Goal: Task Accomplishment & Management: Use online tool/utility

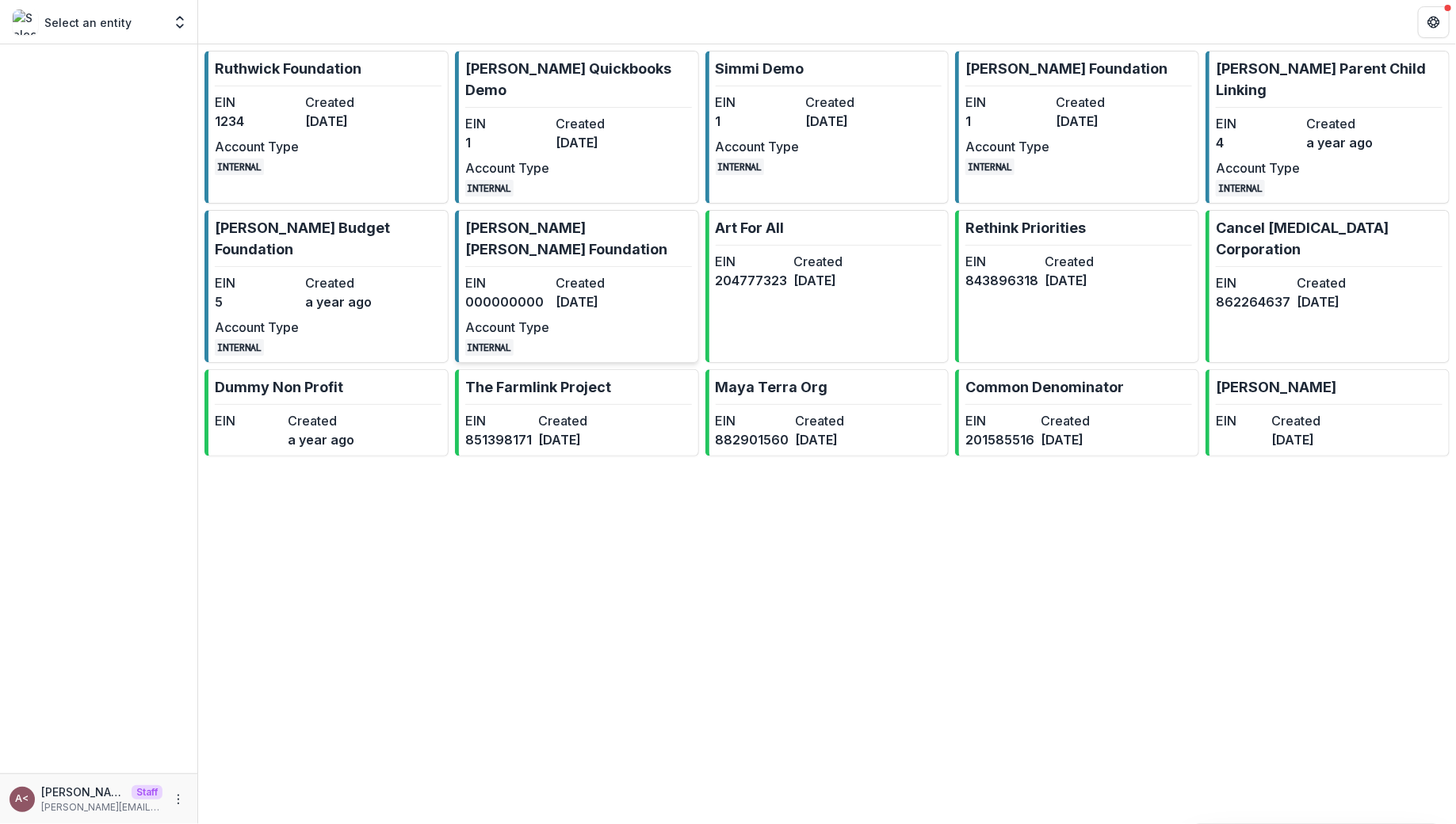
click at [601, 292] on dd "[DATE]" at bounding box center [597, 302] width 84 height 19
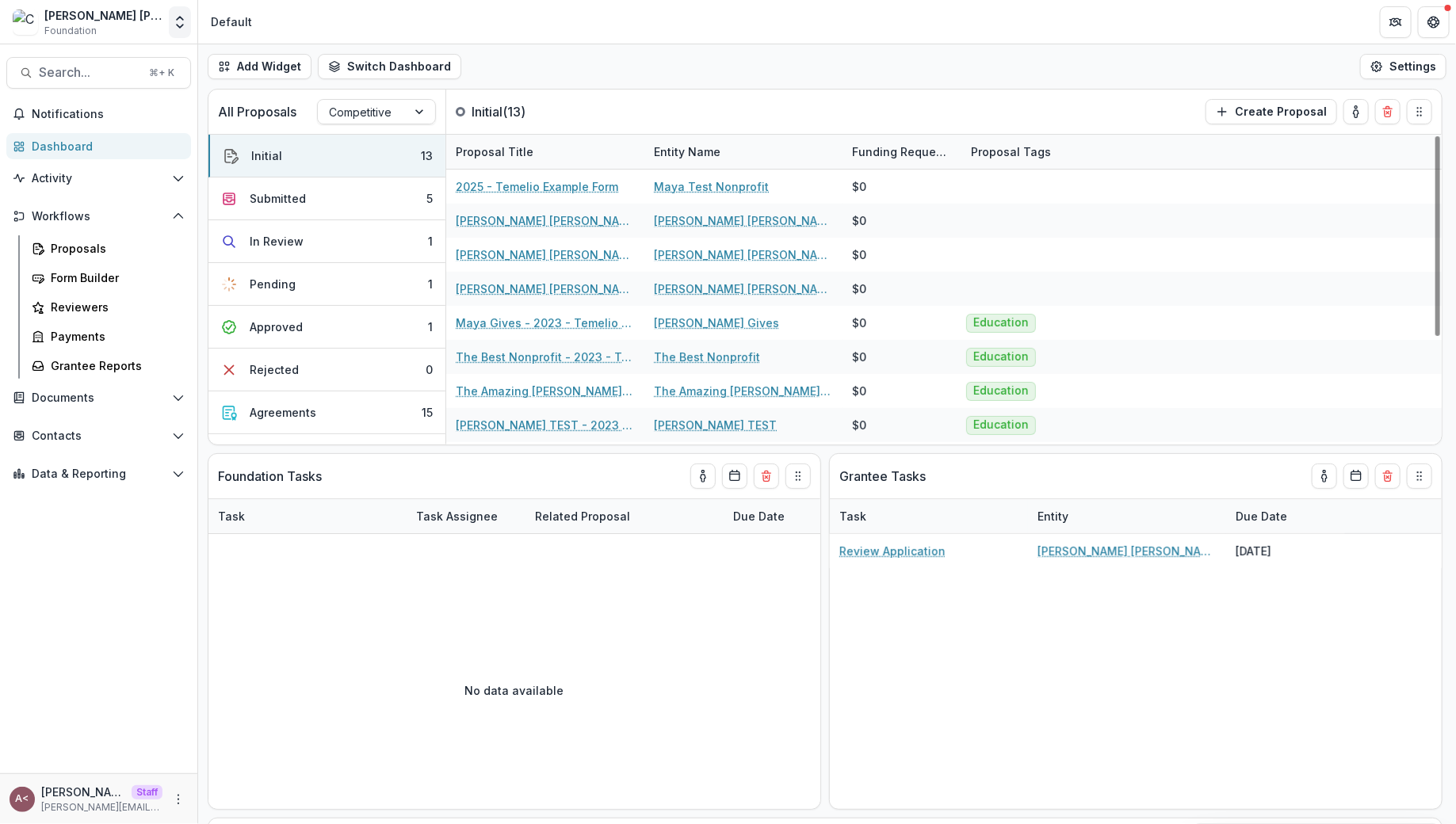
click at [174, 29] on button "Open entity switcher" at bounding box center [180, 23] width 23 height 32
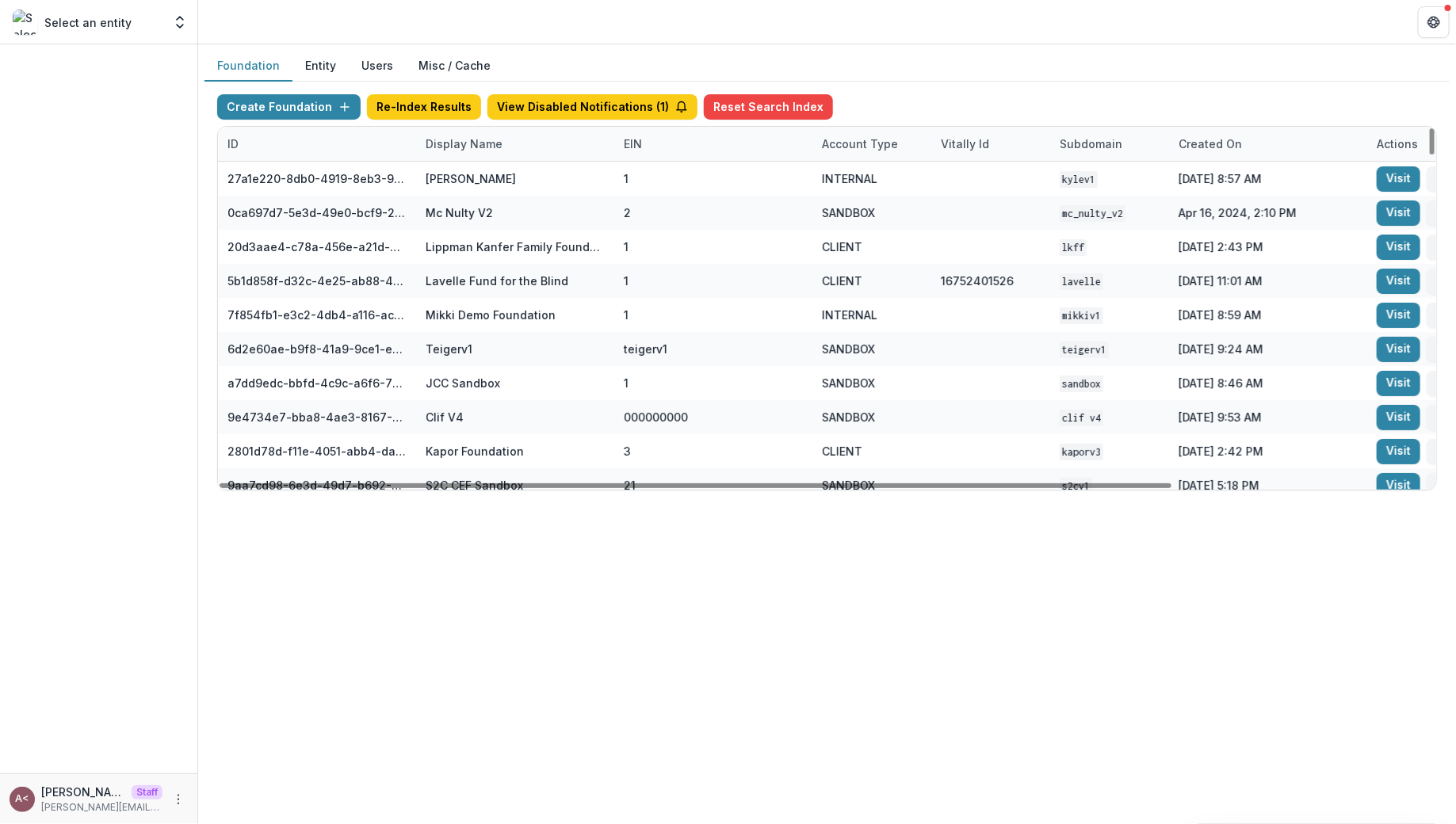
click at [451, 139] on div "Display Name" at bounding box center [464, 144] width 96 height 17
click at [473, 185] on input at bounding box center [514, 179] width 190 height 25
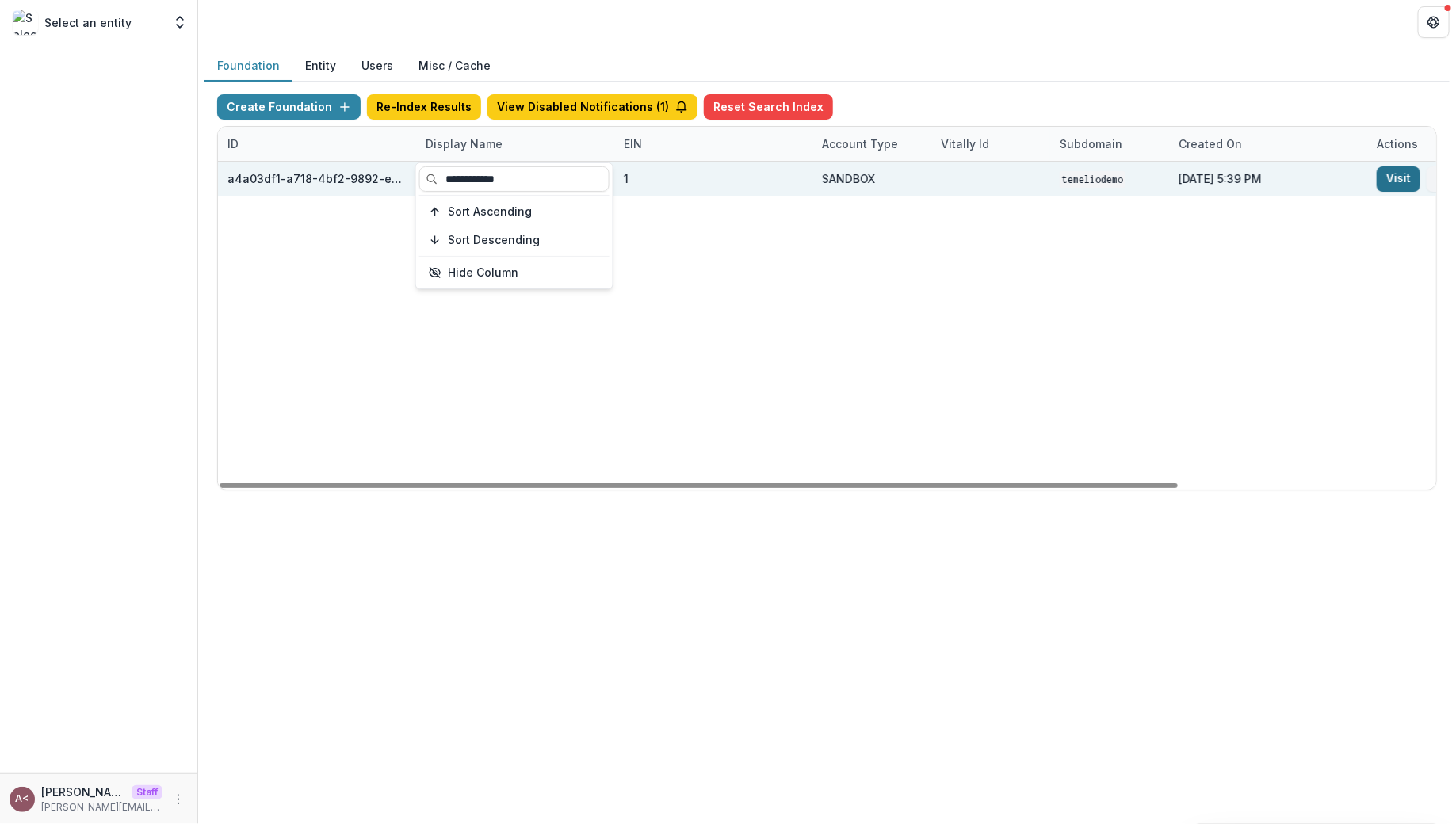
type input "**********"
click at [1386, 175] on link "Visit" at bounding box center [1399, 179] width 43 height 25
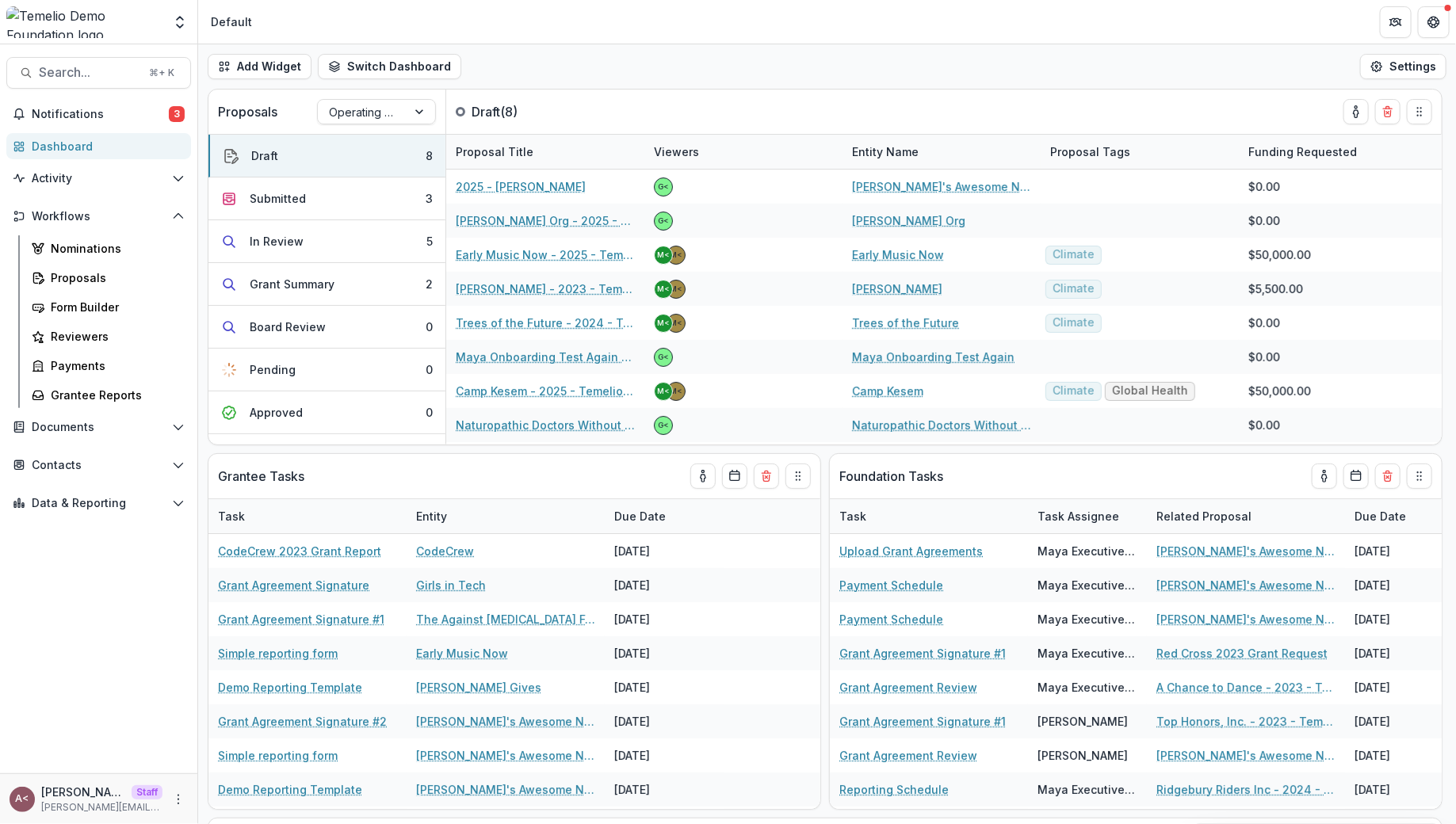
click at [592, 67] on div "Add Widget Switch Dashboard Default Executive Dashboard Program Officer New Das…" at bounding box center [827, 66] width 1259 height 44
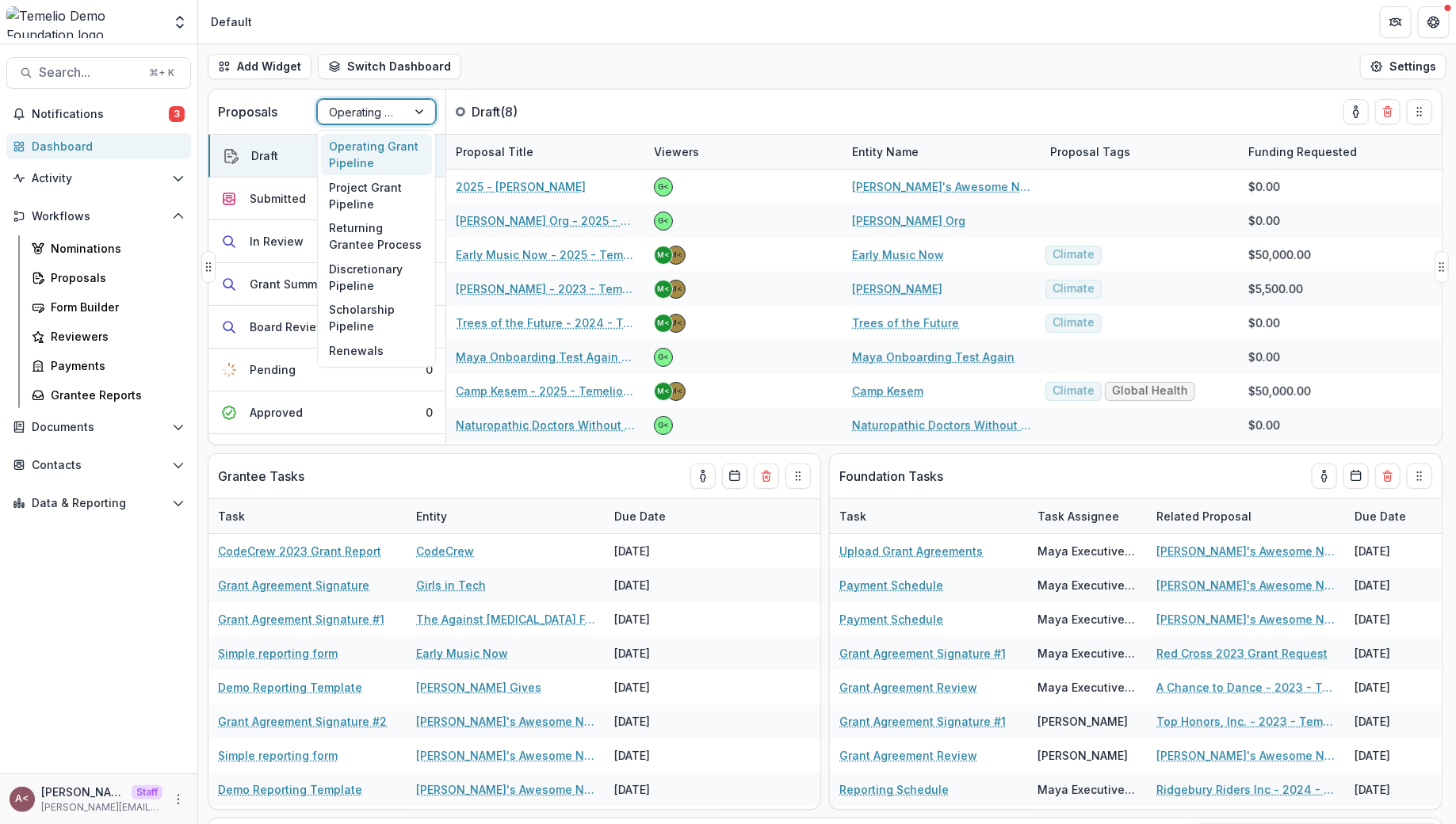
click at [372, 119] on div at bounding box center [362, 112] width 67 height 20
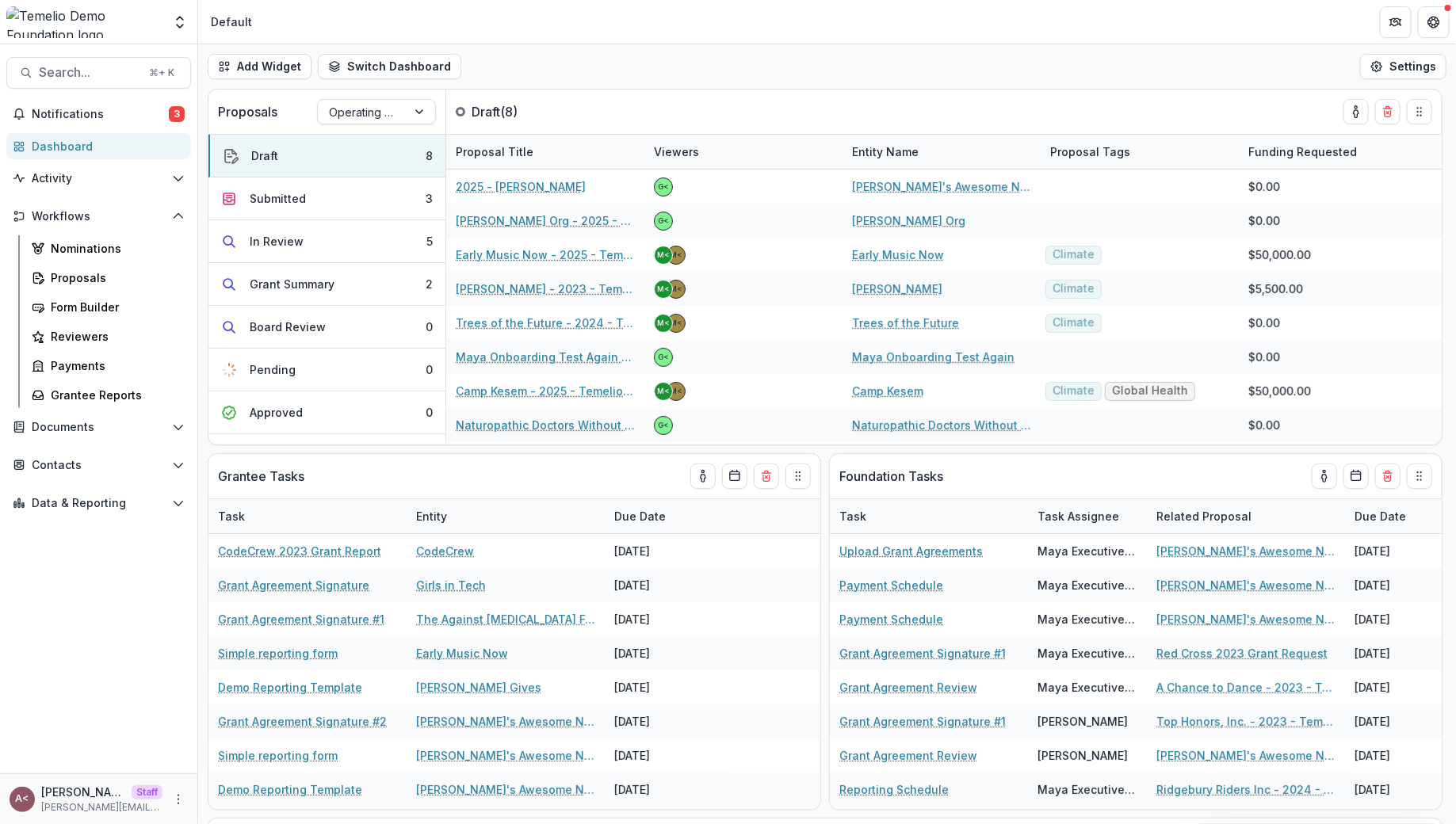
click at [620, 85] on div "Add Widget Switch Dashboard Default Executive Dashboard Program Officer New Das…" at bounding box center [827, 66] width 1259 height 44
click at [669, 86] on div "Add Widget Switch Dashboard Default Executive Dashboard Program Officer New Das…" at bounding box center [827, 66] width 1259 height 44
click at [583, 73] on div "Add Widget Switch Dashboard Default Executive Dashboard Program Officer New Das…" at bounding box center [827, 66] width 1259 height 44
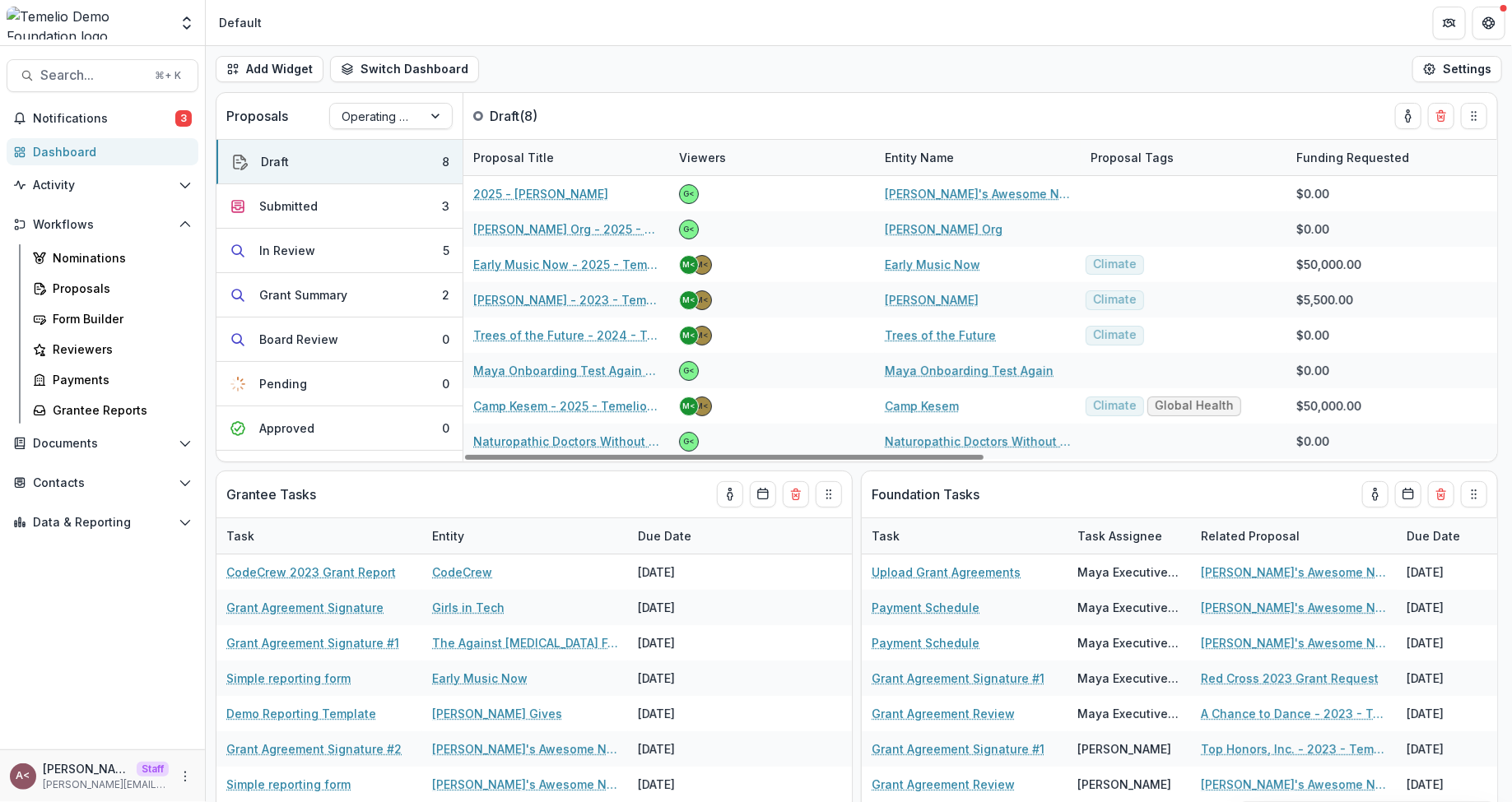
click at [676, 58] on div "Add Widget Switch Dashboard Default Executive Dashboard Program Officer New Das…" at bounding box center [859, 68] width 1307 height 46
click at [149, 225] on span "Workflows" at bounding box center [102, 225] width 140 height 14
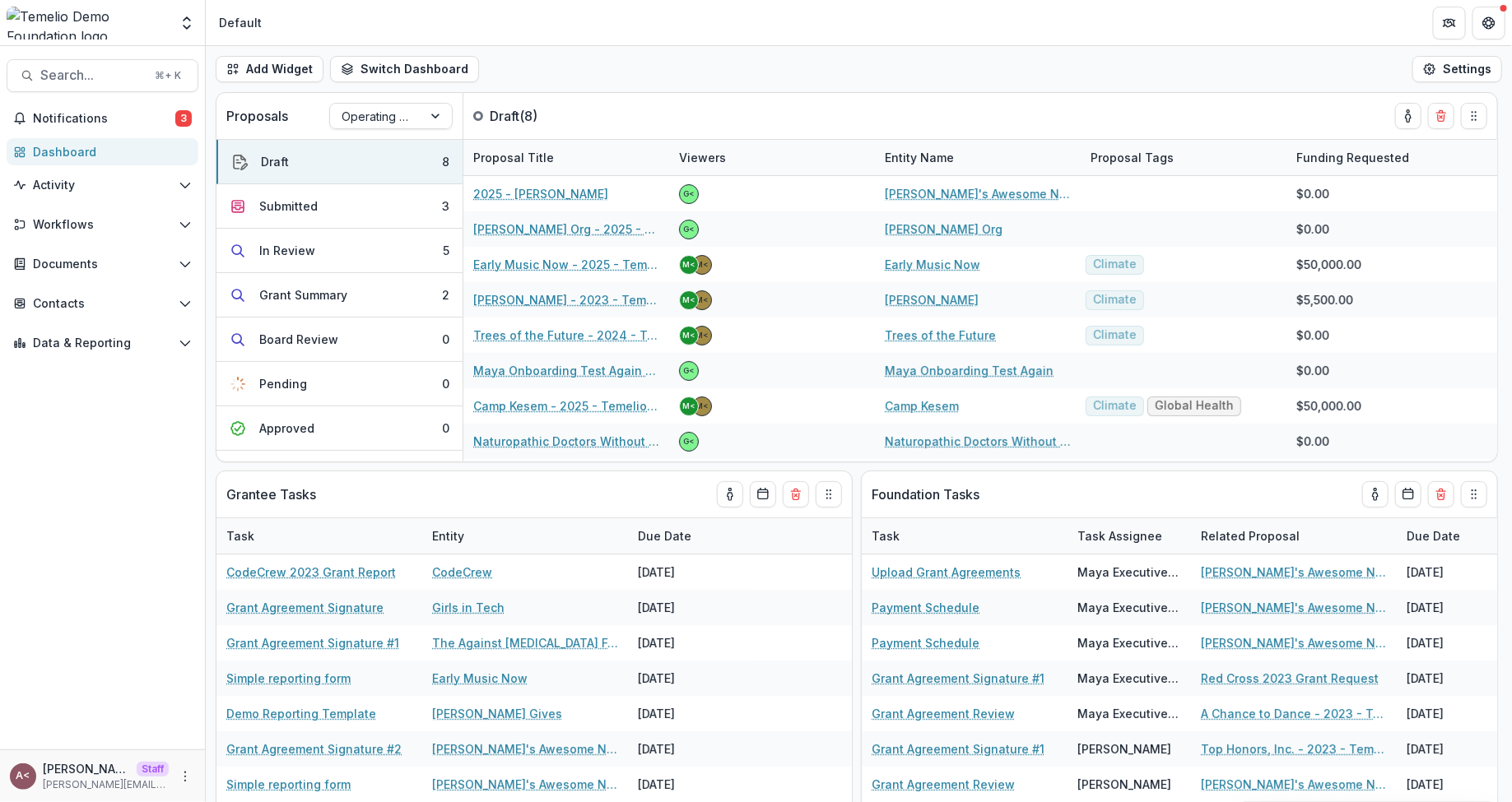
click at [553, 70] on div "Add Widget Switch Dashboard Default Executive Dashboard Program Officer New Das…" at bounding box center [859, 68] width 1307 height 46
click at [553, 69] on div "Add Widget Switch Dashboard Default Executive Dashboard Program Officer New Das…" at bounding box center [859, 68] width 1307 height 46
click at [552, 69] on div "Add Widget Switch Dashboard Default Executive Dashboard Program Officer New Das…" at bounding box center [859, 68] width 1307 height 46
click at [326, 205] on button "Submitted 3" at bounding box center [340, 207] width 246 height 45
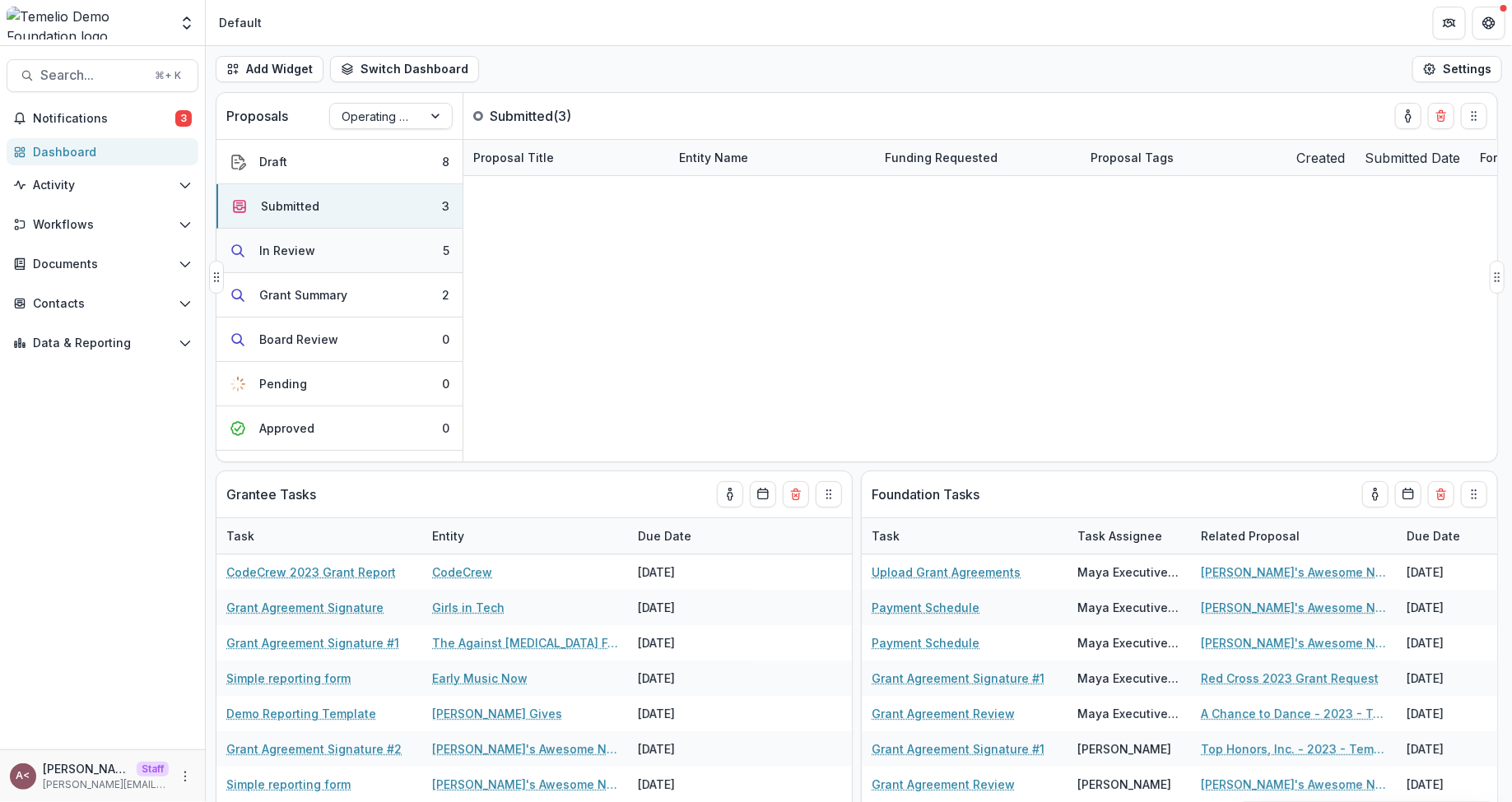
click at [337, 253] on button "In Review 5" at bounding box center [340, 251] width 246 height 45
click at [317, 292] on div "Grant Summary" at bounding box center [304, 296] width 88 height 18
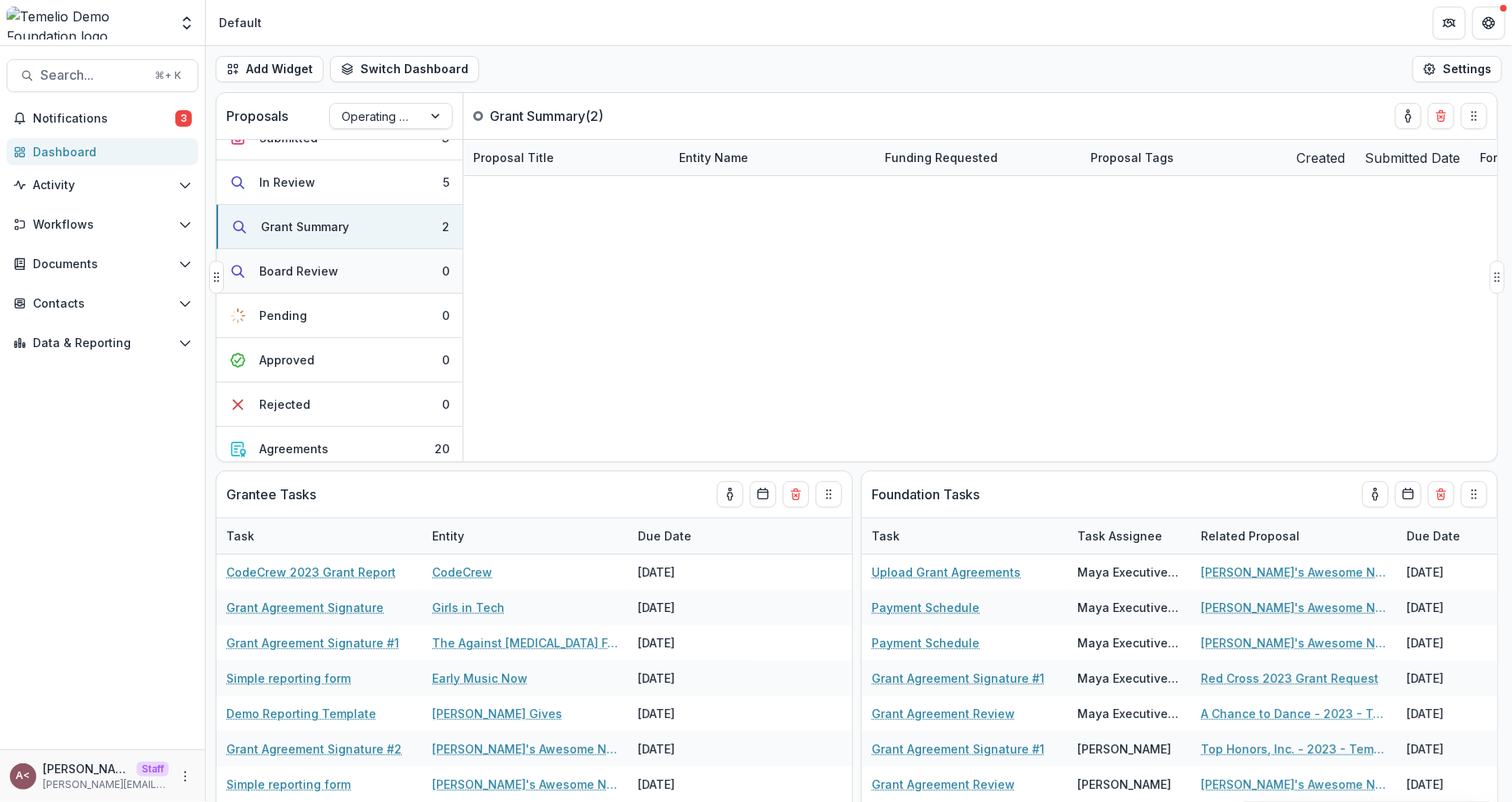
click at [325, 266] on div "Board Review" at bounding box center [299, 271] width 79 height 18
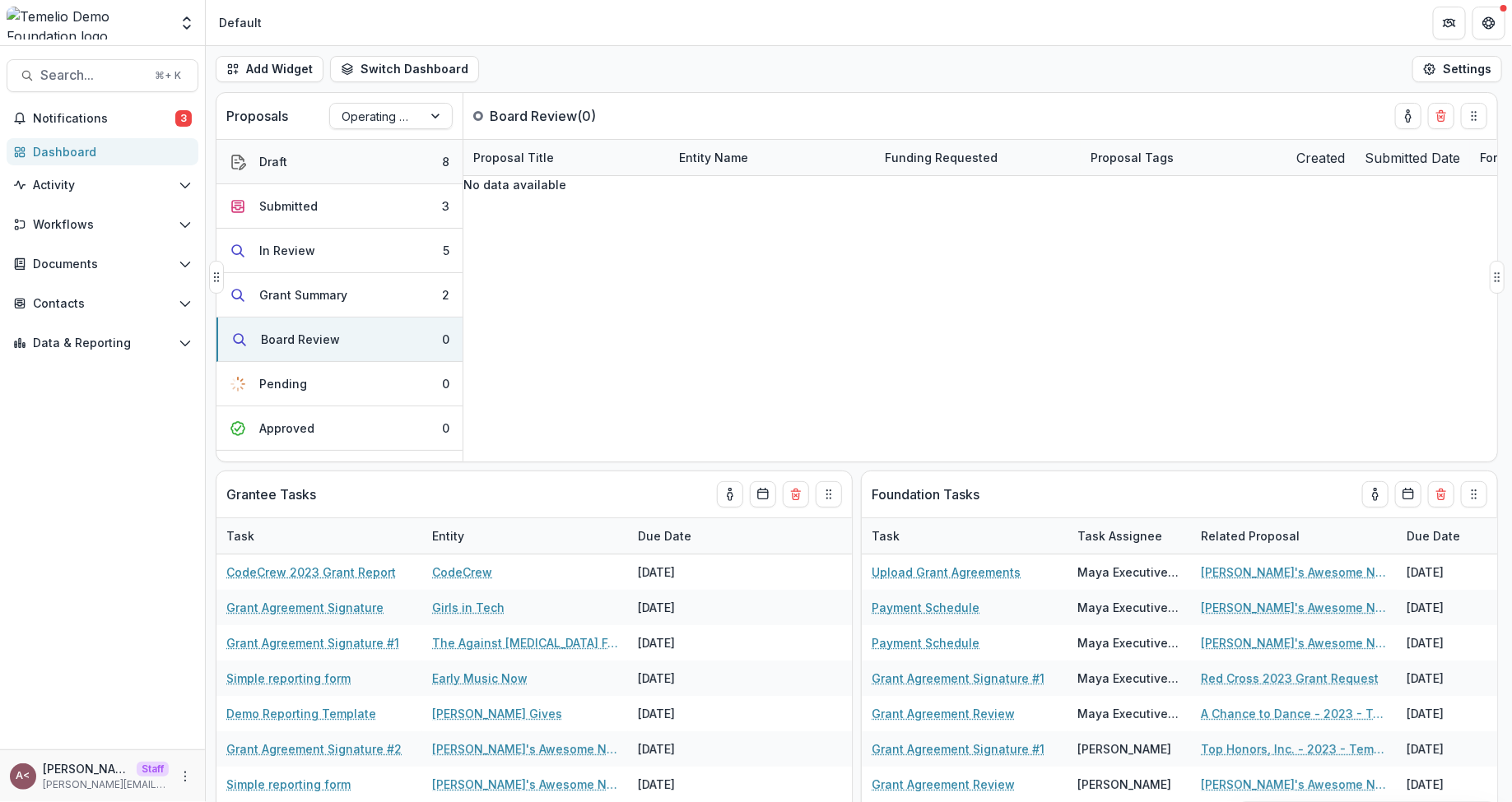
click at [351, 161] on button "Draft 8" at bounding box center [340, 162] width 246 height 45
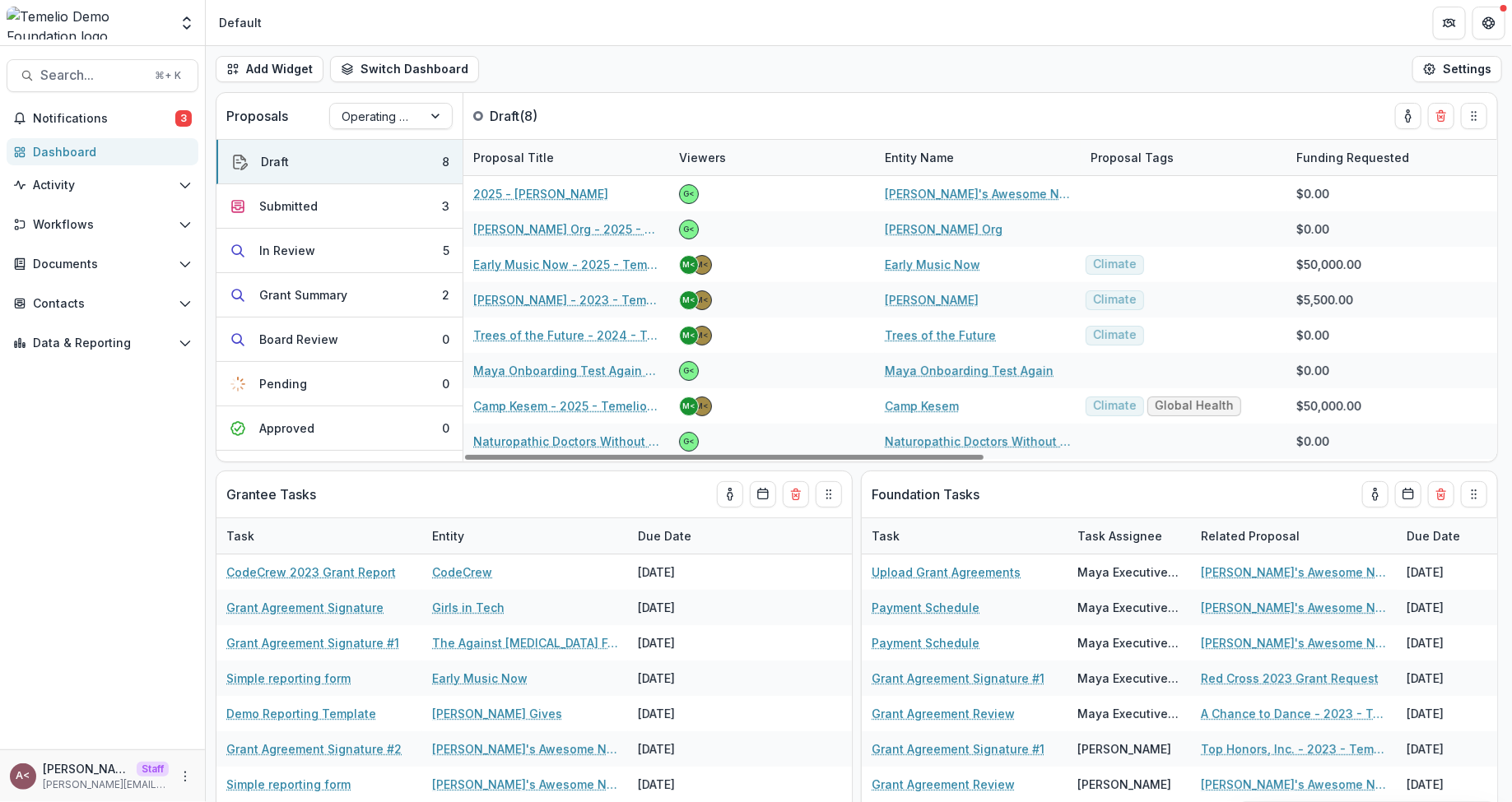
click at [720, 64] on div "Add Widget Switch Dashboard Default Executive Dashboard Program Officer New Das…" at bounding box center [859, 68] width 1307 height 46
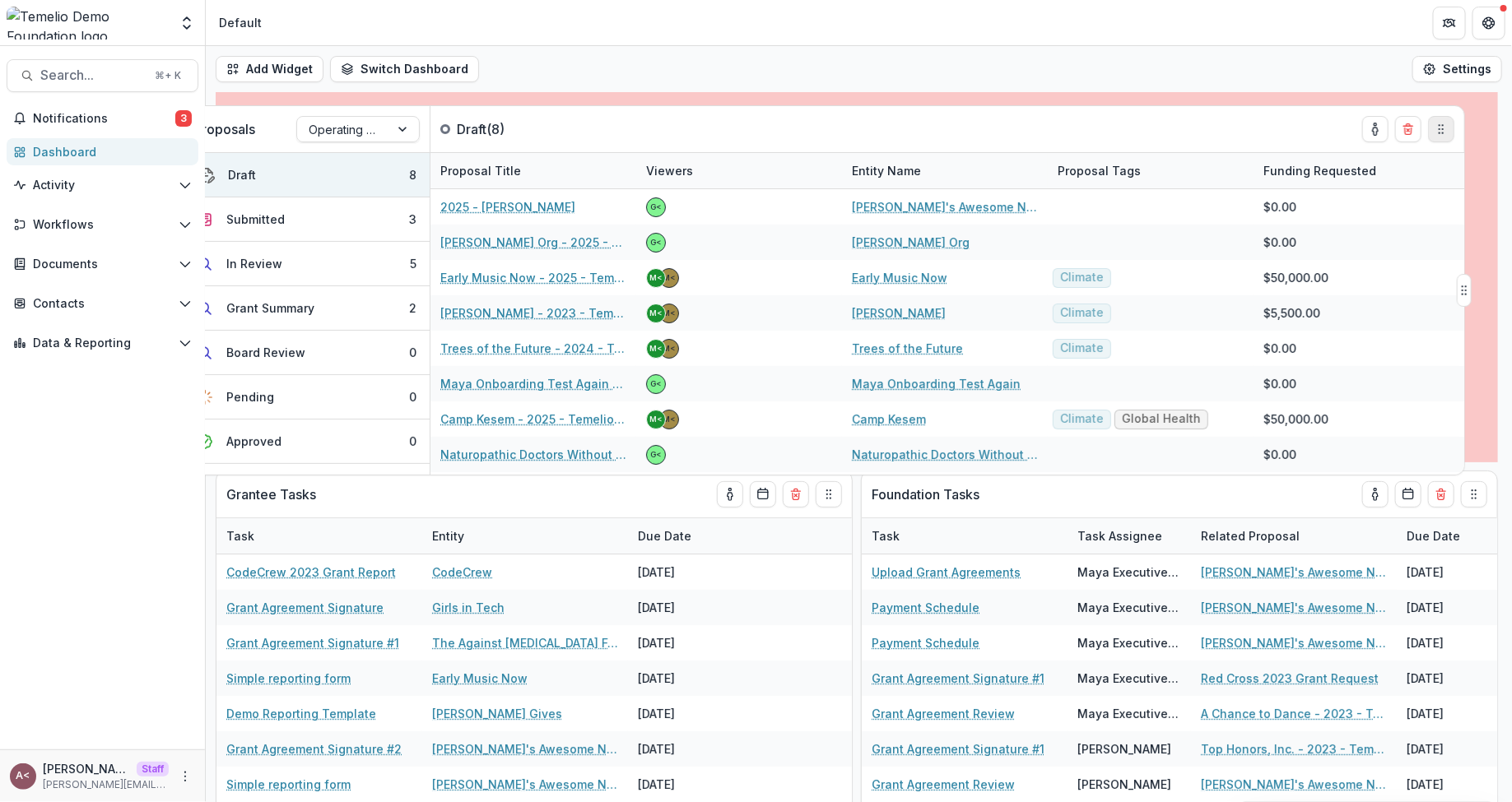
drag, startPoint x: 1476, startPoint y: 121, endPoint x: 1443, endPoint y: 138, distance: 37.1
click at [1443, 136] on icon "Drag" at bounding box center [1441, 129] width 13 height 13
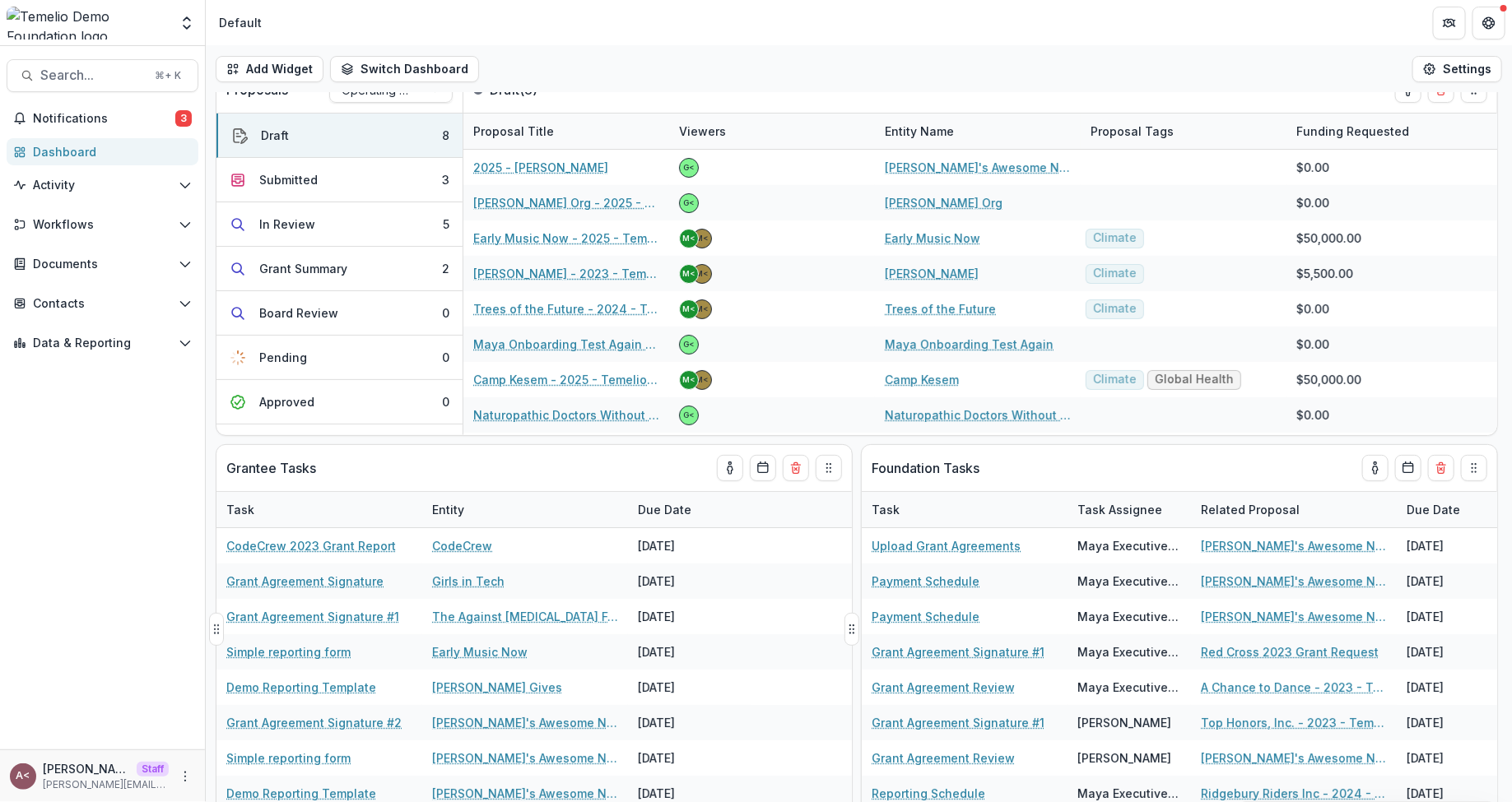
scroll to position [19, 0]
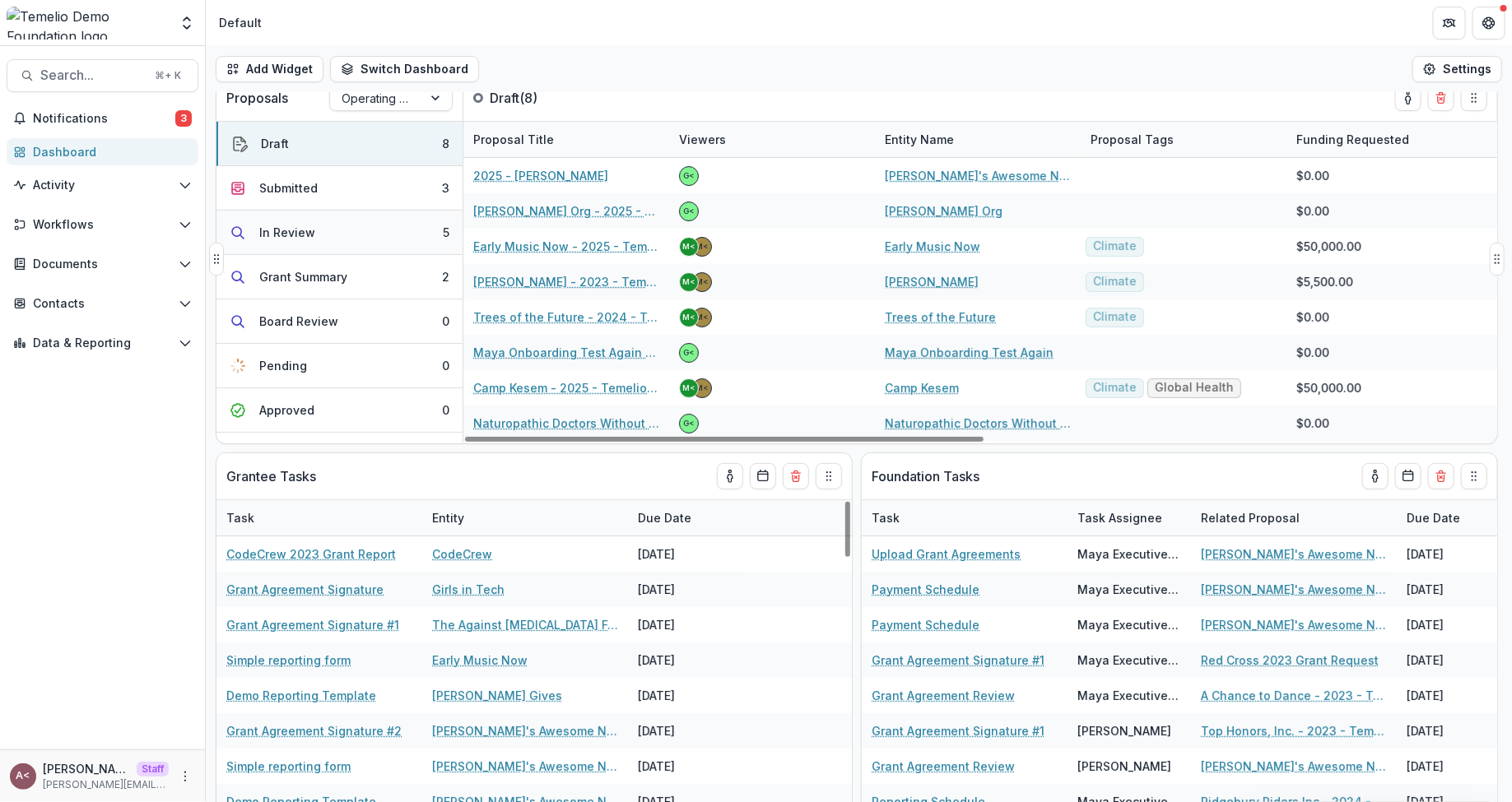
click at [347, 236] on button "In Review 5" at bounding box center [340, 233] width 246 height 45
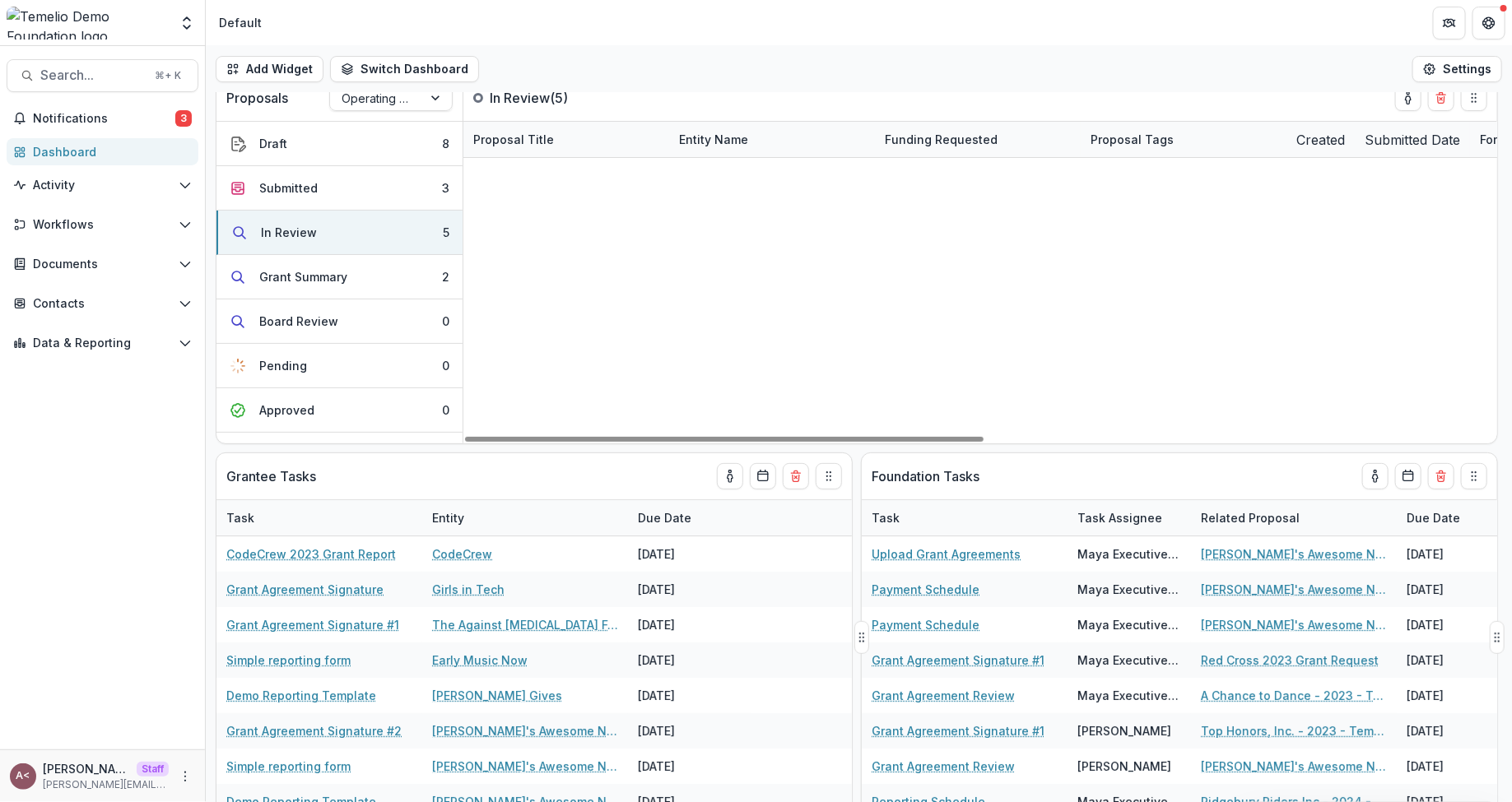
click at [1177, 467] on div "Foundation Tasks" at bounding box center [1150, 476] width 556 height 46
click at [1191, 486] on div "Foundation Tasks" at bounding box center [1150, 476] width 556 height 46
click at [1410, 483] on button "Calendar" at bounding box center [1409, 476] width 26 height 26
click at [81, 80] on span "Search..." at bounding box center [92, 75] width 104 height 16
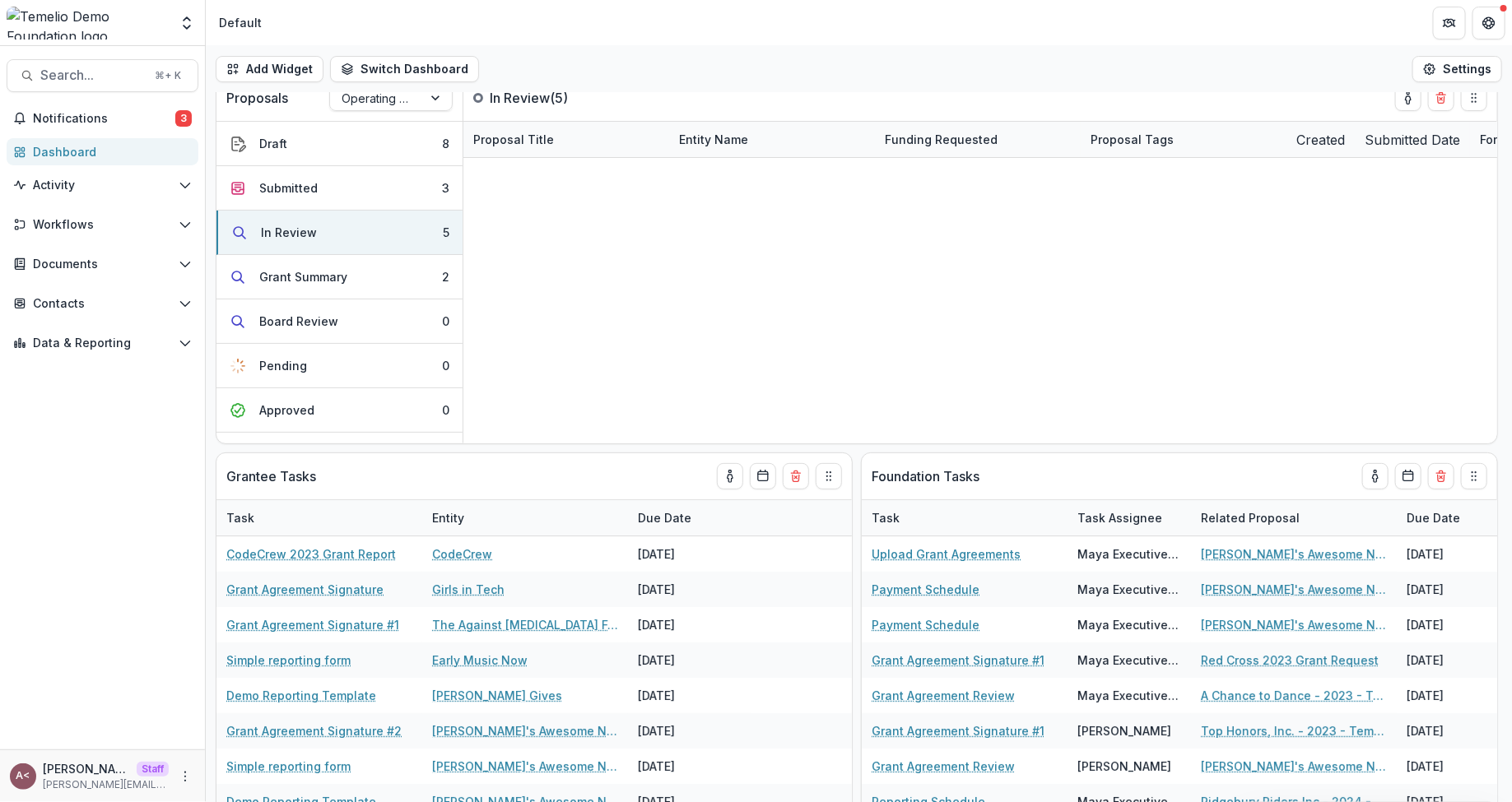
type input "****"
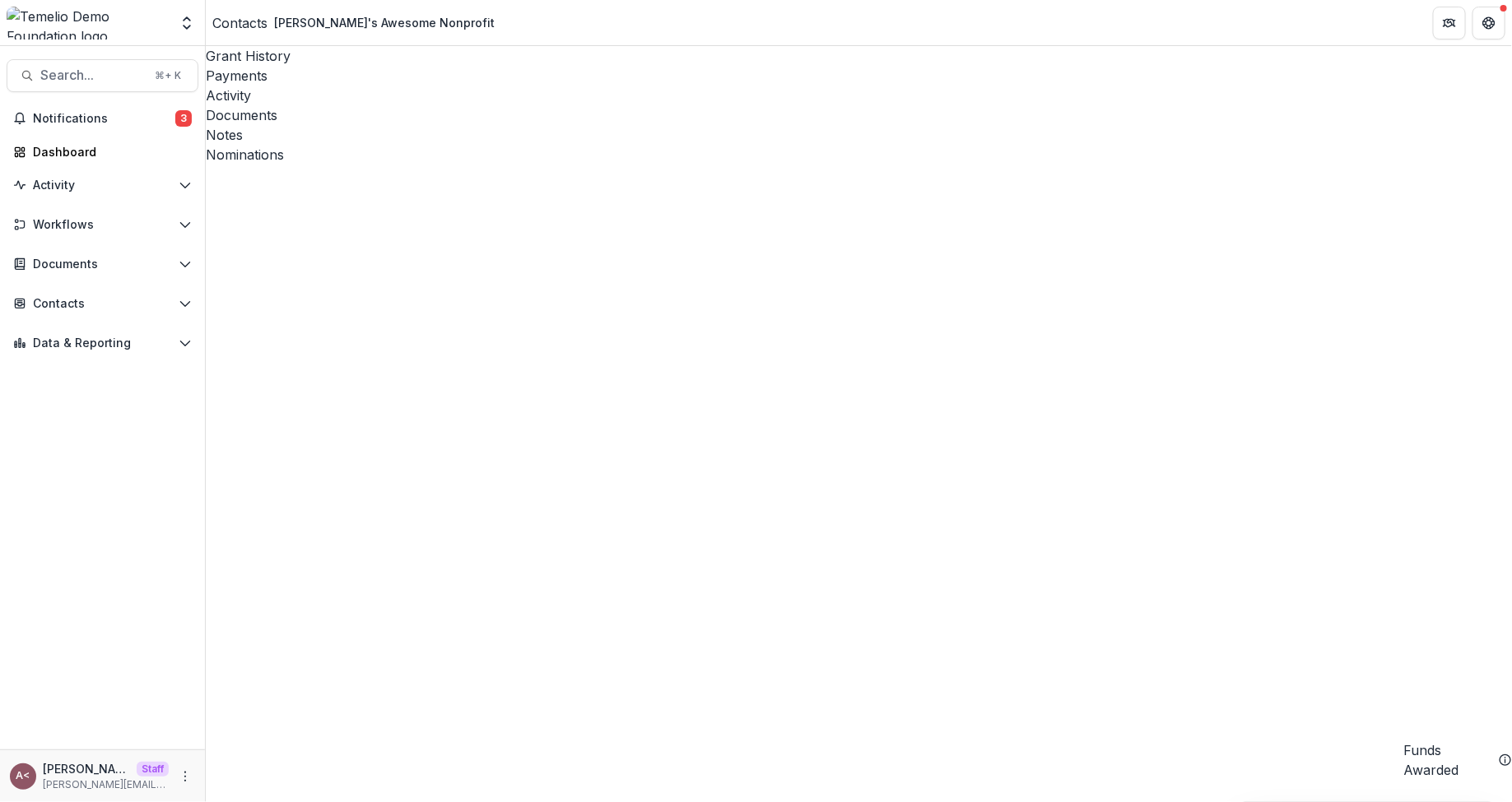
select select
select select "**********"
select select "******"
select select
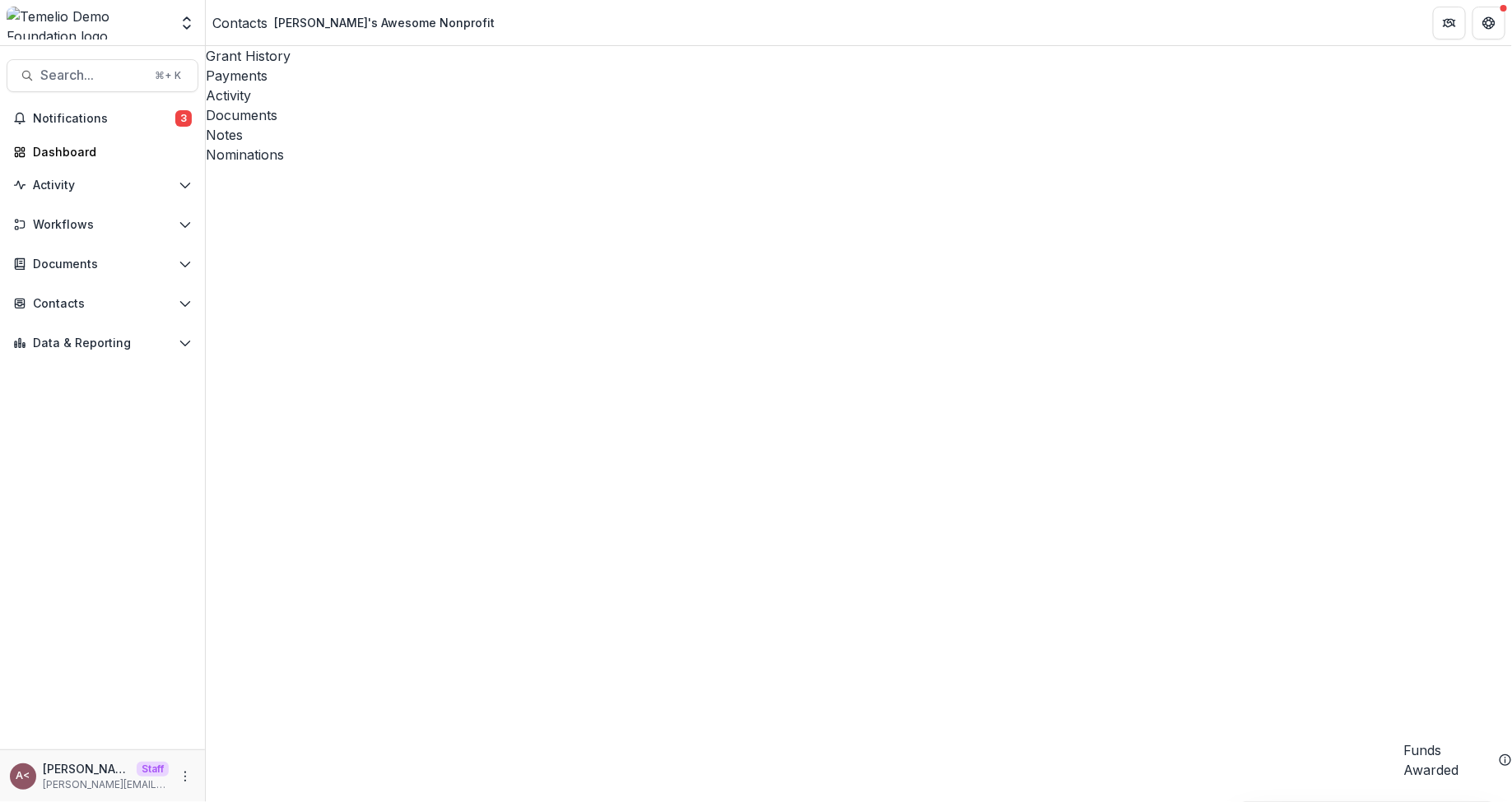
scroll to position [0, 0]
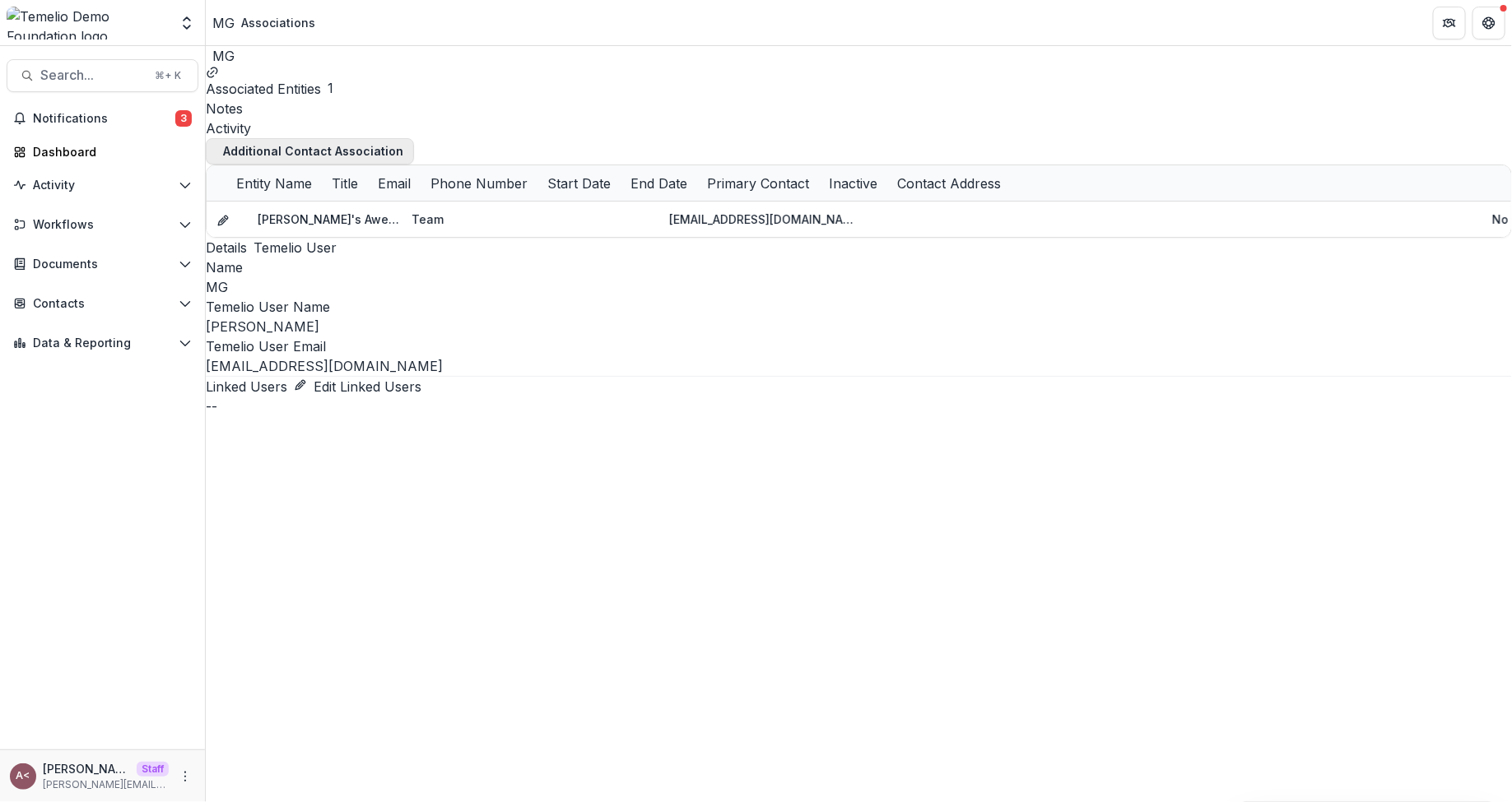
click at [371, 155] on button "Additional Contact Association" at bounding box center [309, 151] width 208 height 26
click at [403, 104] on div "Notes" at bounding box center [859, 108] width 1307 height 20
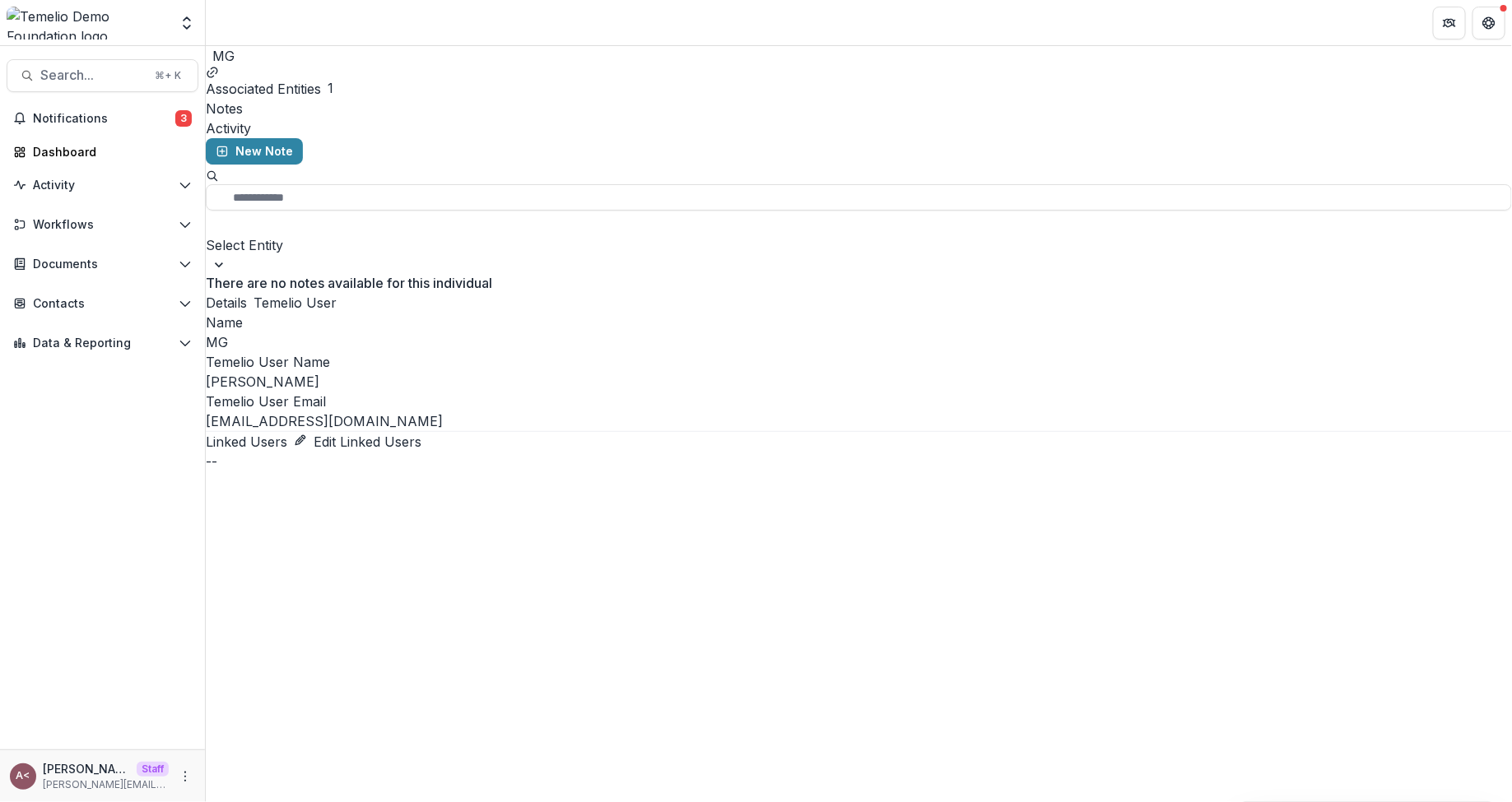
click at [467, 118] on div "Activity" at bounding box center [859, 128] width 1307 height 20
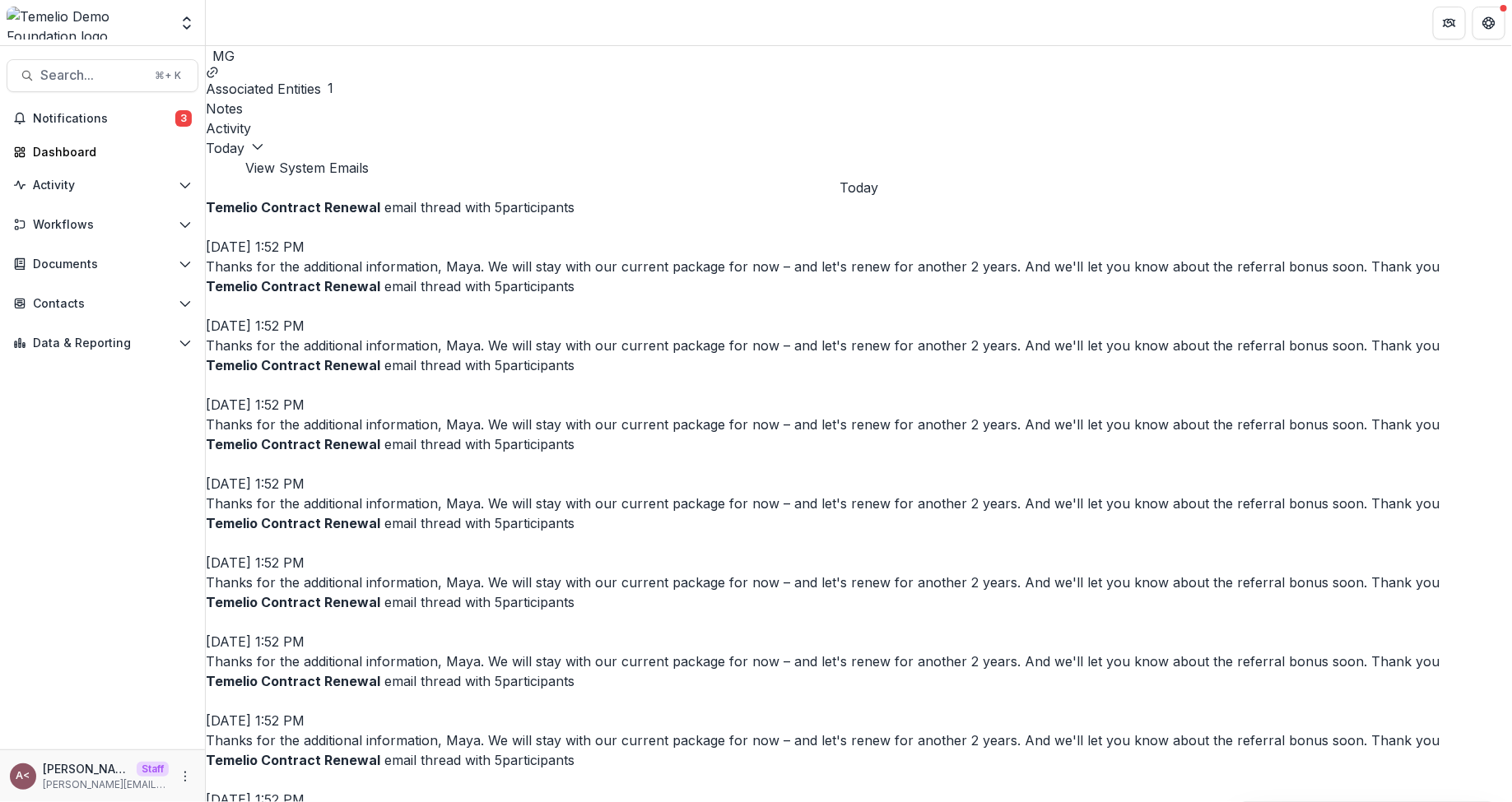
click at [443, 187] on div "Today" at bounding box center [859, 187] width 1307 height 20
click at [232, 168] on icon "button" at bounding box center [232, 168] width 0 height 0
click at [231, 170] on icon "button" at bounding box center [226, 174] width 9 height 8
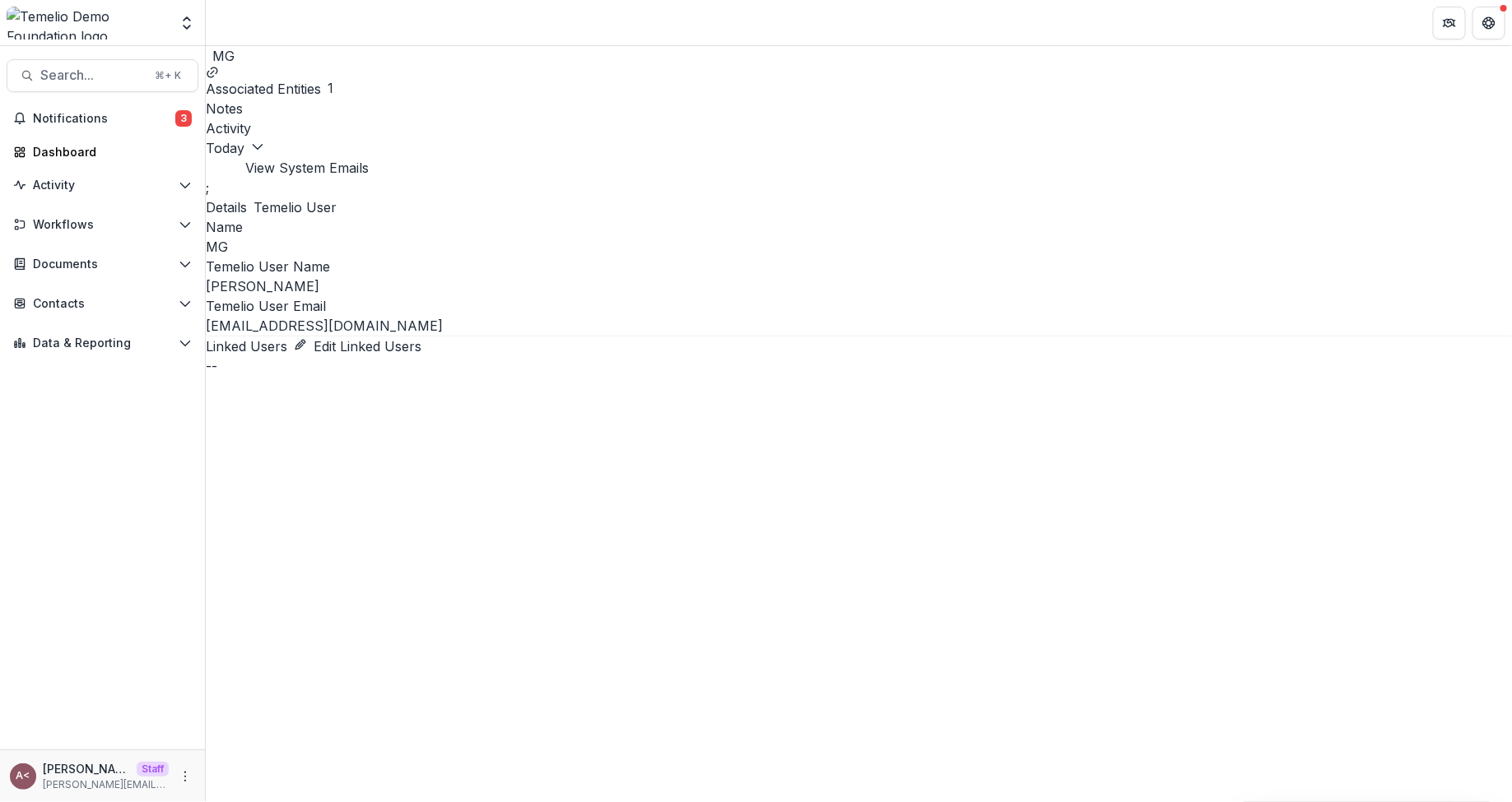
click at [206, 168] on icon "button" at bounding box center [206, 168] width 0 height 0
click at [219, 168] on icon "button" at bounding box center [219, 168] width 0 height 0
click at [206, 168] on button "button" at bounding box center [206, 168] width 0 height 0
click at [219, 168] on icon "button" at bounding box center [219, 168] width 0 height 0
click at [232, 168] on div "button" at bounding box center [232, 168] width 0 height 0
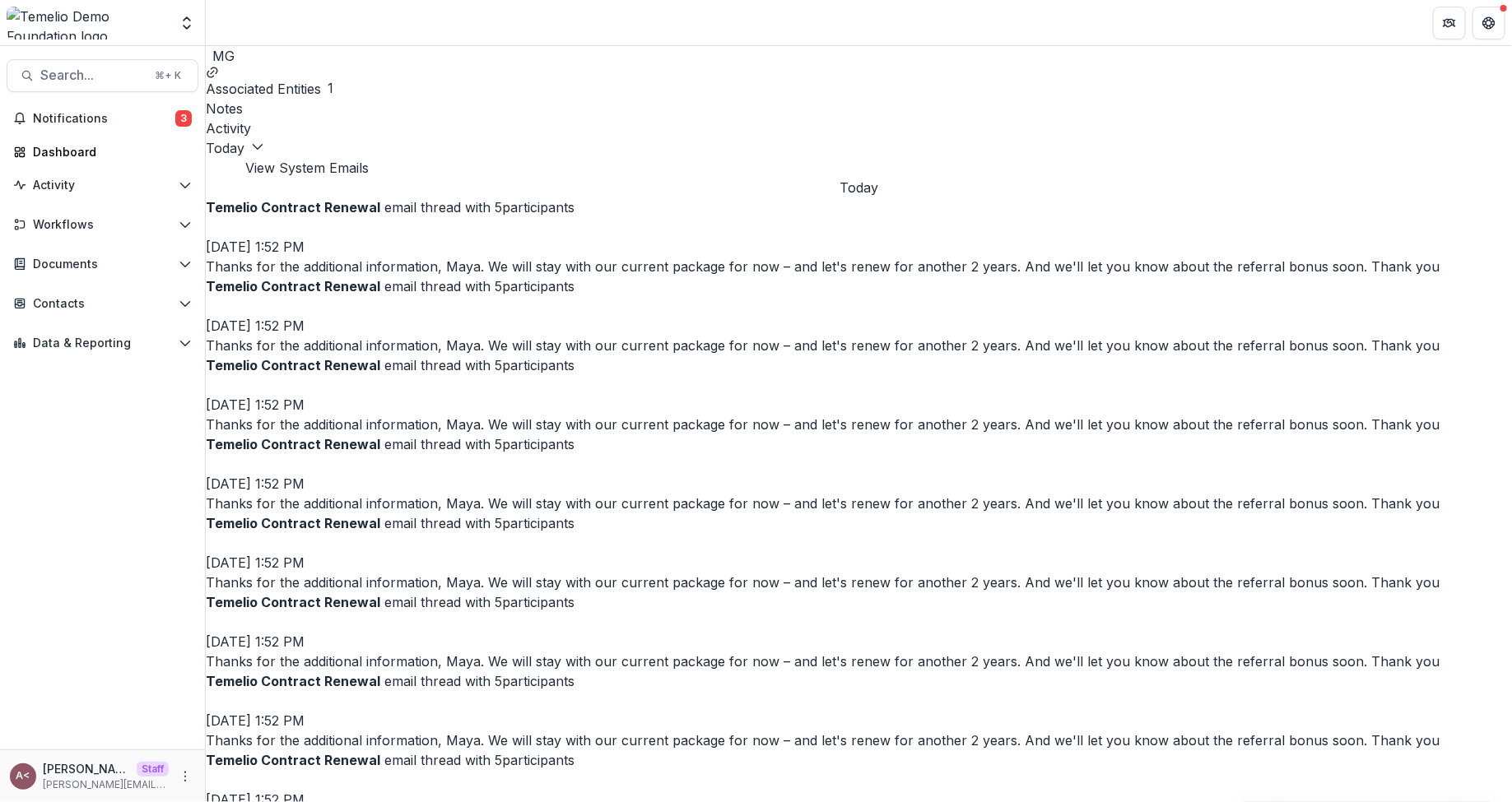
click at [595, 168] on div "Today Today Today Yesterday View System Emails" at bounding box center [859, 158] width 1307 height 39
click at [562, 113] on div "Associated Entities 1 Notes Activity" at bounding box center [859, 101] width 1307 height 72
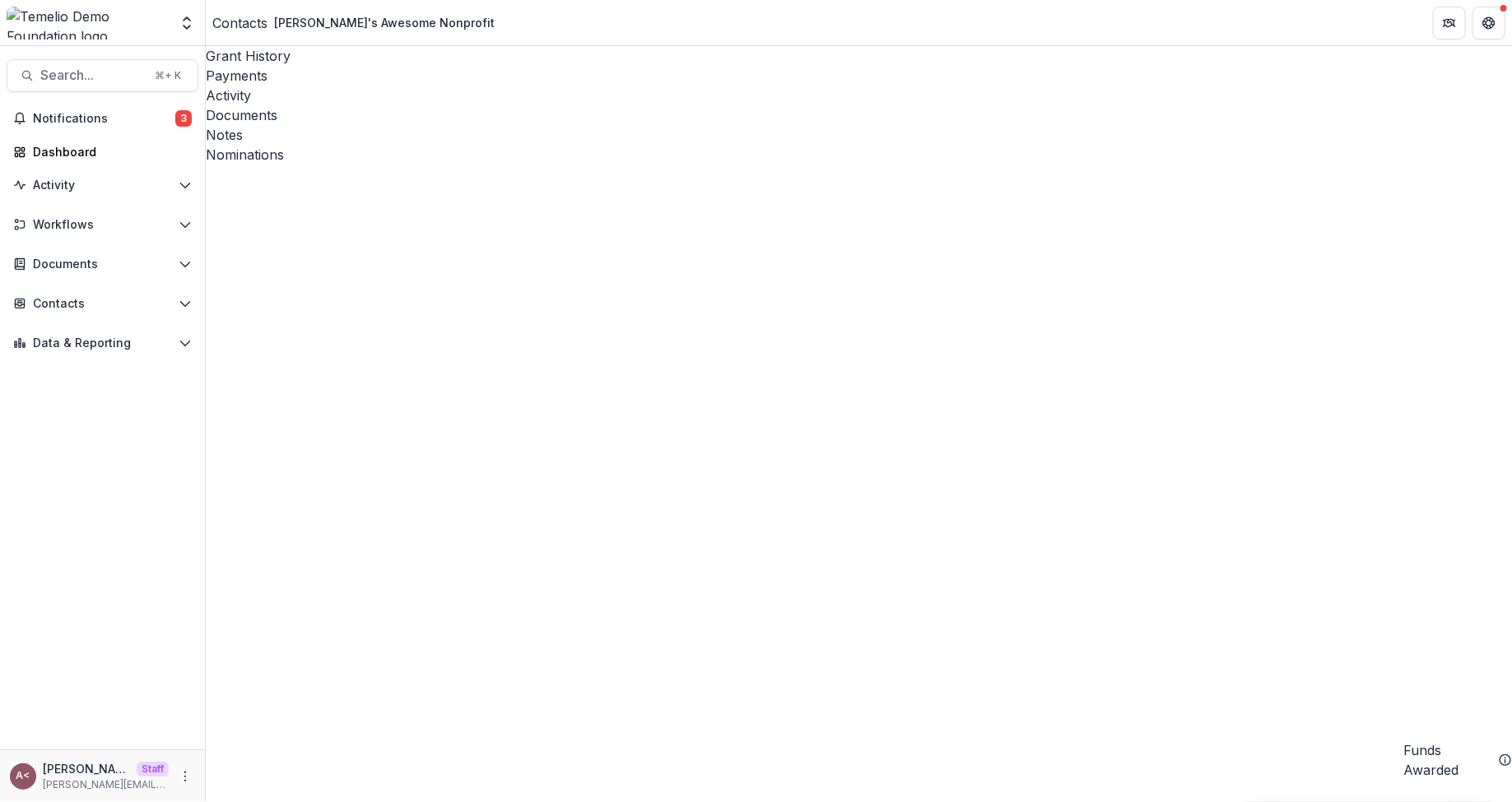
click at [238, 21] on div "Contacts" at bounding box center [240, 22] width 56 height 20
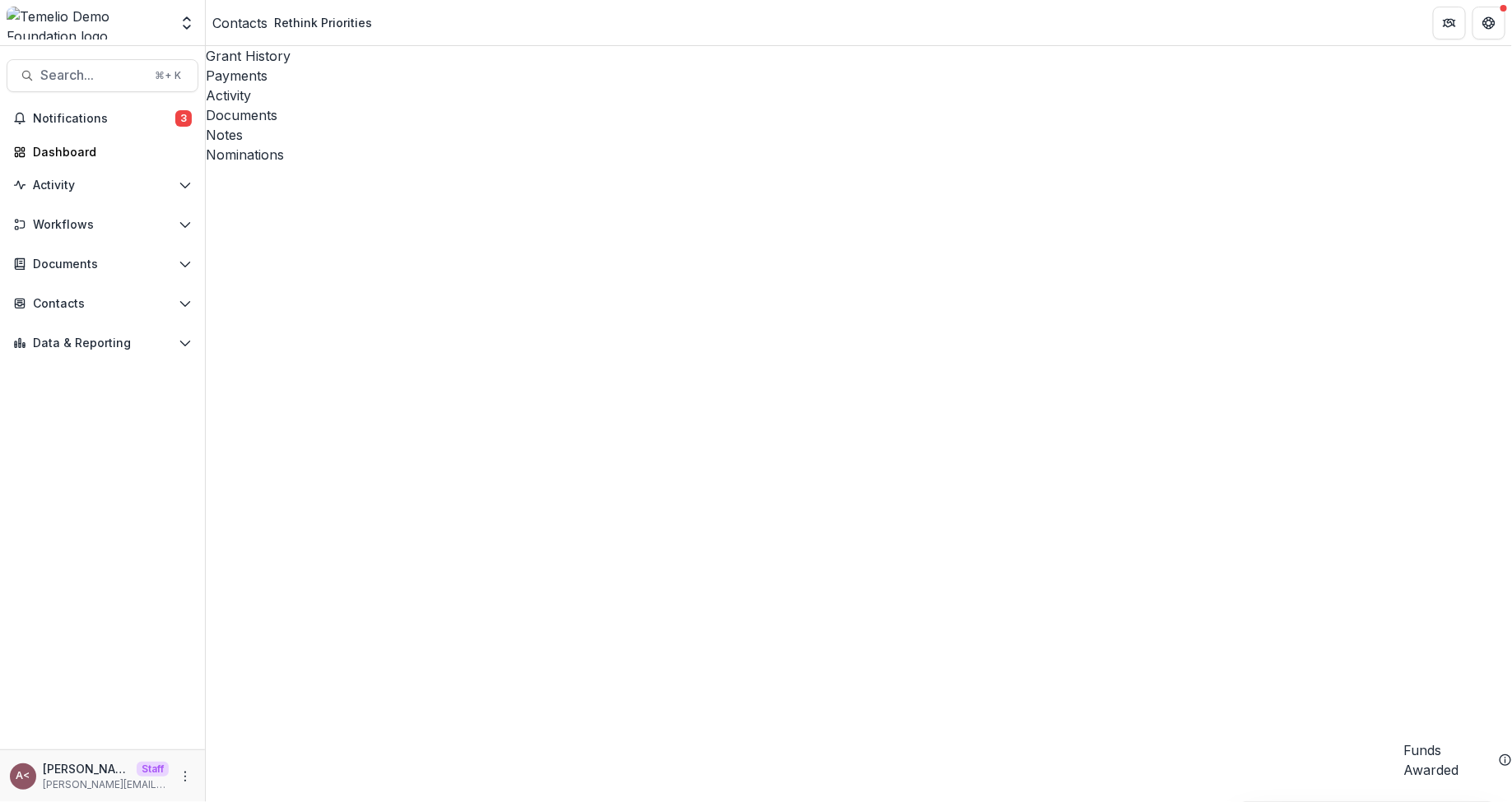
click at [410, 86] on div "Activity" at bounding box center [859, 96] width 1307 height 20
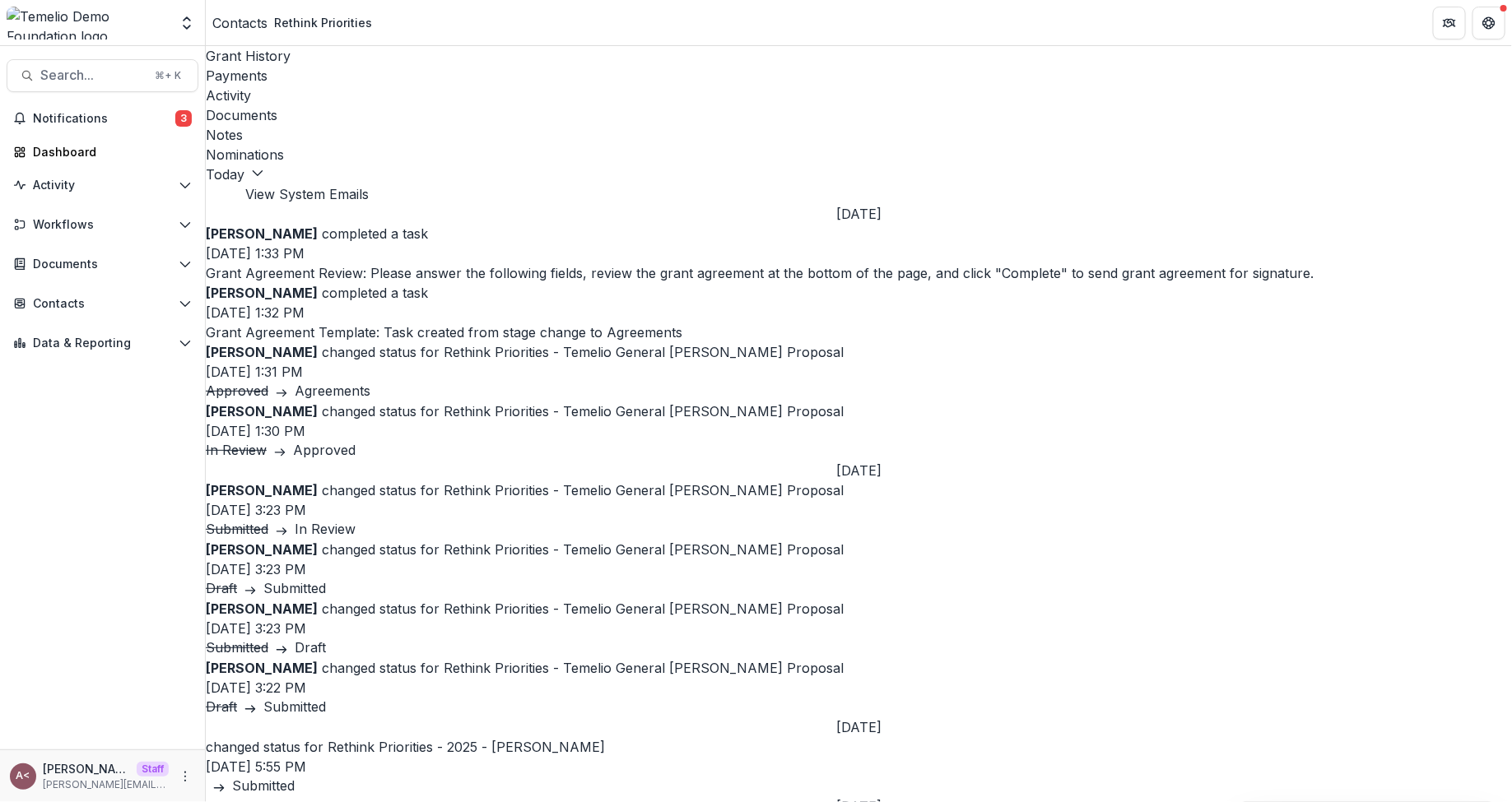
click at [532, 223] on p "Maya Kuppermann completed a task" at bounding box center [859, 233] width 1307 height 20
click at [527, 204] on div "June 4, 2025" at bounding box center [859, 214] width 1307 height 20
click at [483, 105] on link "Documents" at bounding box center [859, 115] width 1307 height 20
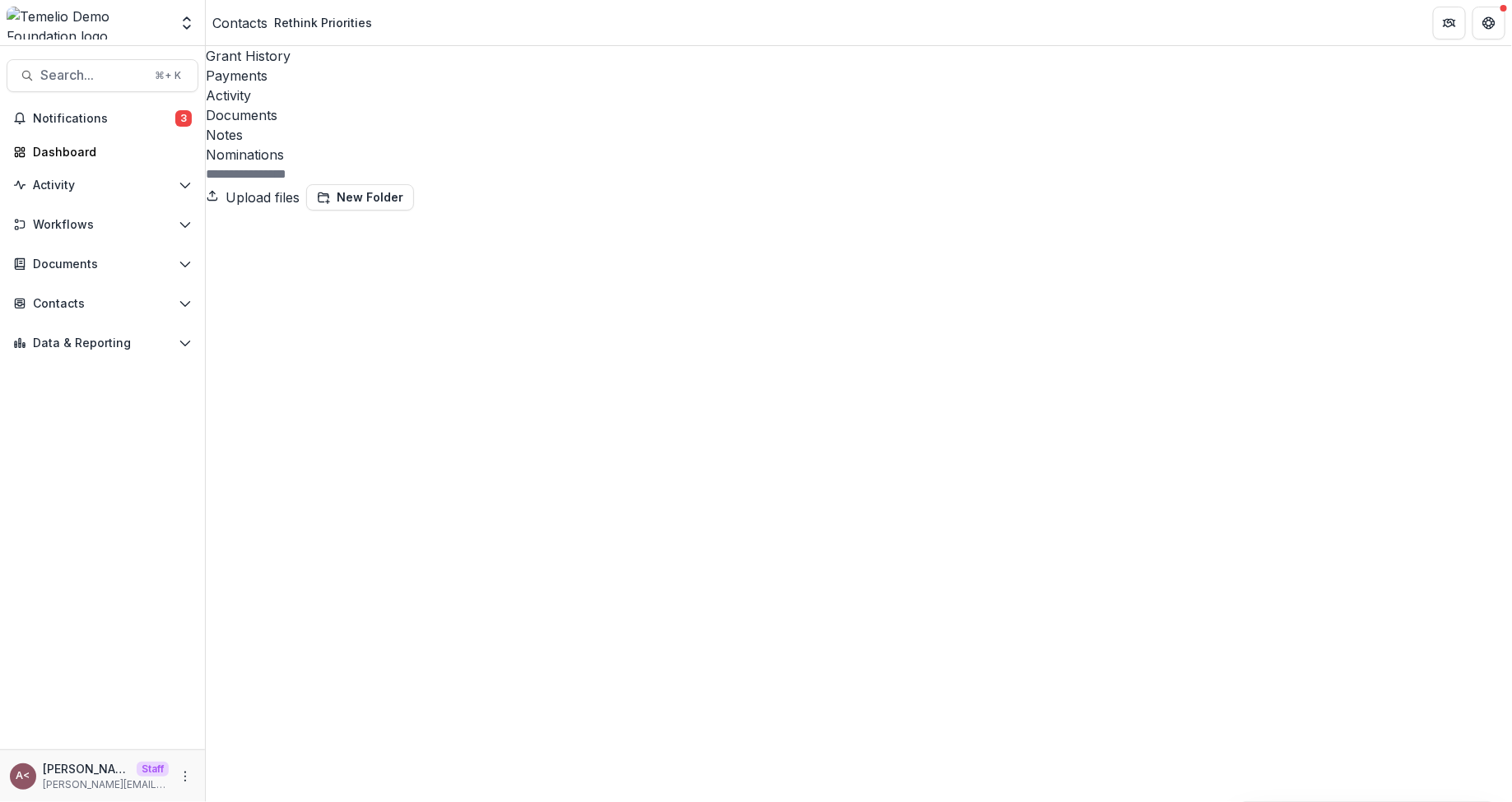
click at [696, 165] on div at bounding box center [859, 175] width 1307 height 20
click at [592, 165] on div at bounding box center [859, 175] width 1307 height 20
click at [645, 165] on div at bounding box center [859, 175] width 1307 height 20
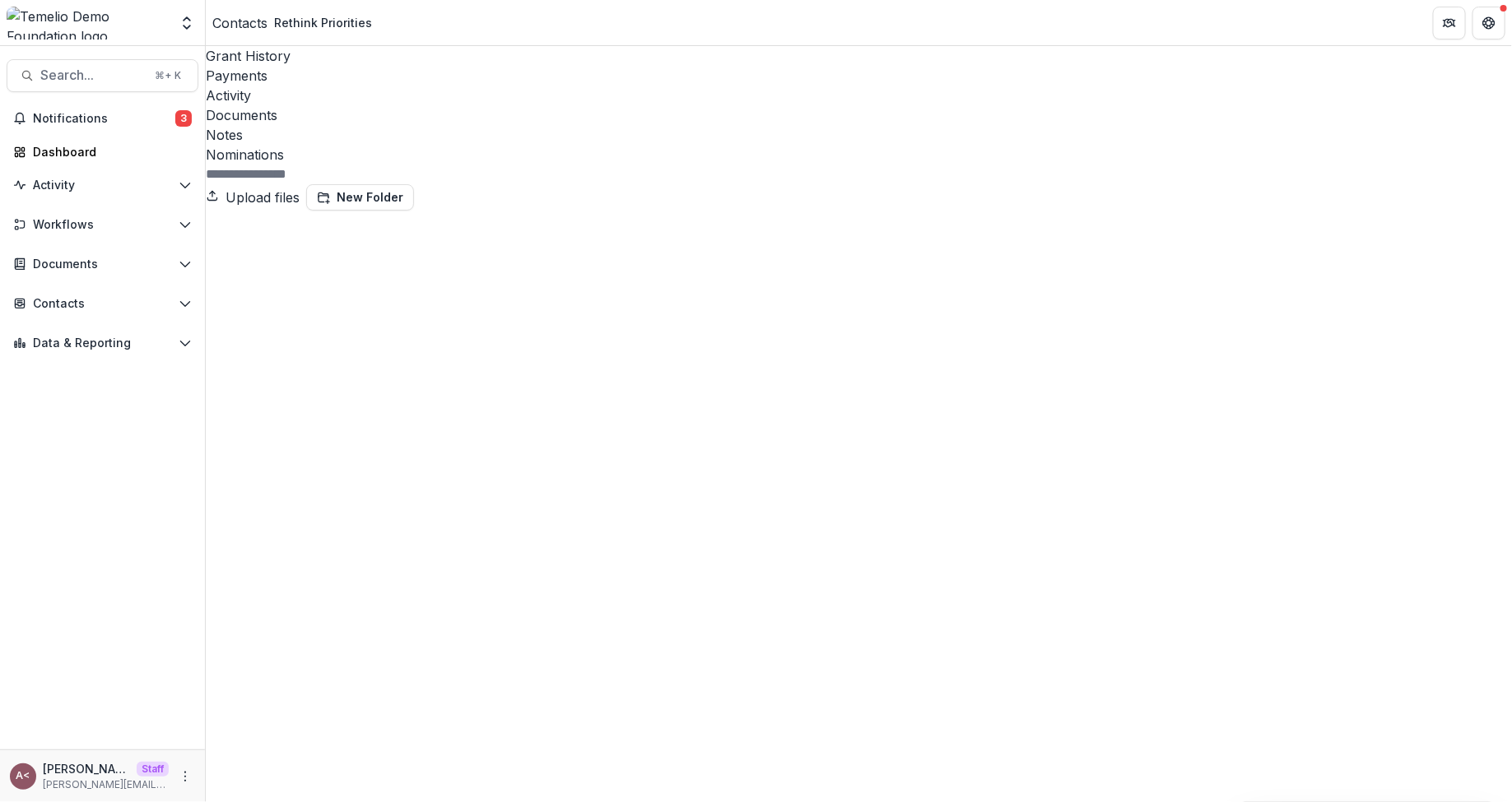
click at [254, 29] on div "Contacts" at bounding box center [240, 22] width 56 height 20
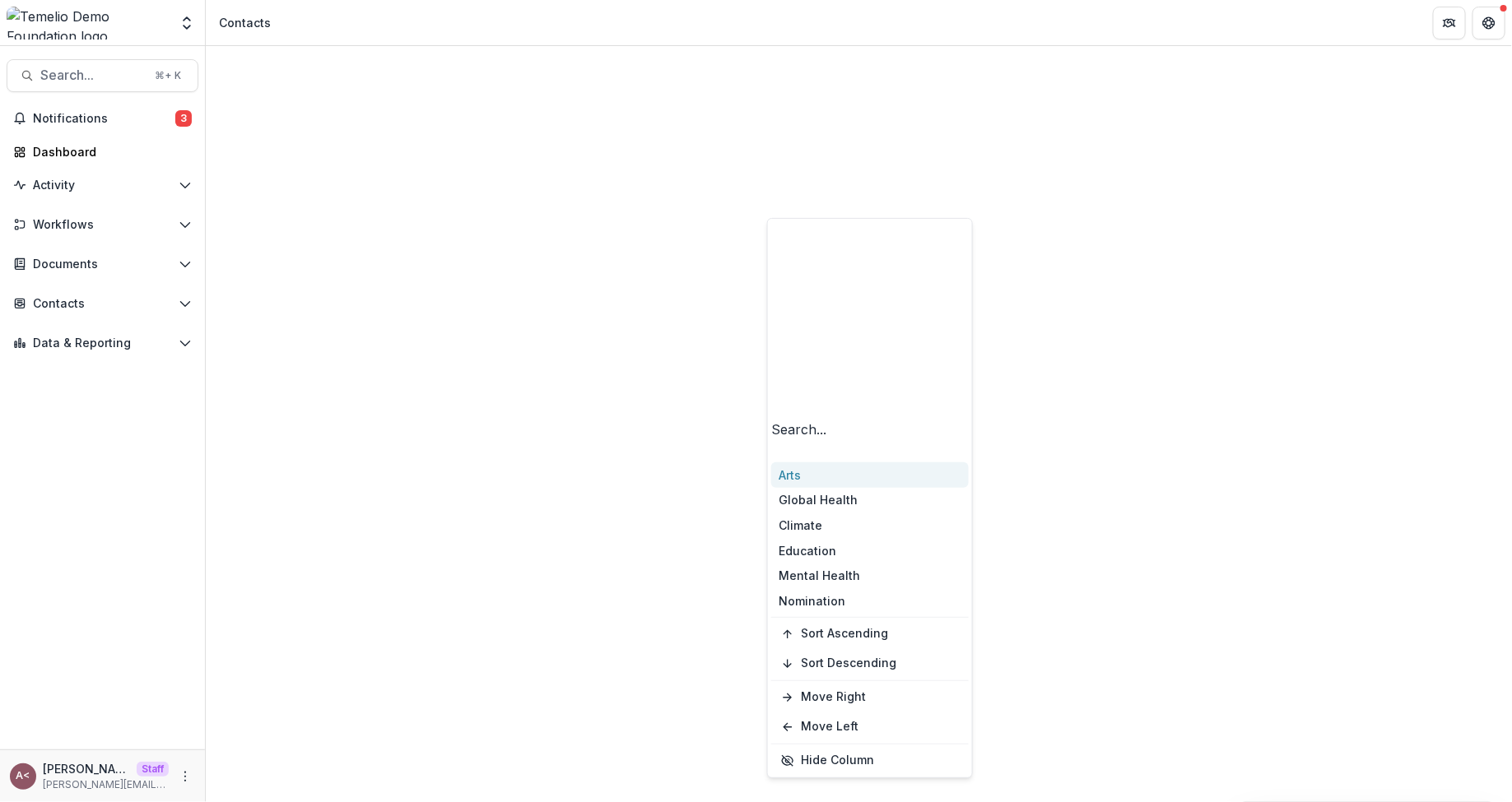
click at [790, 462] on div "Arts" at bounding box center [870, 475] width 197 height 25
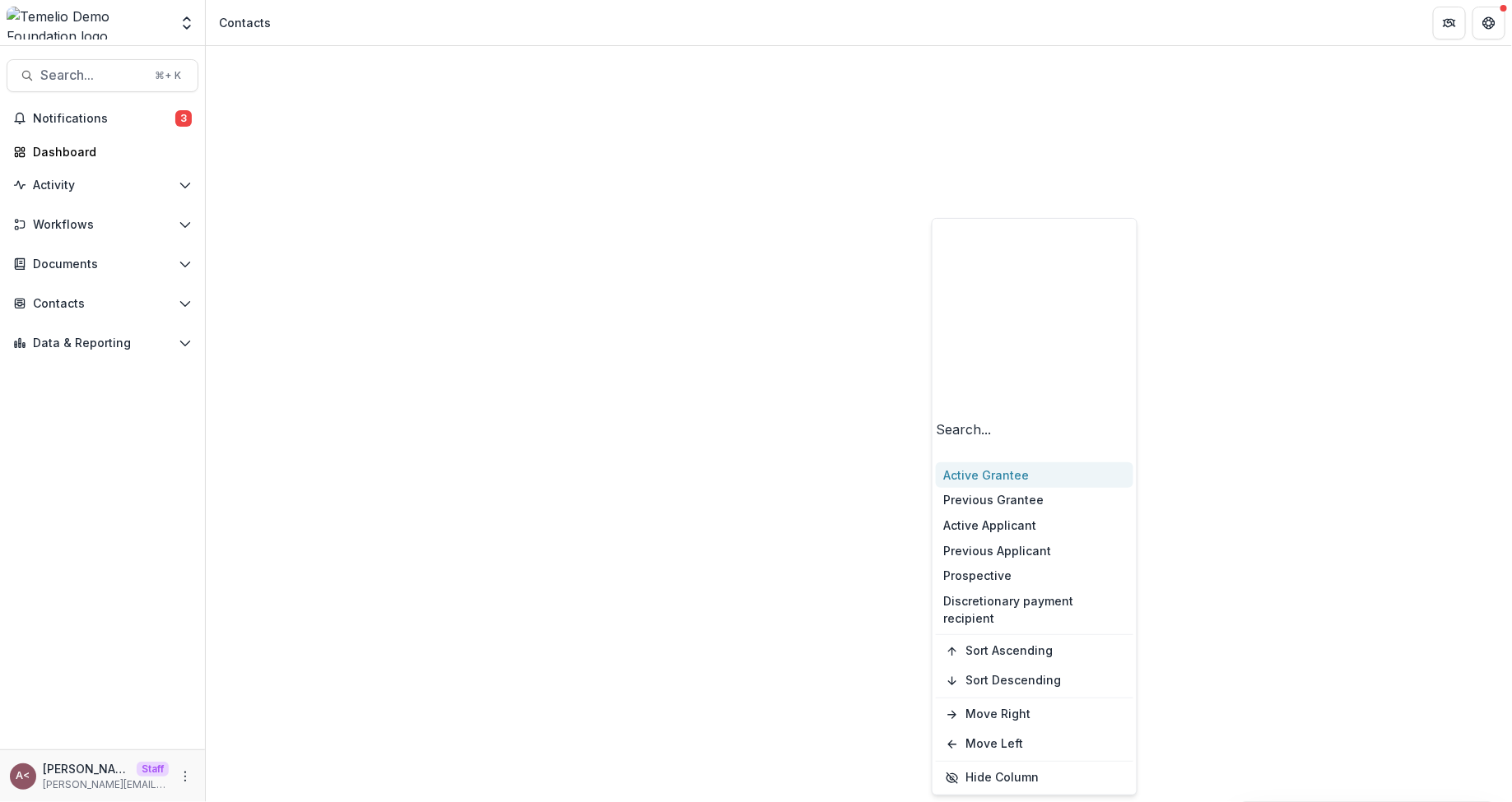
click at [995, 462] on div "Active Grantee" at bounding box center [1035, 475] width 197 height 25
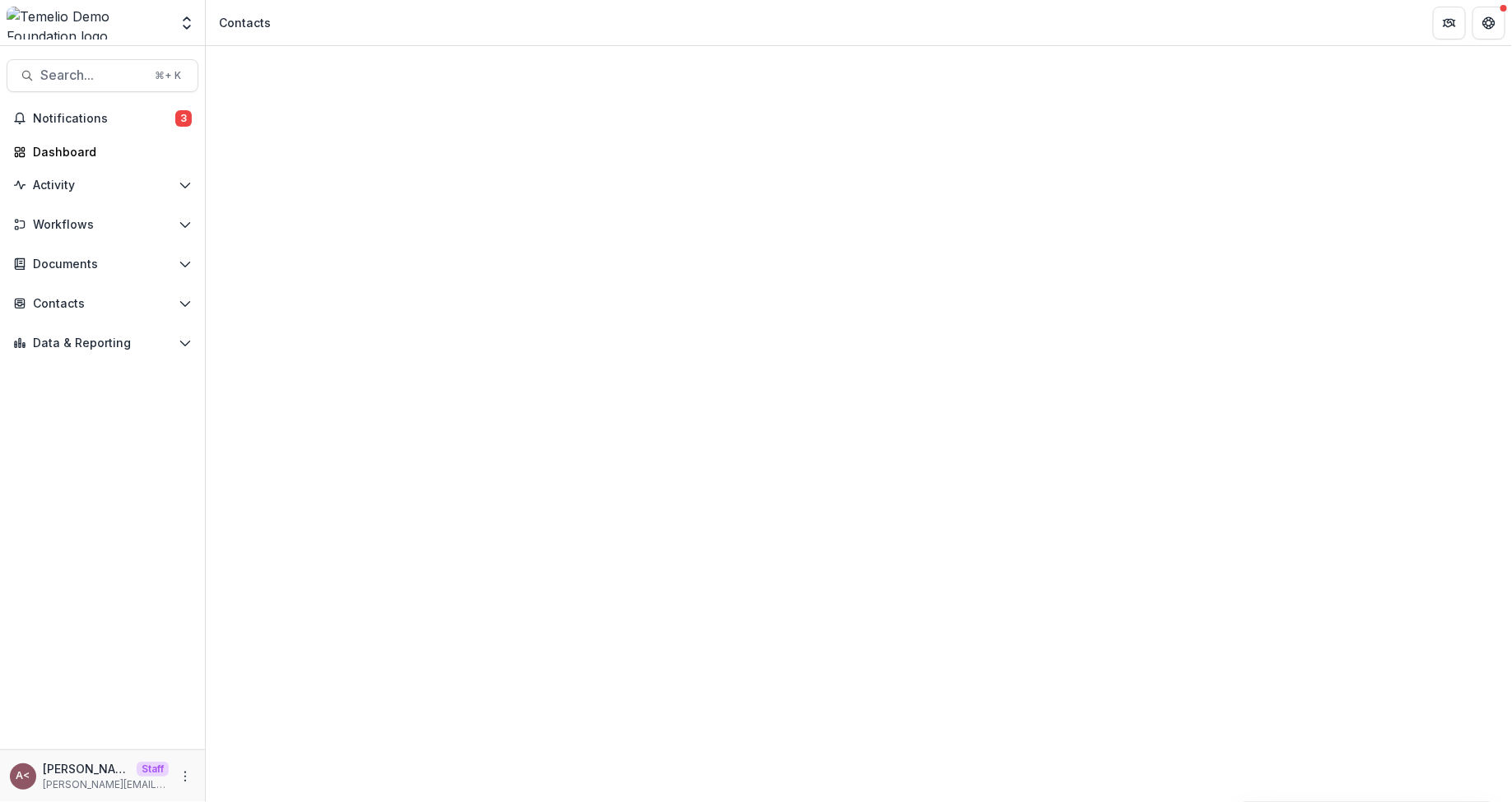
click at [187, 776] on icon "More" at bounding box center [184, 776] width 13 height 13
drag, startPoint x: 264, startPoint y: 746, endPoint x: 665, endPoint y: 523, distance: 458.8
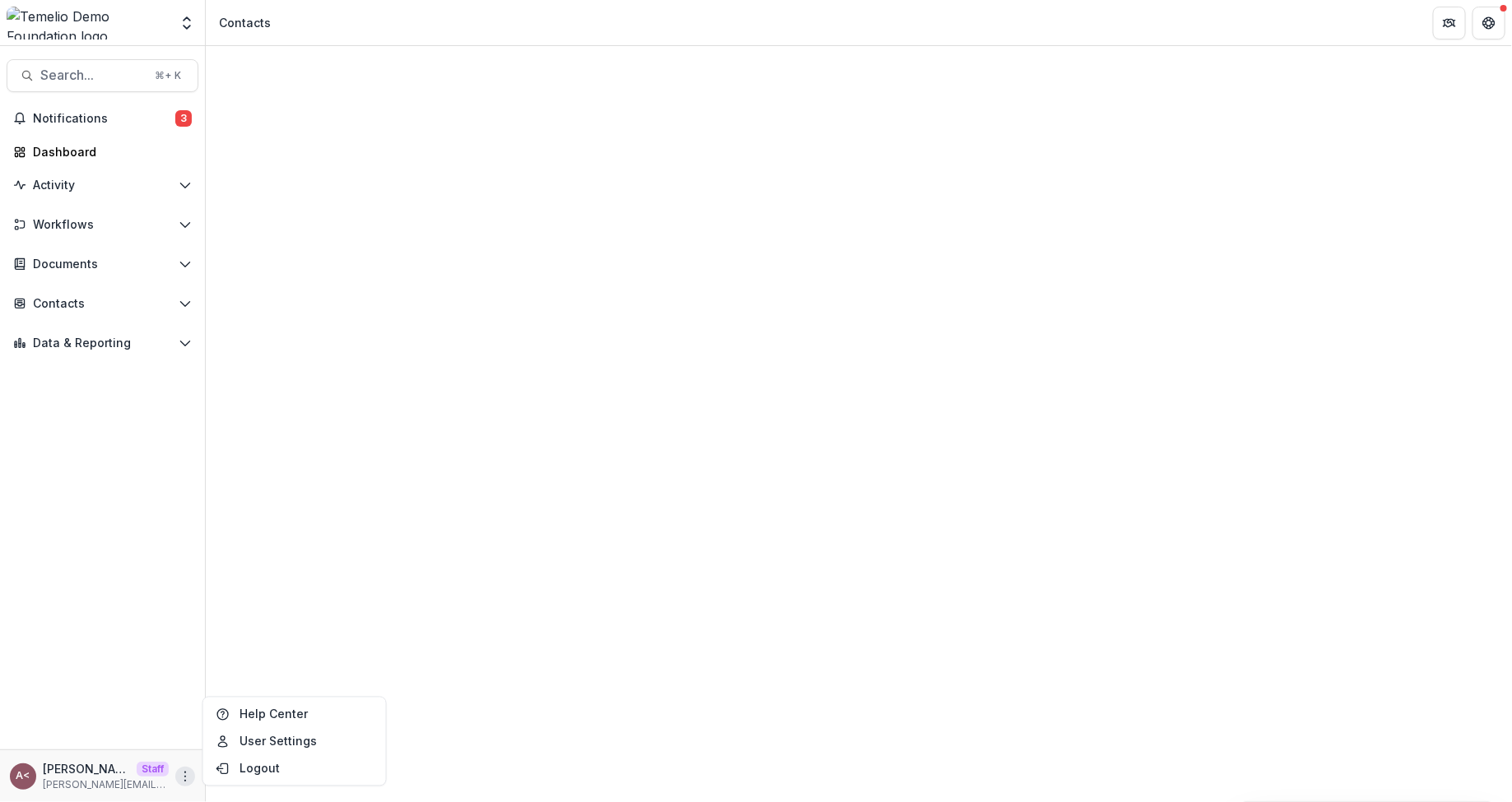
click at [660, 80] on div "Contacts" at bounding box center [859, 708] width 1307 height 1326
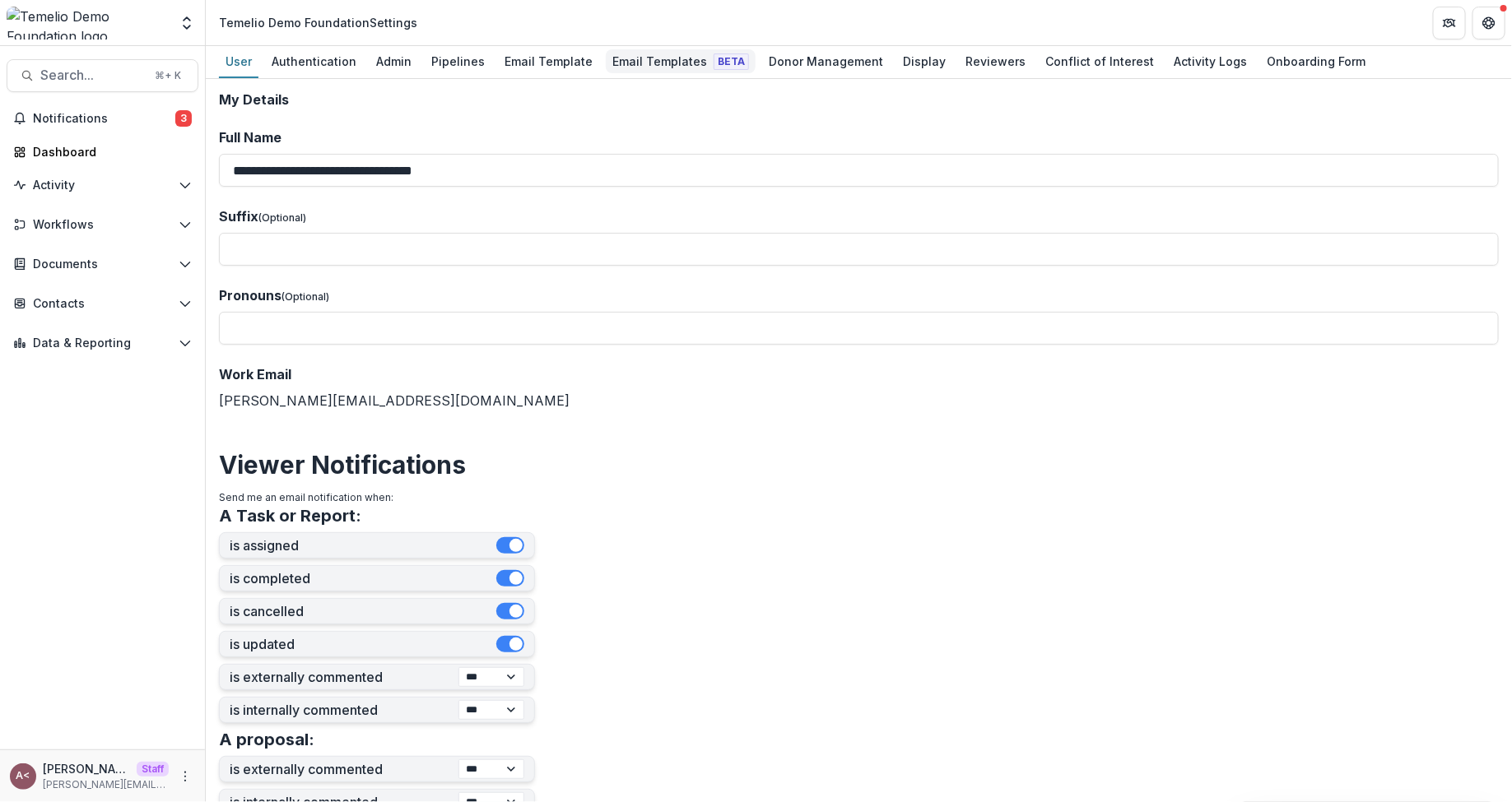
click at [681, 60] on div "Email Templates Beta" at bounding box center [681, 61] width 150 height 23
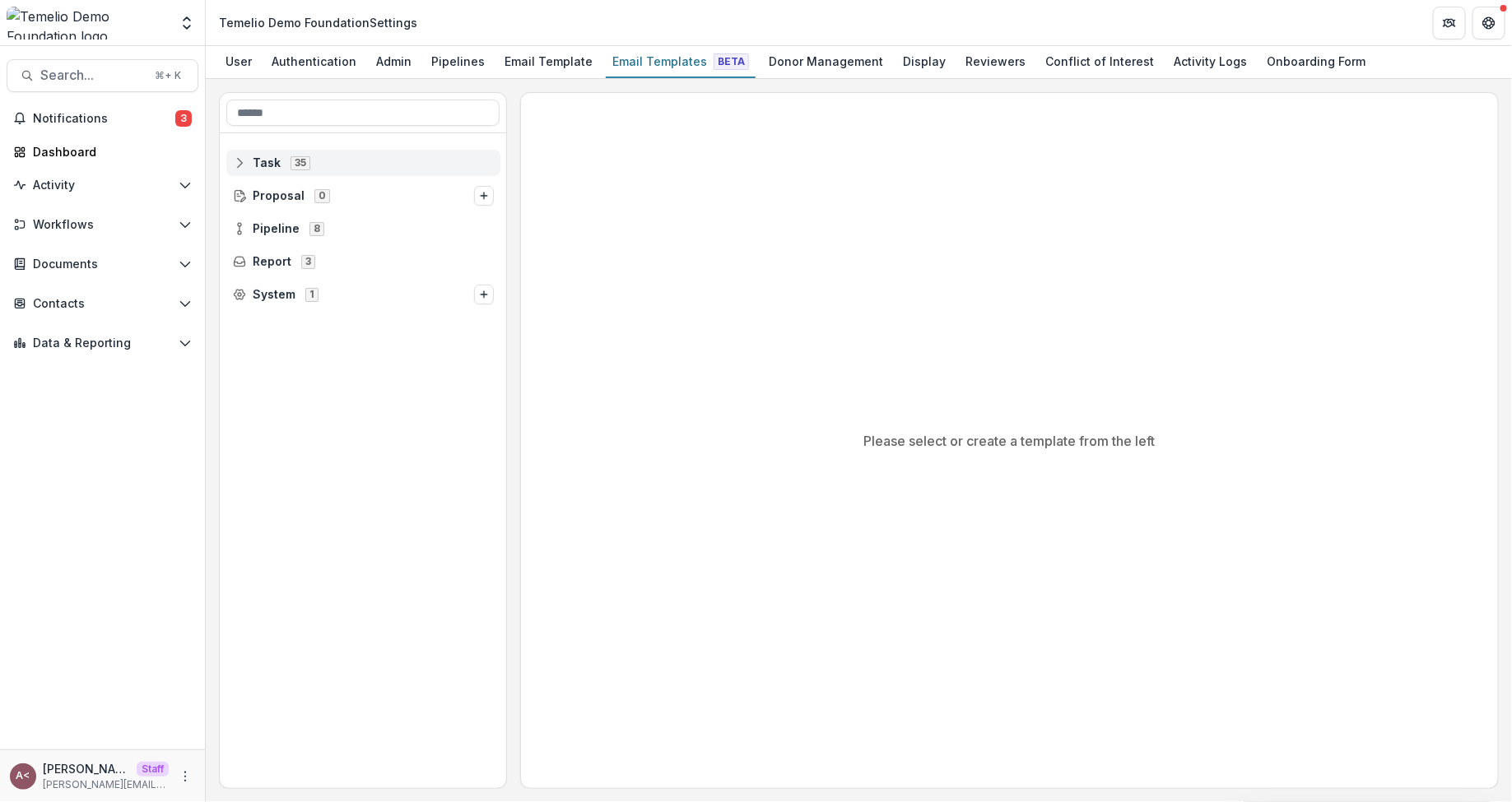
click at [243, 166] on rect at bounding box center [239, 162] width 11 height 9
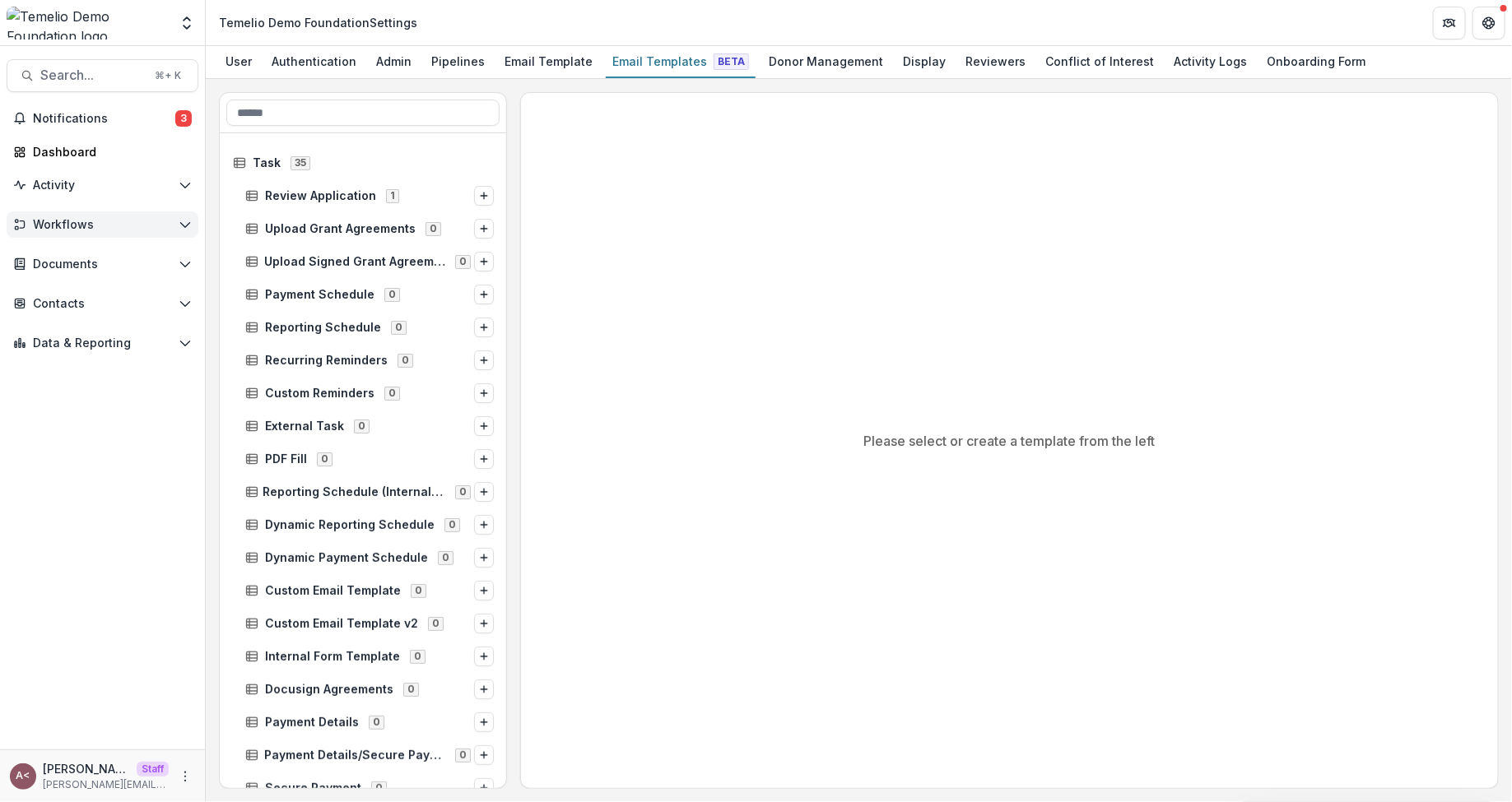
click at [61, 232] on button "Workflows" at bounding box center [102, 224] width 192 height 26
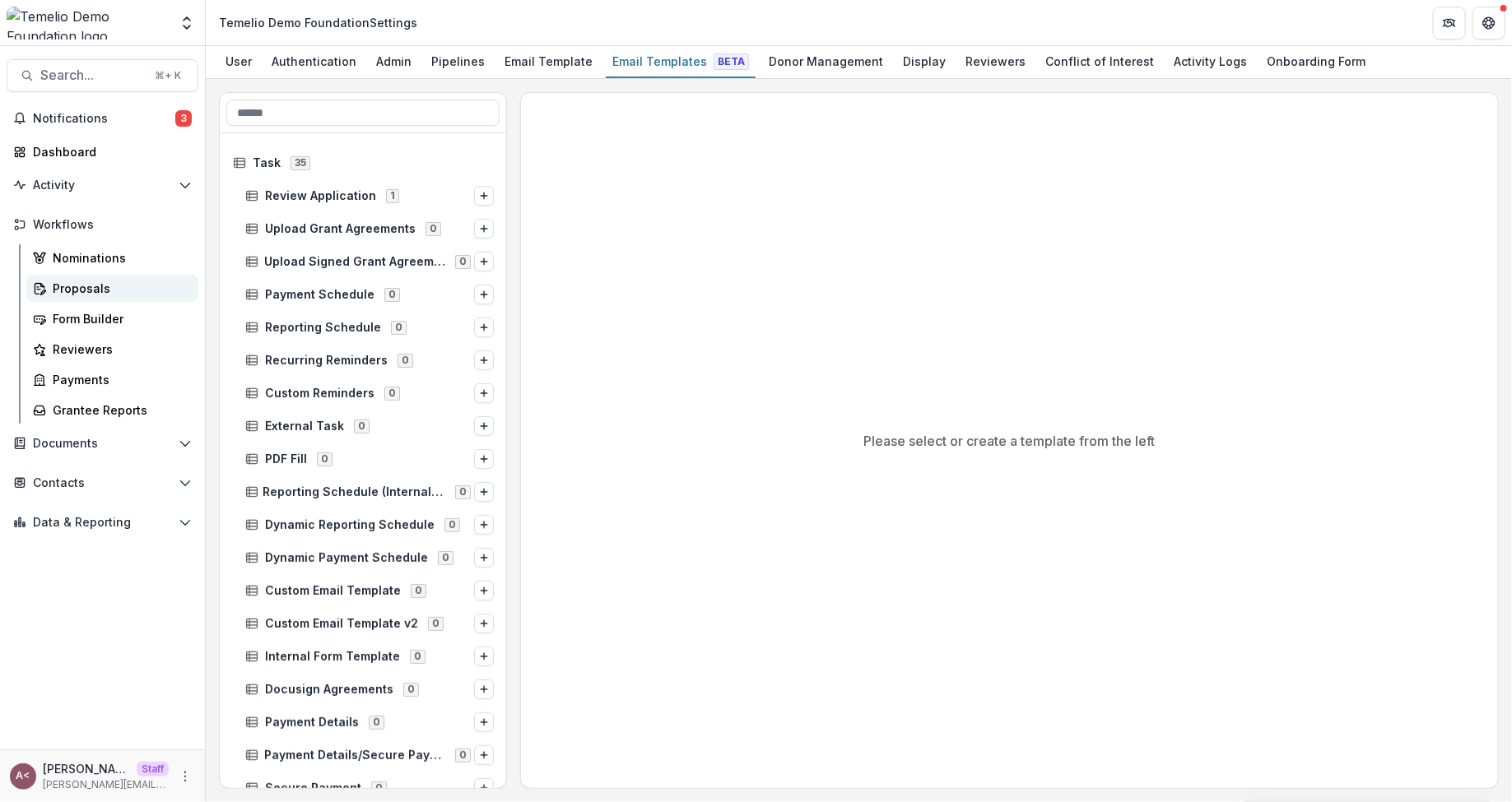
click at [92, 291] on div "Proposals" at bounding box center [119, 289] width 133 height 18
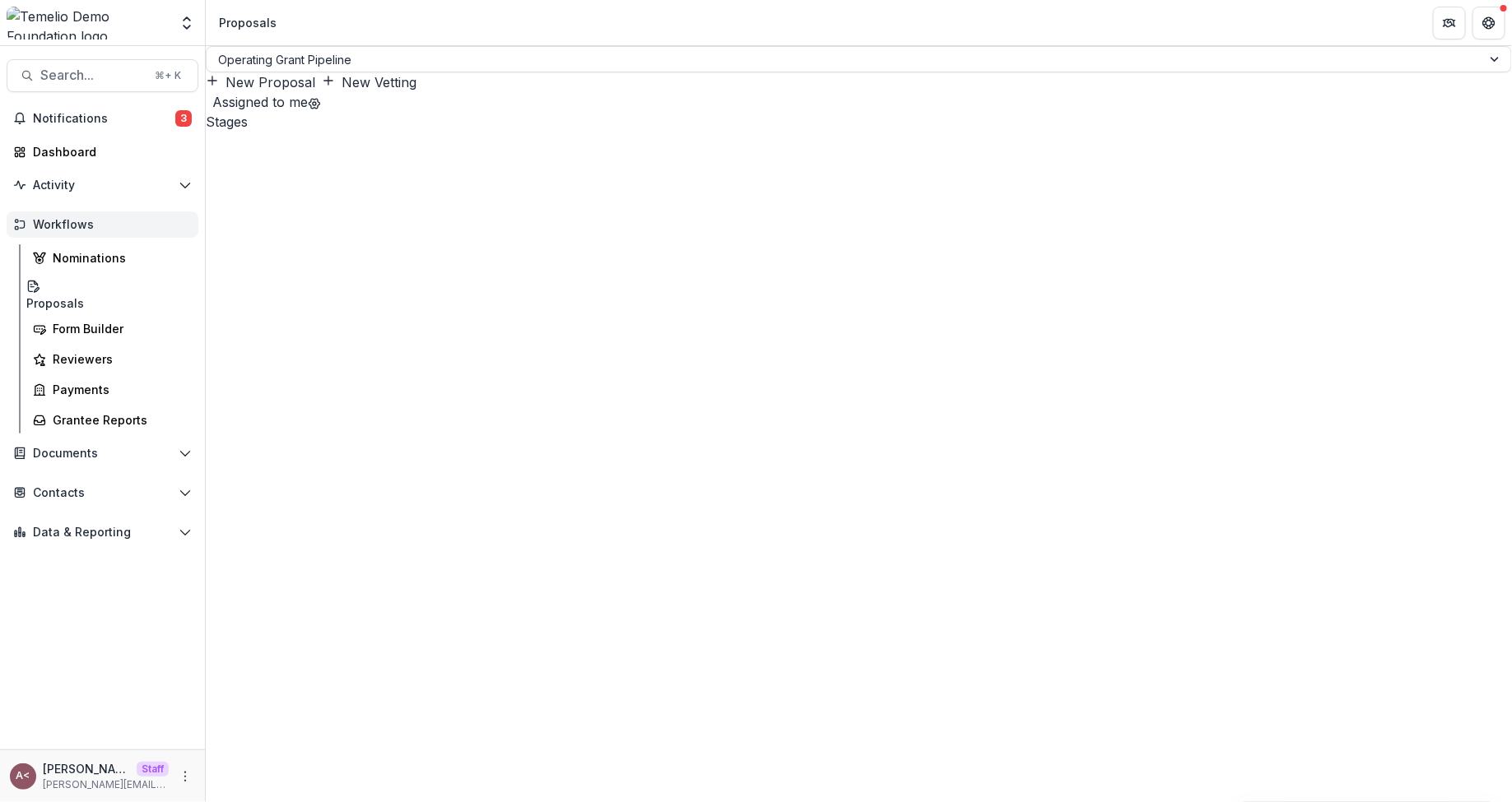
click at [138, 232] on button "Workflows" at bounding box center [102, 224] width 192 height 26
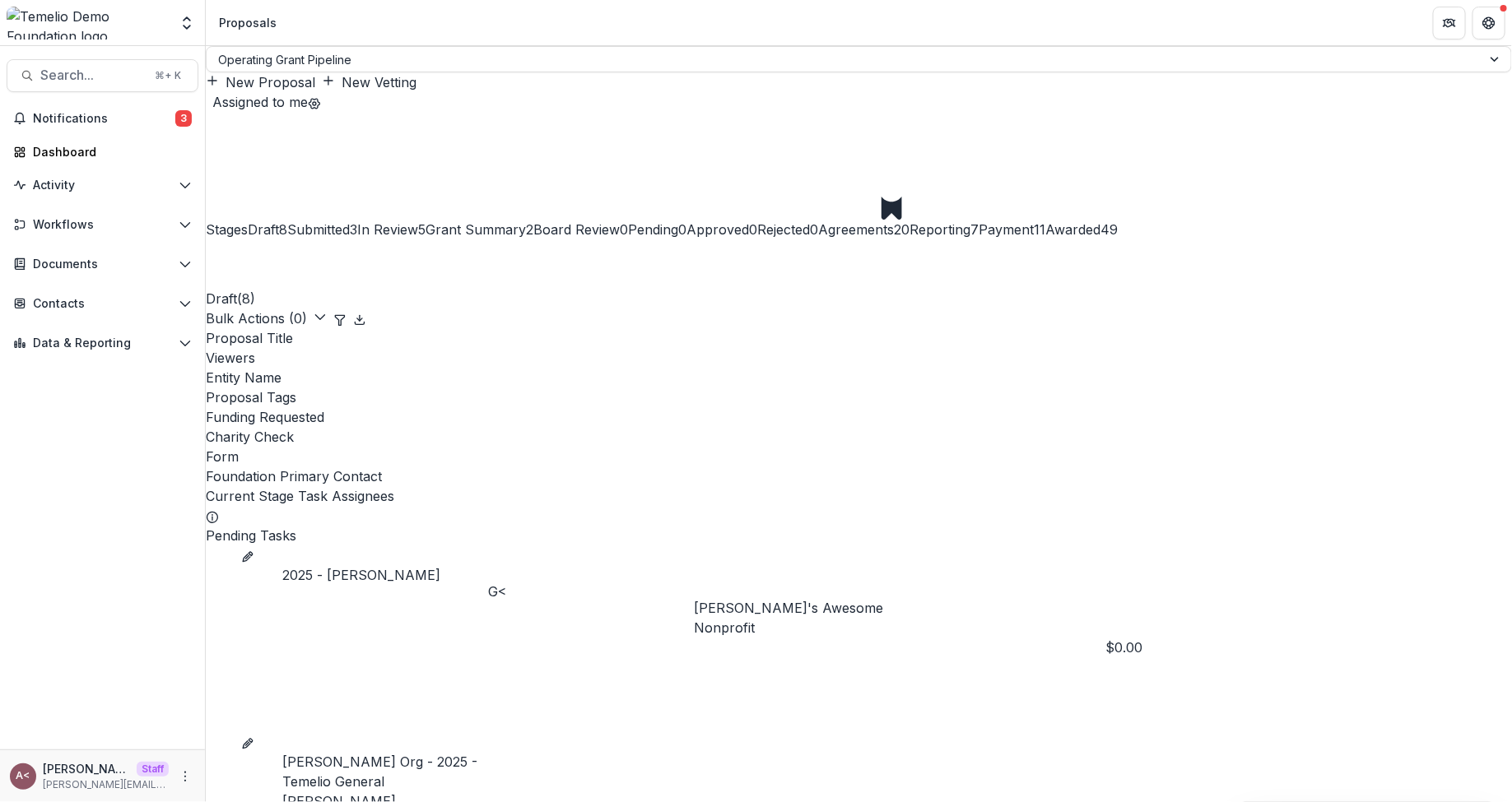
click at [418, 221] on span "In Review" at bounding box center [388, 229] width 61 height 17
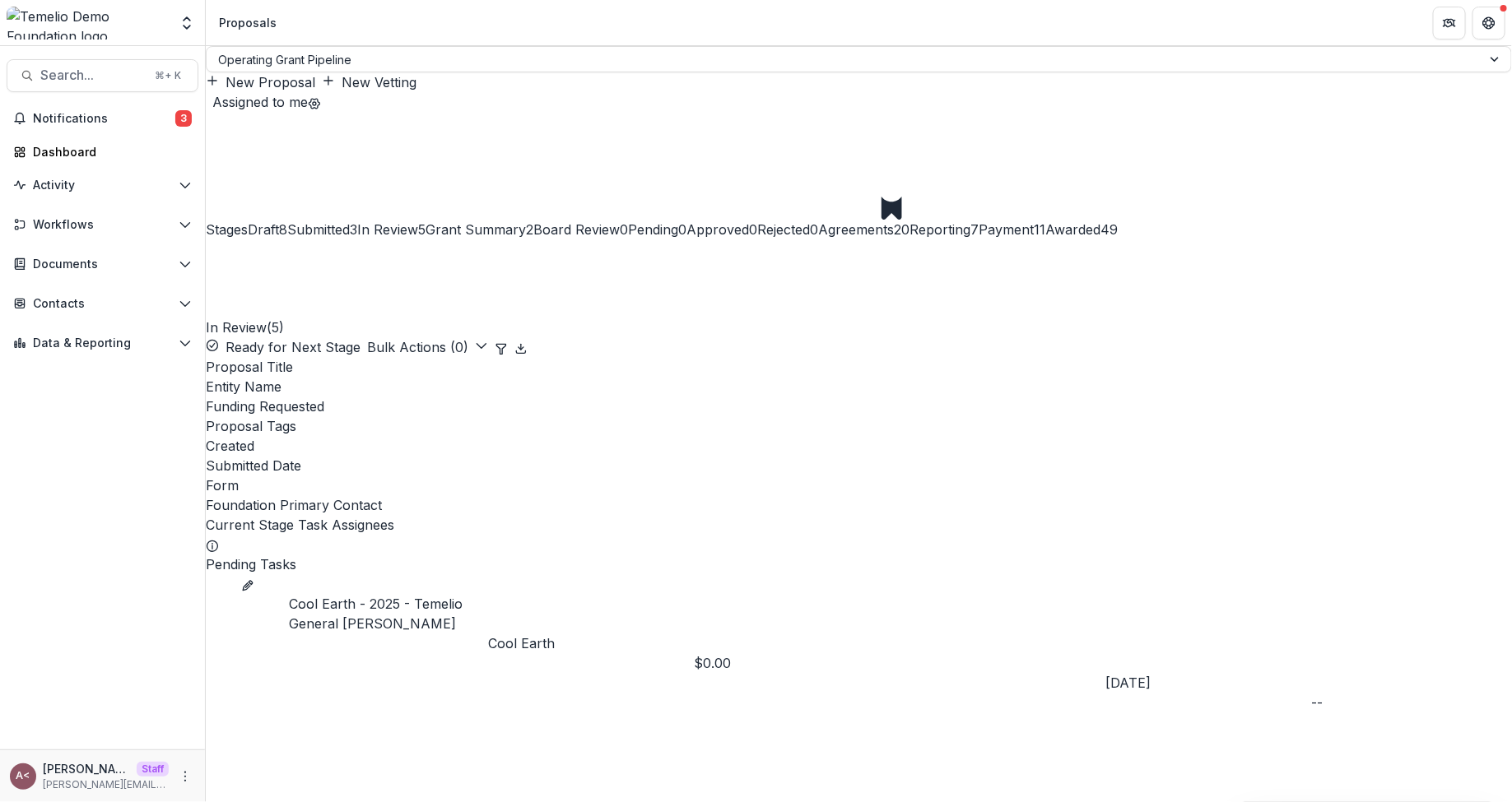
click at [771, 97] on div "Operating Grant Pipeline New Proposal New Vetting Assigned to me" at bounding box center [859, 78] width 1307 height 65
click at [619, 239] on div "In Review ( 5 ) Ready for Next Stage Bulk Actions ( 0 )" at bounding box center [859, 298] width 1307 height 118
click at [206, 357] on span at bounding box center [206, 357] width 0 height 0
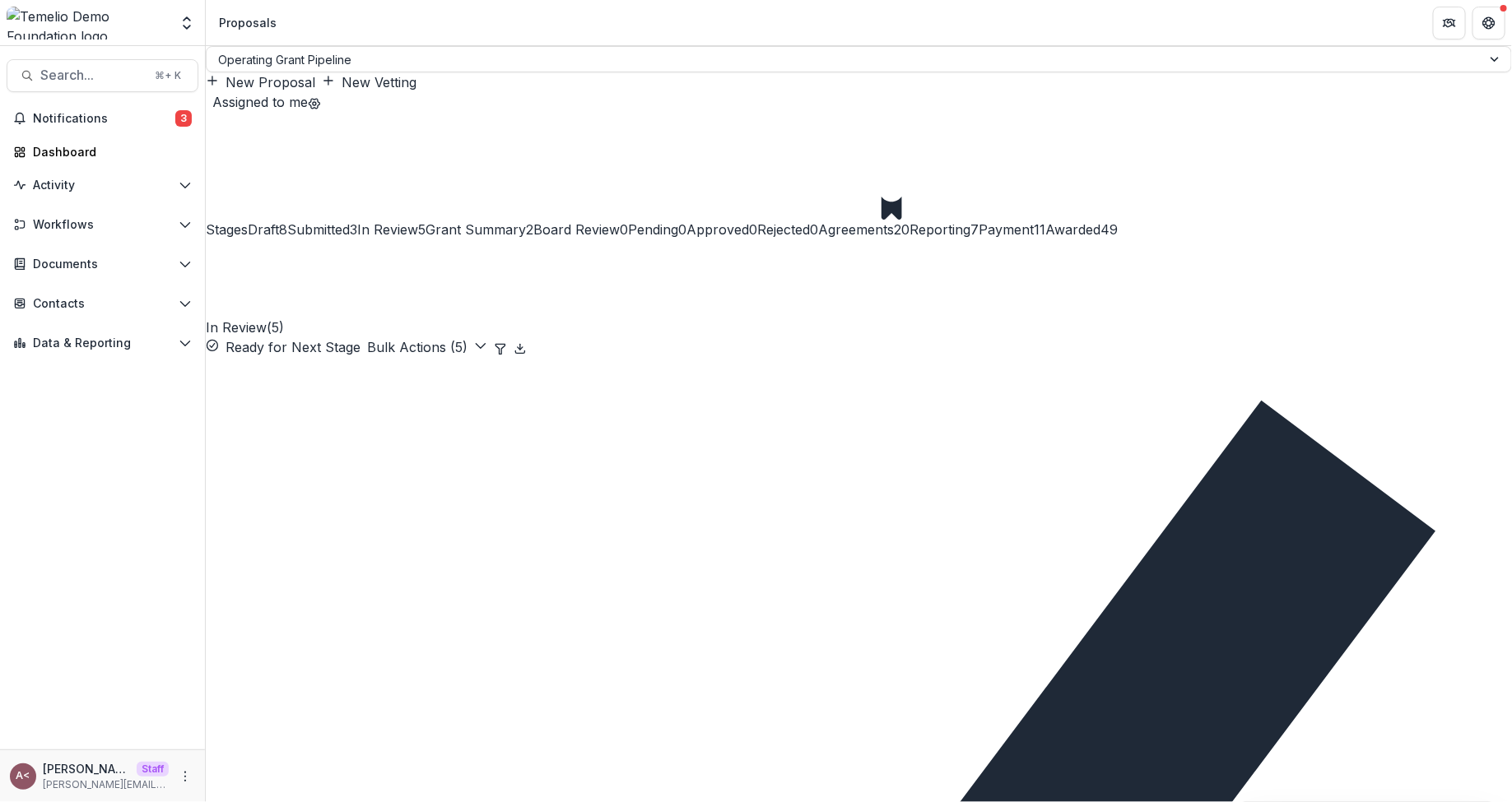
click at [487, 338] on button "Bulk Actions ( 5 )" at bounding box center [427, 347] width 120 height 20
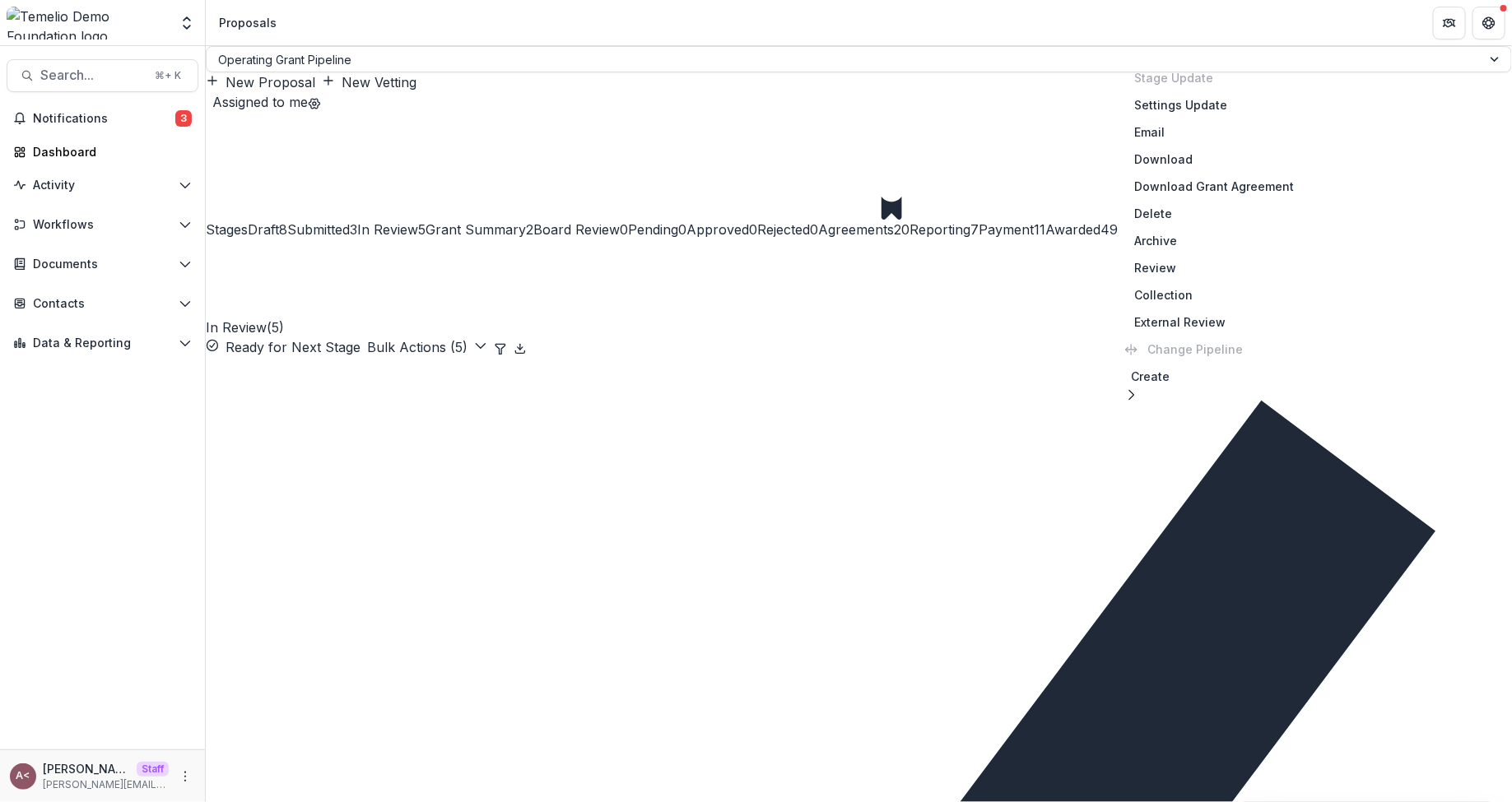
click at [1051, 21] on header "Proposals" at bounding box center [859, 22] width 1307 height 45
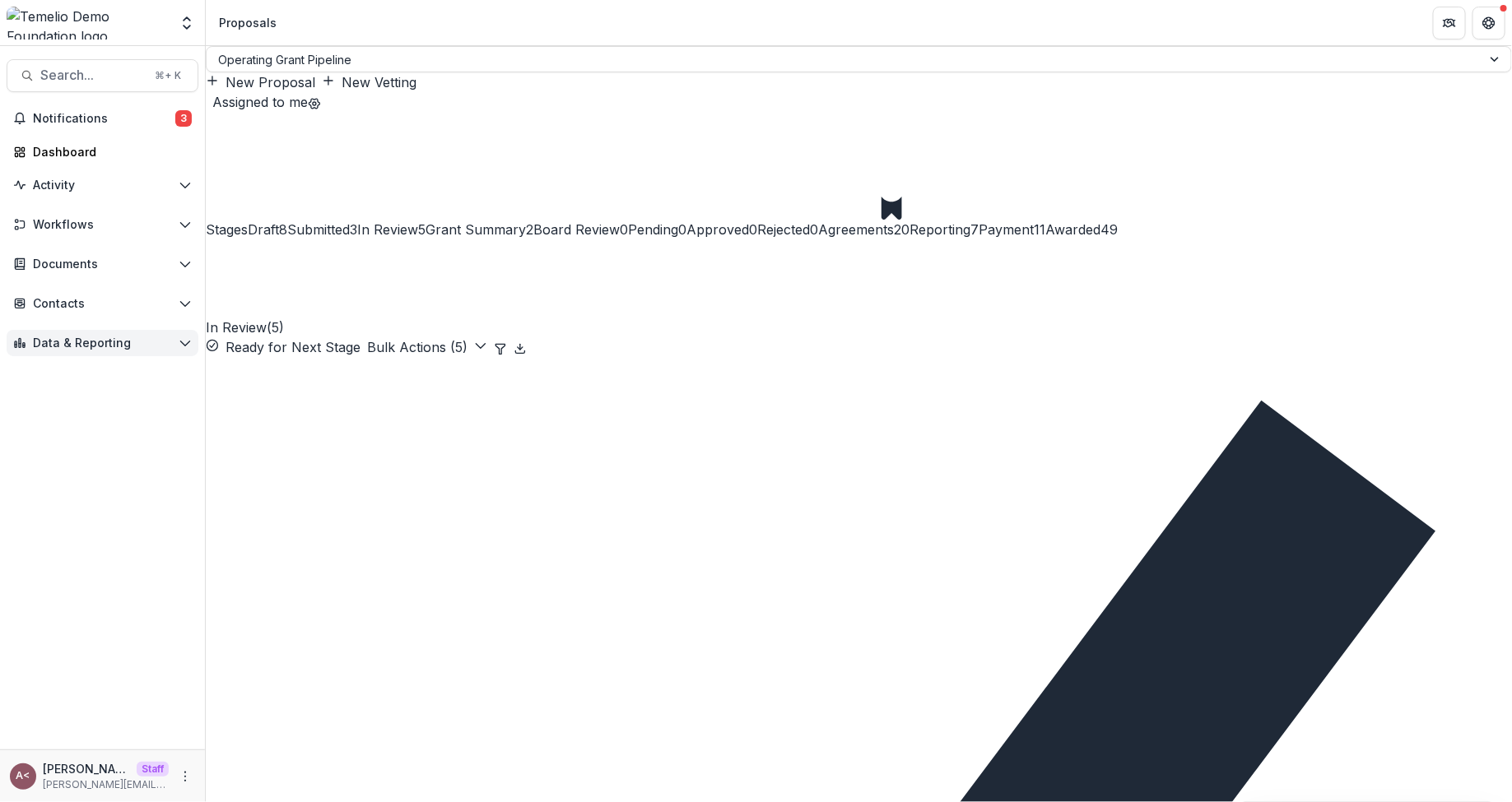
click at [150, 341] on span "Data & Reporting" at bounding box center [102, 343] width 140 height 14
click at [171, 381] on div "Dashboard" at bounding box center [119, 377] width 133 height 18
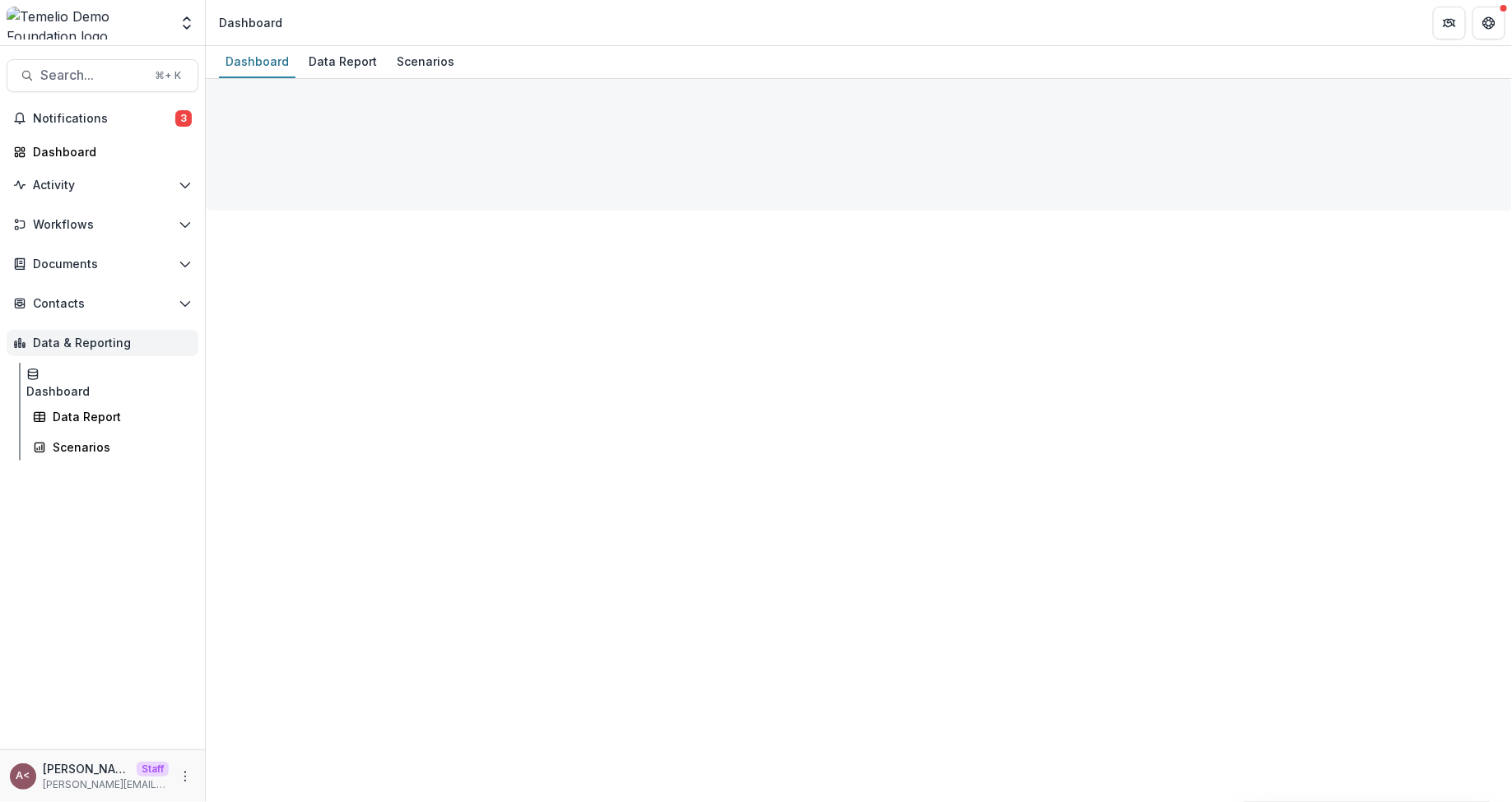
click at [175, 330] on button "Data & Reporting" at bounding box center [102, 342] width 192 height 26
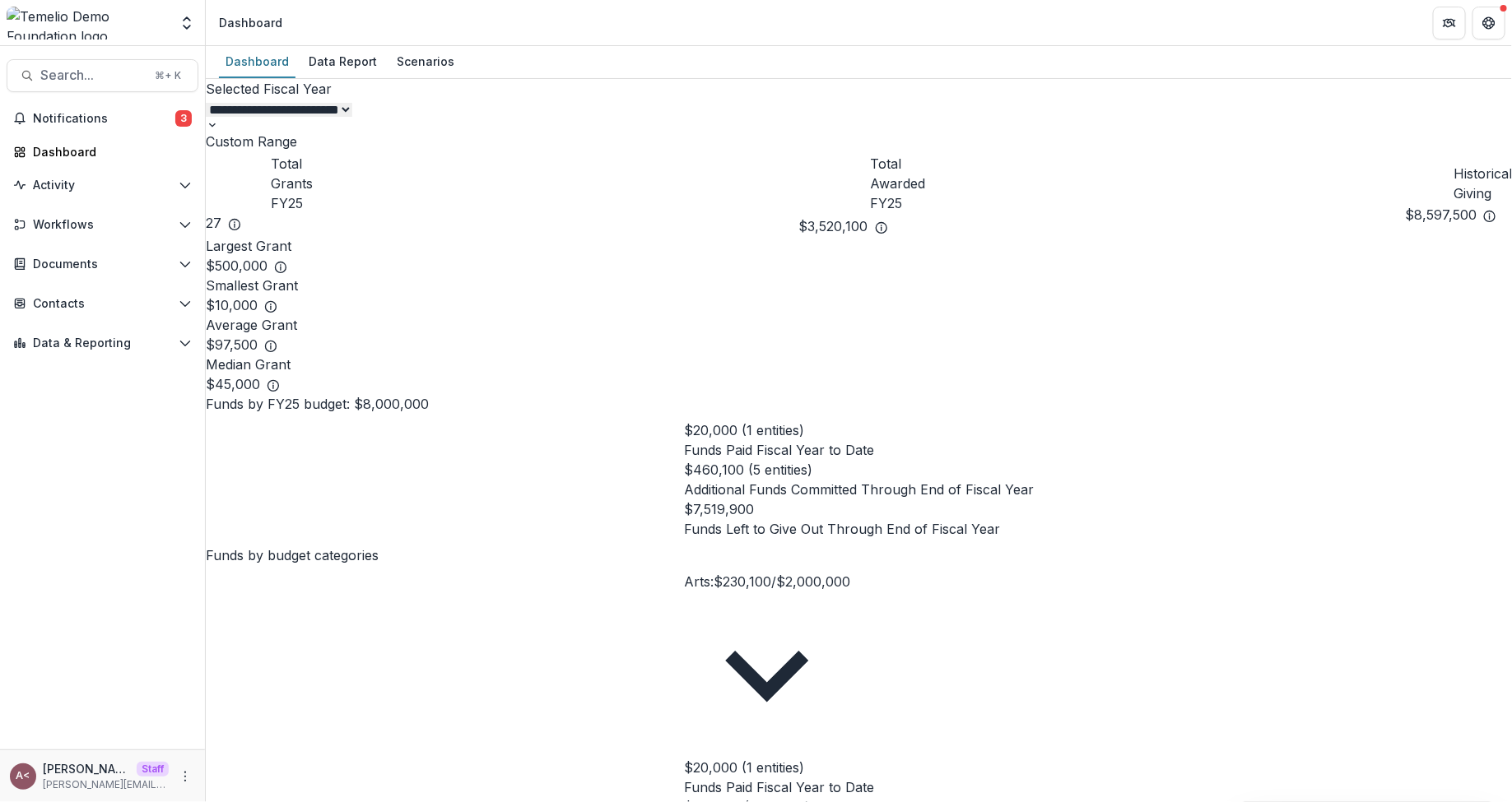
click at [352, 102] on select "**********" at bounding box center [279, 109] width 146 height 14
click at [604, 91] on div "**********" at bounding box center [859, 115] width 1307 height 72
click at [684, 461] on div at bounding box center [707, 461] width 46 height 0
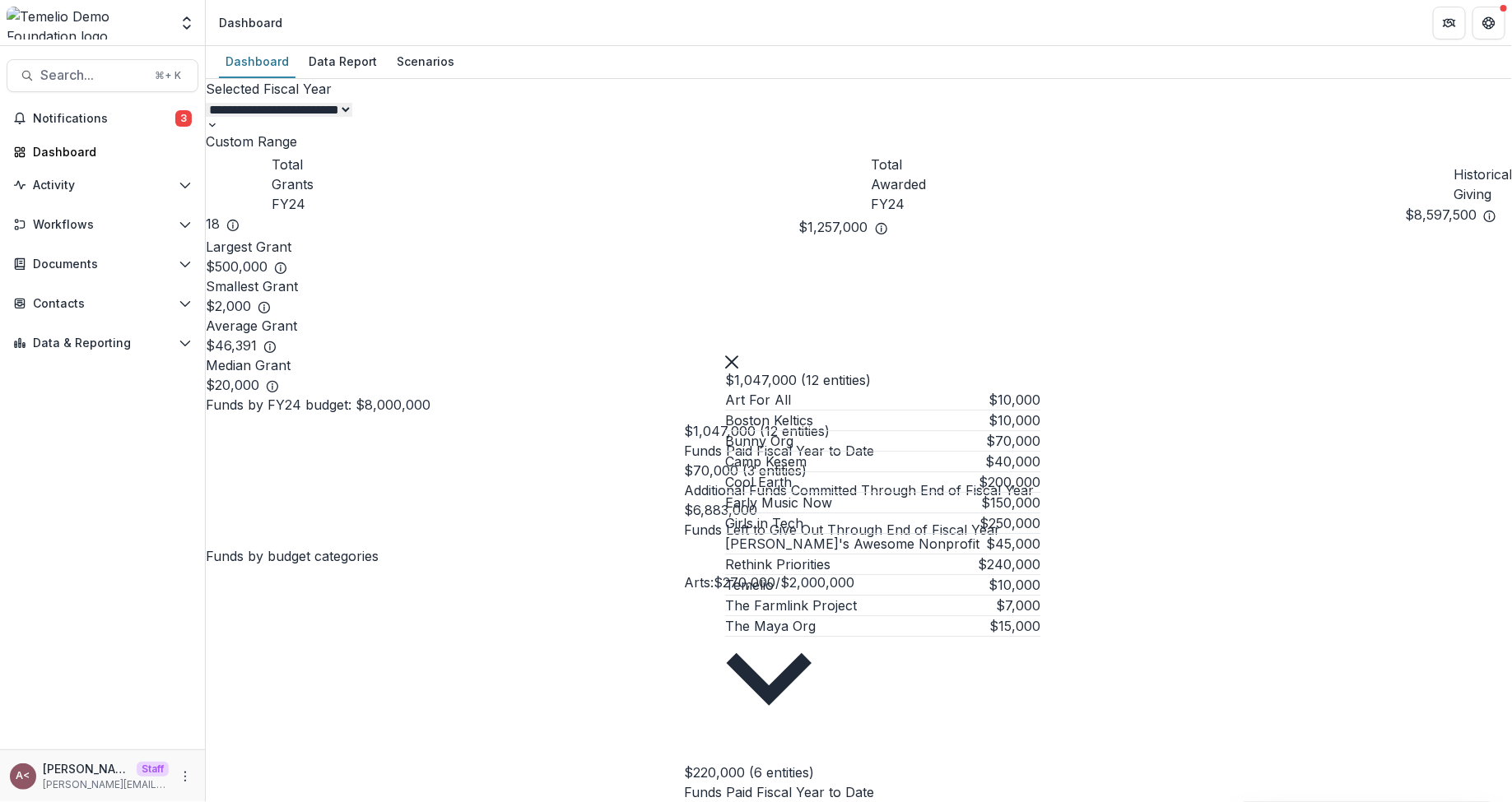
click at [776, 408] on p "Art For All" at bounding box center [757, 400] width 65 height 20
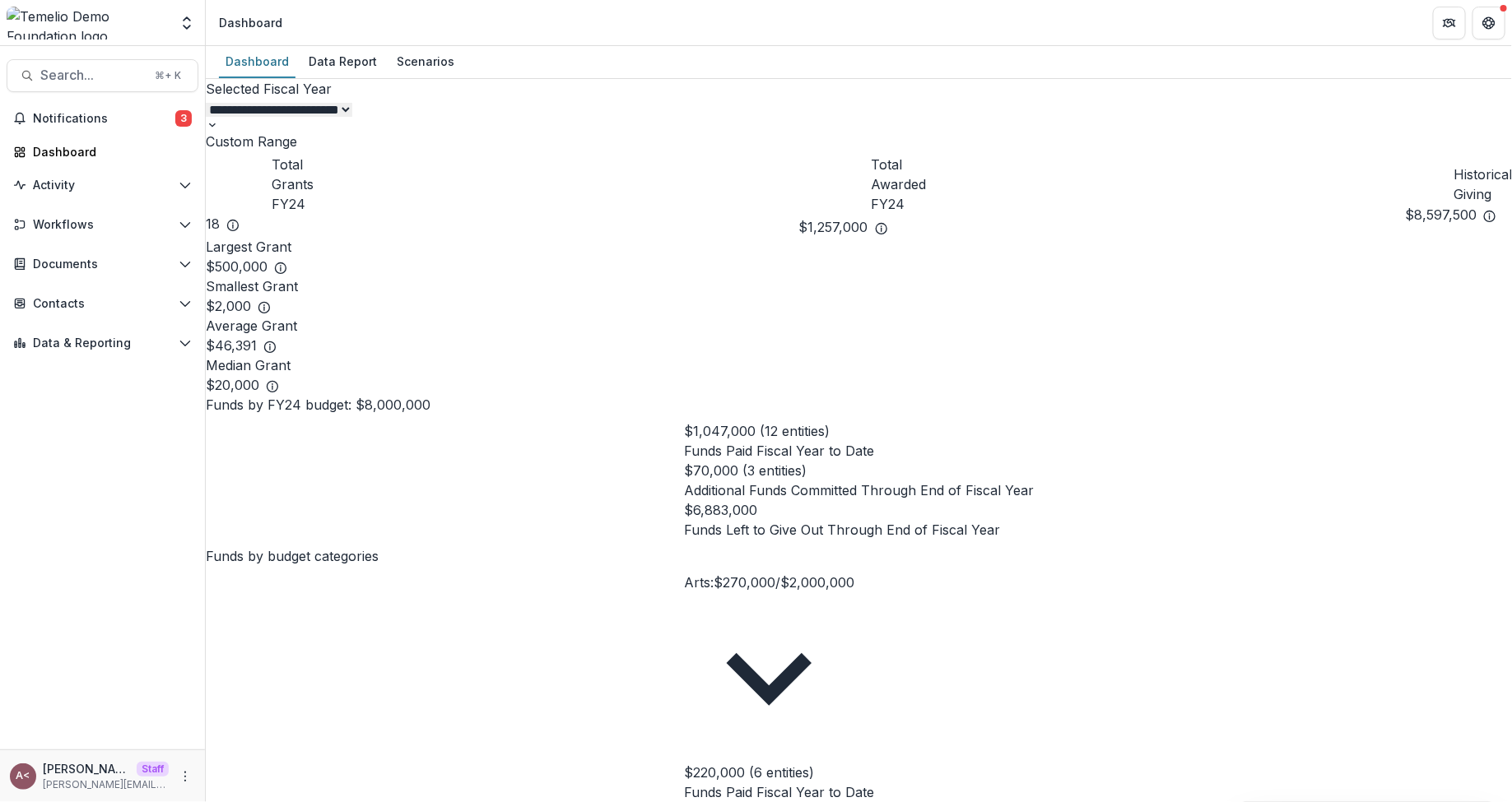
click at [352, 102] on select "**********" at bounding box center [279, 109] width 146 height 14
select select "**********"
click at [684, 460] on div at bounding box center [859, 460] width 349 height 0
click at [739, 360] on button "Close" at bounding box center [731, 360] width 13 height 20
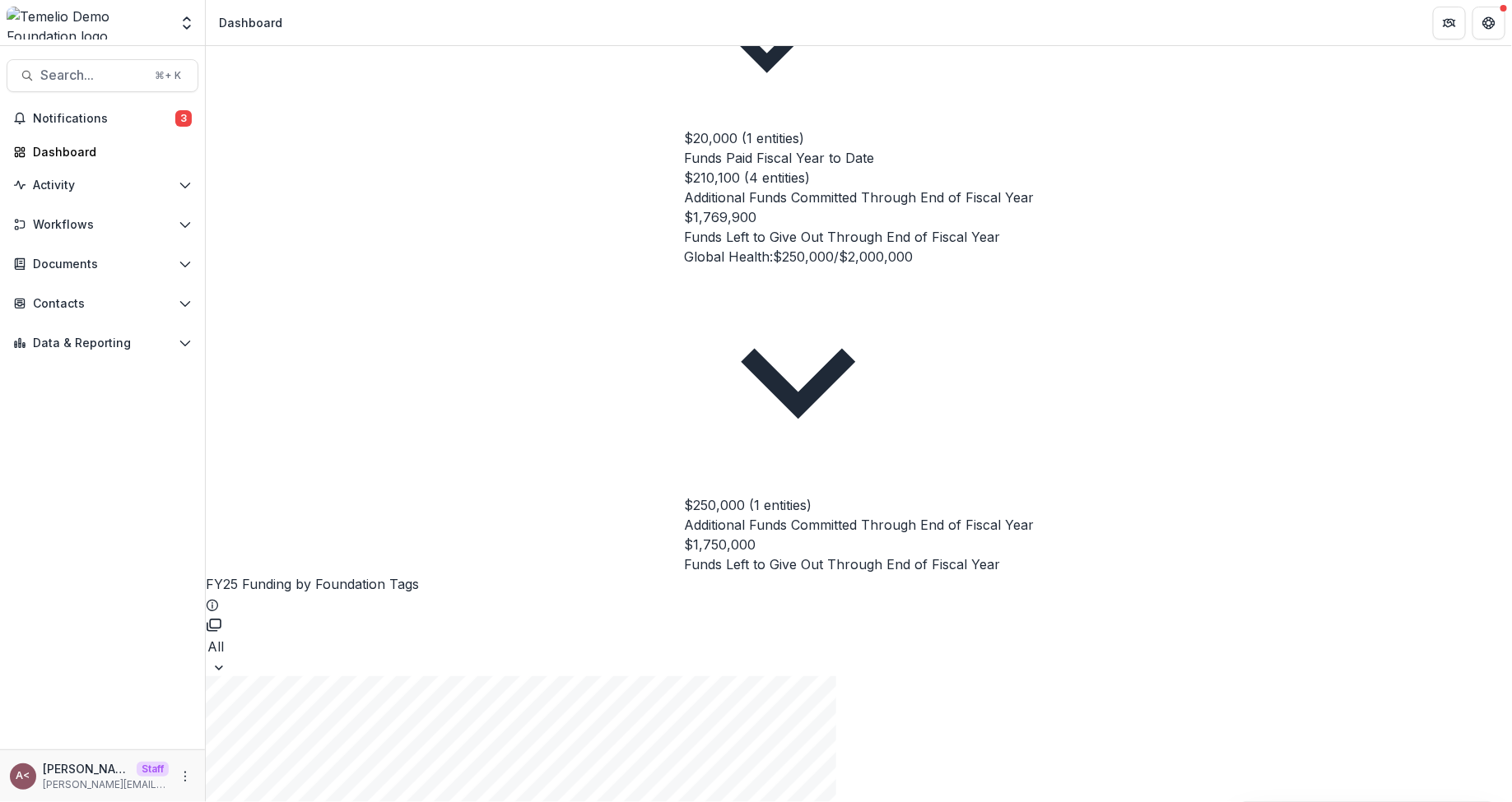
scroll to position [628, 0]
click at [218, 624] on icon "copy to clipboard" at bounding box center [213, 628] width 10 height 8
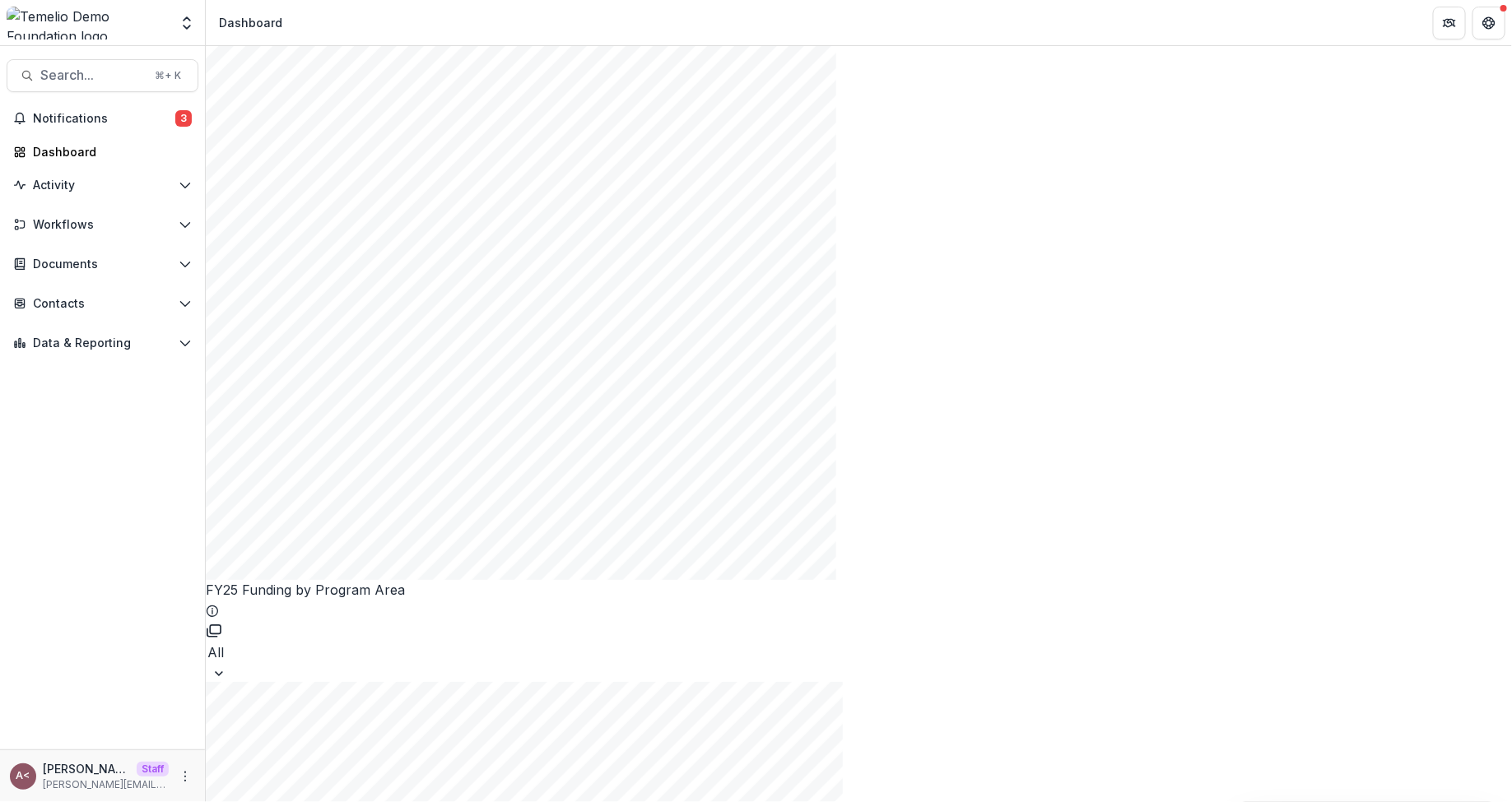
scroll to position [2087, 0]
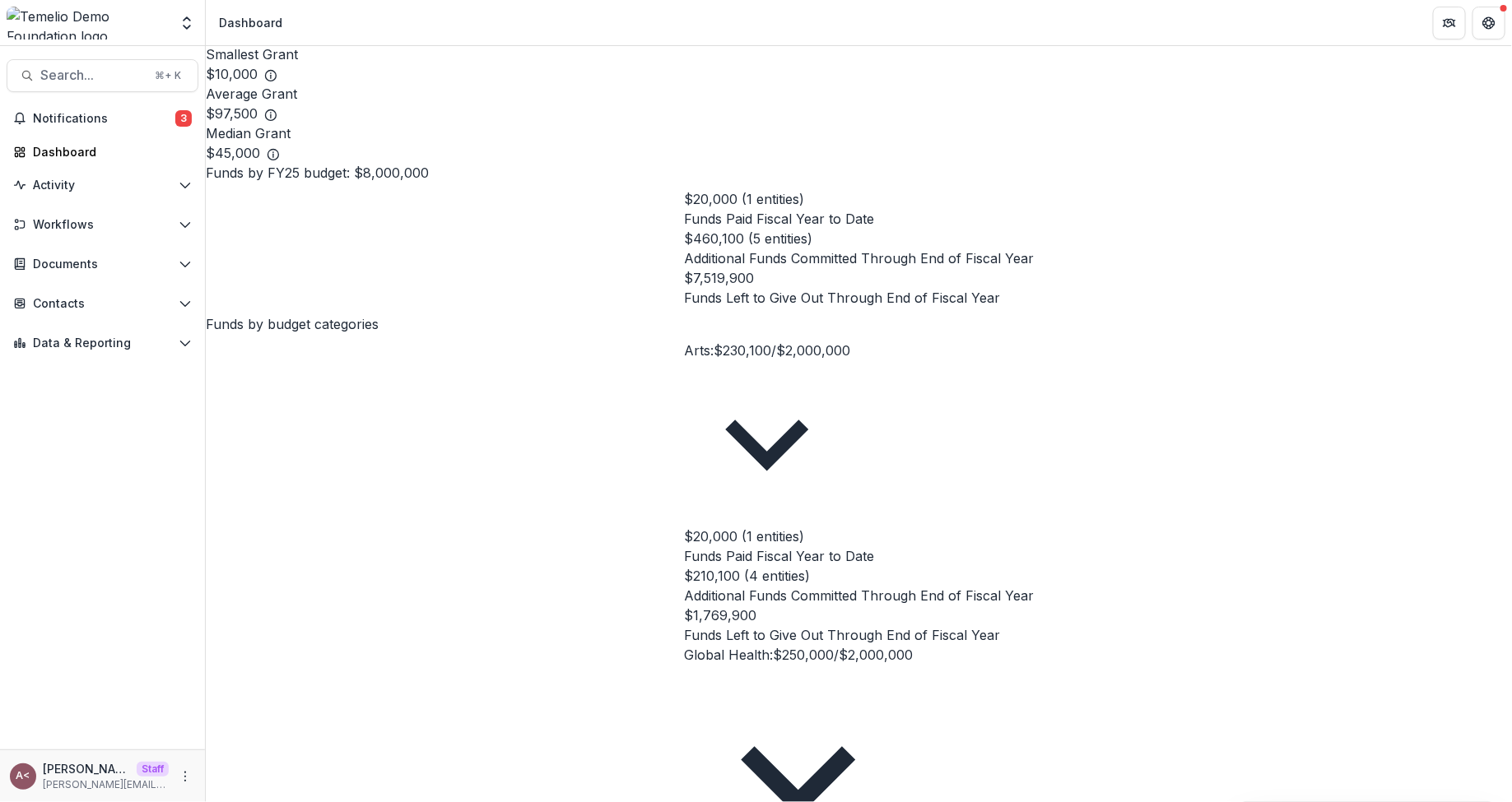
scroll to position [0, 0]
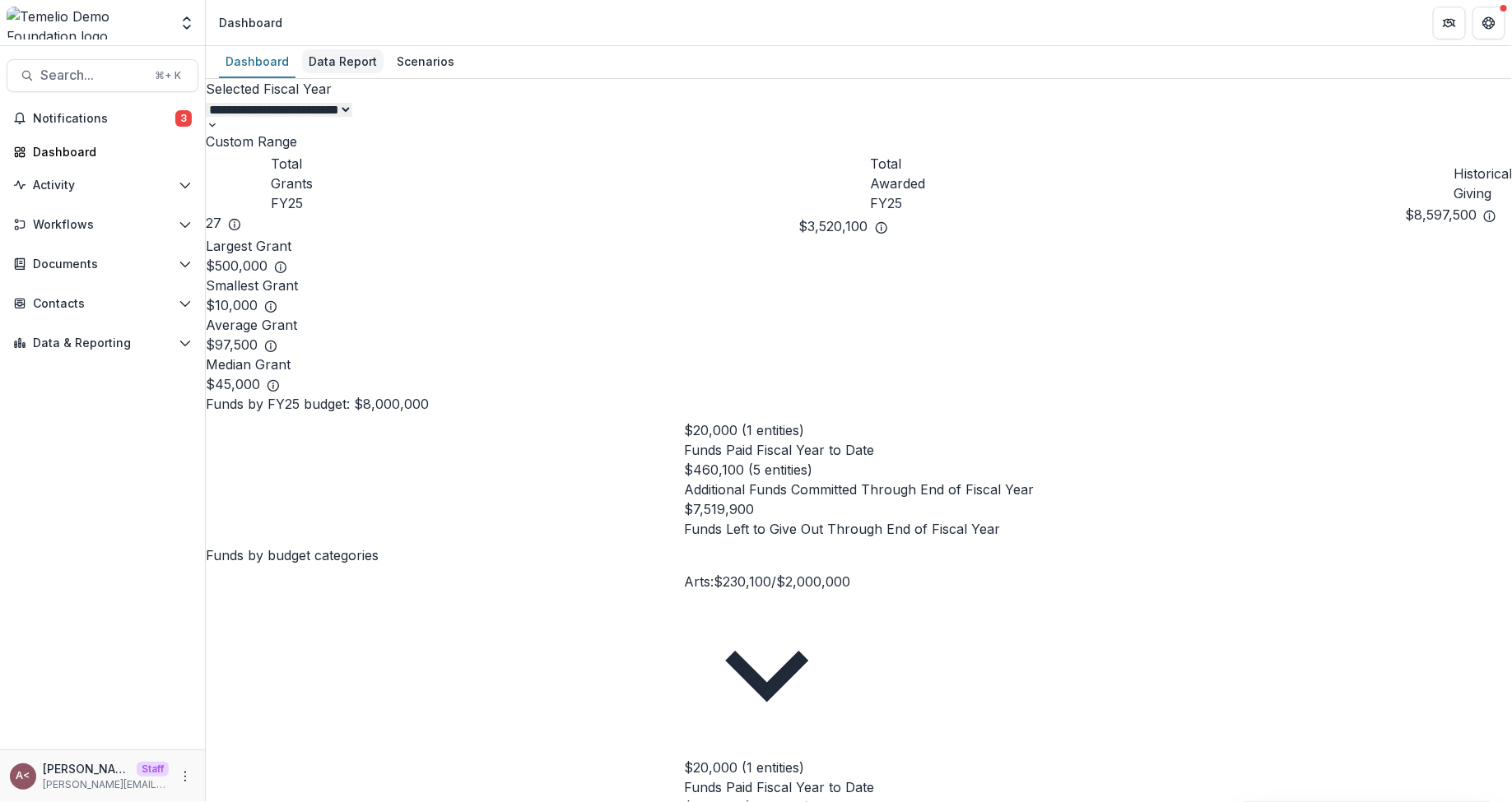
click at [334, 50] on div "Data Report" at bounding box center [344, 61] width 82 height 23
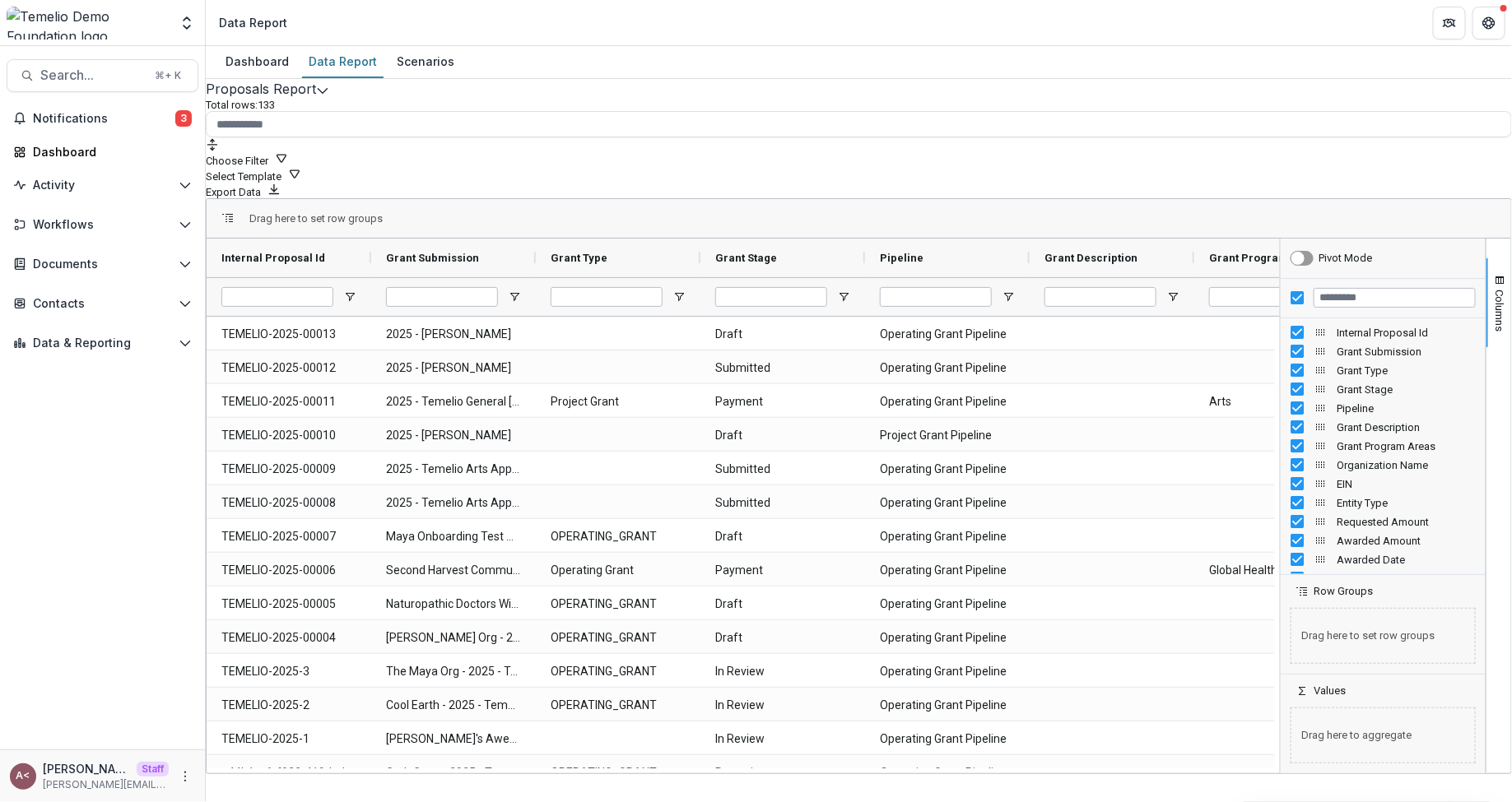
click at [484, 134] on div "Total rows: 133 Choose Filter Personal Filters Team Filters Temelio Filters No …" at bounding box center [859, 148] width 1307 height 100
click at [383, 213] on span "Drag here to set row groups" at bounding box center [316, 219] width 134 height 13
click at [329, 98] on icon "Edit selected report" at bounding box center [322, 90] width 13 height 13
click at [288, 151] on button "Choose Filter" at bounding box center [247, 159] width 82 height 16
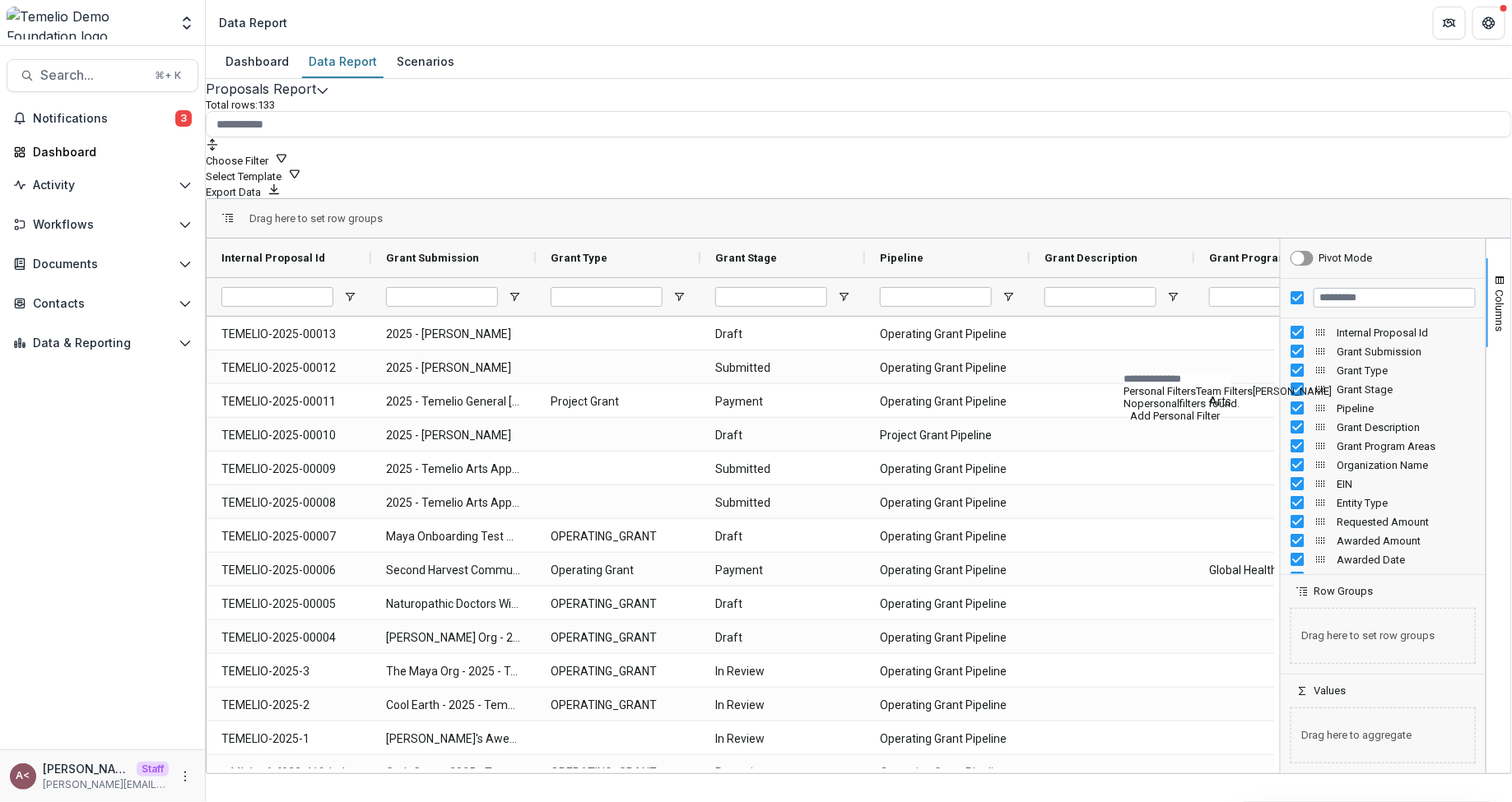
click at [1330, 385] on button "Temelio Filters" at bounding box center [1293, 391] width 79 height 13
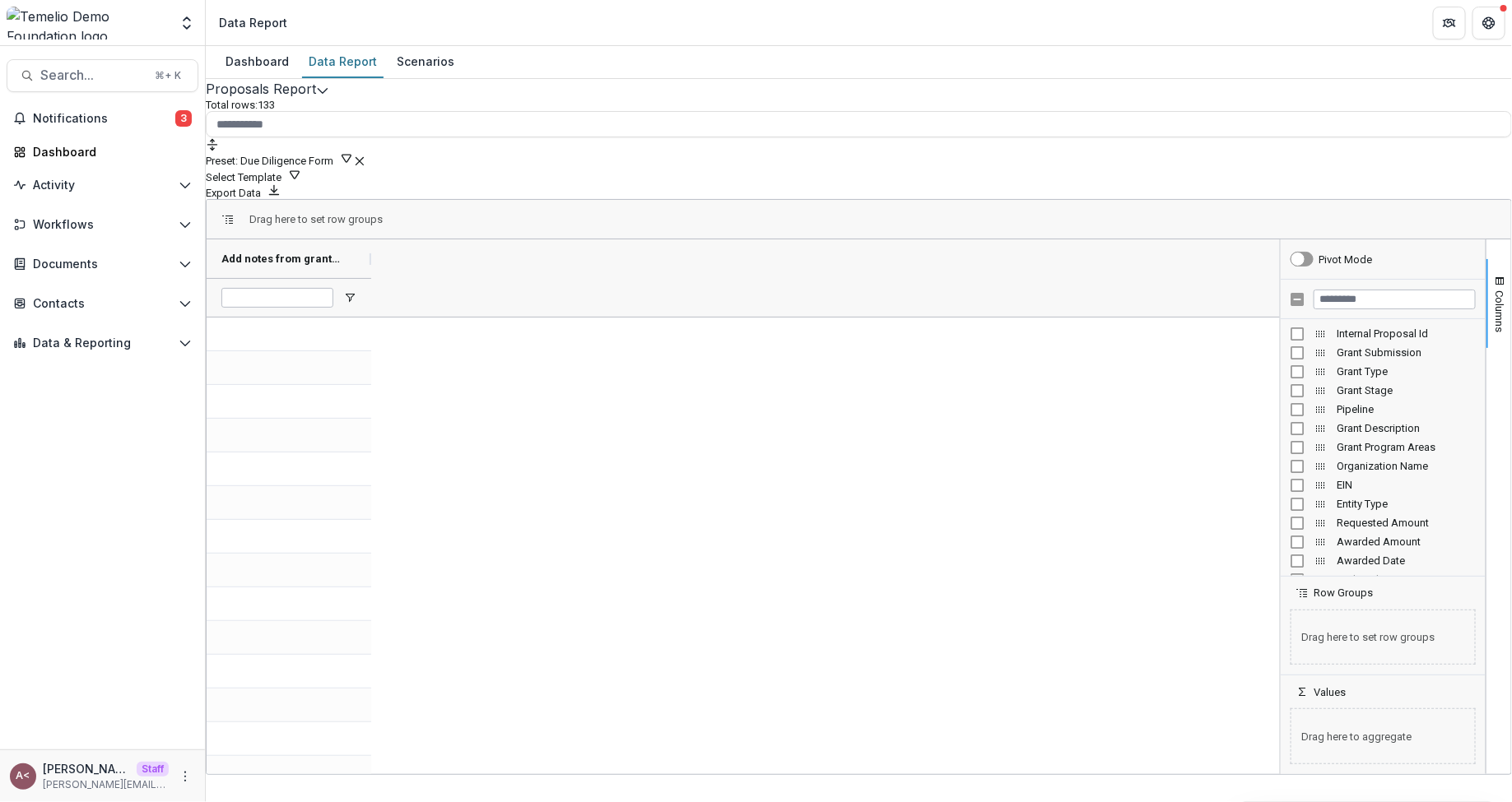
click at [1073, 239] on div "Add notes from grantee call (FORMATTED_TEXT)" at bounding box center [744, 277] width 1074 height 77
click at [353, 151] on button "Preset: Due Diligence Form" at bounding box center [279, 159] width 147 height 16
click at [415, 151] on button "Preset: Maya's Eligibility Quiz" at bounding box center [310, 159] width 209 height 16
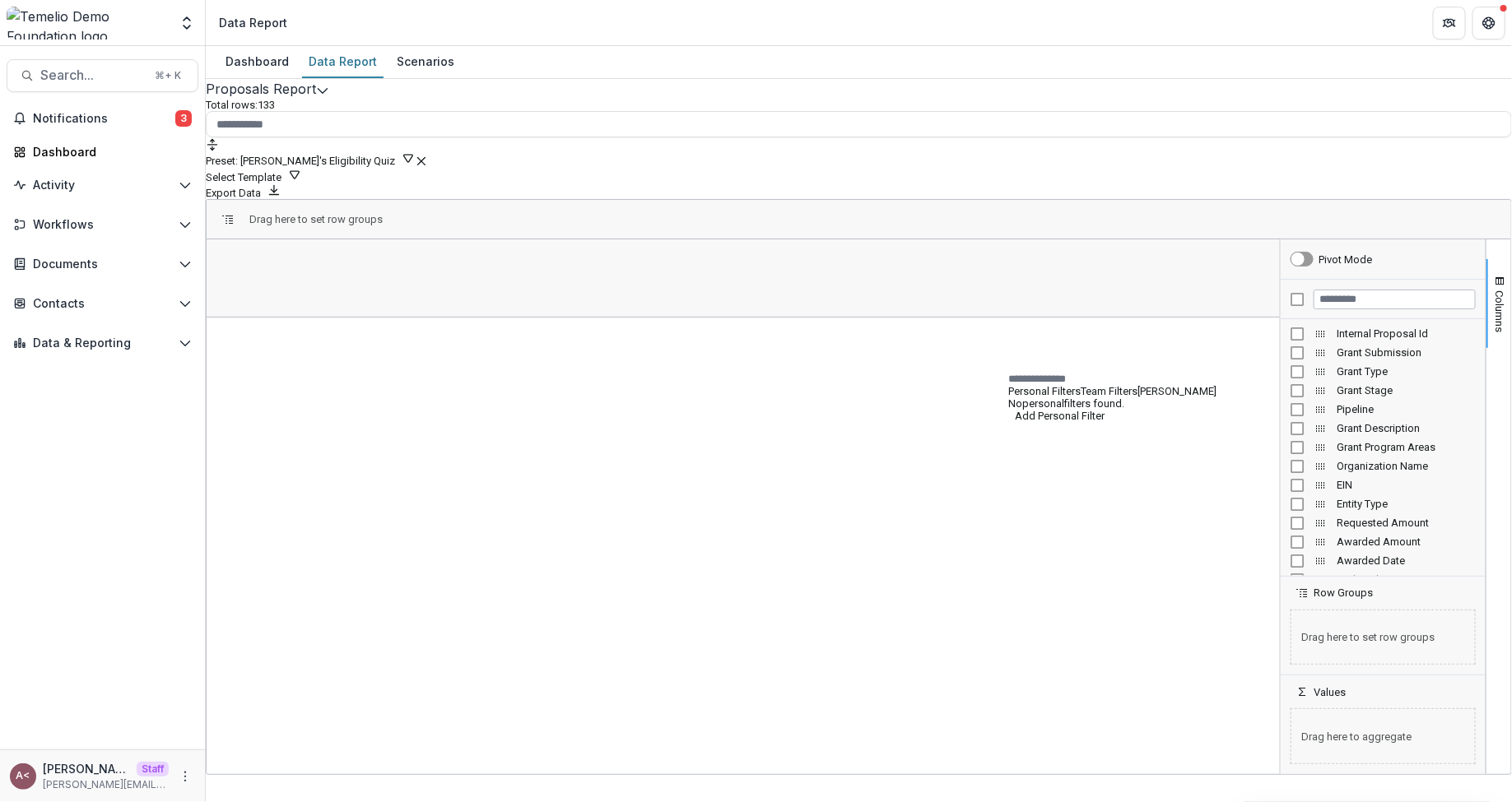
click at [1217, 385] on button "Temelio Filters" at bounding box center [1177, 391] width 79 height 13
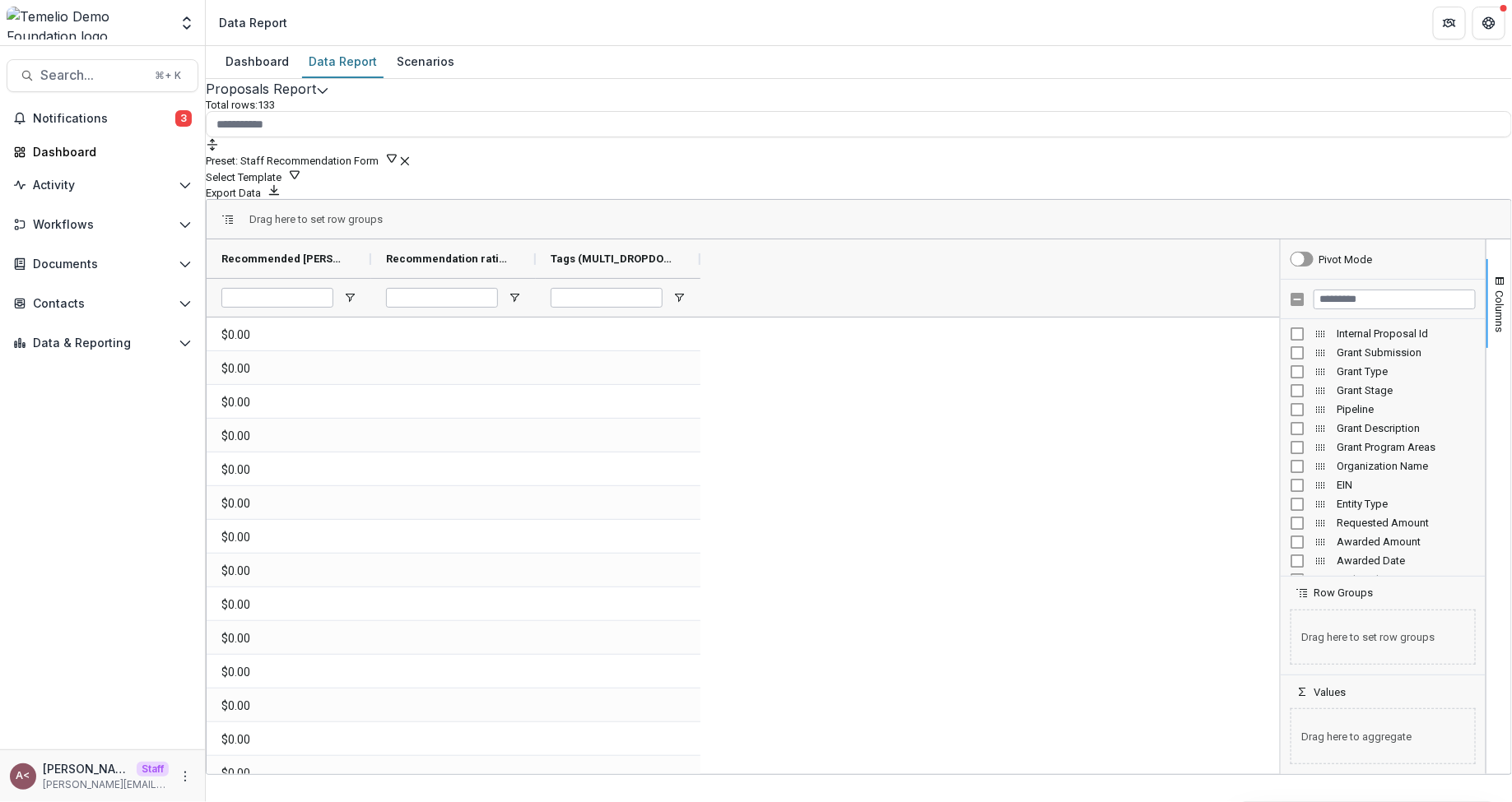
click at [398, 151] on button "Preset: Staff Recommendation Form" at bounding box center [302, 159] width 192 height 16
click at [1100, 385] on button "Team Filters" at bounding box center [1072, 391] width 57 height 13
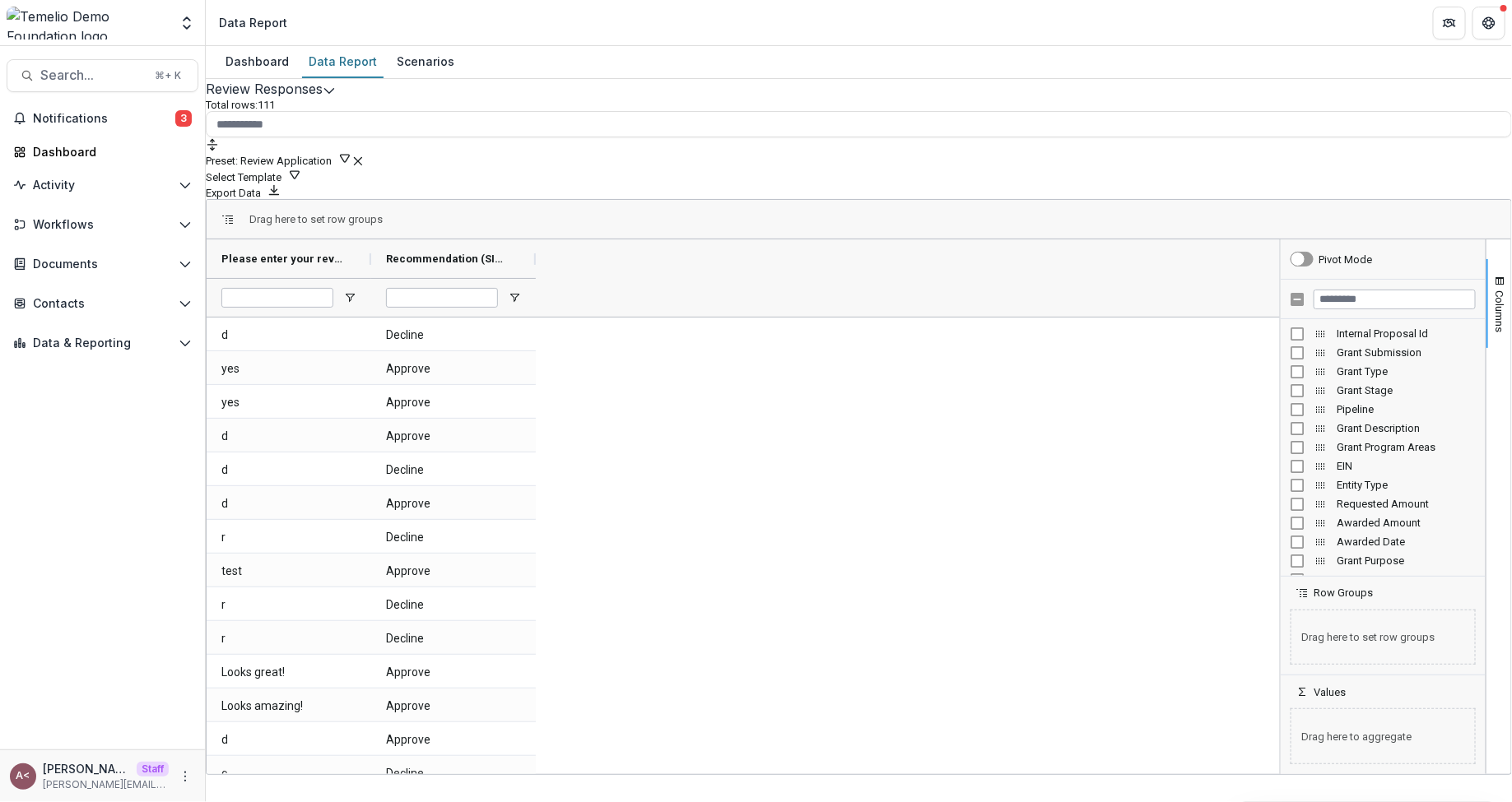
click at [336, 99] on button "Edit selected report" at bounding box center [329, 89] width 13 height 20
click at [449, 129] on div "Total rows: 111 Preset: Review Application Personal Filters Team Filters Temeli…" at bounding box center [859, 148] width 1307 height 100
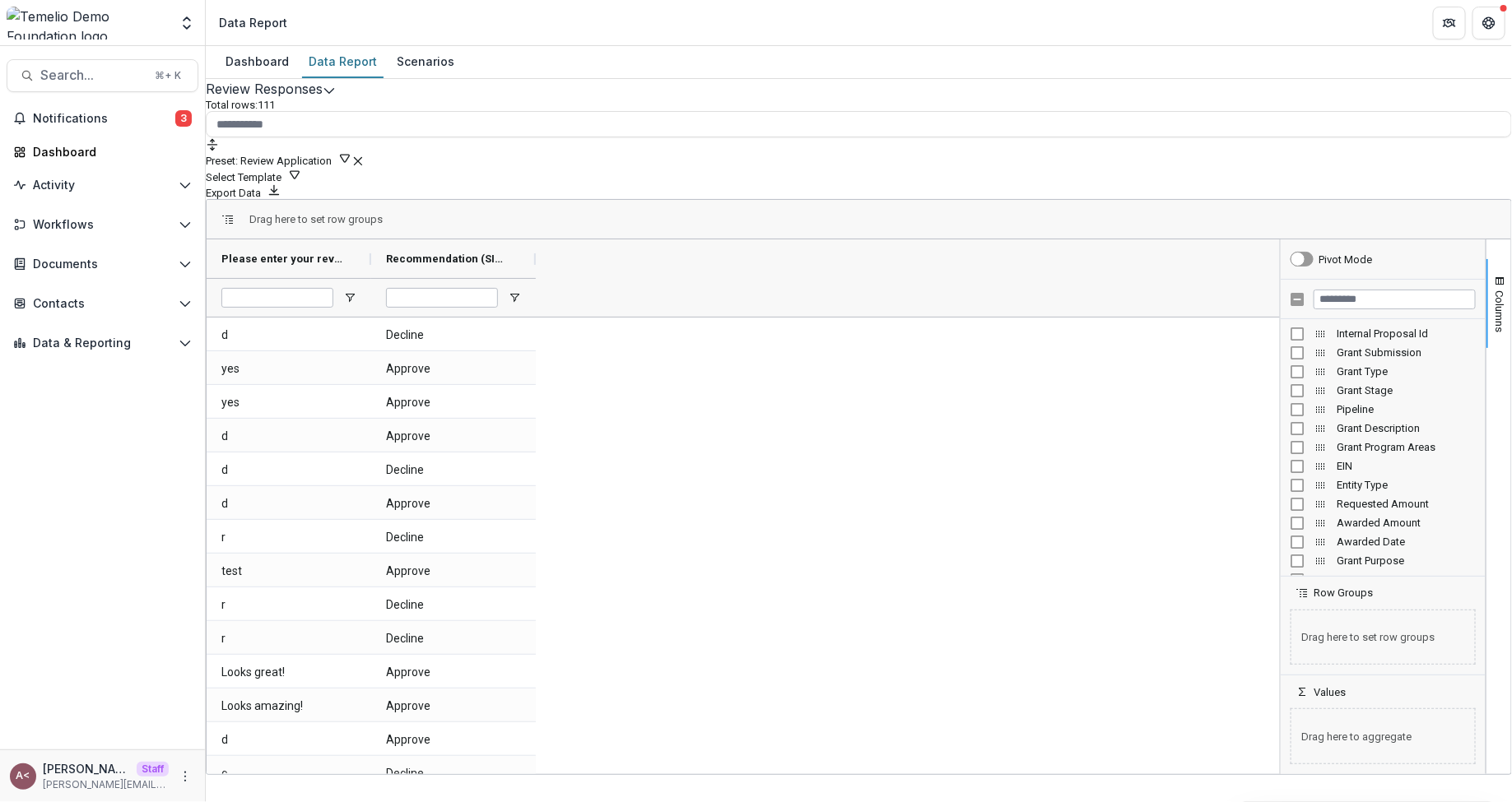
click at [336, 99] on button "Edit selected report" at bounding box center [329, 89] width 13 height 20
click at [323, 99] on button "Review Responses" at bounding box center [265, 89] width 117 height 20
click at [492, 105] on div "Review Responses Total rows: 111 Preset: Review Application Personal Filters Te…" at bounding box center [859, 377] width 1307 height 596
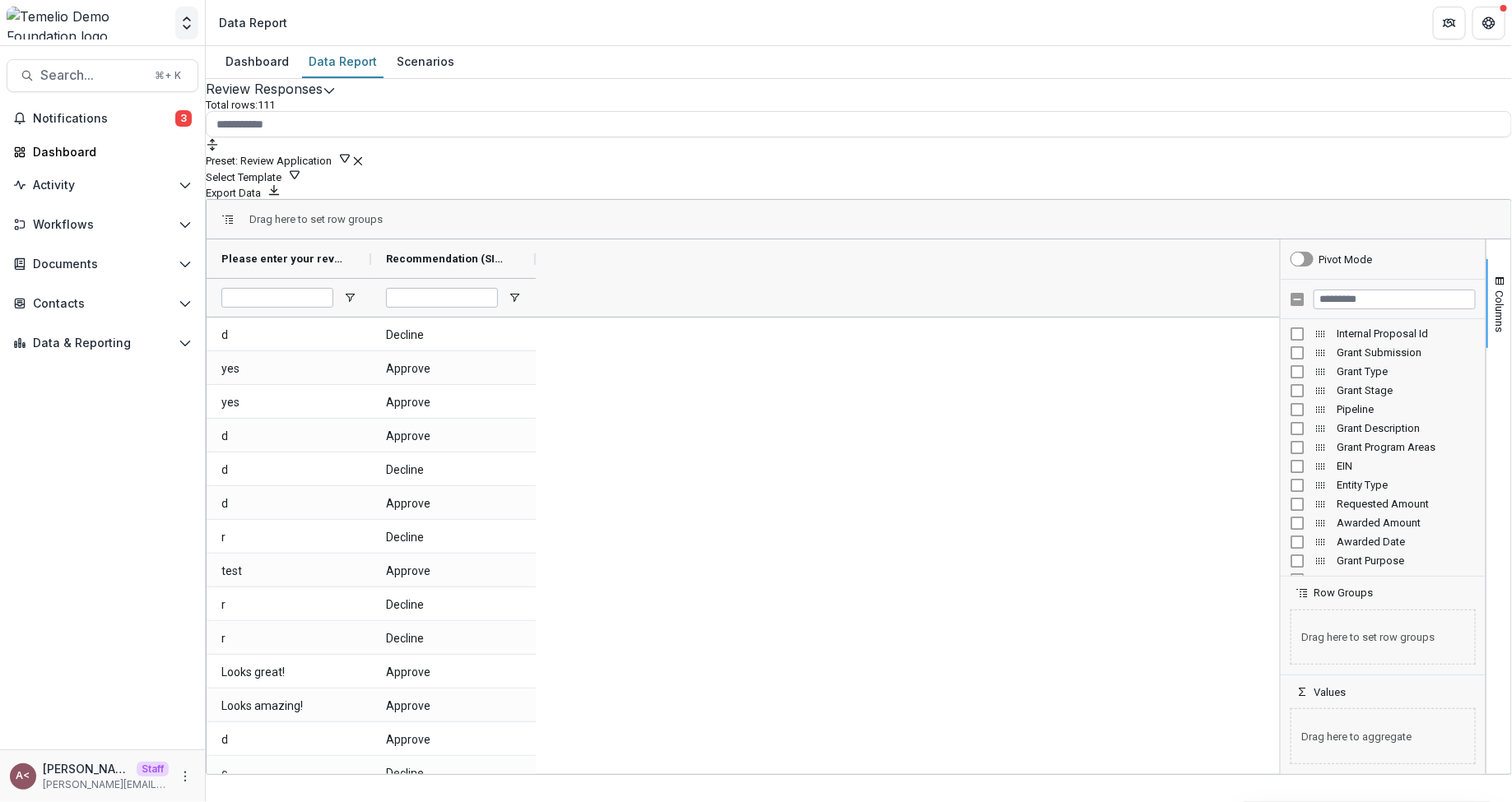
click at [184, 24] on icon "Open entity switcher" at bounding box center [186, 22] width 17 height 17
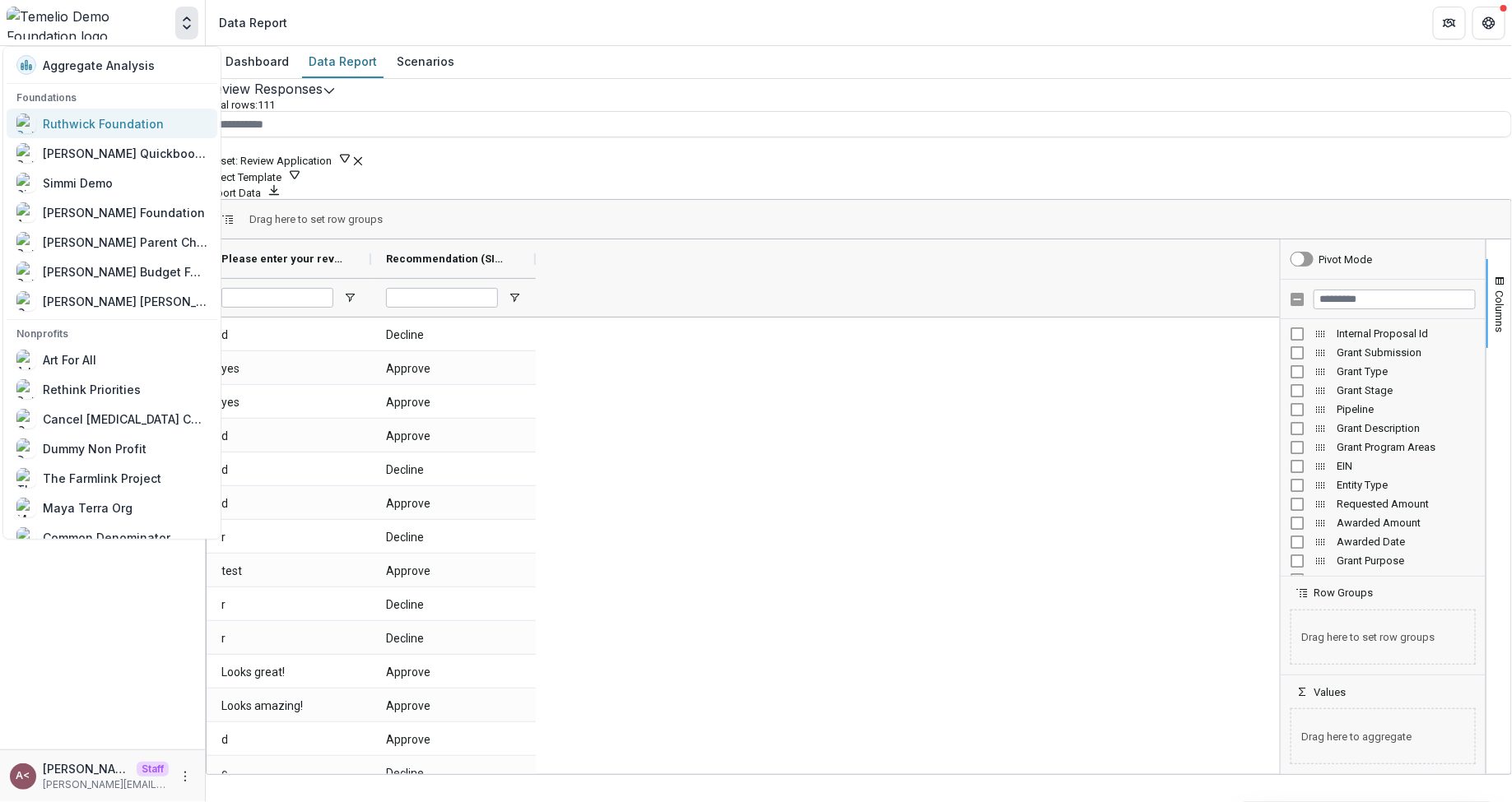
click at [138, 117] on div "Ruthwick Foundation" at bounding box center [103, 123] width 121 height 18
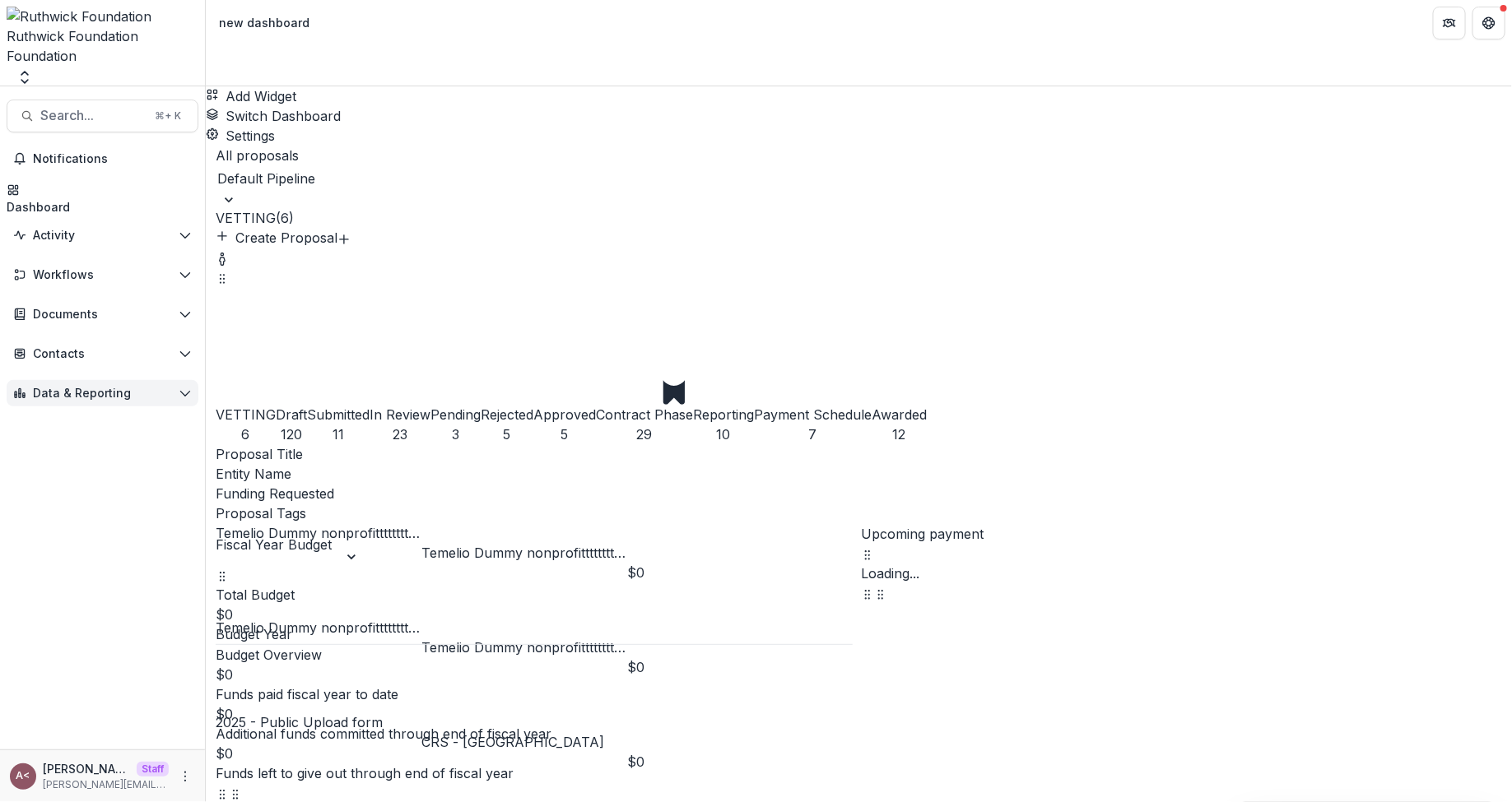
click at [105, 386] on span "Data & Reporting" at bounding box center [102, 393] width 140 height 14
select select "******"
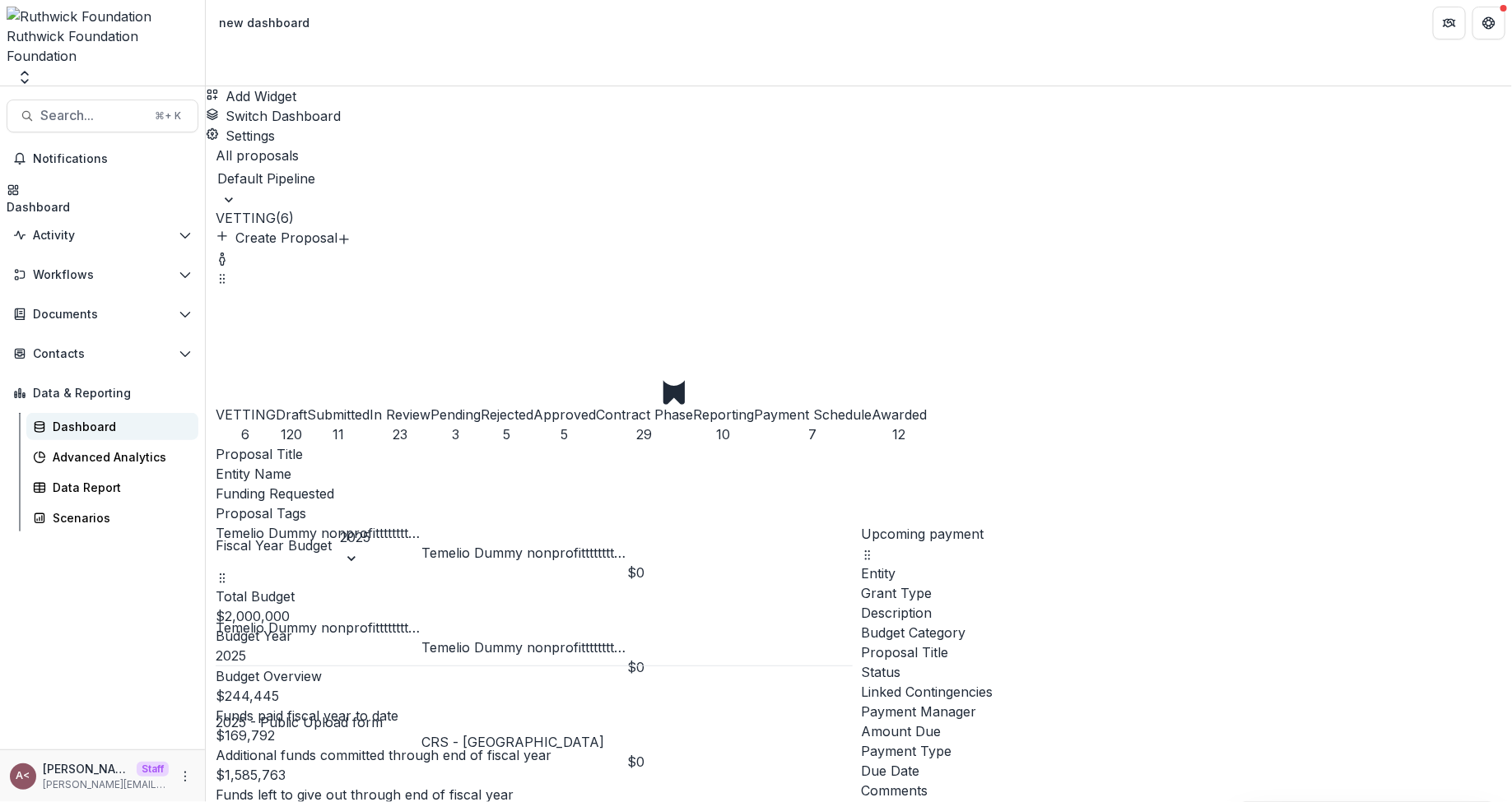
select select "******"
click at [86, 479] on div "Data Report" at bounding box center [119, 488] width 133 height 18
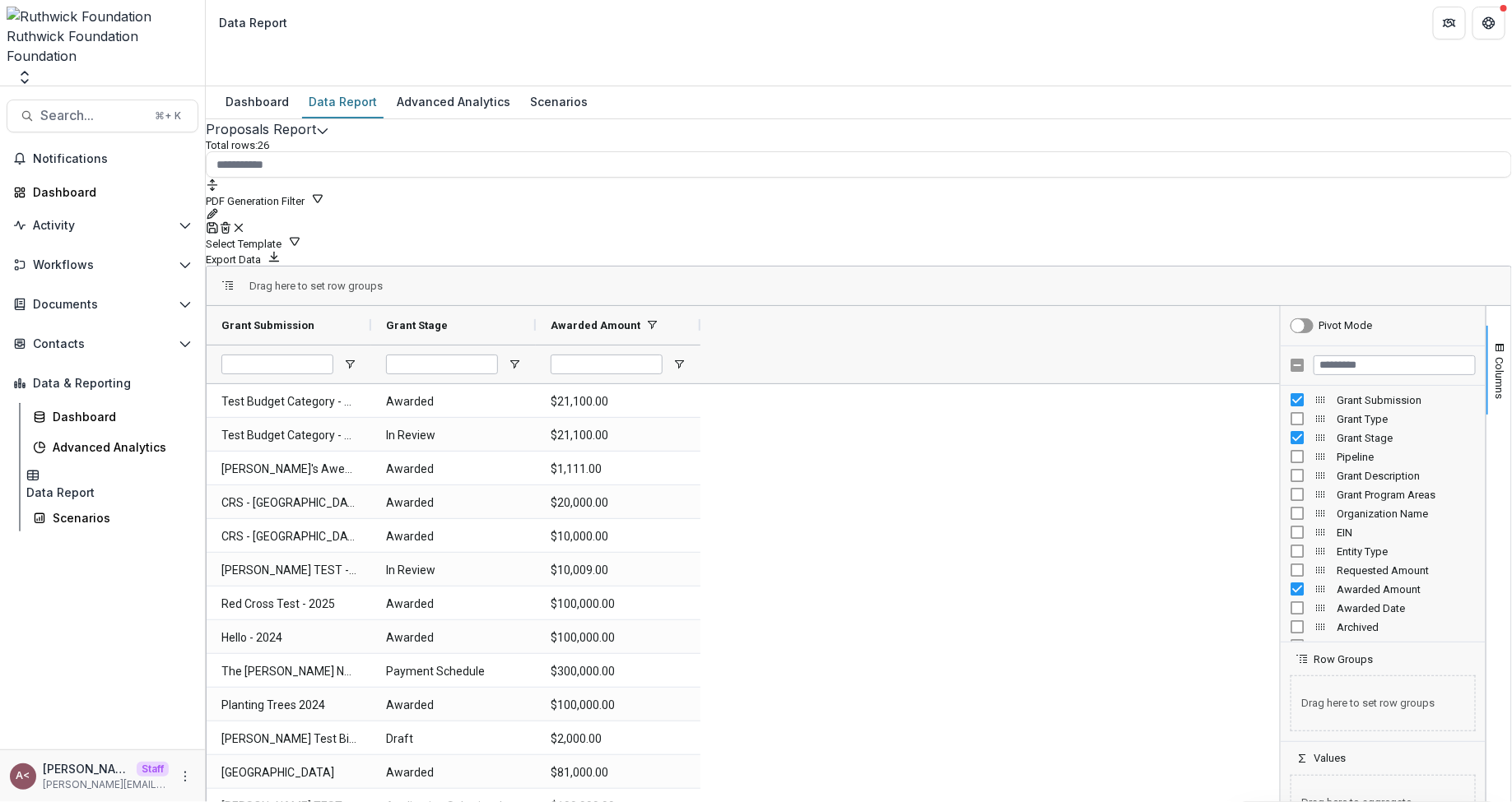
click at [324, 192] on button "PDF Generation Filter" at bounding box center [265, 200] width 118 height 16
click at [329, 119] on button "Edit selected report" at bounding box center [322, 129] width 13 height 20
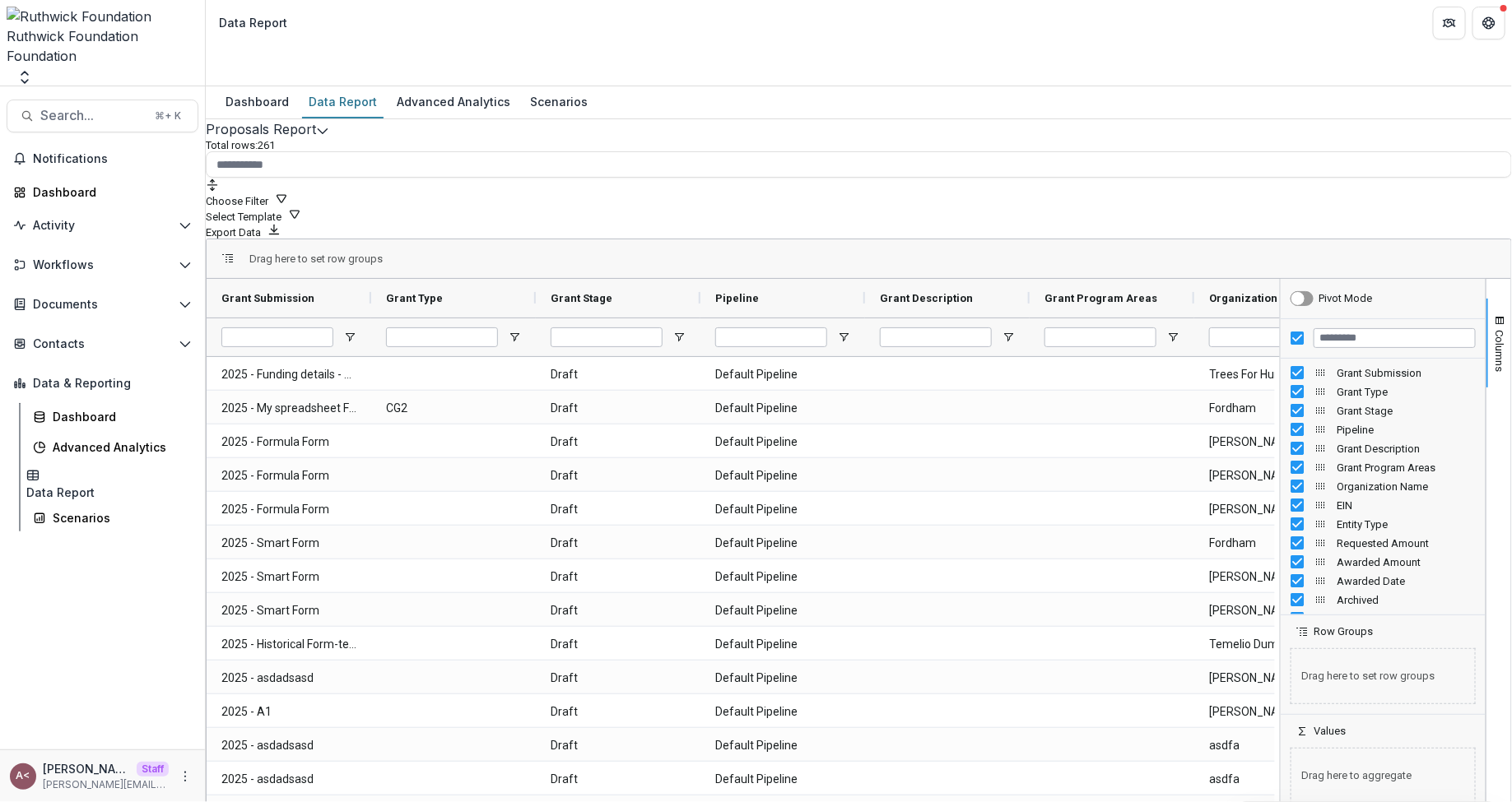
click at [1281, 421] on div "Pipeline" at bounding box center [1383, 429] width 205 height 19
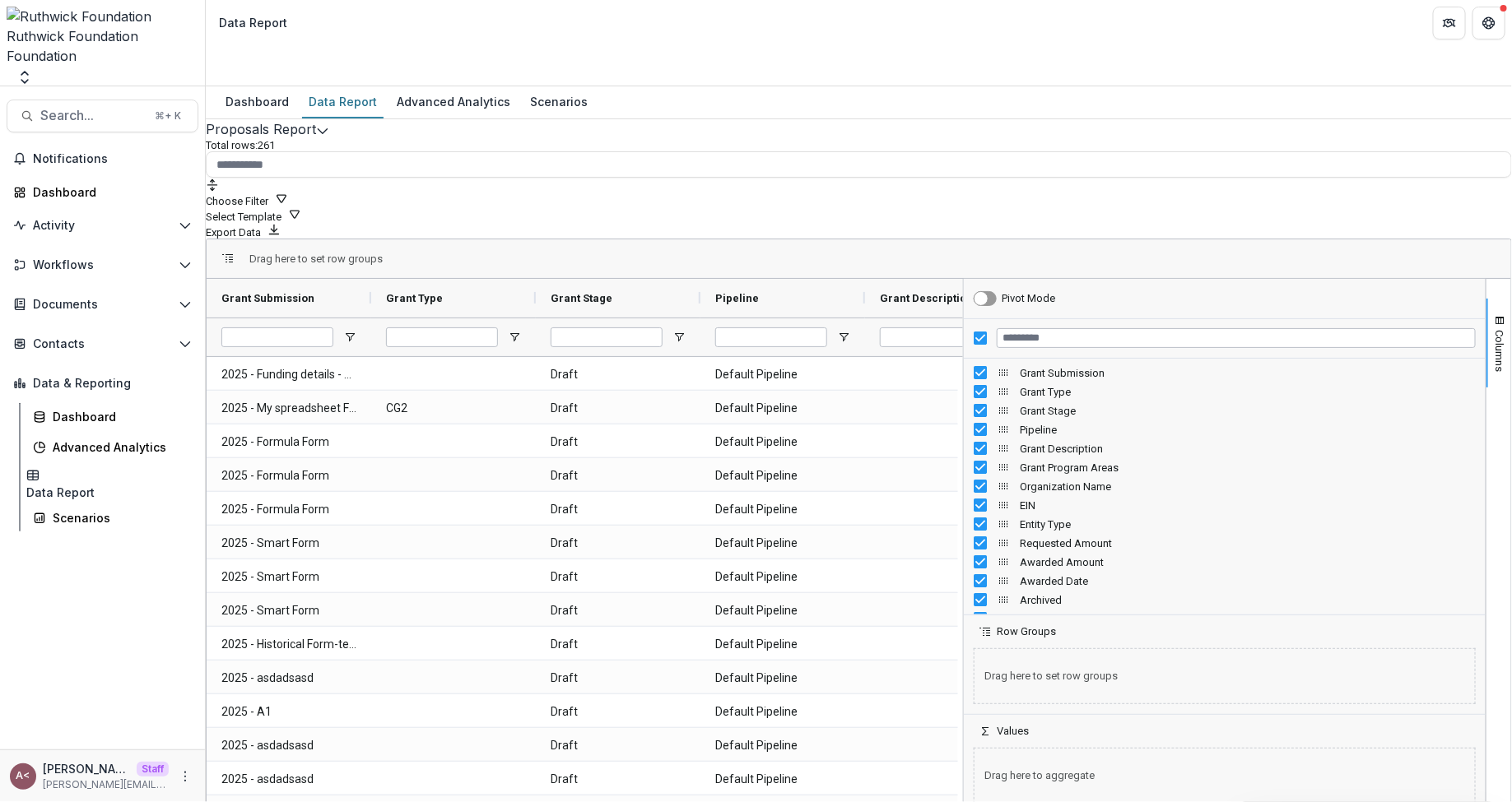
drag, startPoint x: 1269, startPoint y: 355, endPoint x: 939, endPoint y: 370, distance: 330.3
click at [961, 370] on div at bounding box center [963, 546] width 4 height 535
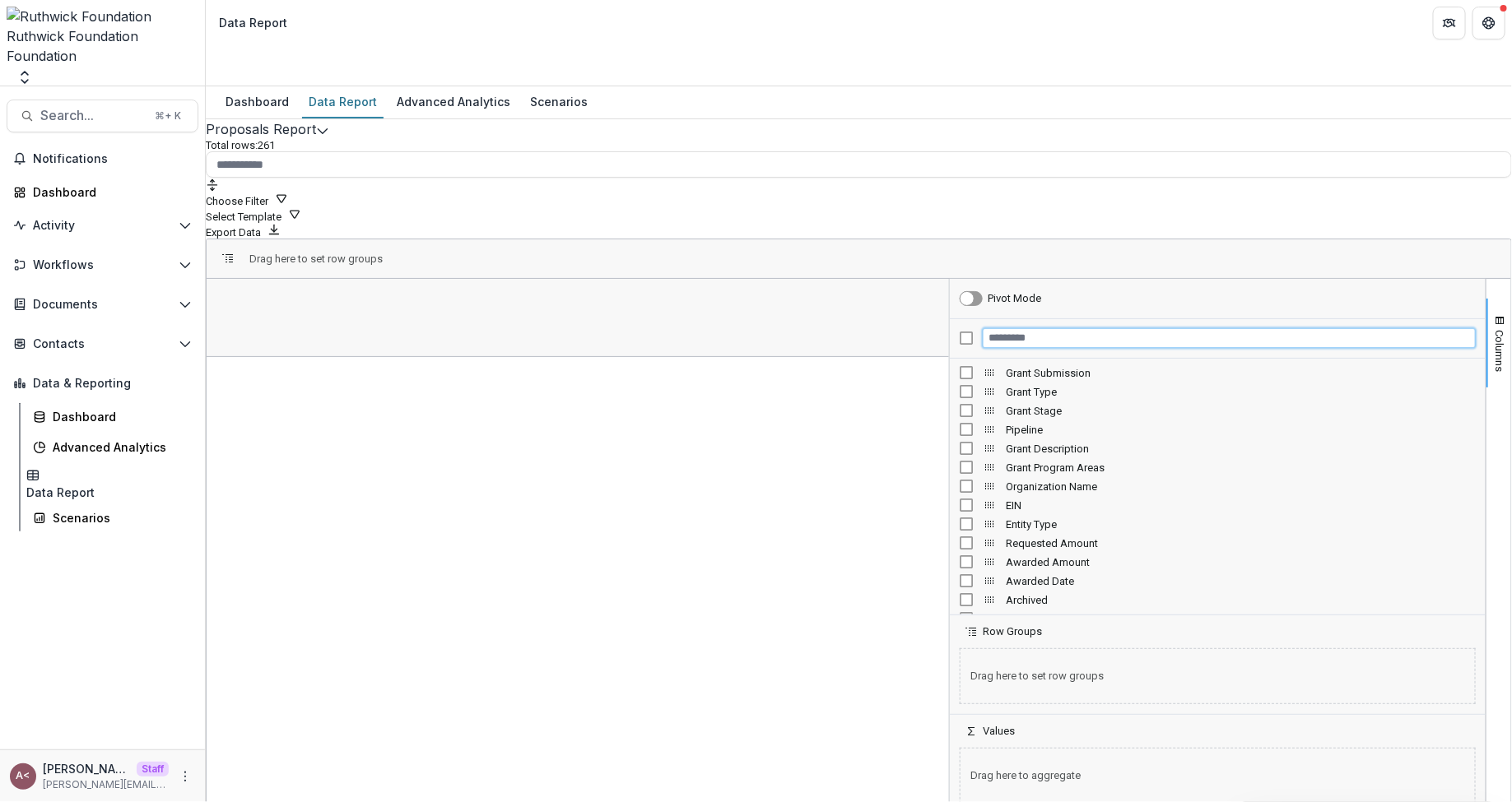
click at [1031, 329] on input "Filter Columns Input" at bounding box center [1229, 339] width 493 height 20
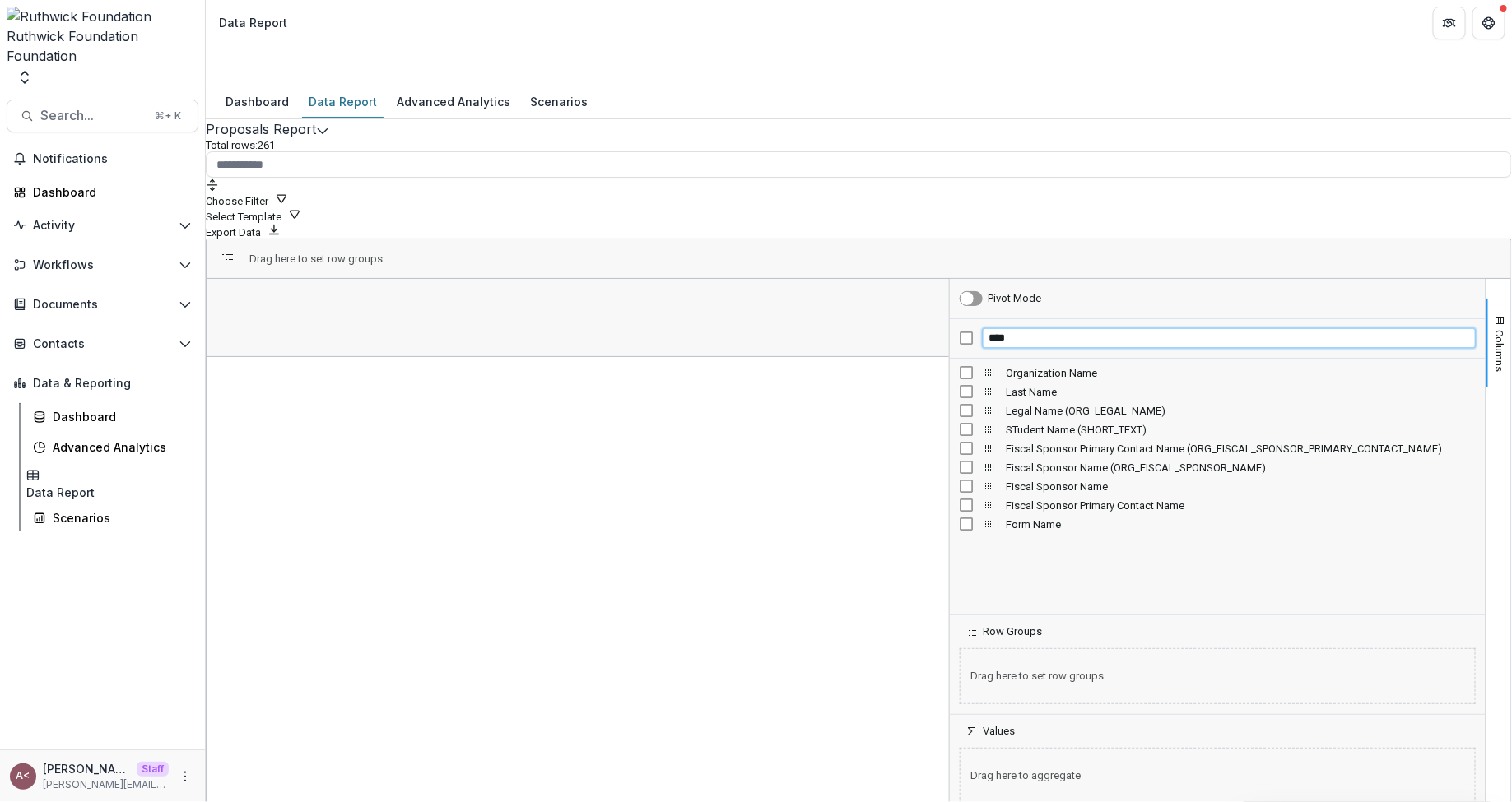
type input "****"
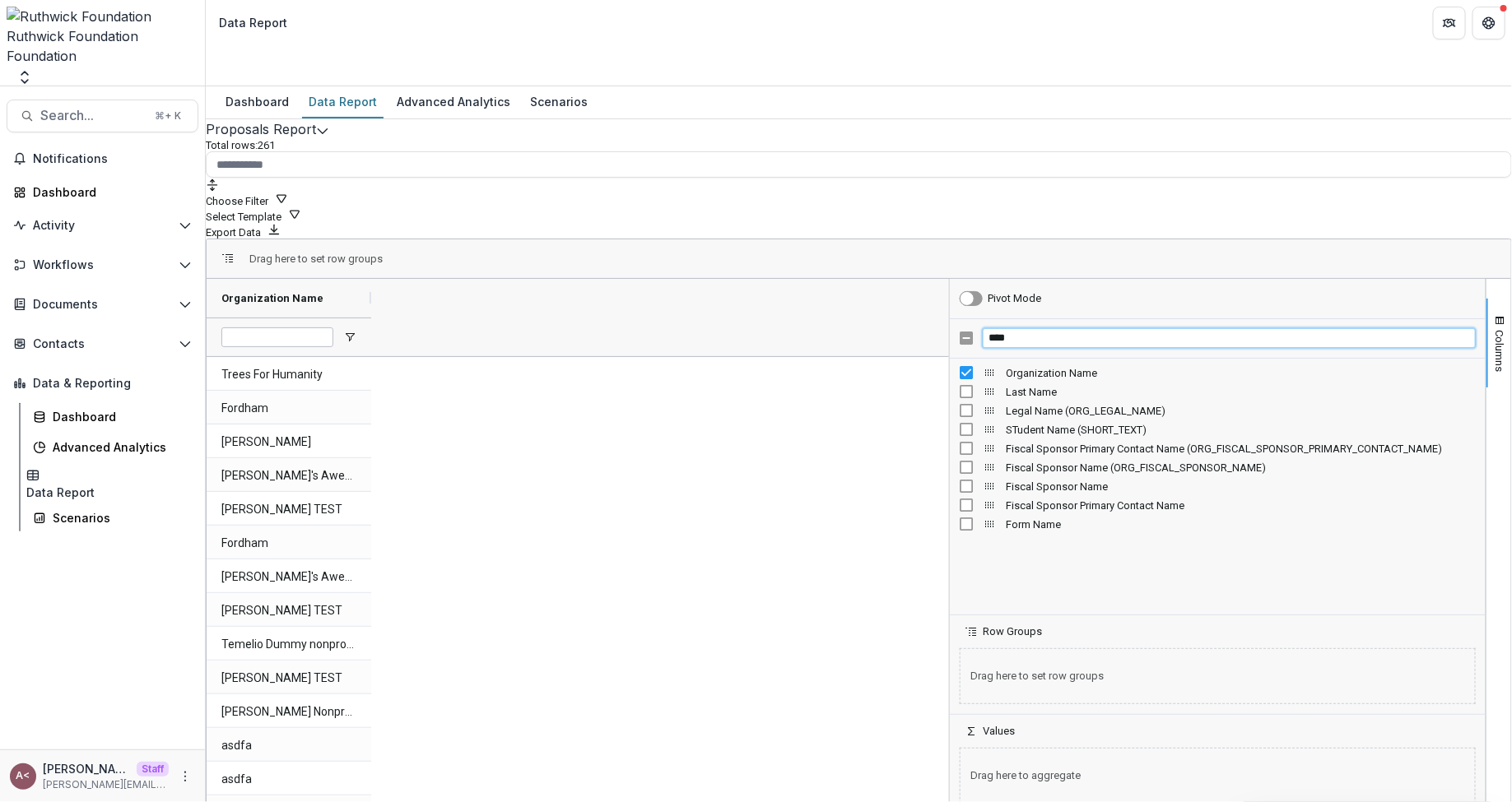
click at [1047, 329] on input "****" at bounding box center [1229, 339] width 493 height 20
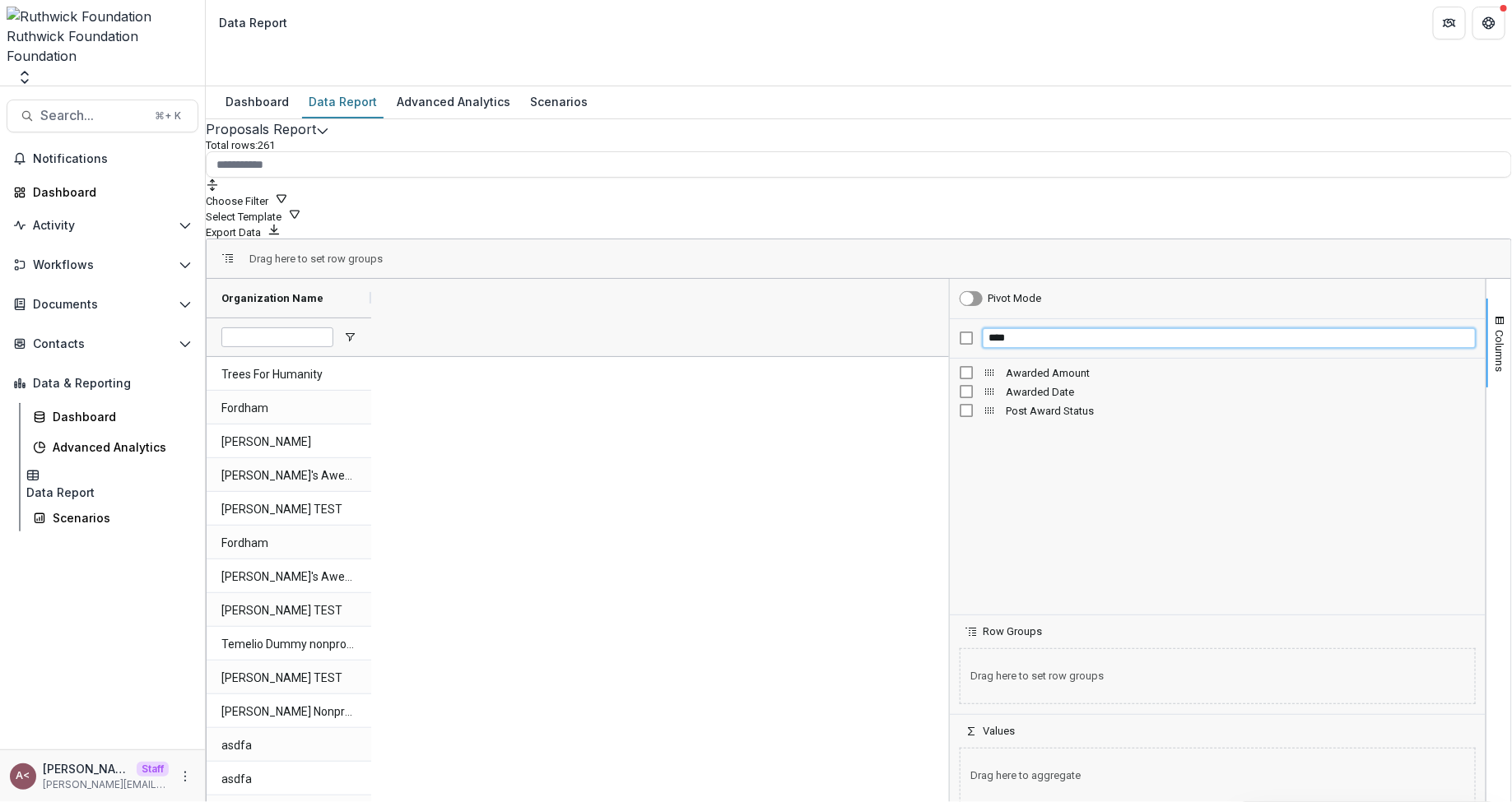
type input "****"
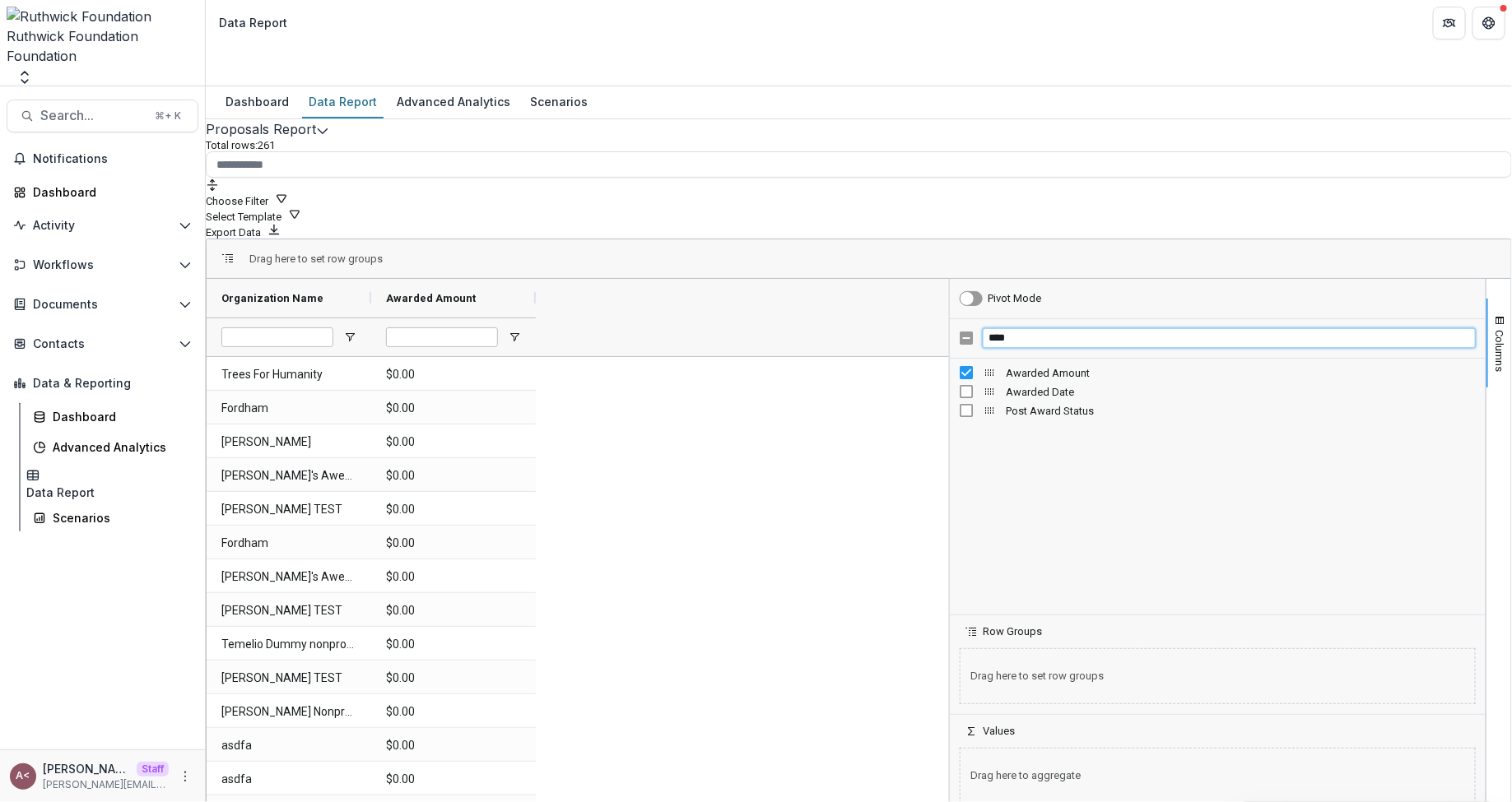
click at [1012, 329] on input "****" at bounding box center [1229, 339] width 493 height 20
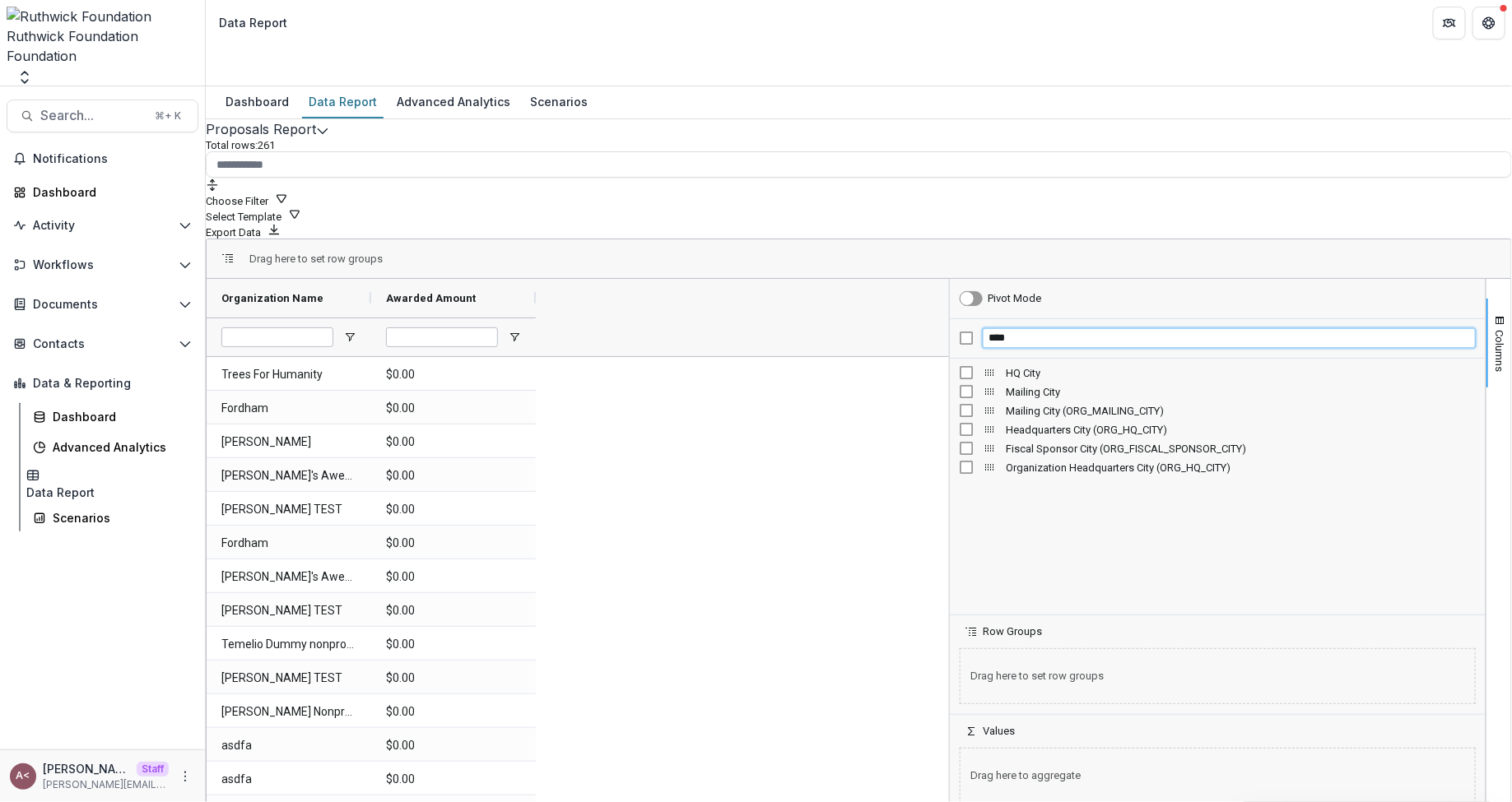
type input "****"
click at [1023, 329] on input "****" at bounding box center [1229, 339] width 493 height 20
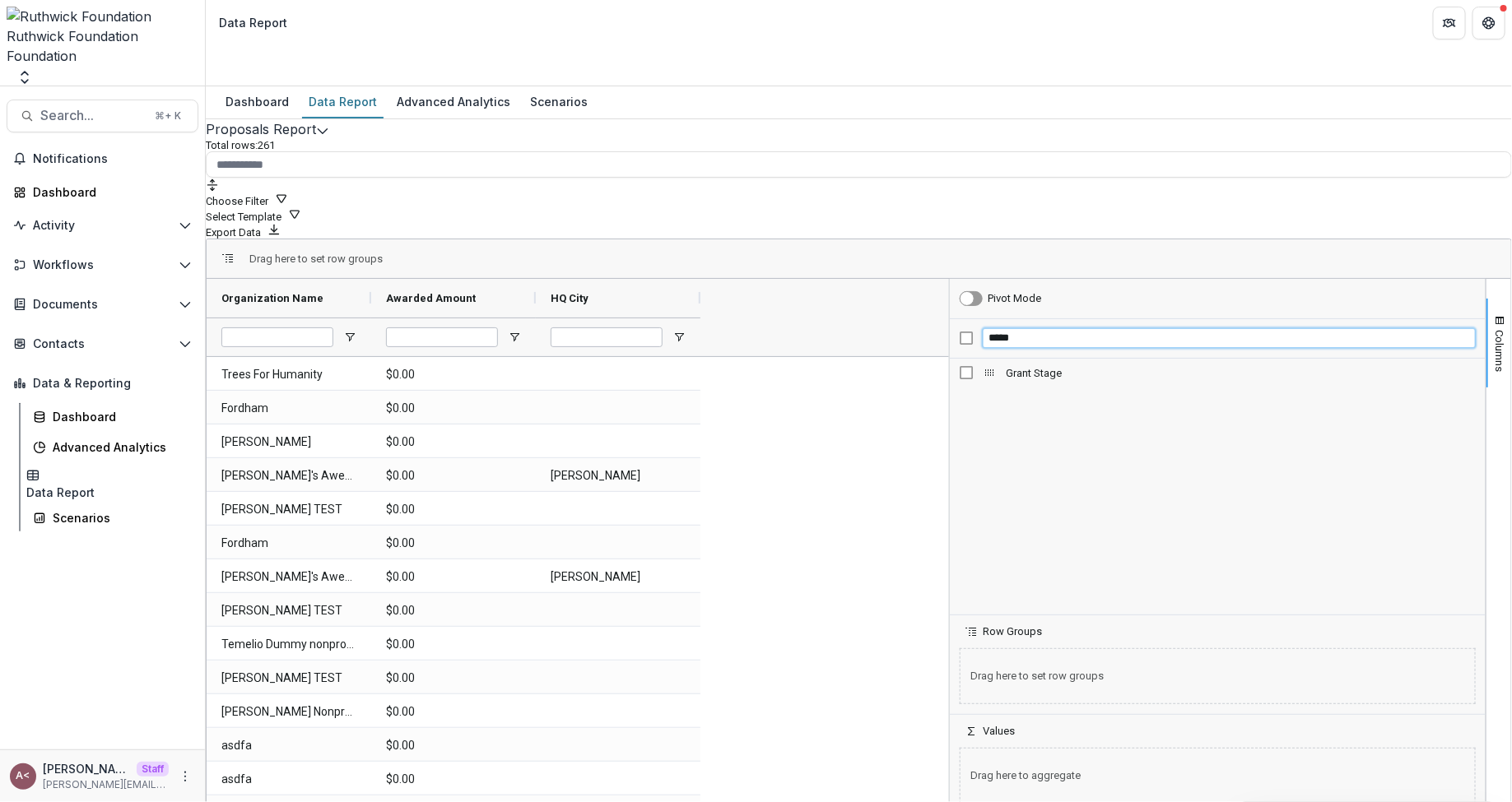
type input "*****"
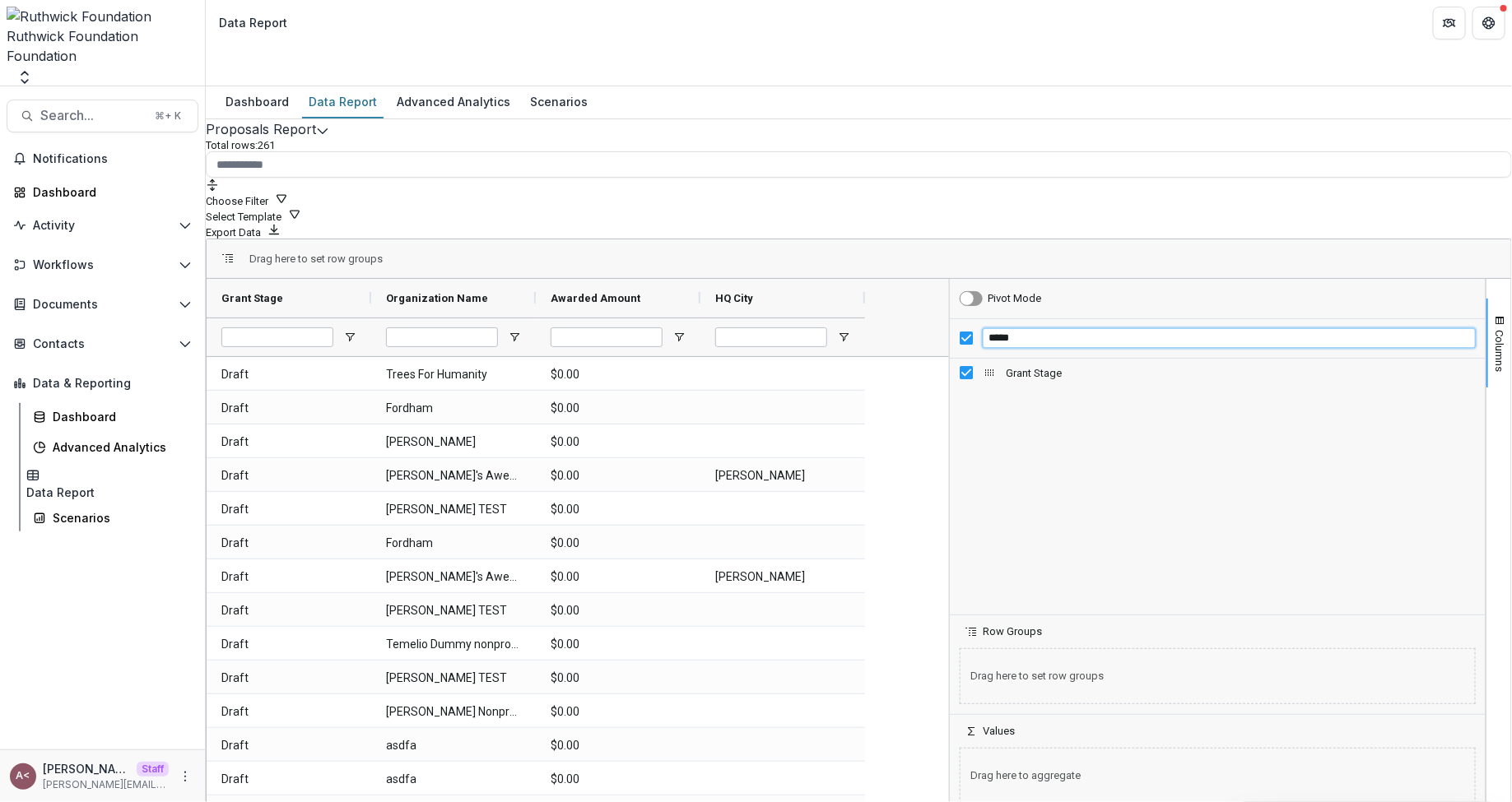
click at [1029, 329] on input "*****" at bounding box center [1229, 339] width 493 height 20
click at [1031, 329] on input "****" at bounding box center [1229, 339] width 493 height 20
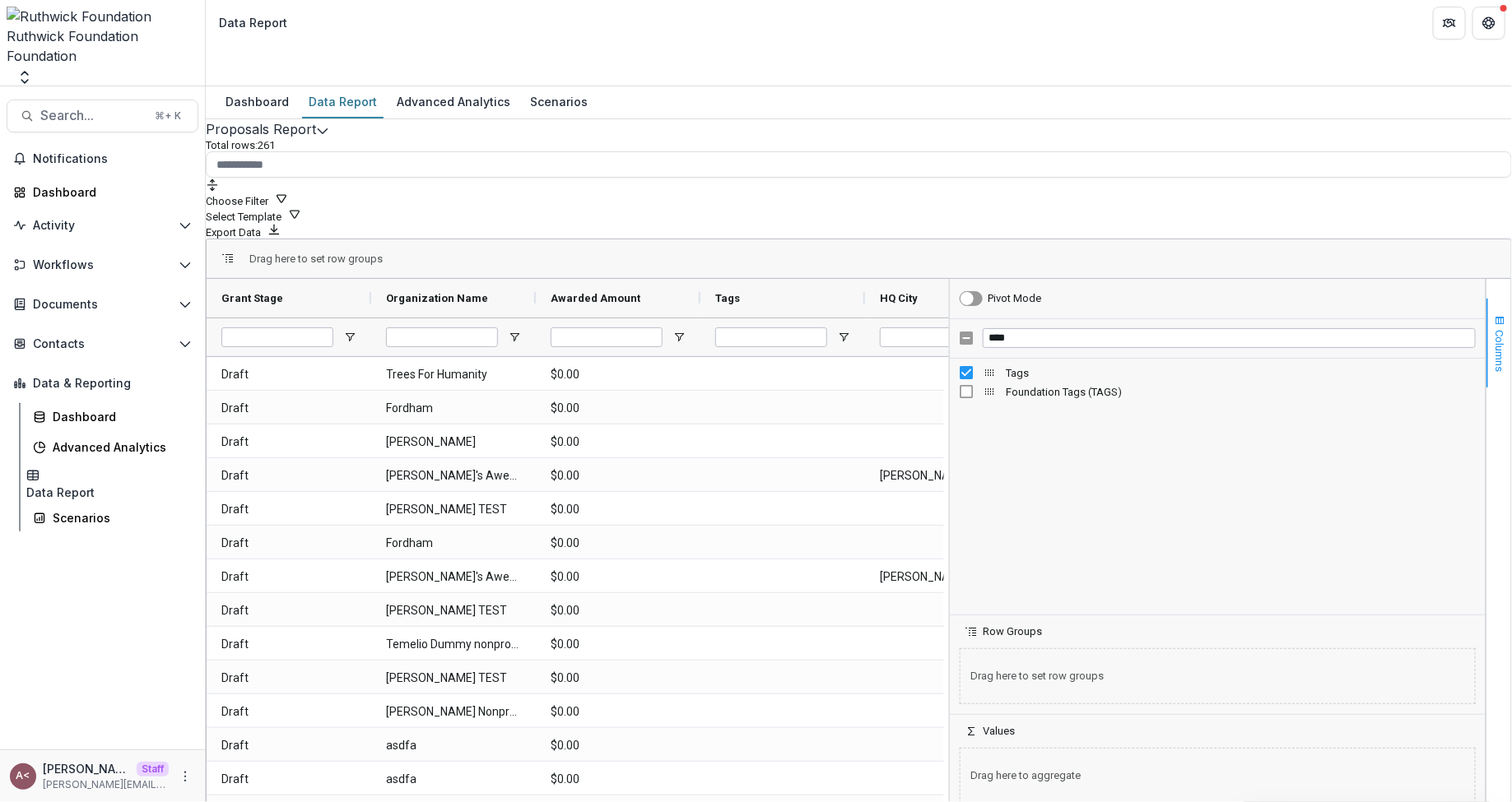
click at [1494, 330] on span "Columns" at bounding box center [1500, 350] width 13 height 42
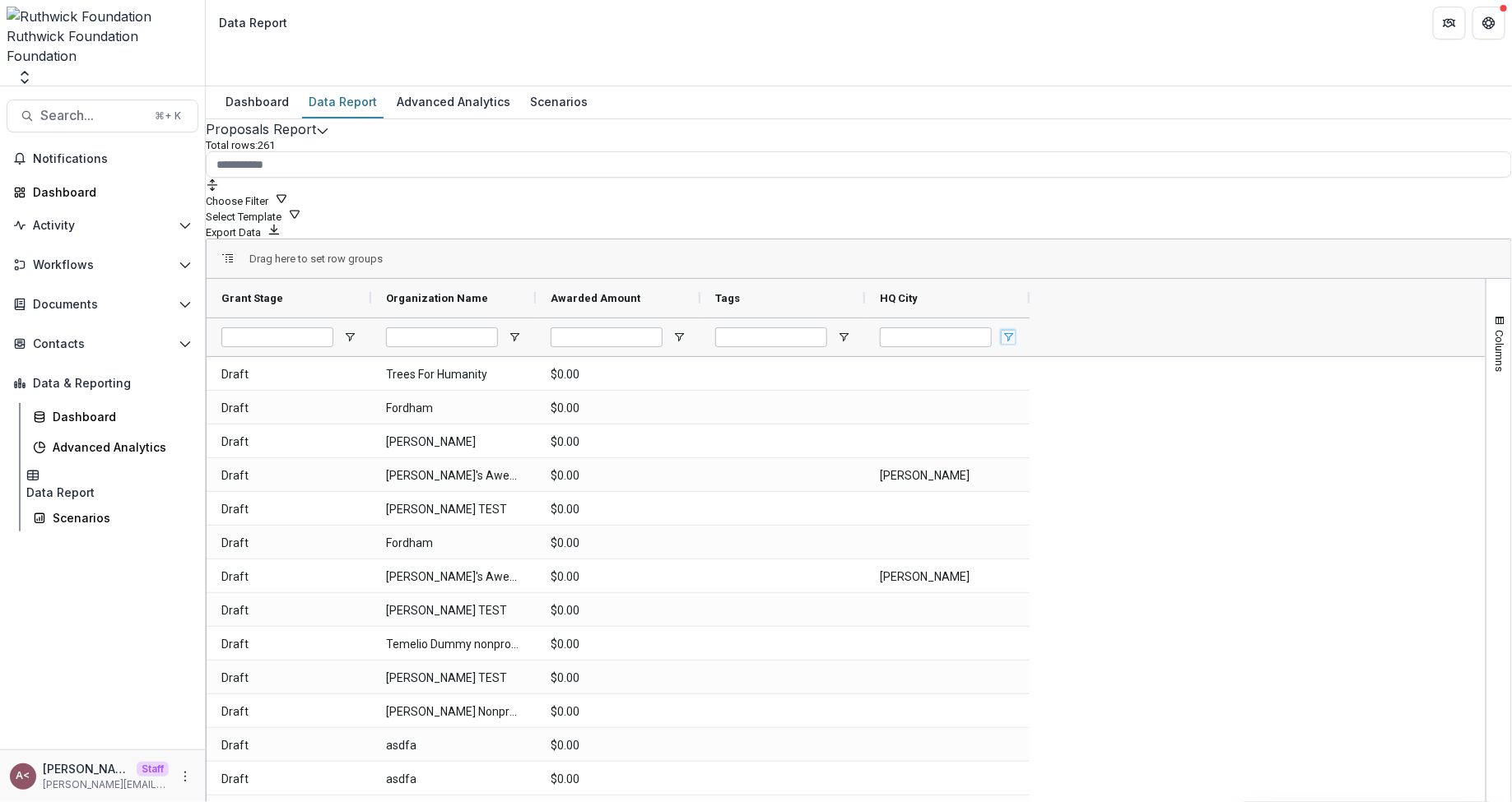
click at [1015, 331] on span "Open Filter Menu" at bounding box center [1008, 337] width 13 height 13
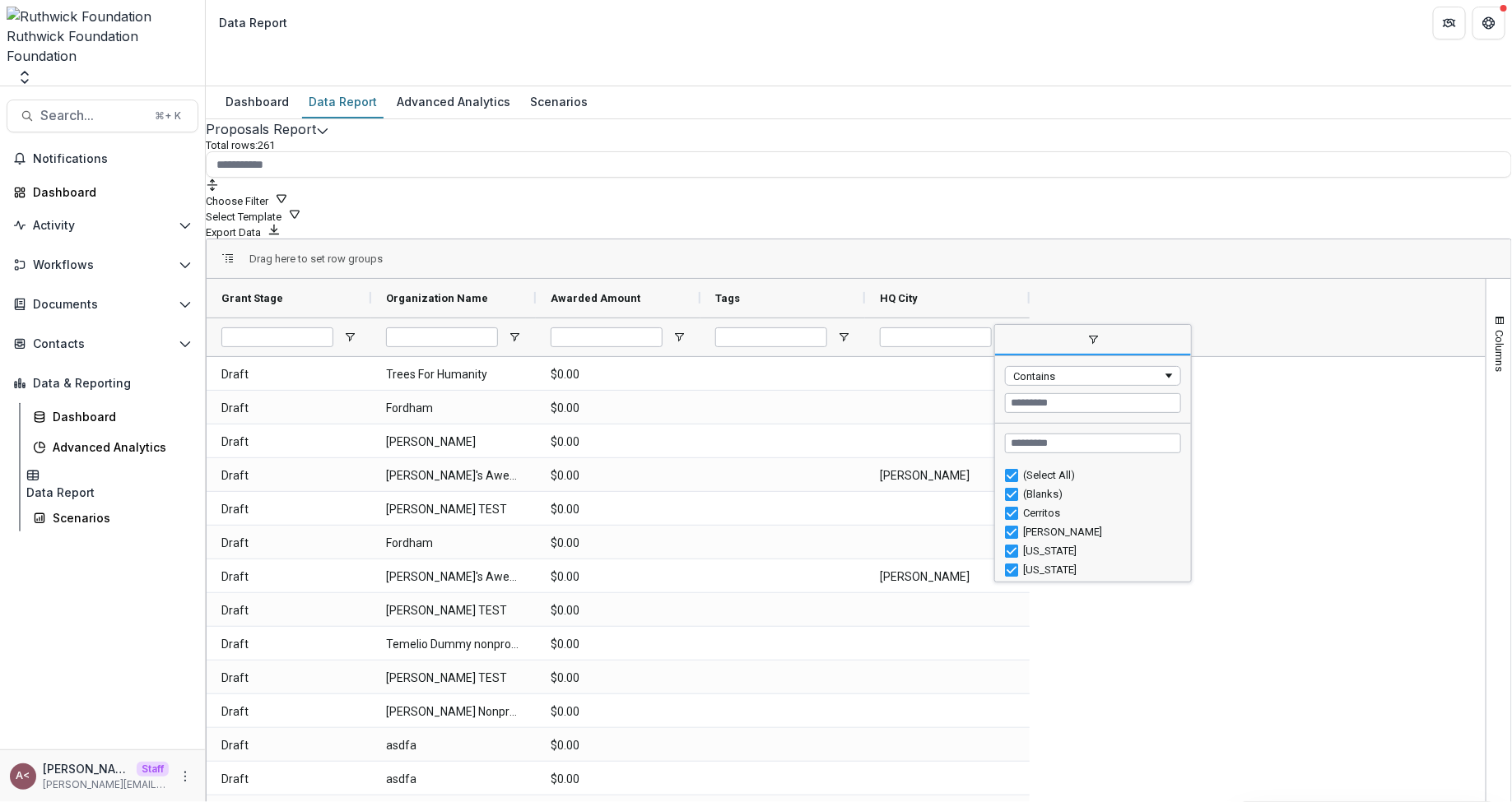
click at [1025, 465] on div "(Select All)" at bounding box center [1093, 474] width 177 height 19
click at [850, 239] on div "Drag here to set row groups" at bounding box center [859, 259] width 1305 height 39
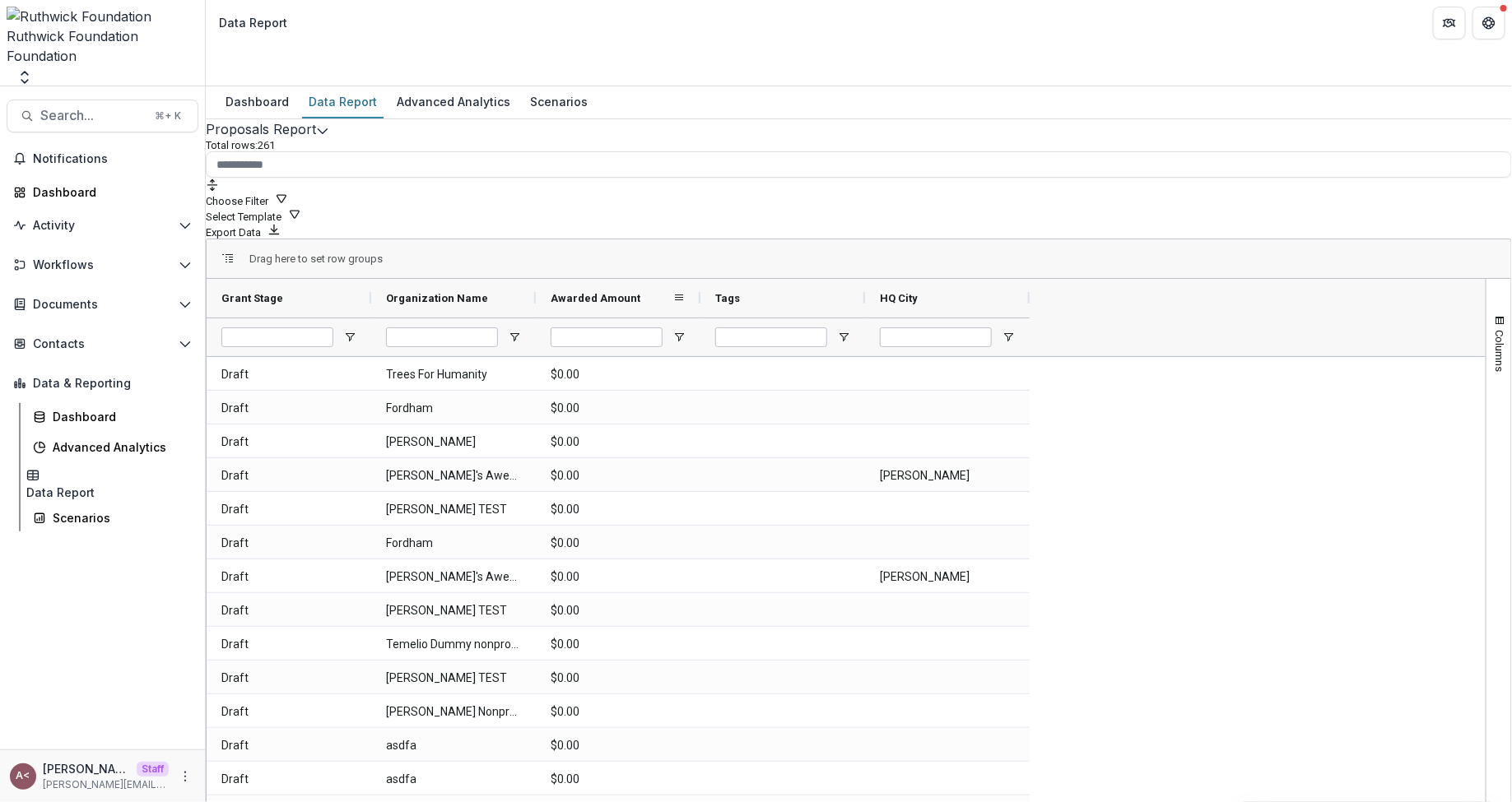
click at [621, 283] on div "Awarded Amount" at bounding box center [611, 298] width 122 height 30
click at [623, 292] on span "Awarded Amount" at bounding box center [595, 298] width 90 height 13
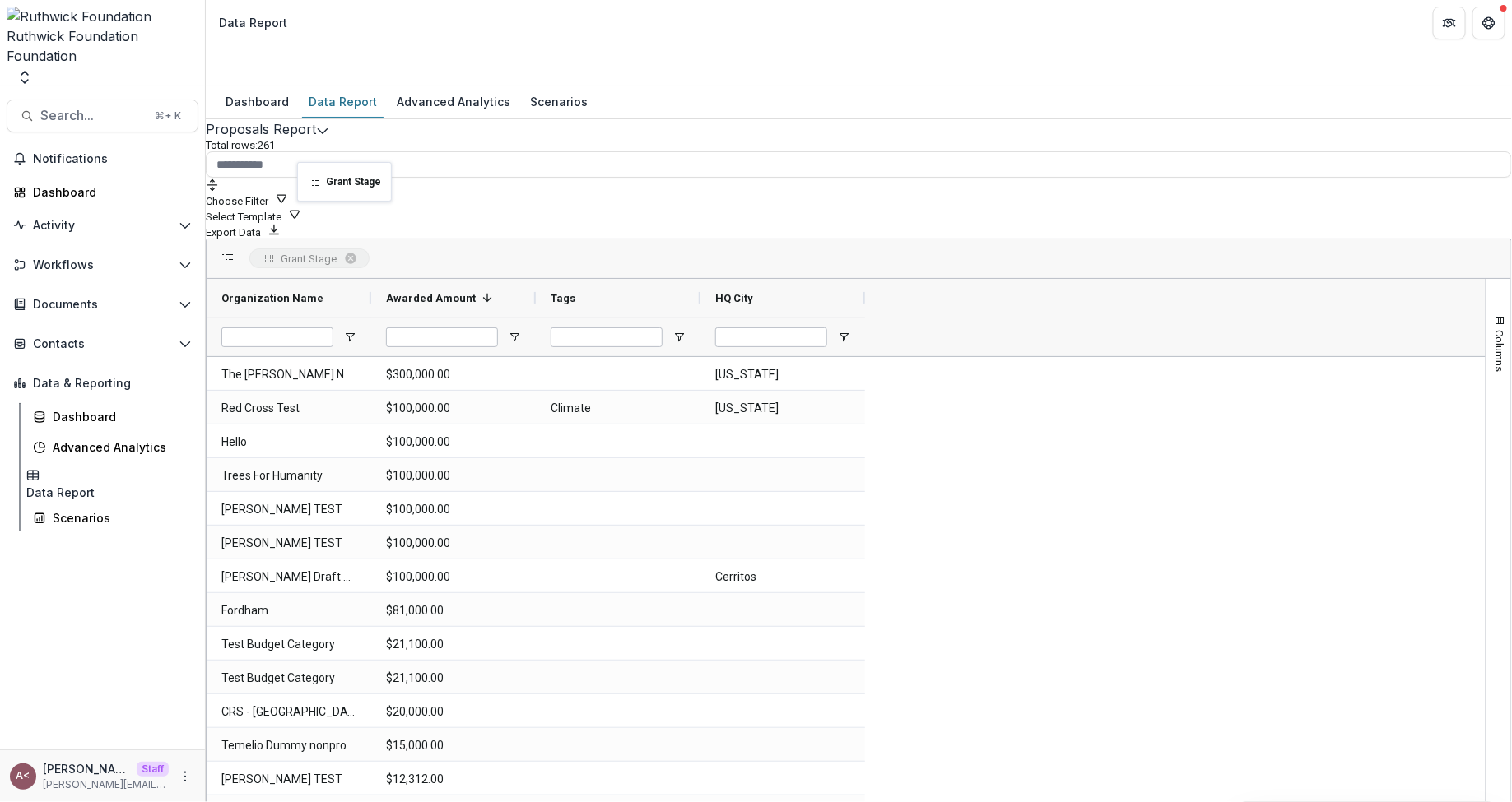
drag, startPoint x: 306, startPoint y: 226, endPoint x: 306, endPoint y: 177, distance: 49.0
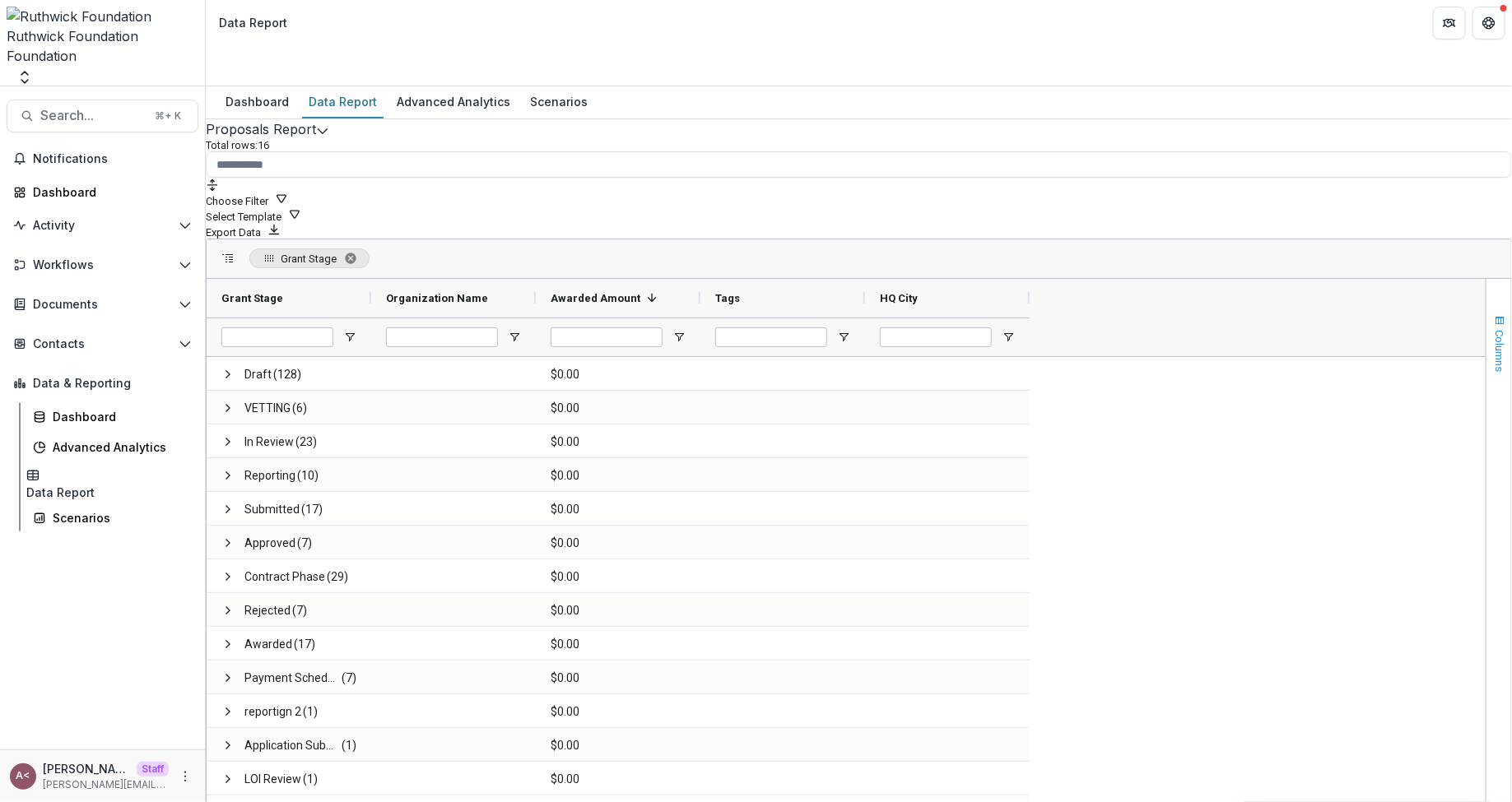
click at [1494, 330] on span "Columns" at bounding box center [1500, 350] width 13 height 42
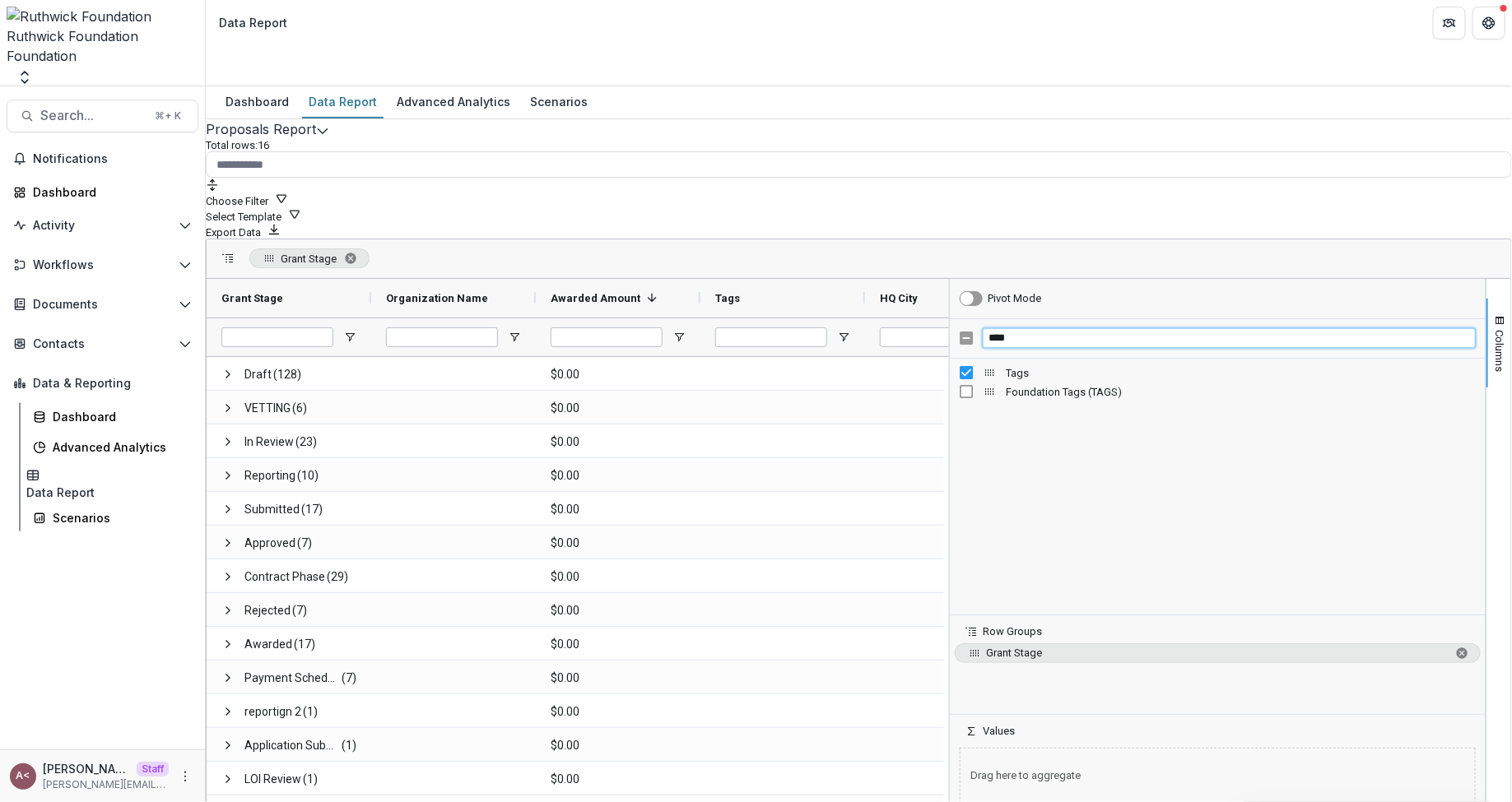
click at [993, 329] on input "****" at bounding box center [1229, 339] width 493 height 20
type input "****"
drag, startPoint x: 978, startPoint y: 298, endPoint x: 989, endPoint y: 694, distance: 396.2
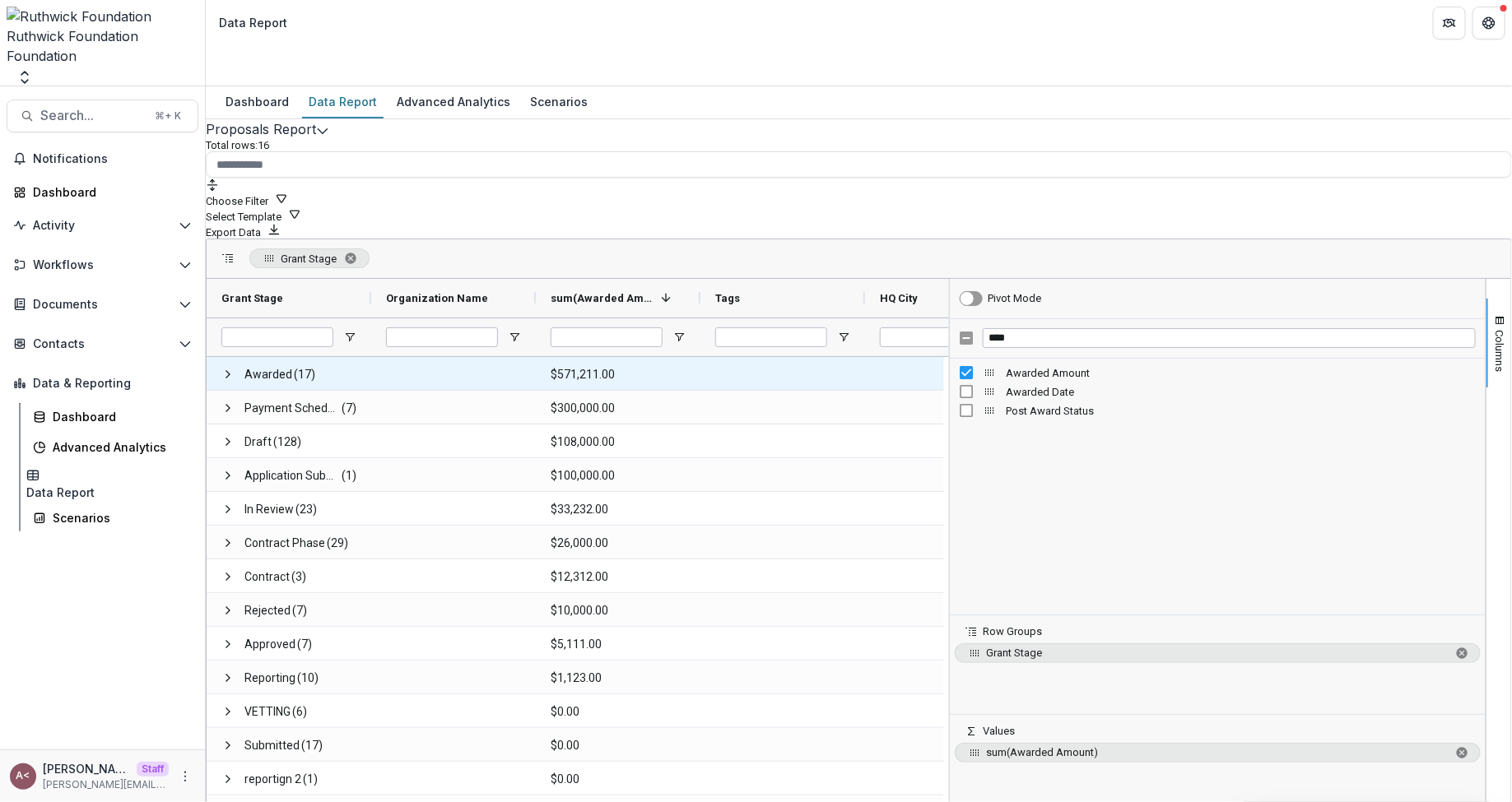
click at [461, 357] on div at bounding box center [453, 374] width 165 height 33
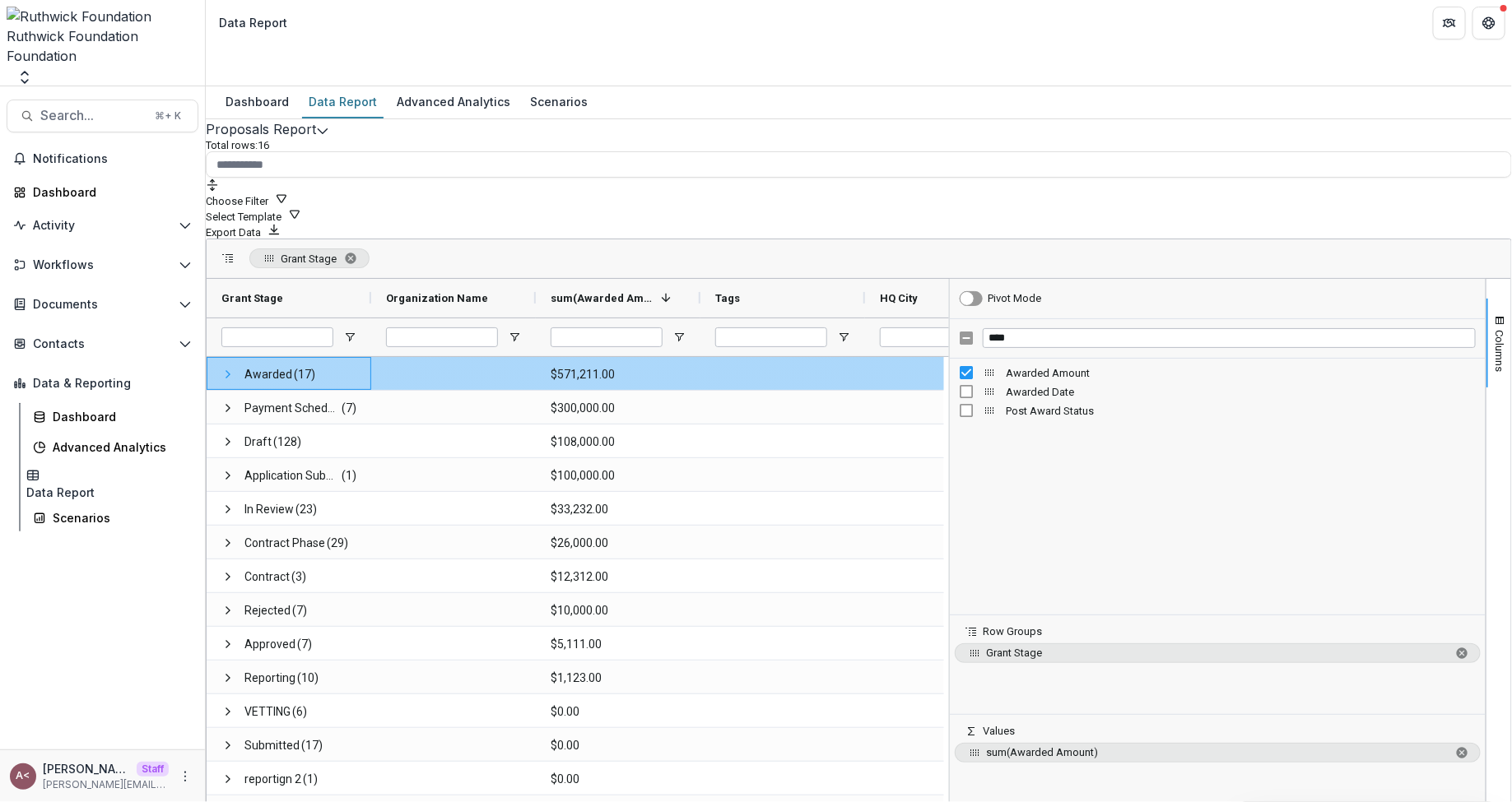
click at [234, 368] on span at bounding box center [227, 374] width 13 height 13
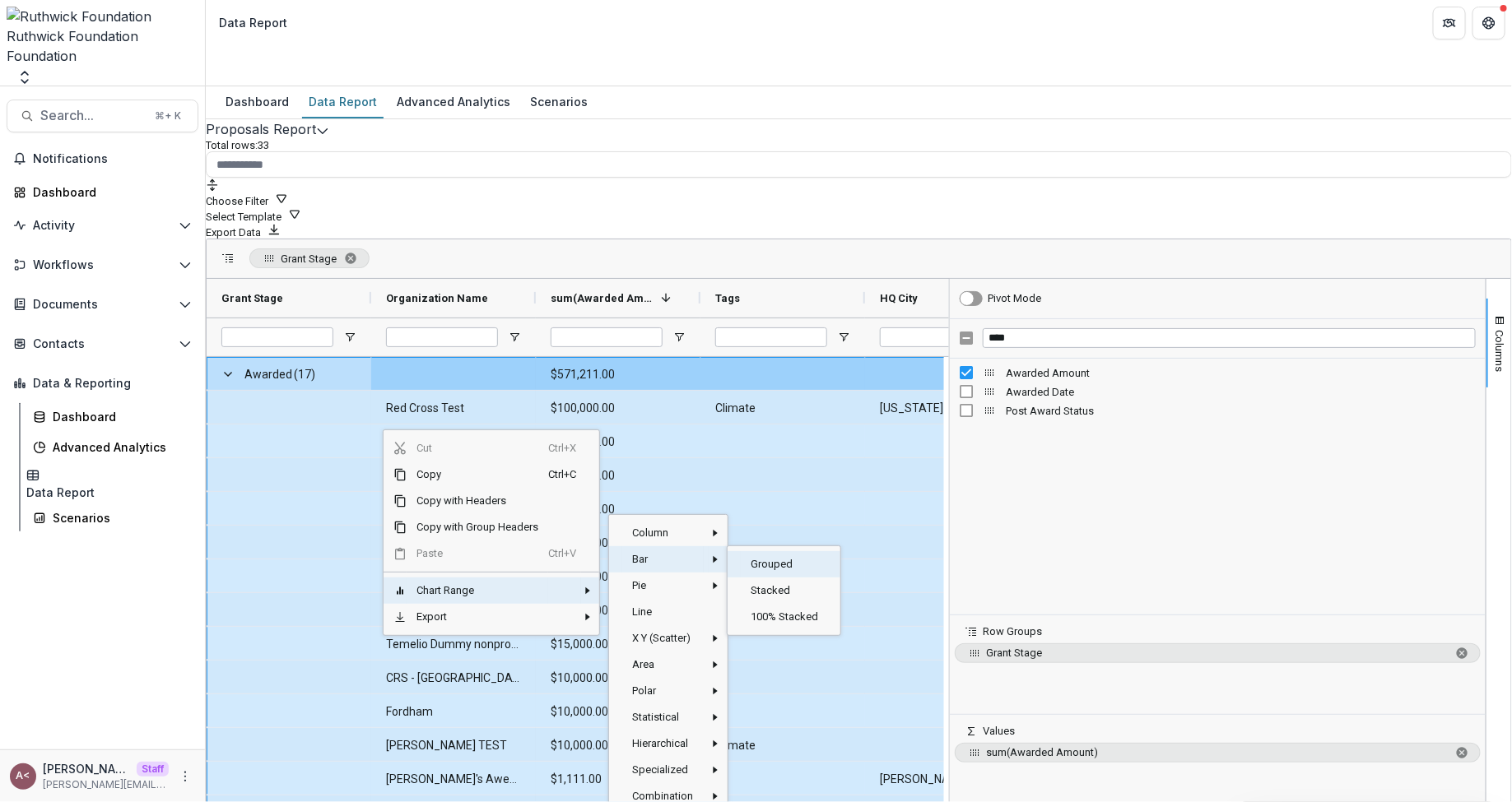
click at [824, 551] on span "Grouped‎" at bounding box center [786, 564] width 90 height 26
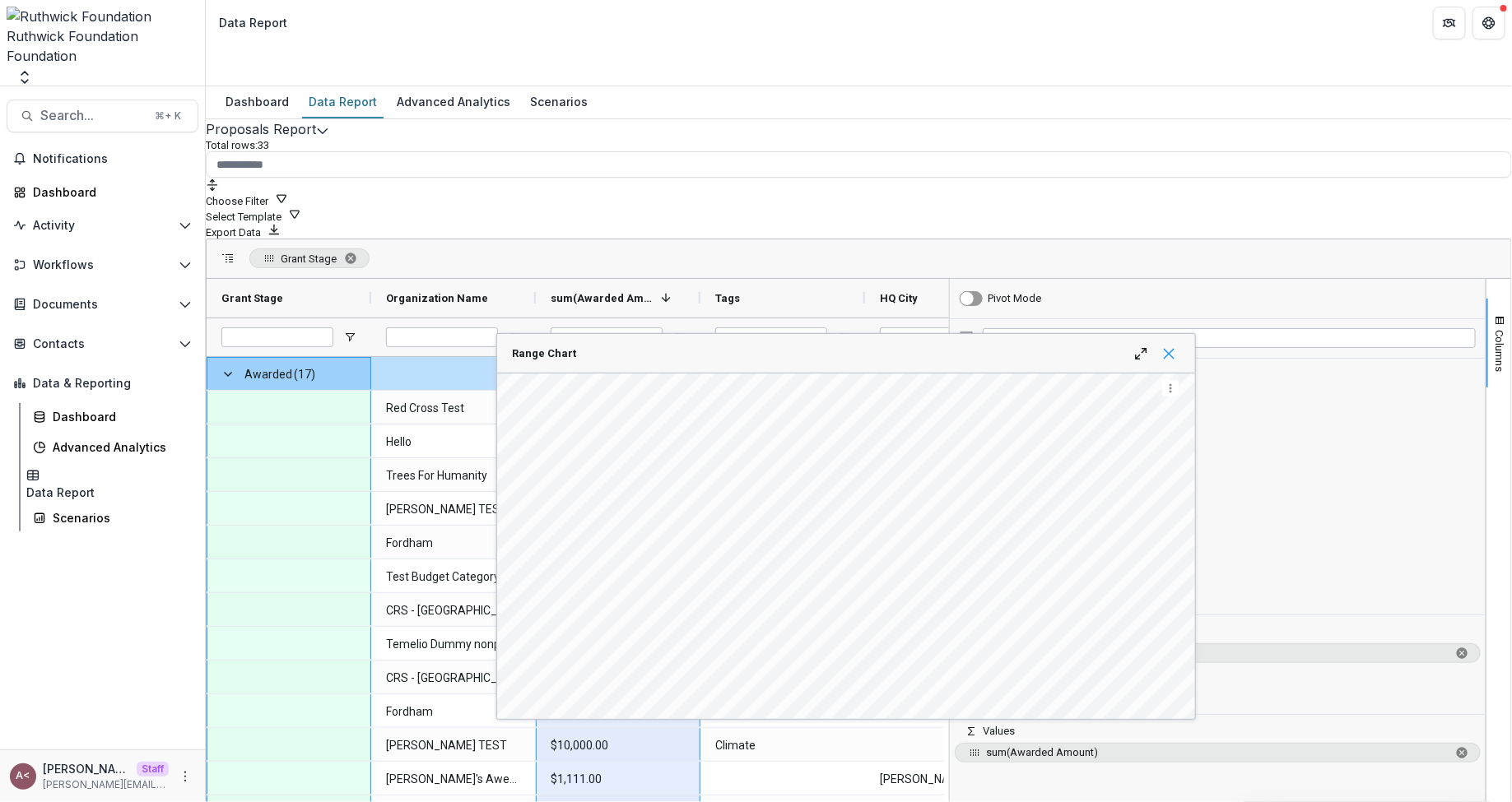
click at [1175, 347] on span "Range Chart" at bounding box center [1168, 353] width 13 height 13
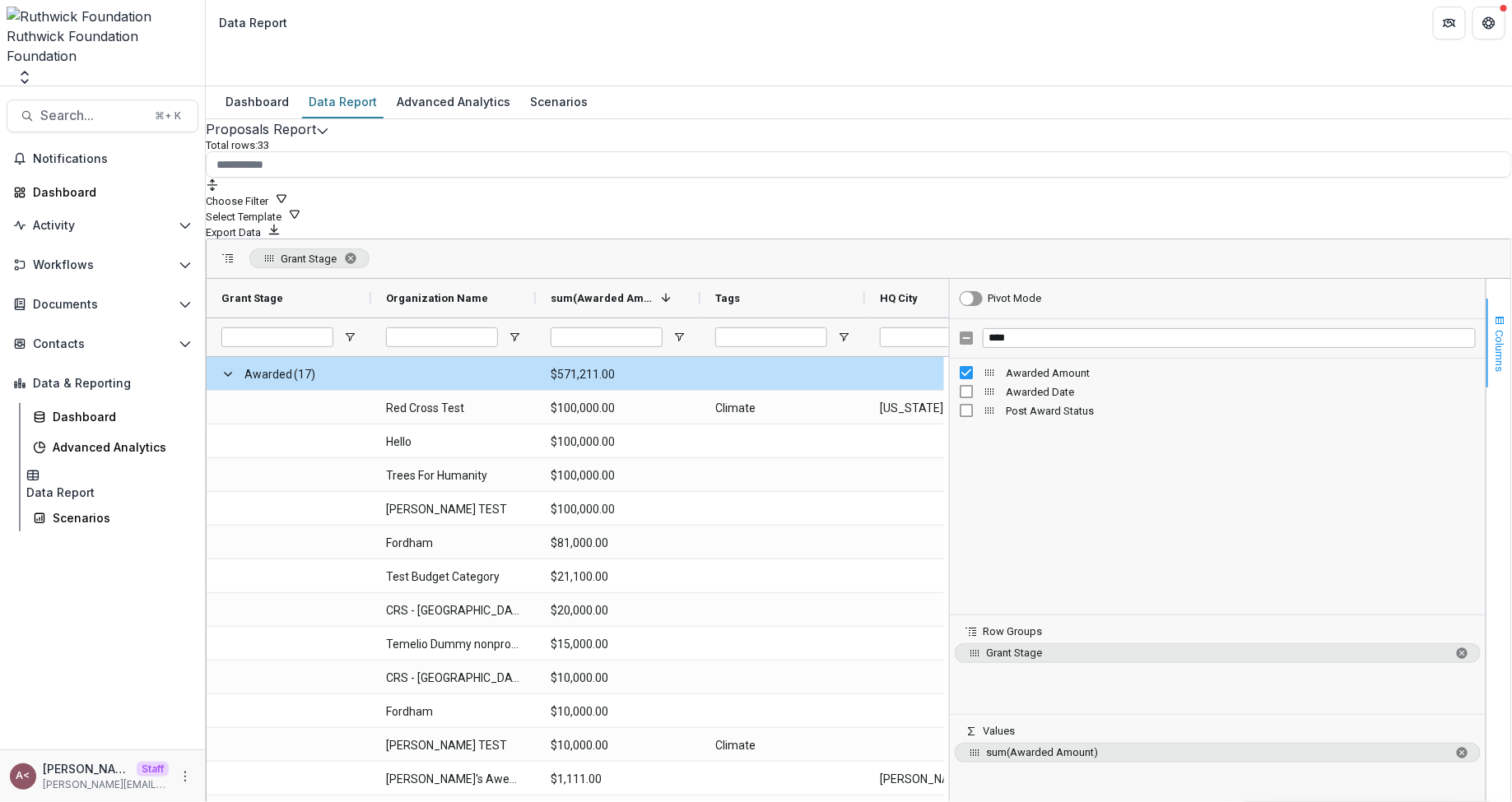
click at [1494, 330] on span "Columns" at bounding box center [1500, 350] width 13 height 42
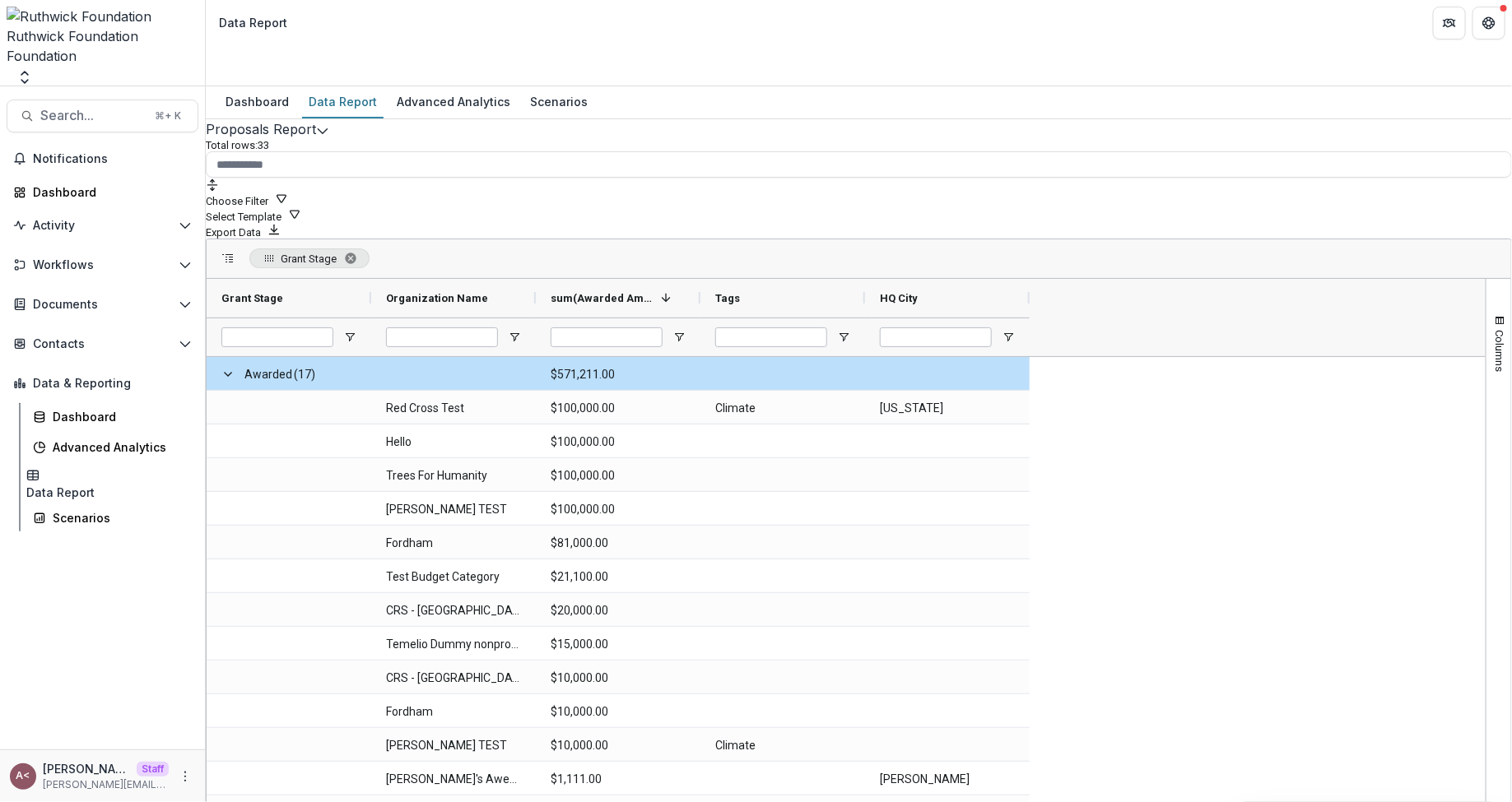
click at [288, 192] on button "Choose Filter" at bounding box center [247, 200] width 82 height 16
click at [883, 119] on div "Proposals Report Total rows: 33 Choose Filter Personal Filters Team Filters Tem…" at bounding box center [859, 417] width 1307 height 596
click at [128, 377] on span "Data & Reporting" at bounding box center [109, 383] width 152 height 14
click at [491, 146] on p "Total rows: 33" at bounding box center [859, 145] width 1307 height 13
click at [357, 252] on span "Grant Stage. Press ENTER to sort. Press DELETE to remove" at bounding box center [350, 258] width 13 height 13
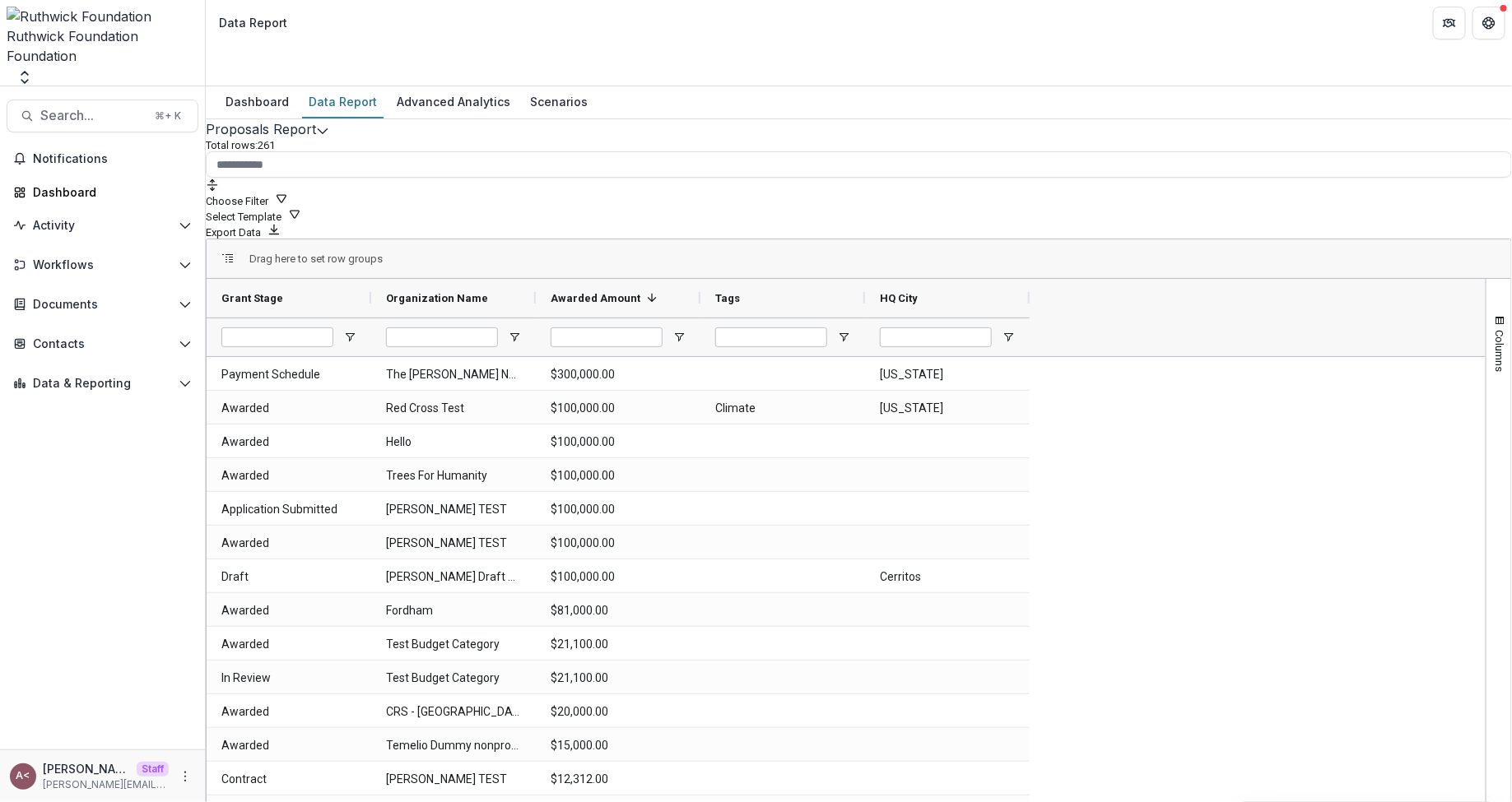
click at [473, 144] on p "Total rows: 261" at bounding box center [859, 145] width 1307 height 13
click at [533, 140] on p "Total rows: 261" at bounding box center [859, 145] width 1307 height 13
click at [567, 140] on div "Total rows: 261 Choose Filter Personal Filters Team Filters Temelio Filters No …" at bounding box center [859, 189] width 1307 height 100
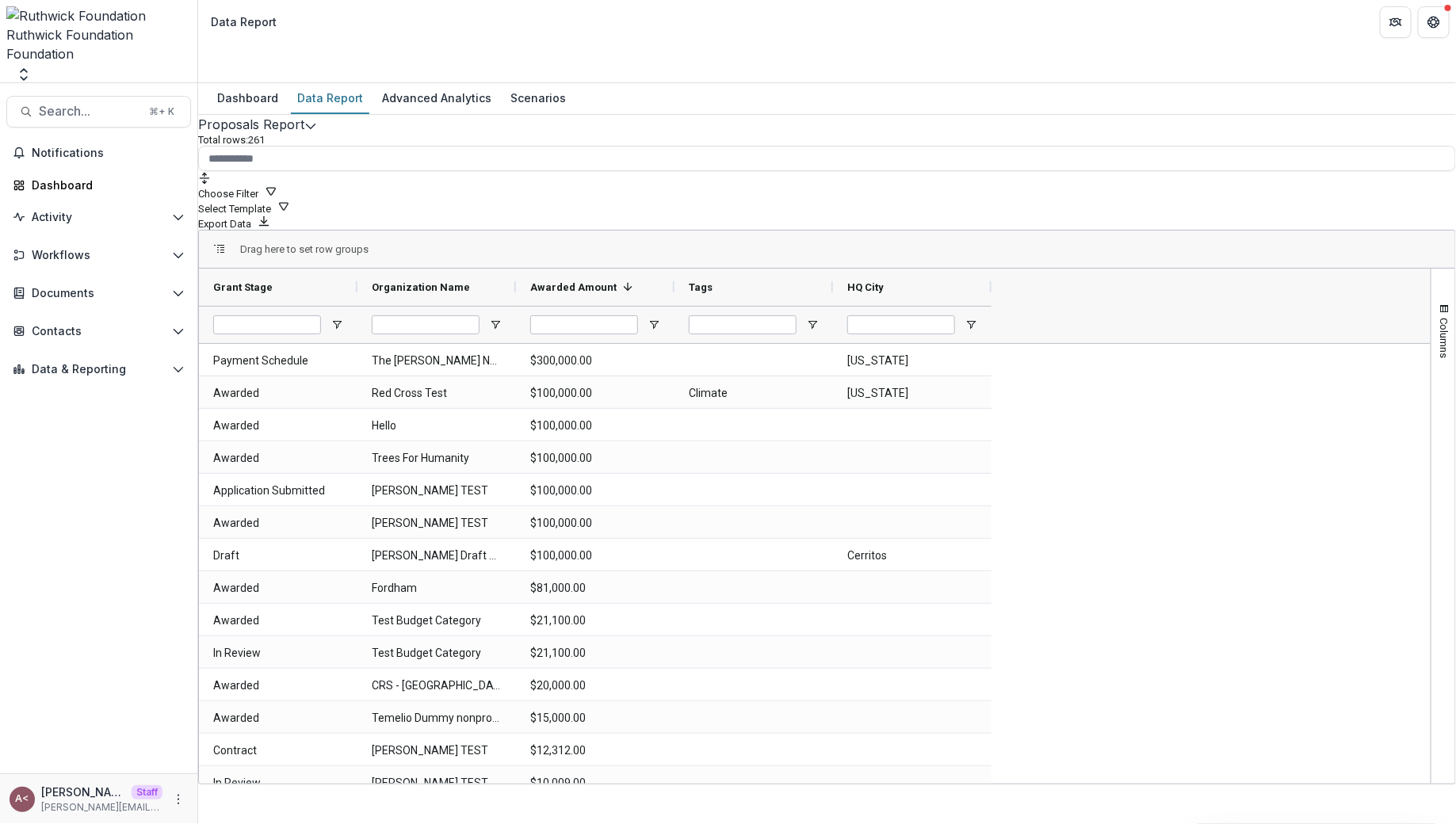
click at [523, 145] on div "Total rows: 261 Choose Filter Personal Filters Team Filters Temelio Filters No …" at bounding box center [827, 182] width 1259 height 96
click at [96, 177] on div "Dashboard" at bounding box center [105, 185] width 147 height 17
select select "******"
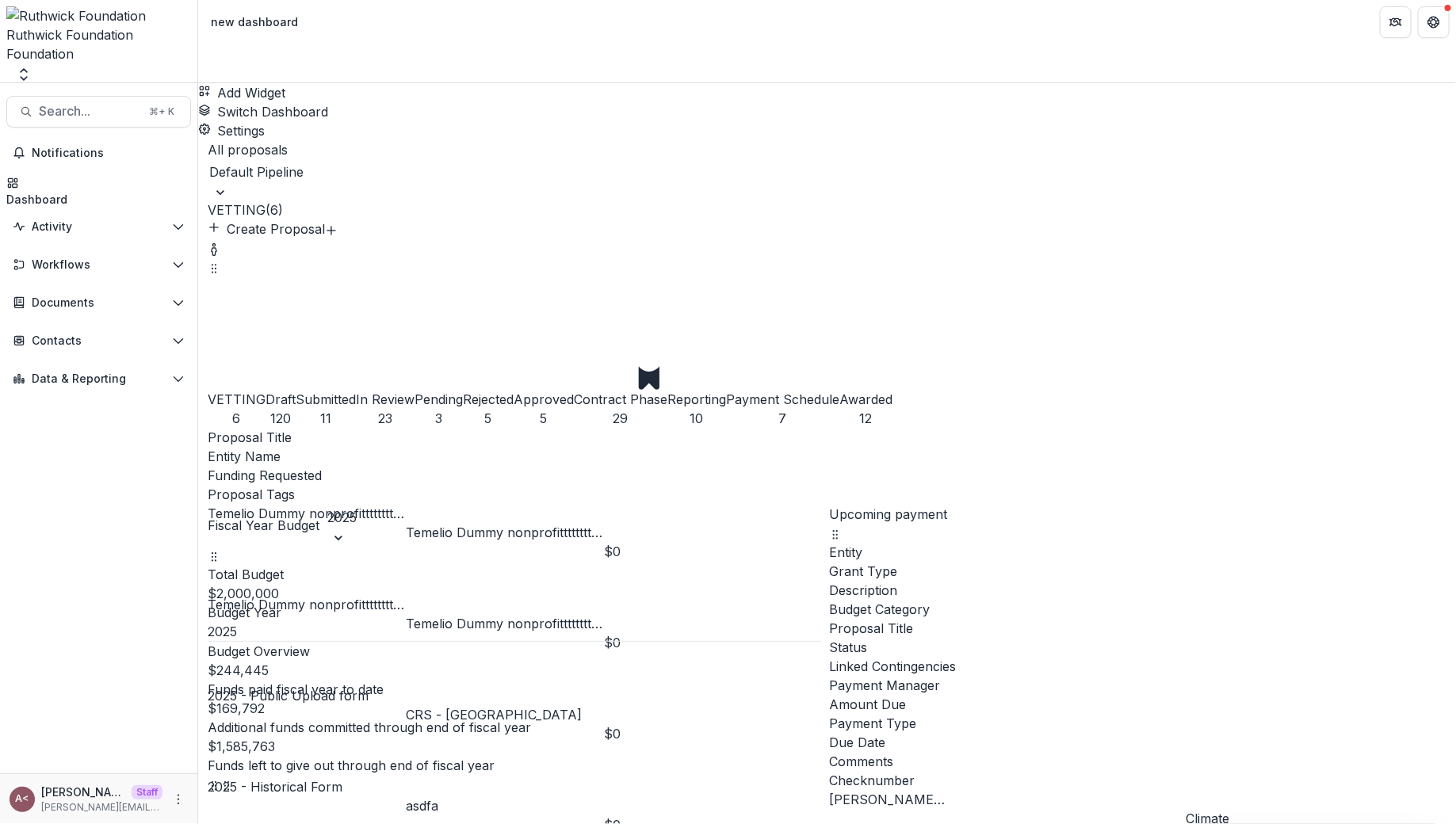
select select "******"
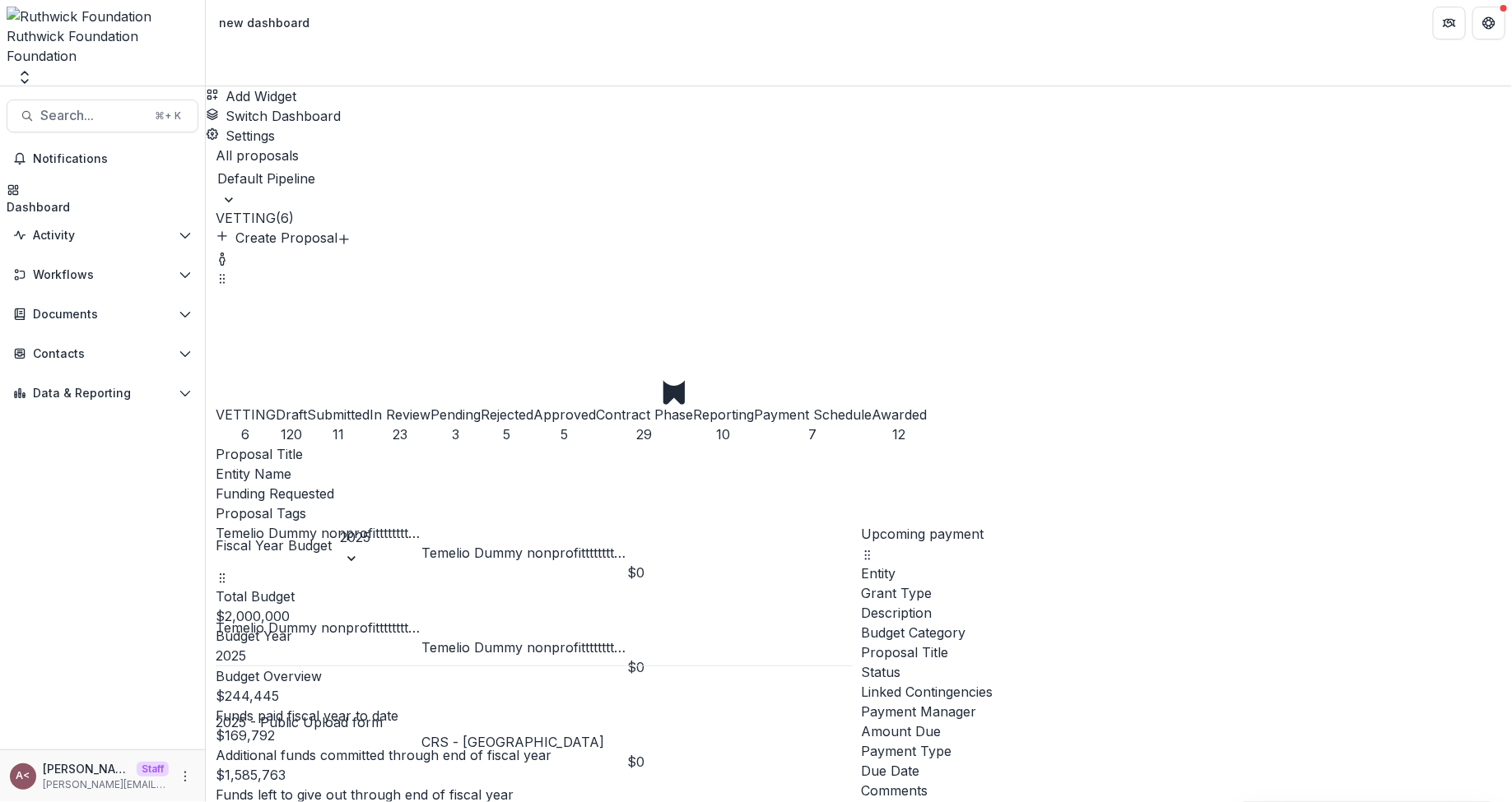
select select "******"
click at [33, 69] on icon "Open entity switcher" at bounding box center [24, 77] width 17 height 17
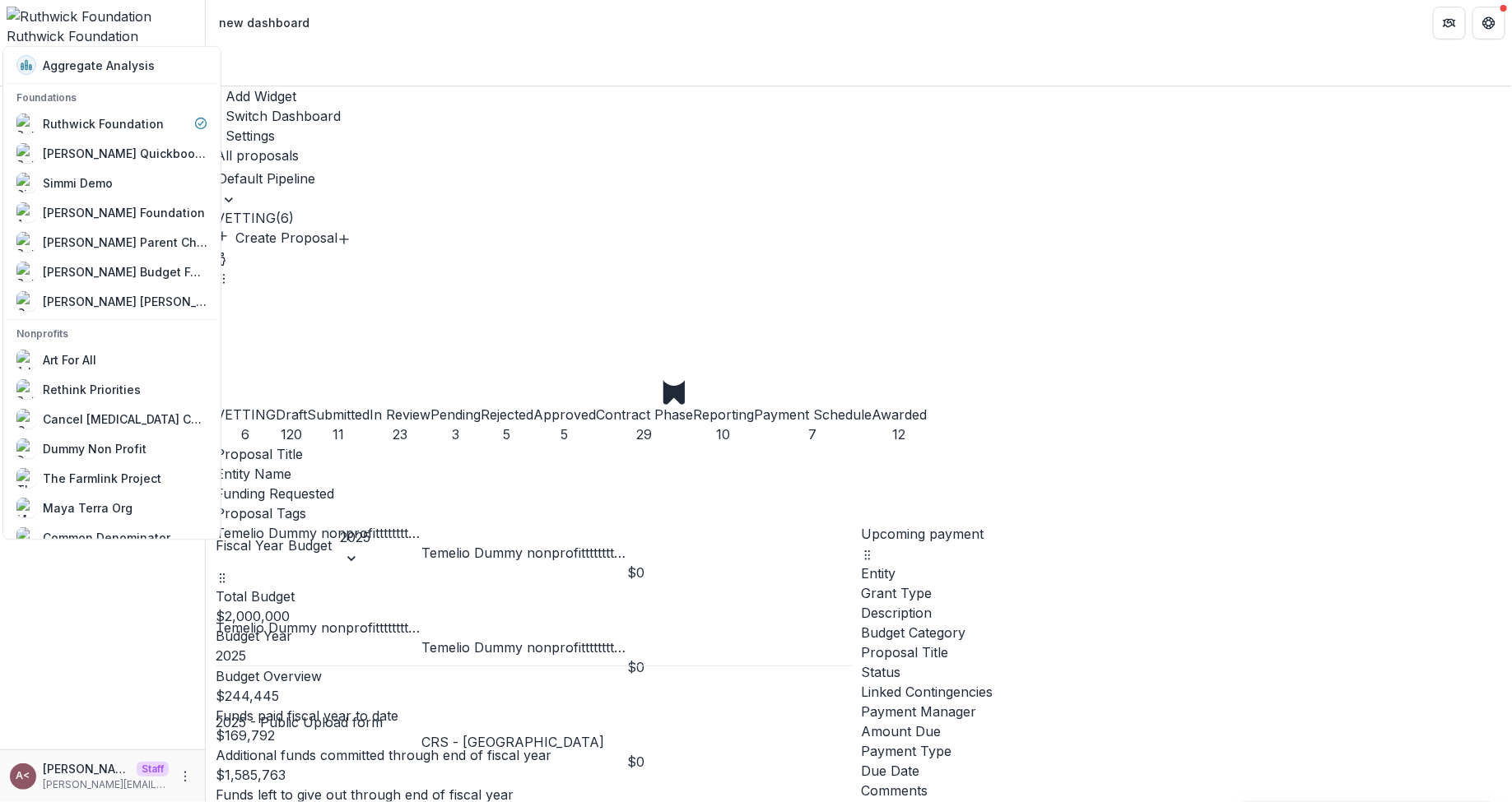
click at [582, 87] on div "Add Widget Switch Dashboard new dashboard My other 1 Finance Dash New Dashboard…" at bounding box center [859, 116] width 1307 height 60
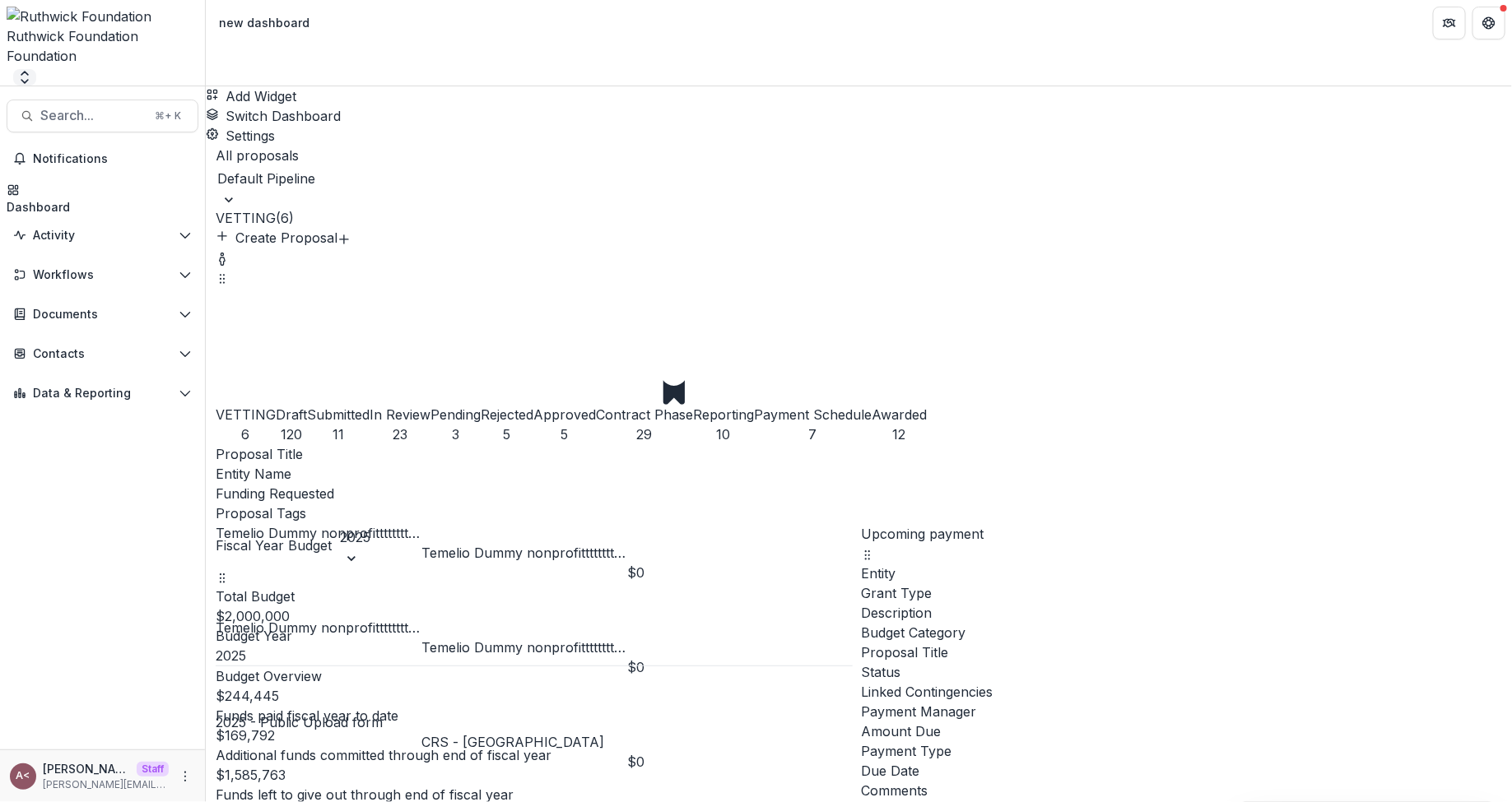
click at [33, 69] on icon "Open entity switcher" at bounding box center [24, 77] width 17 height 17
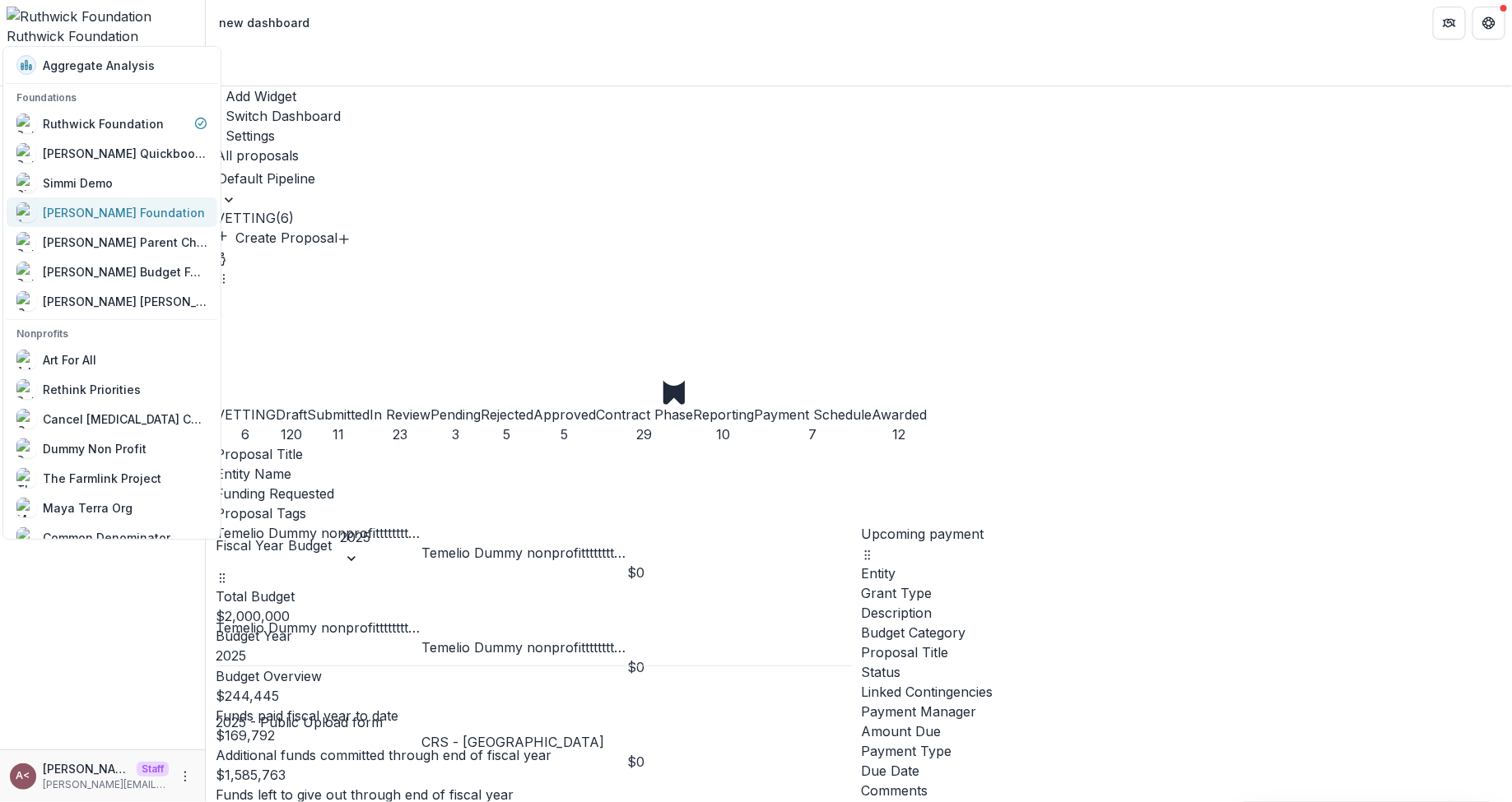
click at [139, 208] on div "[PERSON_NAME] Foundation" at bounding box center [124, 212] width 162 height 18
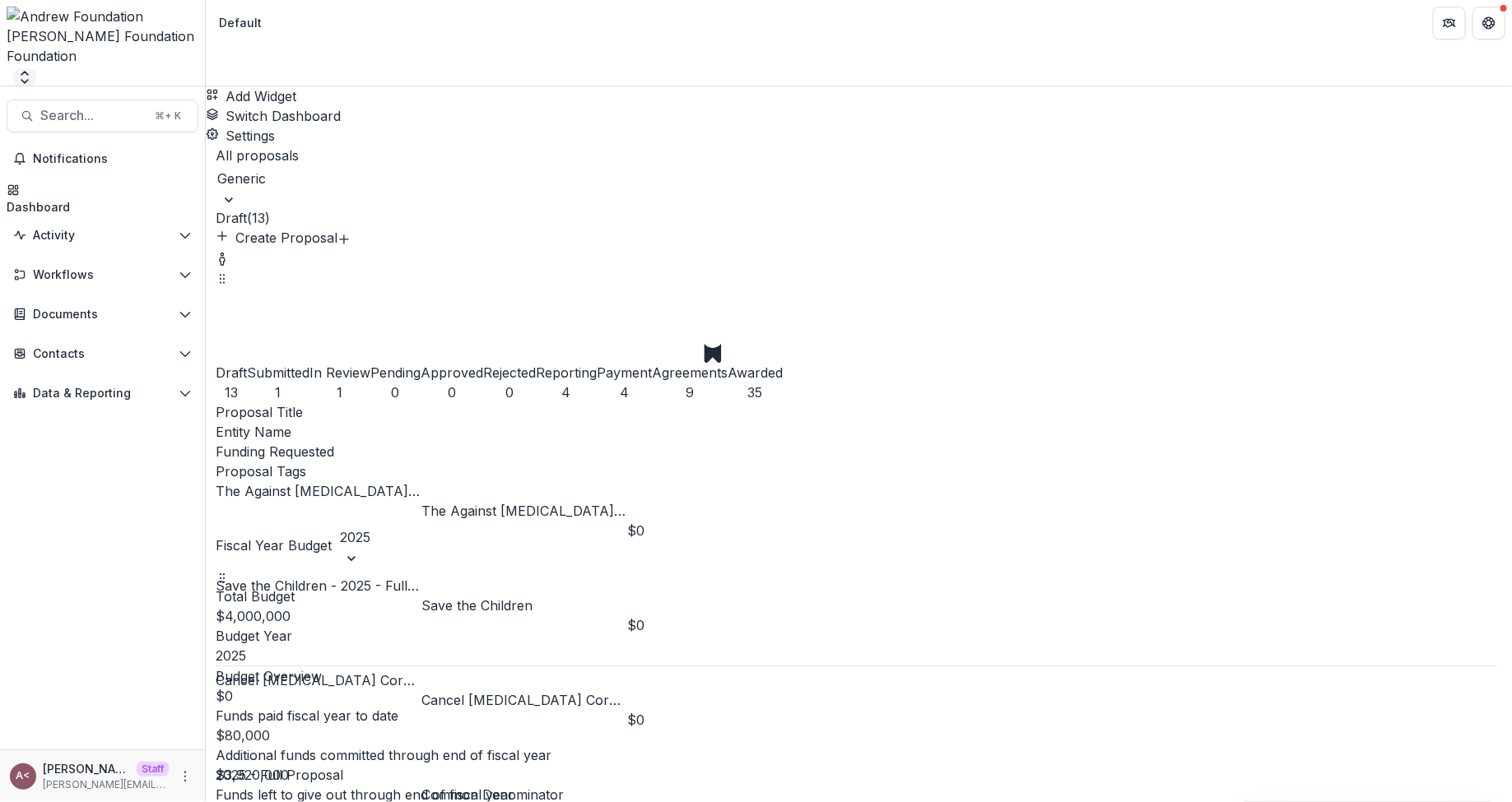
click at [36, 69] on button "Open entity switcher" at bounding box center [24, 77] width 23 height 17
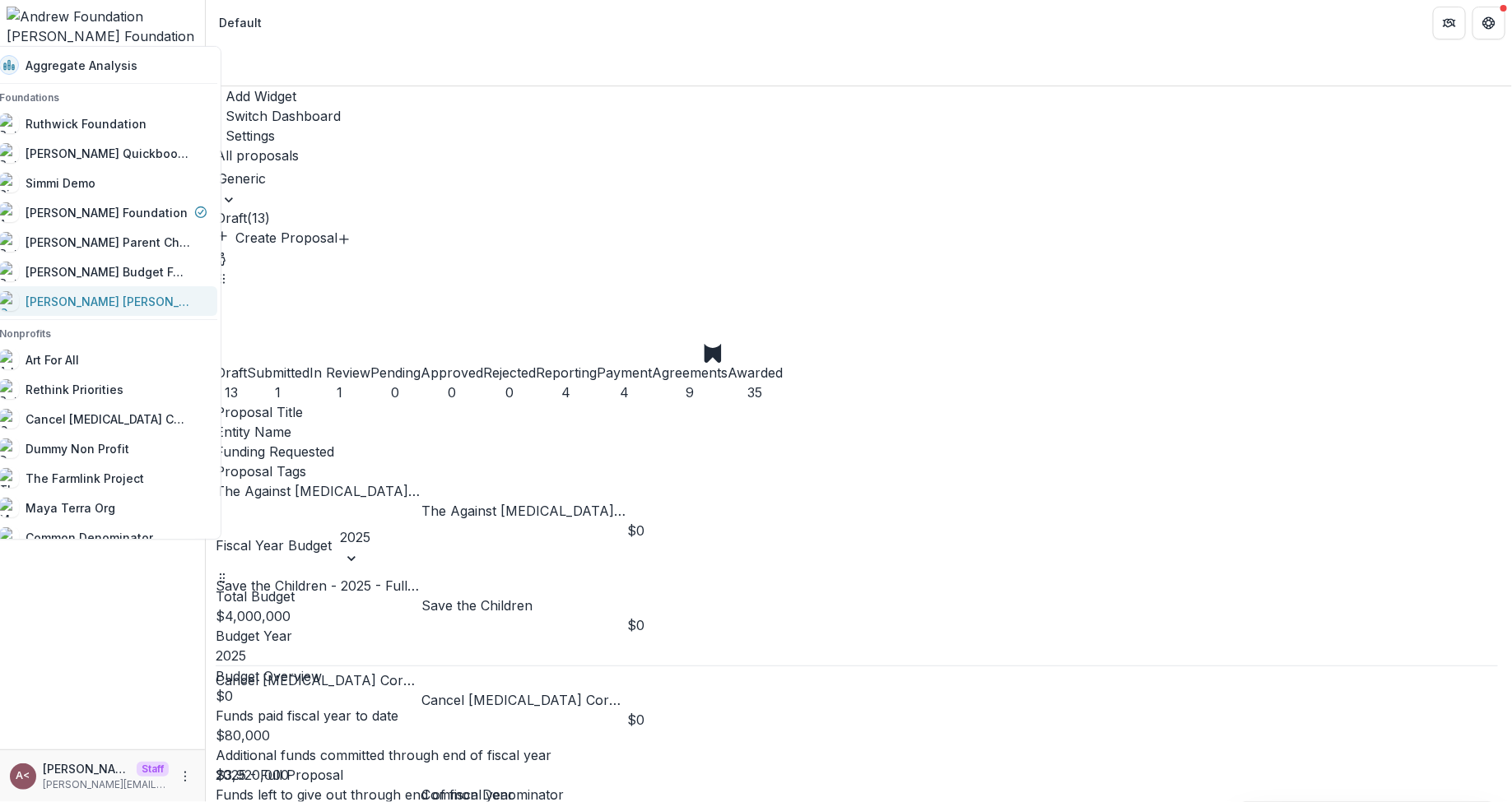
click at [116, 300] on div "[PERSON_NAME] [PERSON_NAME] Foundation" at bounding box center [107, 301] width 165 height 18
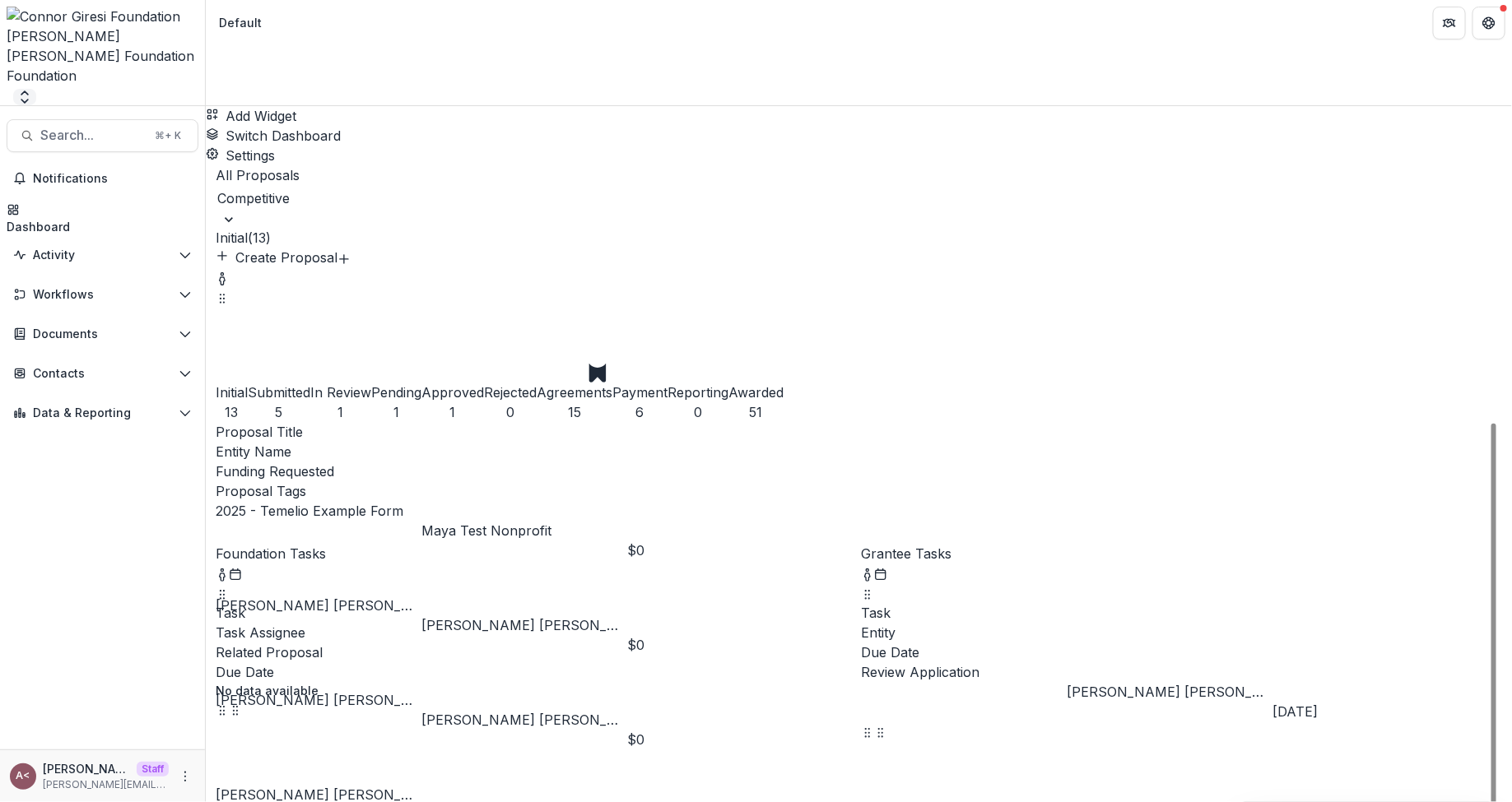
click at [36, 89] on button "Open entity switcher" at bounding box center [24, 97] width 23 height 17
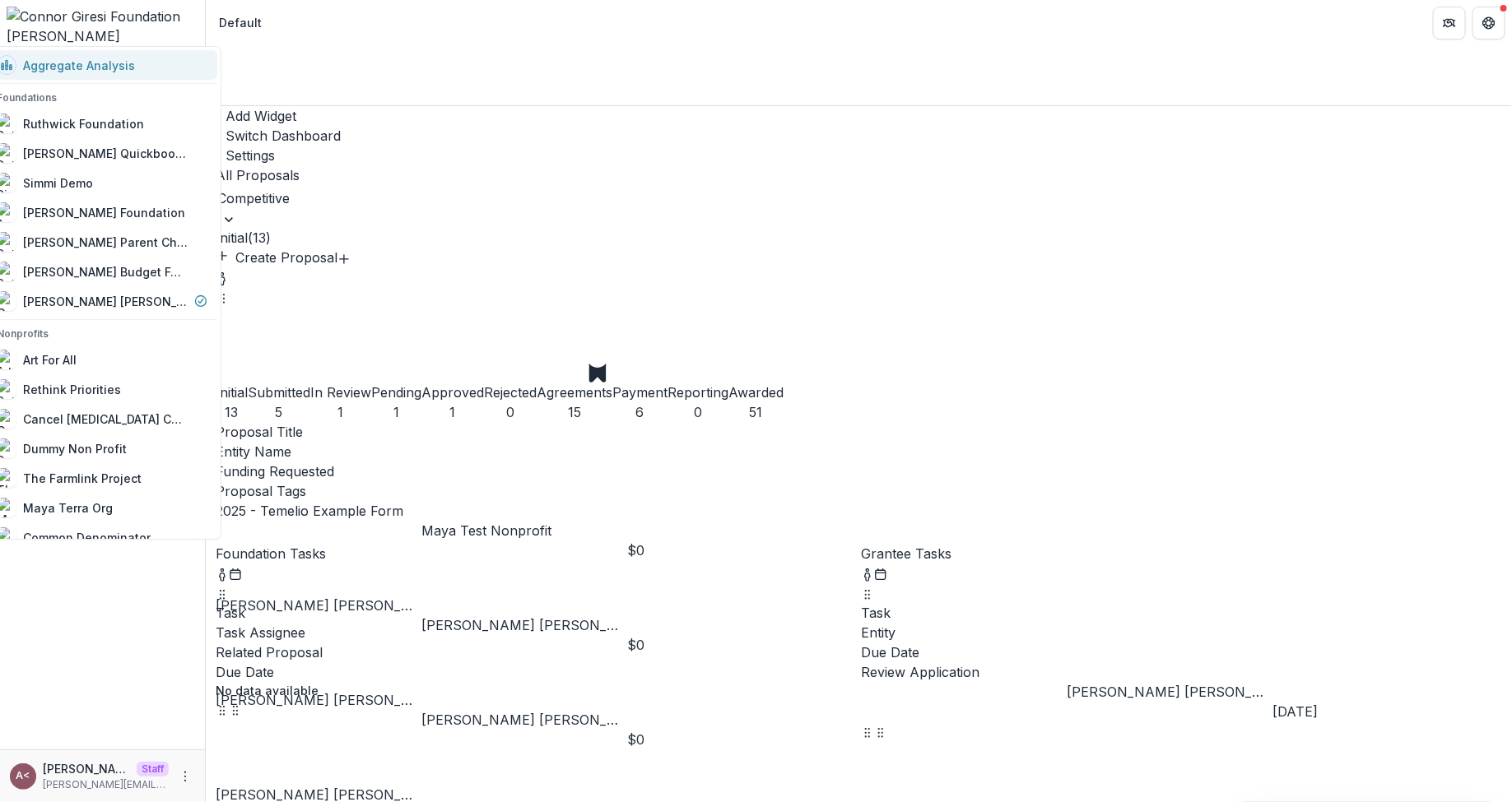
click at [185, 65] on div "Aggregate Analysis" at bounding box center [102, 65] width 211 height 20
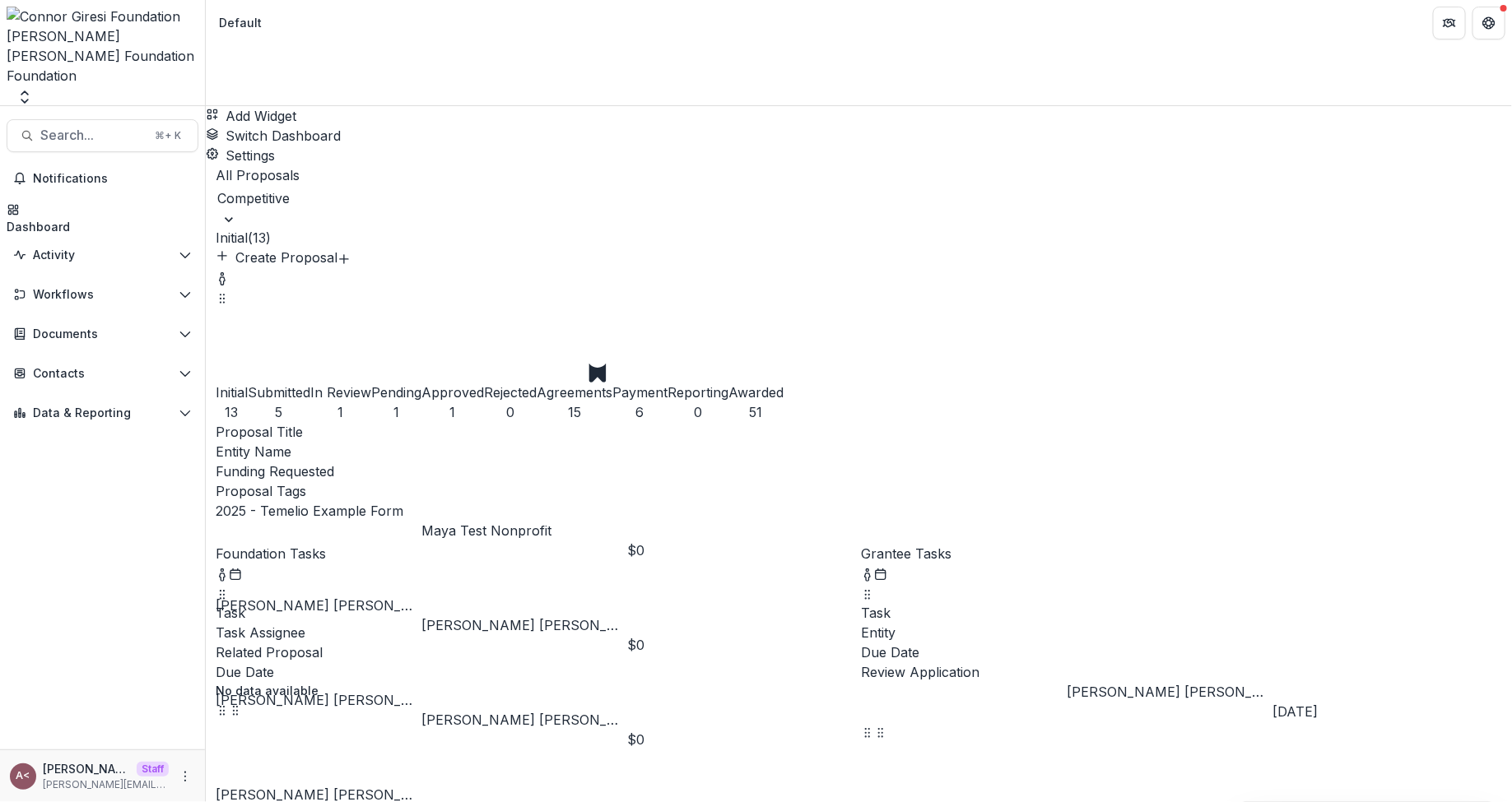
type input "******"
type input "***"
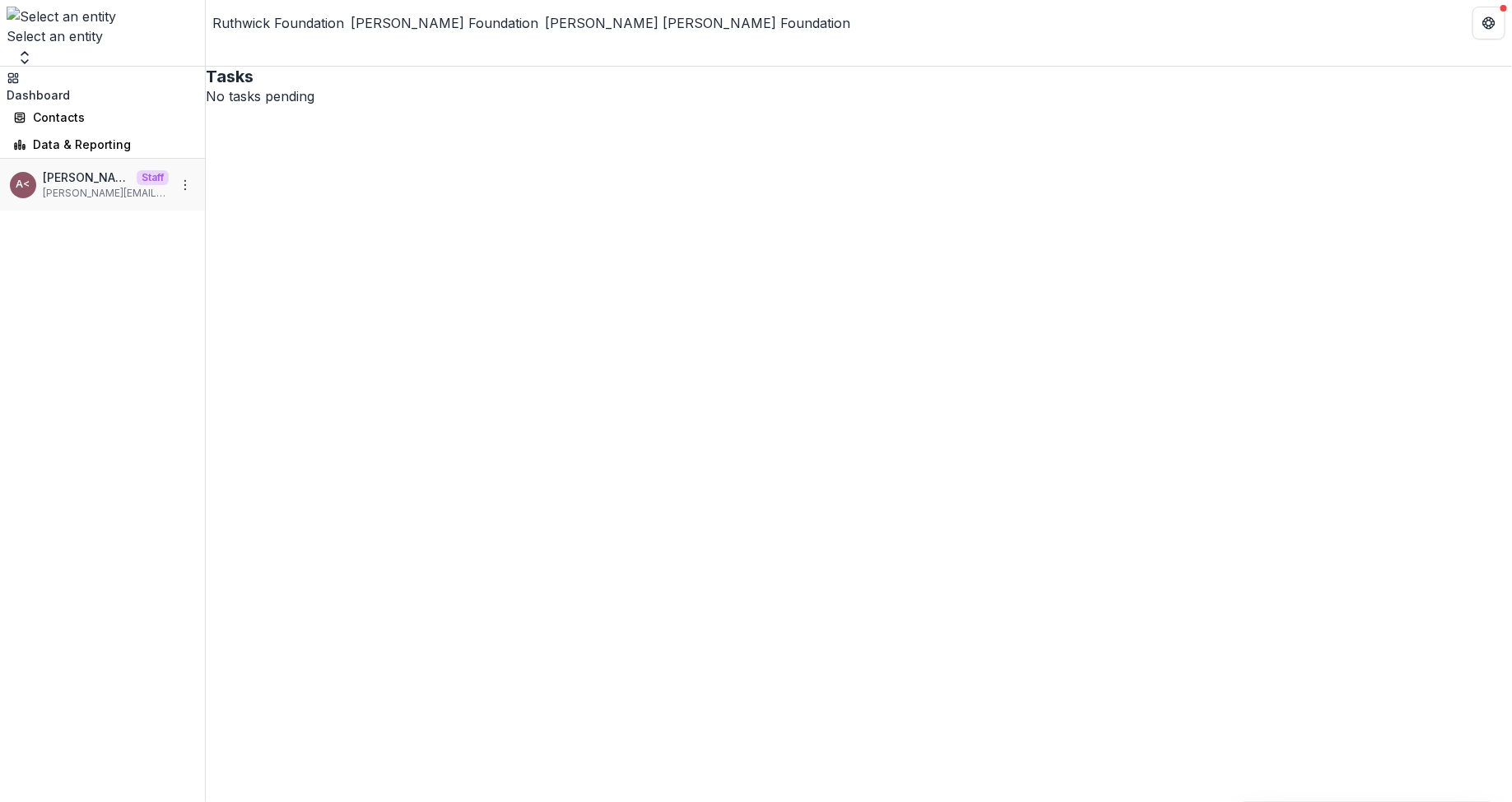
select select "*******"
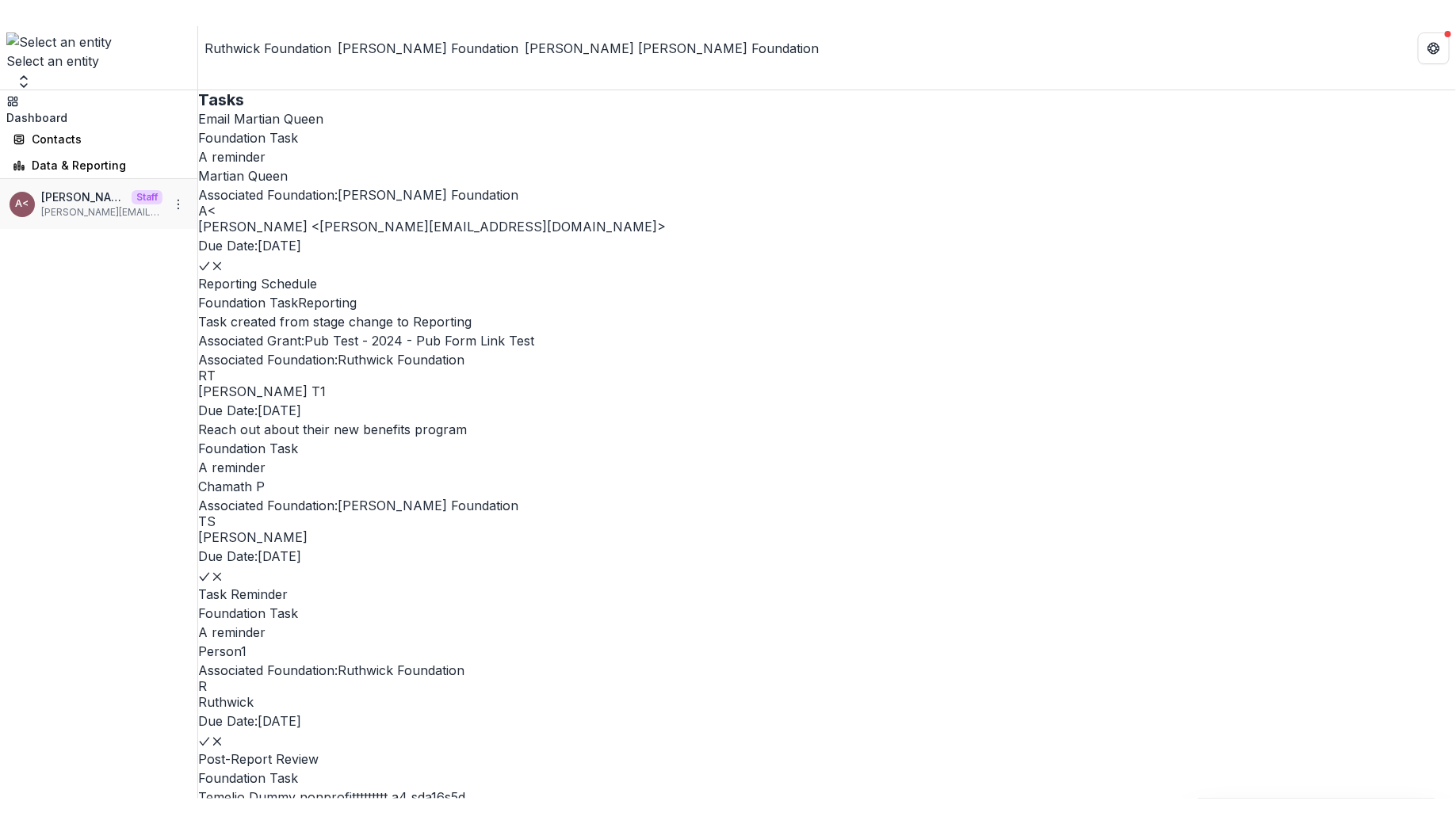
scroll to position [382, 0]
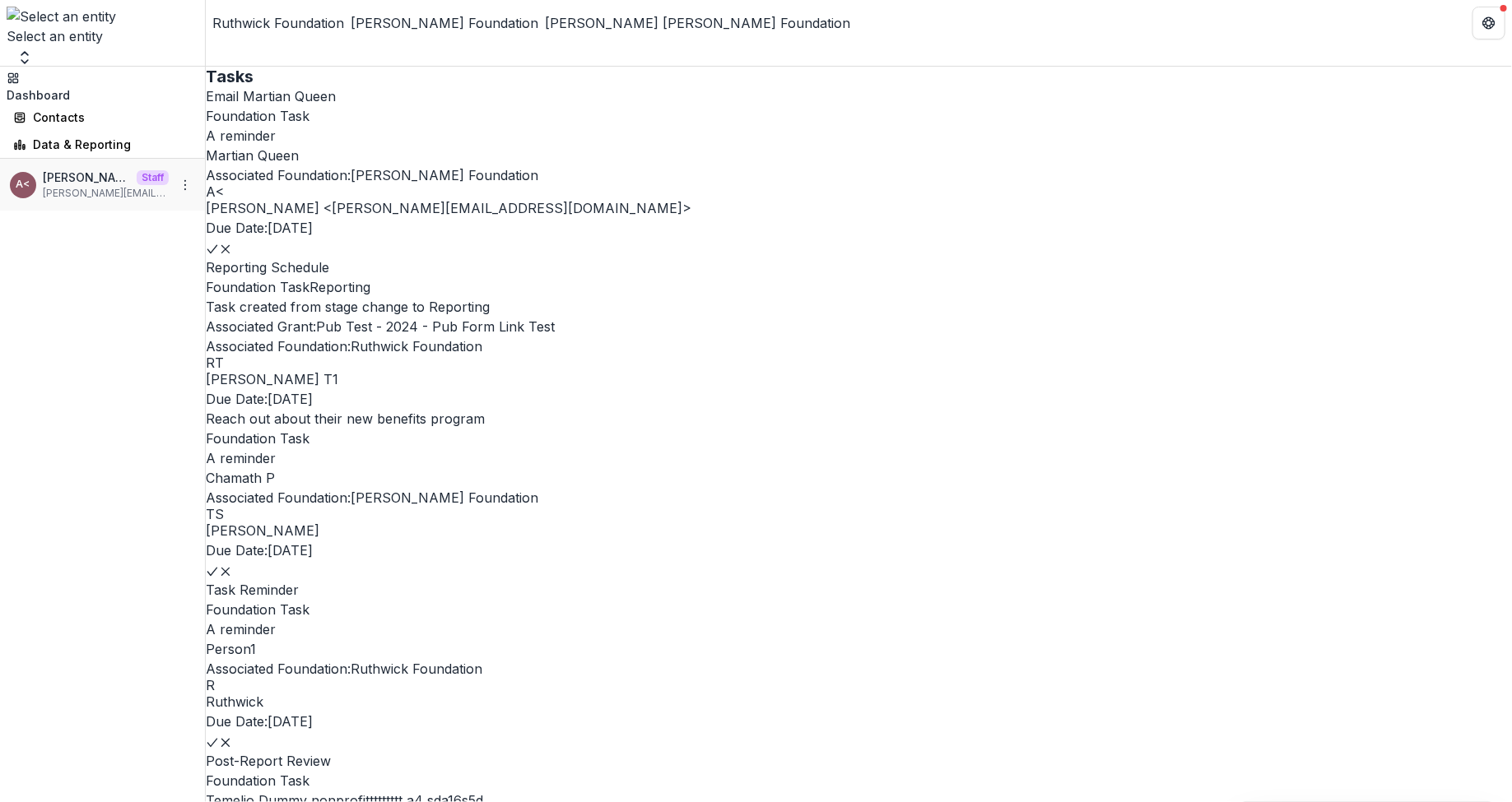
select select "**********"
click at [436, 507] on div "TS Taylor Swift" at bounding box center [859, 524] width 1307 height 33
click at [470, 488] on div "Associated Foundation: Andrew Foundation" at bounding box center [859, 498] width 1307 height 20
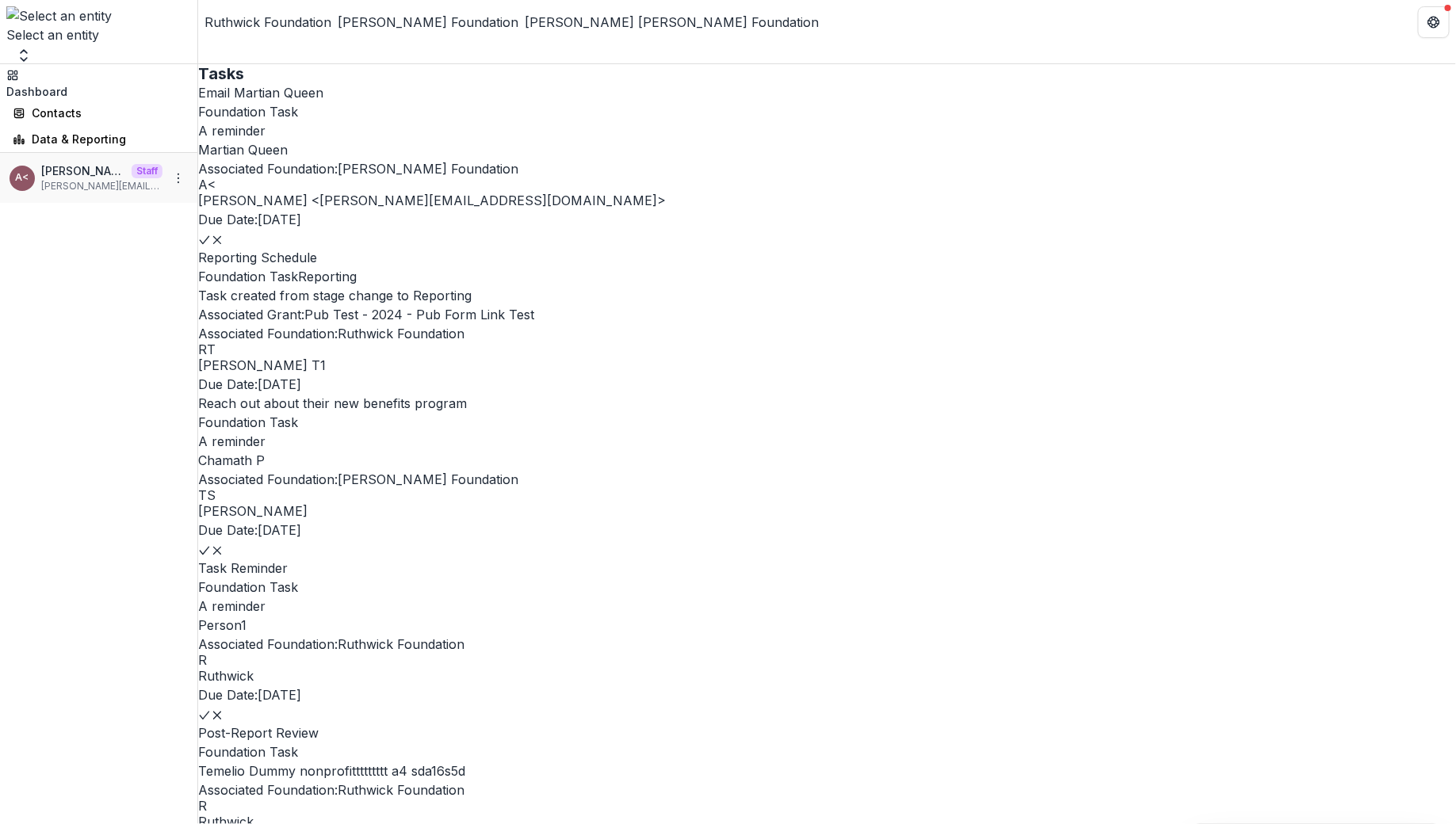
click at [629, 40] on header "Ruthwick Foundation Andrew Foundation Connor Giresi Foundation" at bounding box center [827, 22] width 1259 height 43
click at [517, 470] on div "Associated Foundation: Andrew Foundation" at bounding box center [827, 479] width 1259 height 19
click at [430, 470] on div "Associated Foundation: Andrew Foundation" at bounding box center [827, 479] width 1259 height 19
click at [35, 48] on button "Open entity switcher" at bounding box center [23, 55] width 23 height 16
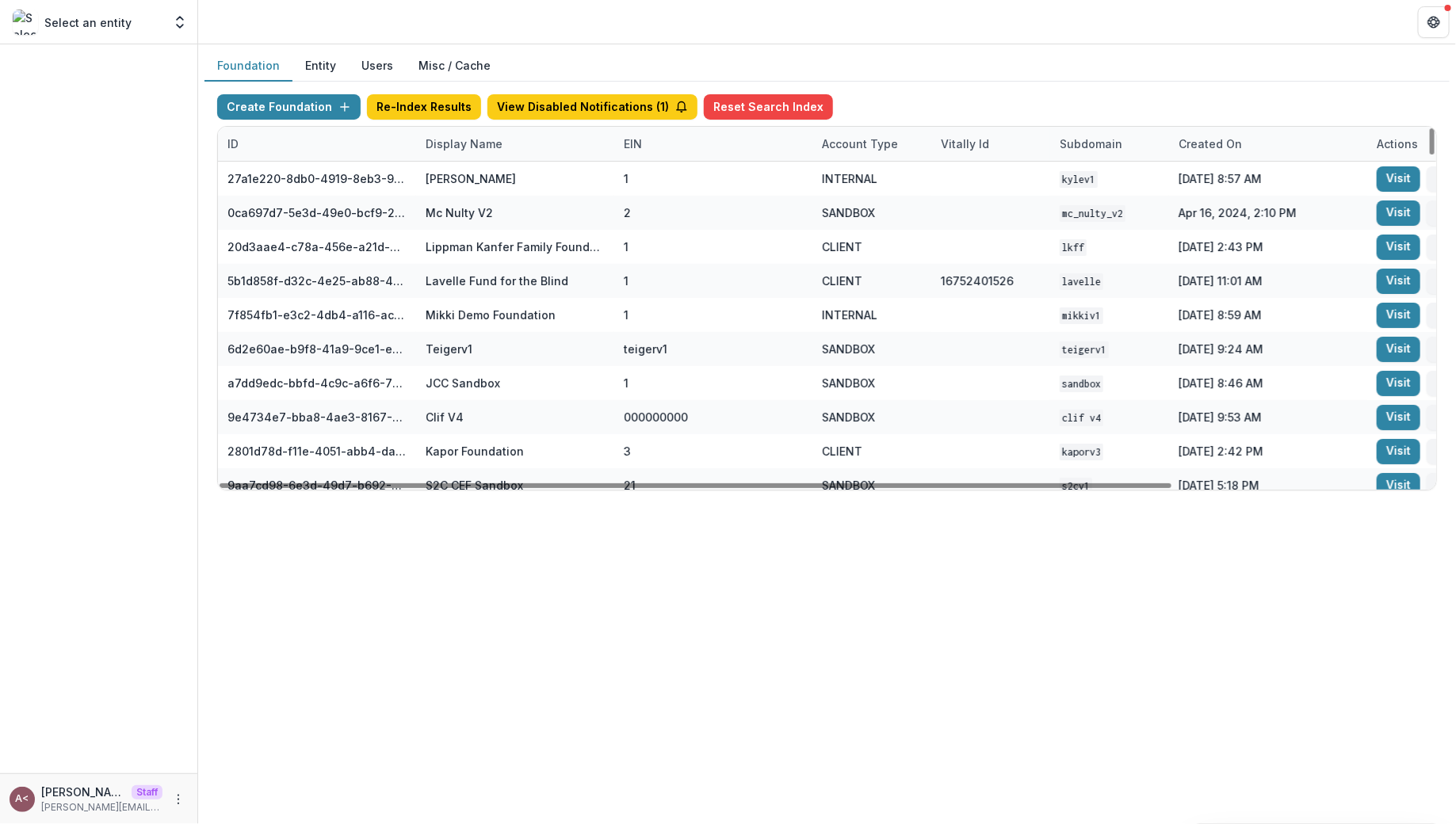
click at [448, 152] on div "Display Name" at bounding box center [515, 144] width 198 height 34
click at [509, 184] on input at bounding box center [514, 179] width 190 height 25
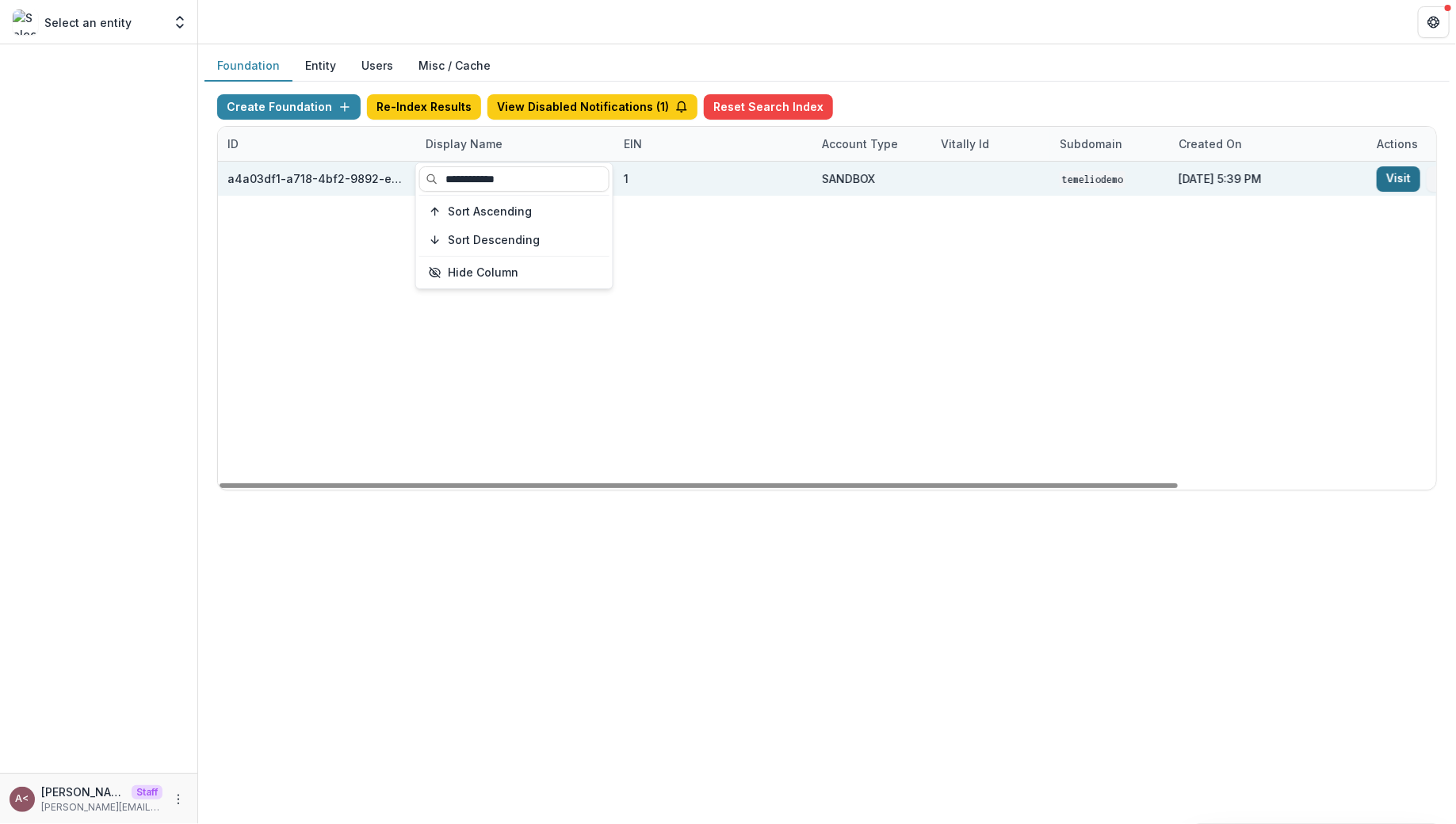
type input "**********"
click at [1400, 173] on link "Visit" at bounding box center [1399, 179] width 43 height 25
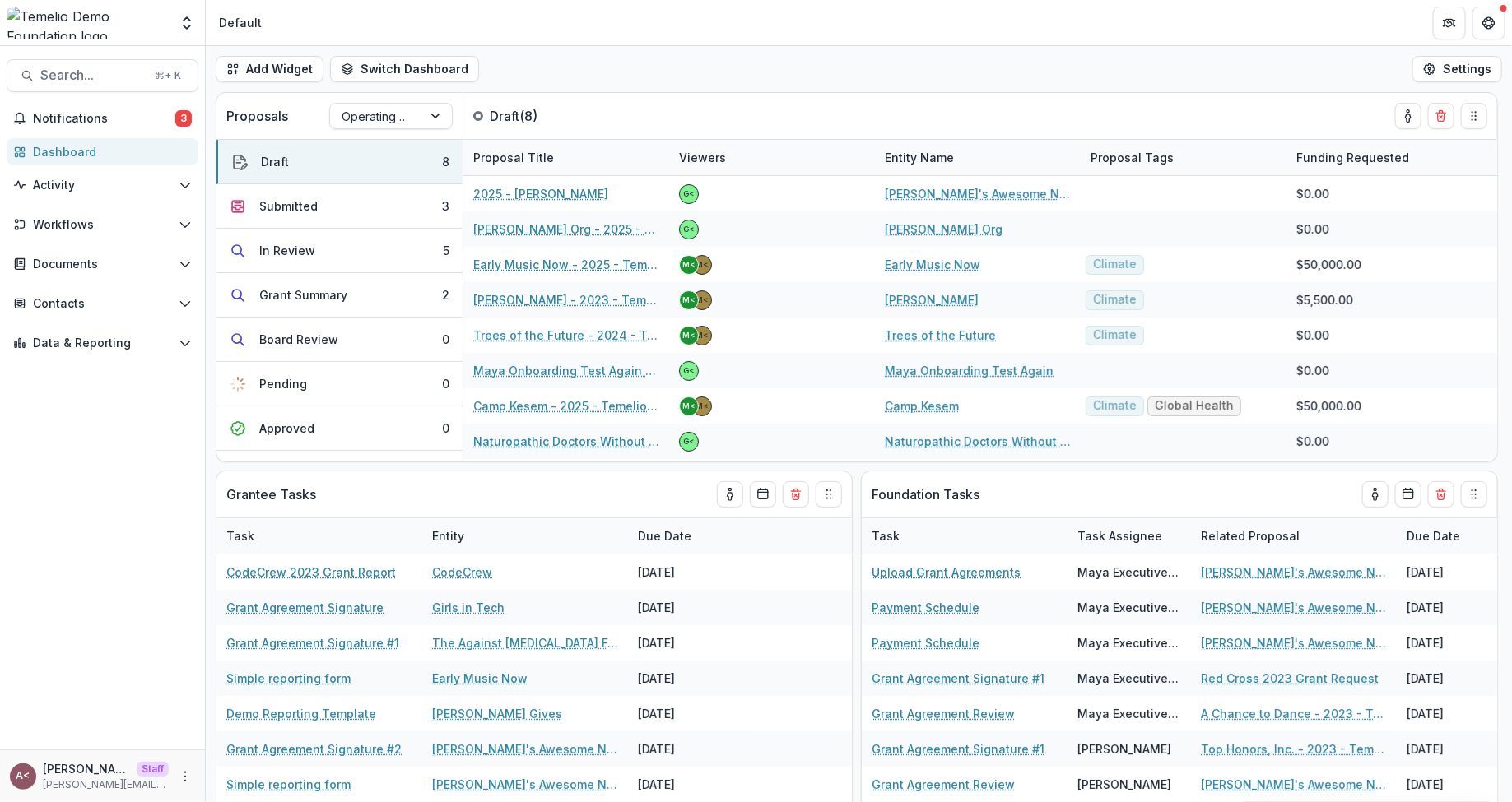
click at [573, 76] on div "Add Widget Switch Dashboard Default Executive Dashboard Program Officer New Das…" at bounding box center [859, 68] width 1307 height 46
click at [182, 770] on icon "More" at bounding box center [184, 776] width 13 height 13
click at [271, 750] on link "User Settings" at bounding box center [295, 742] width 177 height 27
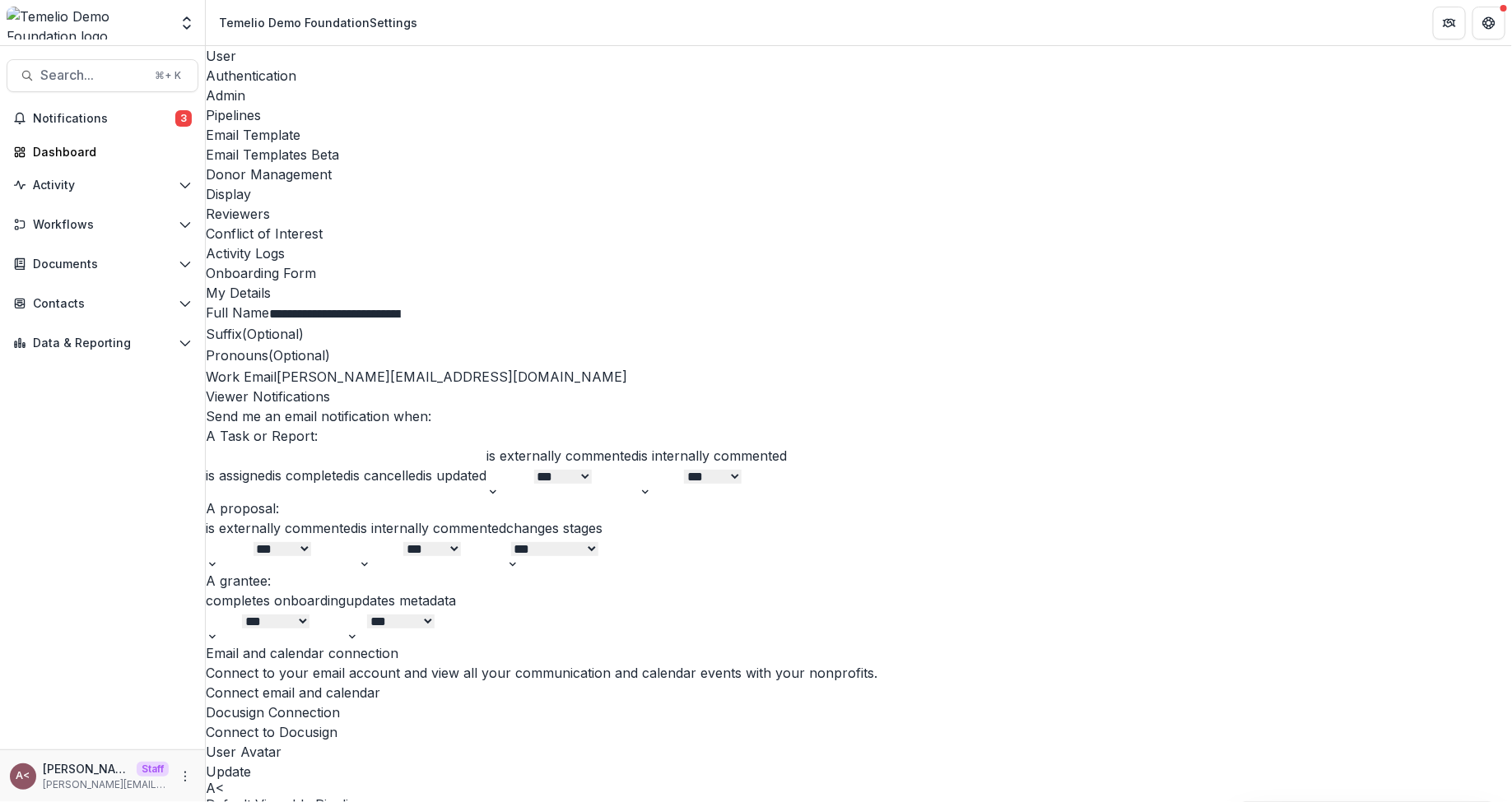
click at [638, 407] on h2 "Viewer Notifications" at bounding box center [859, 396] width 1307 height 20
click at [611, 541] on form "**********" at bounding box center [859, 570] width 1307 height 575
click at [632, 438] on form "**********" at bounding box center [859, 570] width 1307 height 575
click at [276, 369] on label "Work Email" at bounding box center [241, 377] width 71 height 17
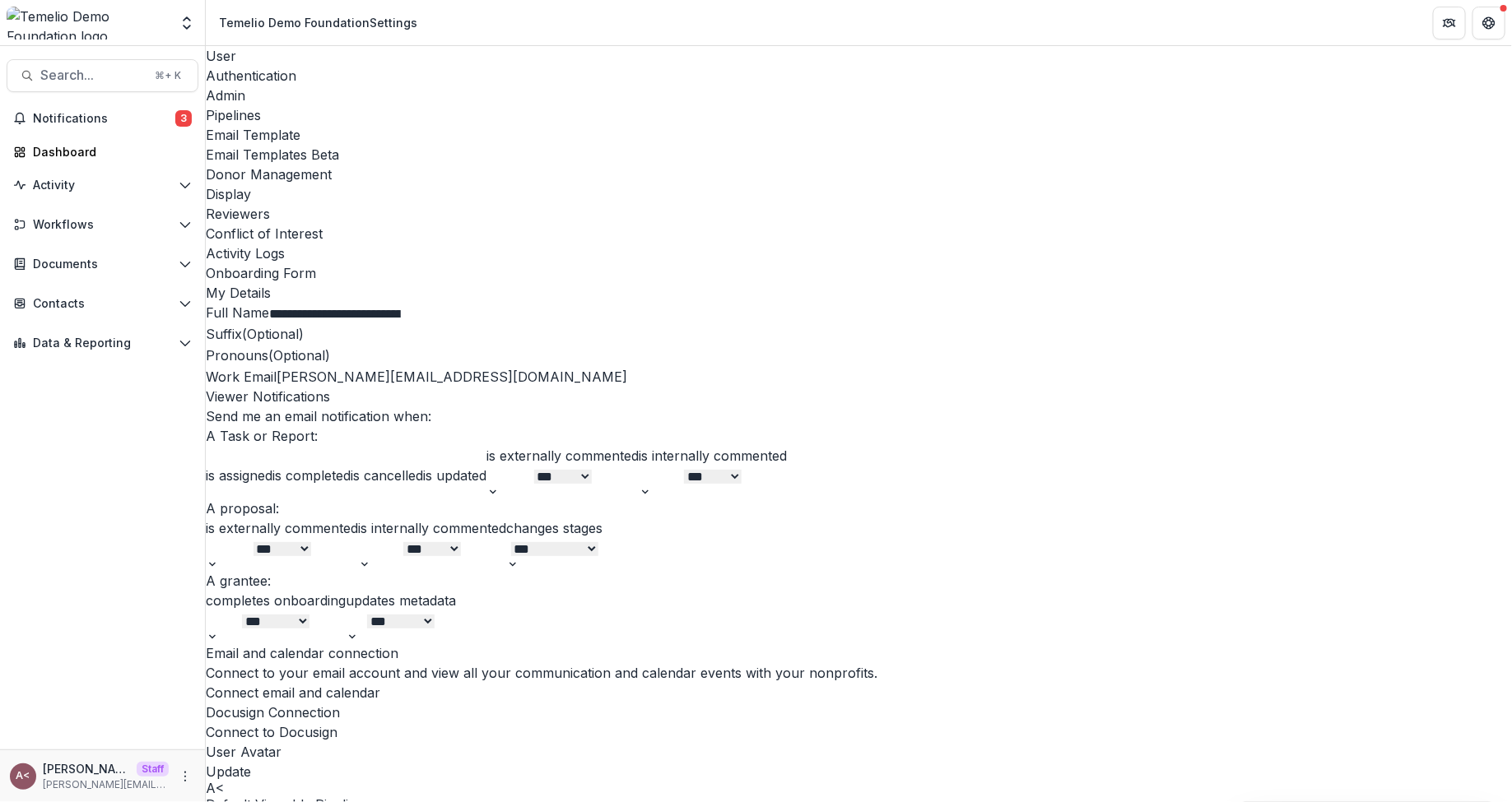
click at [463, 105] on div "Pipelines" at bounding box center [859, 115] width 1307 height 20
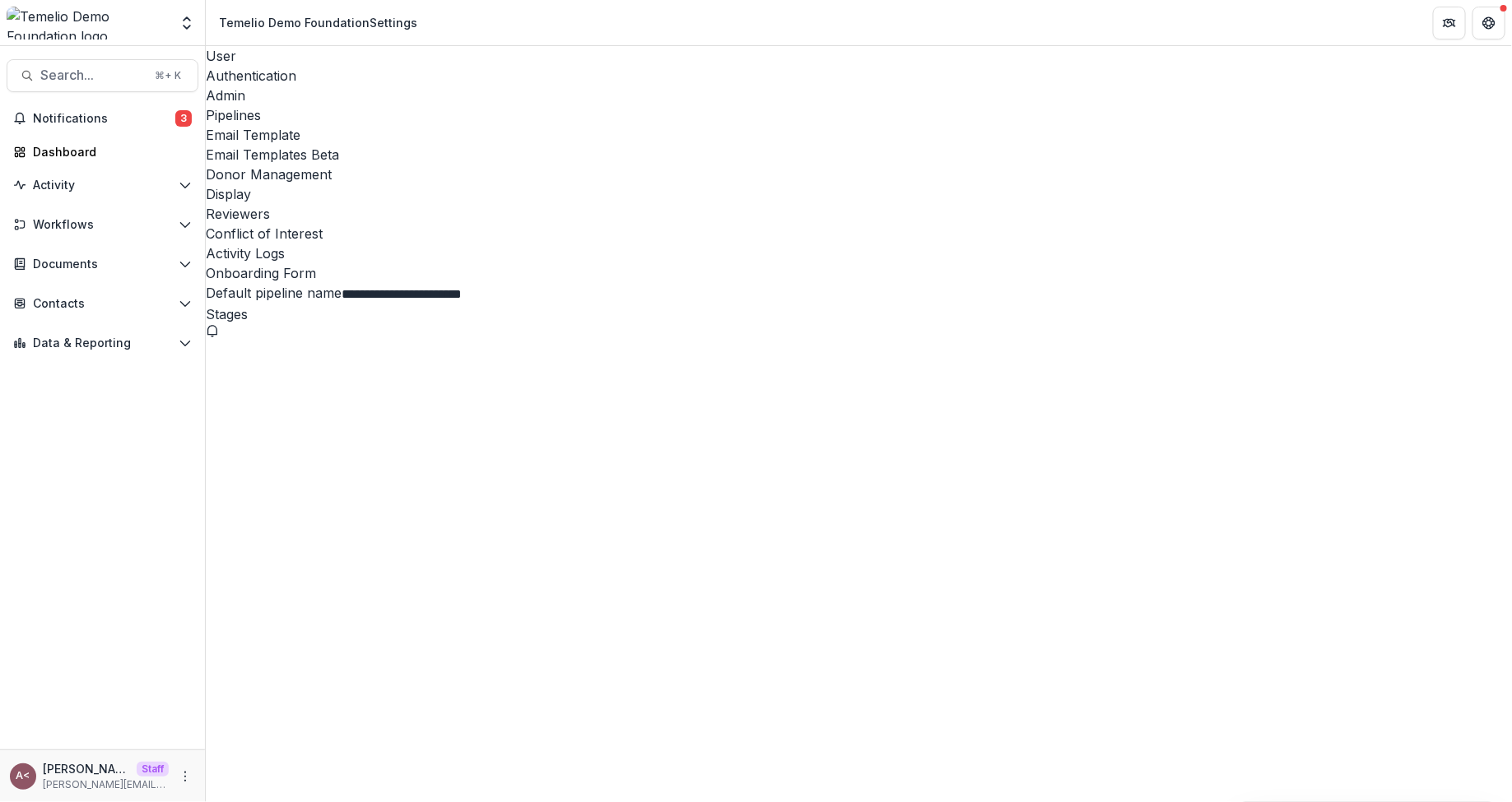
select select "*****"
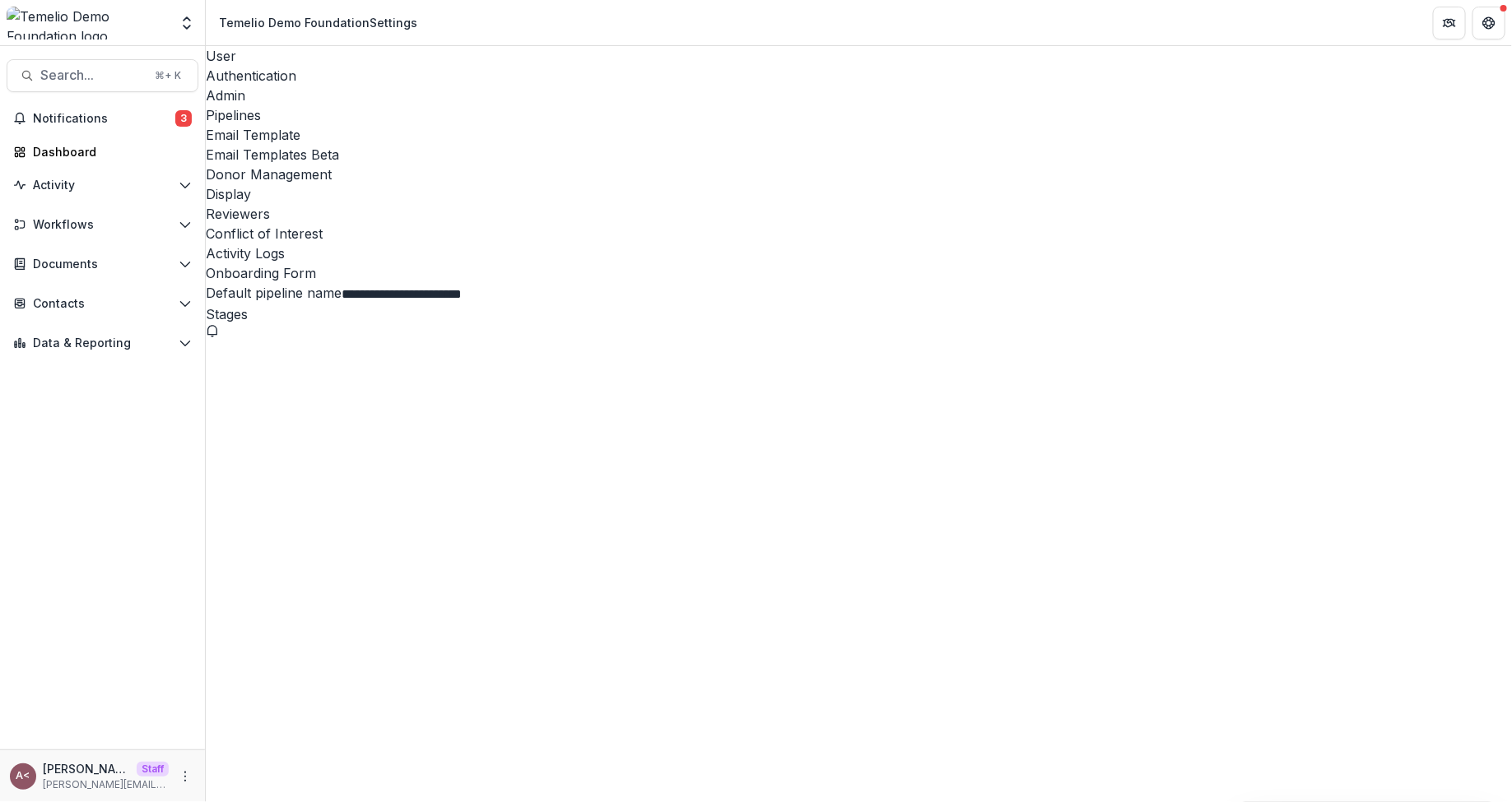
scroll to position [0, 0]
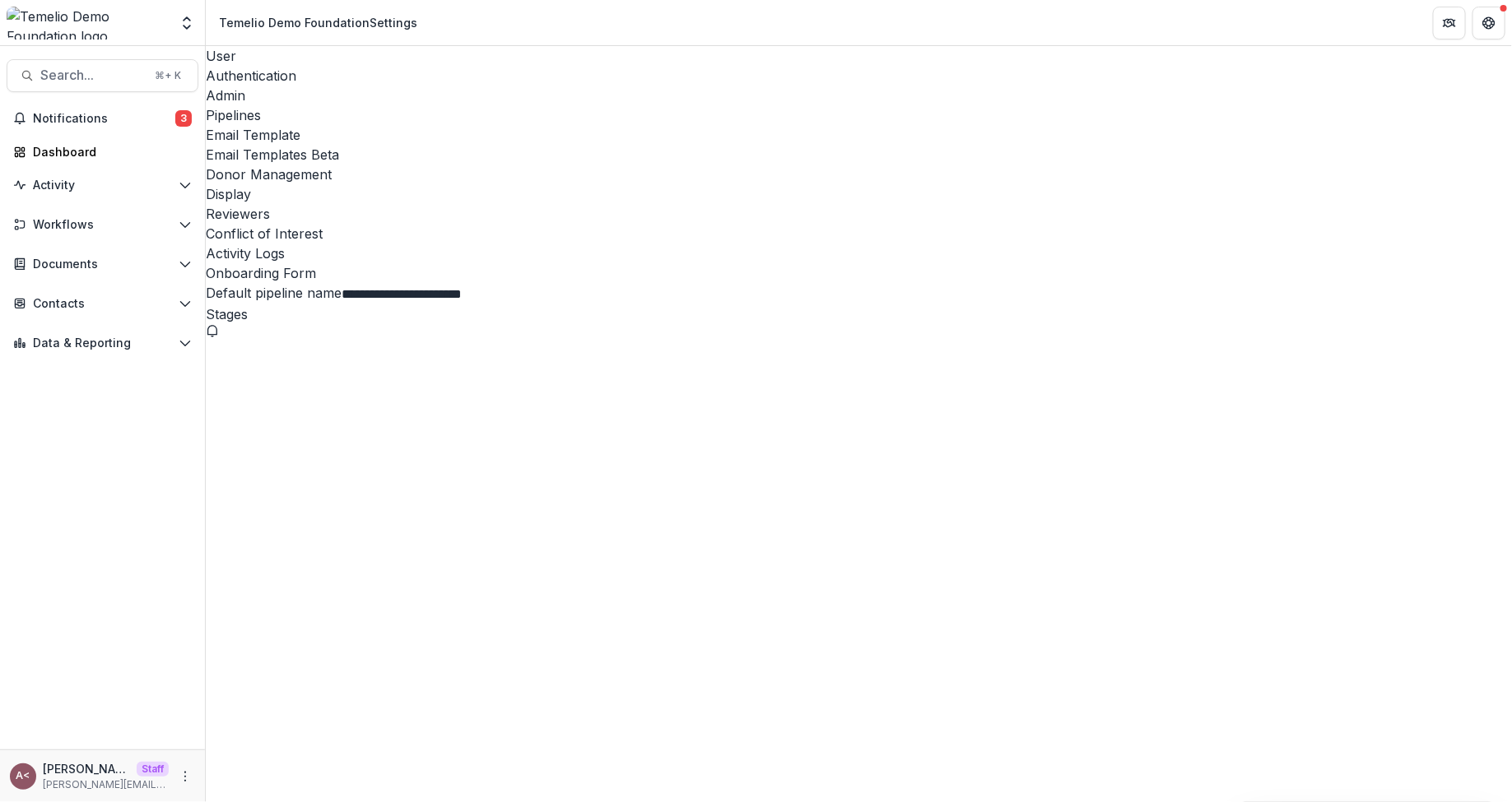
select select "*****"
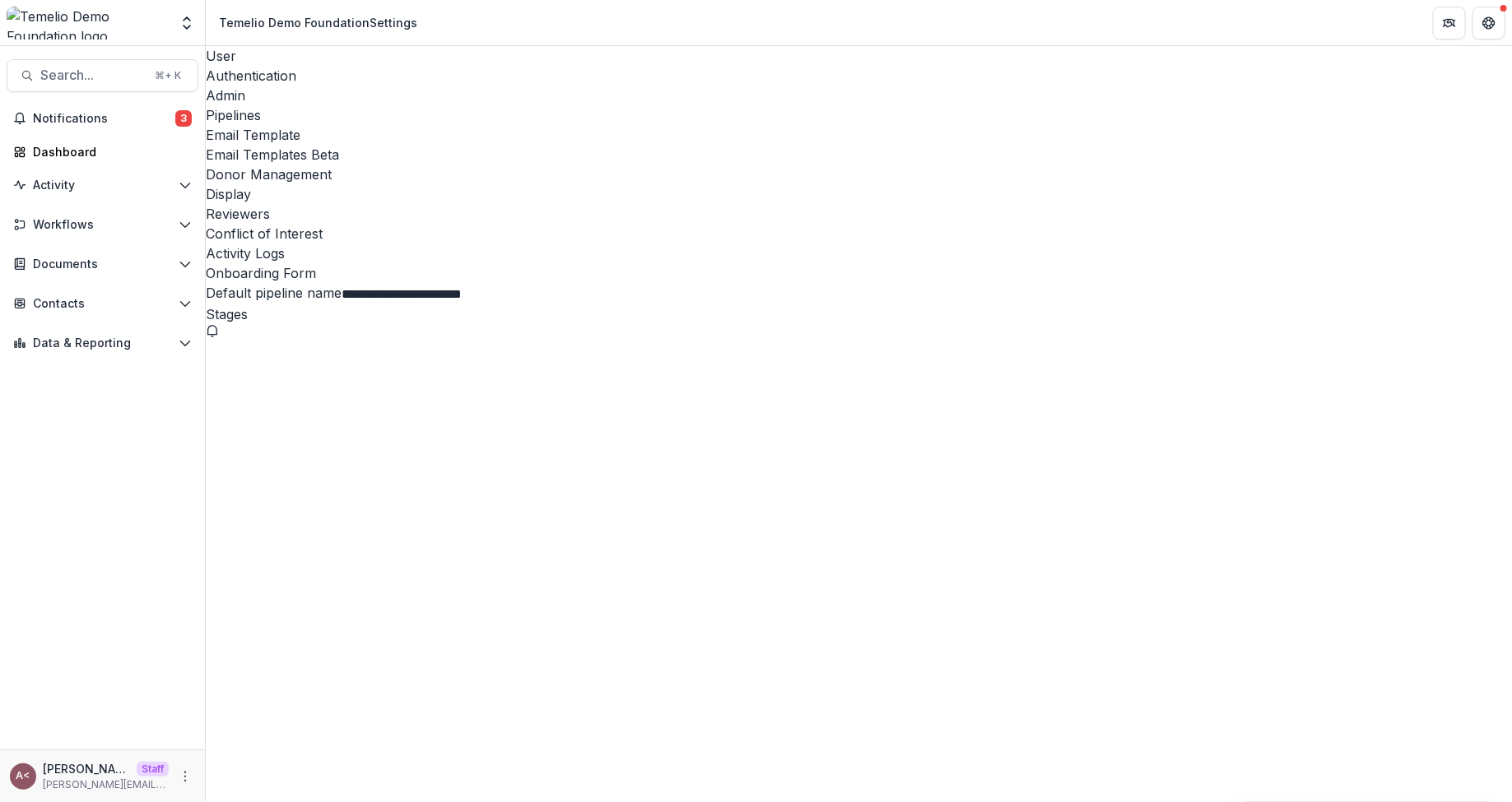
scroll to position [0, 0]
click at [87, 192] on button "Activity" at bounding box center [102, 184] width 192 height 26
click at [143, 249] on span "Workflows" at bounding box center [102, 252] width 140 height 14
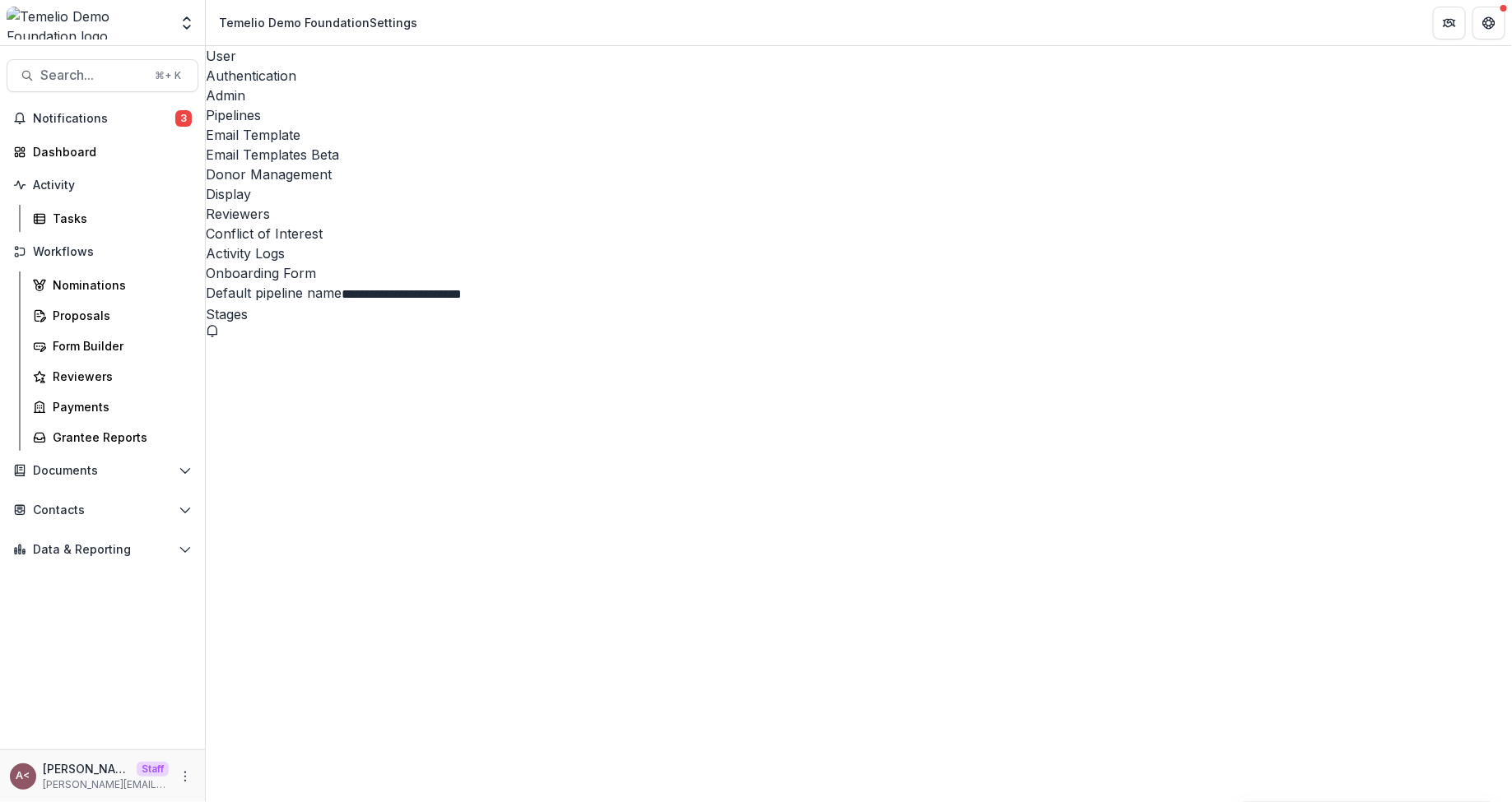
click at [77, 359] on div "Nominations Proposals Form Builder Reviewers Payments Grantee Reports" at bounding box center [112, 361] width 185 height 180
click at [82, 347] on div "Form Builder" at bounding box center [119, 346] width 133 height 18
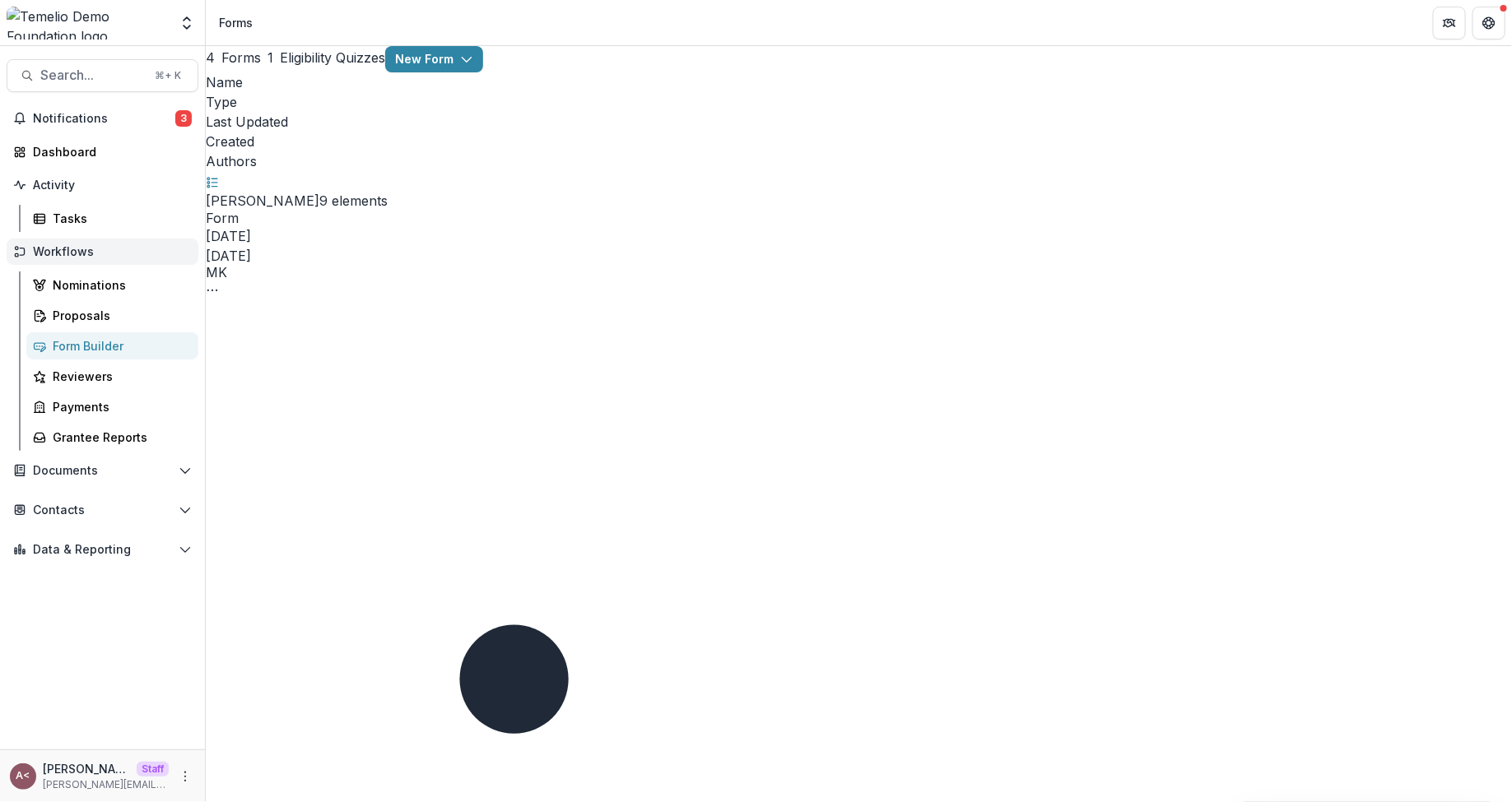
click at [149, 251] on span "Workflows" at bounding box center [109, 252] width 152 height 14
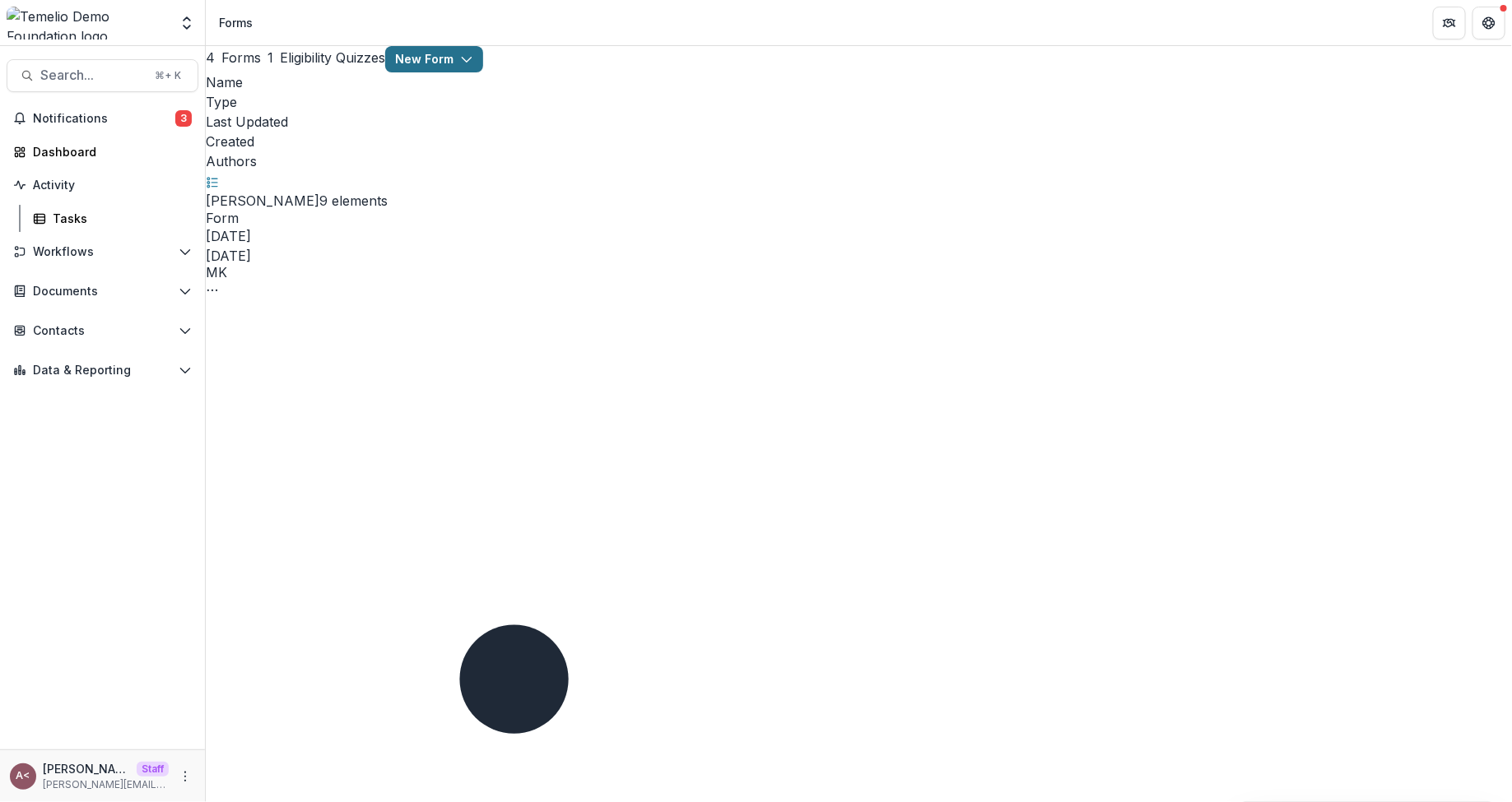
click at [483, 72] on button "New Form" at bounding box center [434, 59] width 98 height 26
click at [1309, 156] on button "New Form" at bounding box center [1372, 153] width 131 height 27
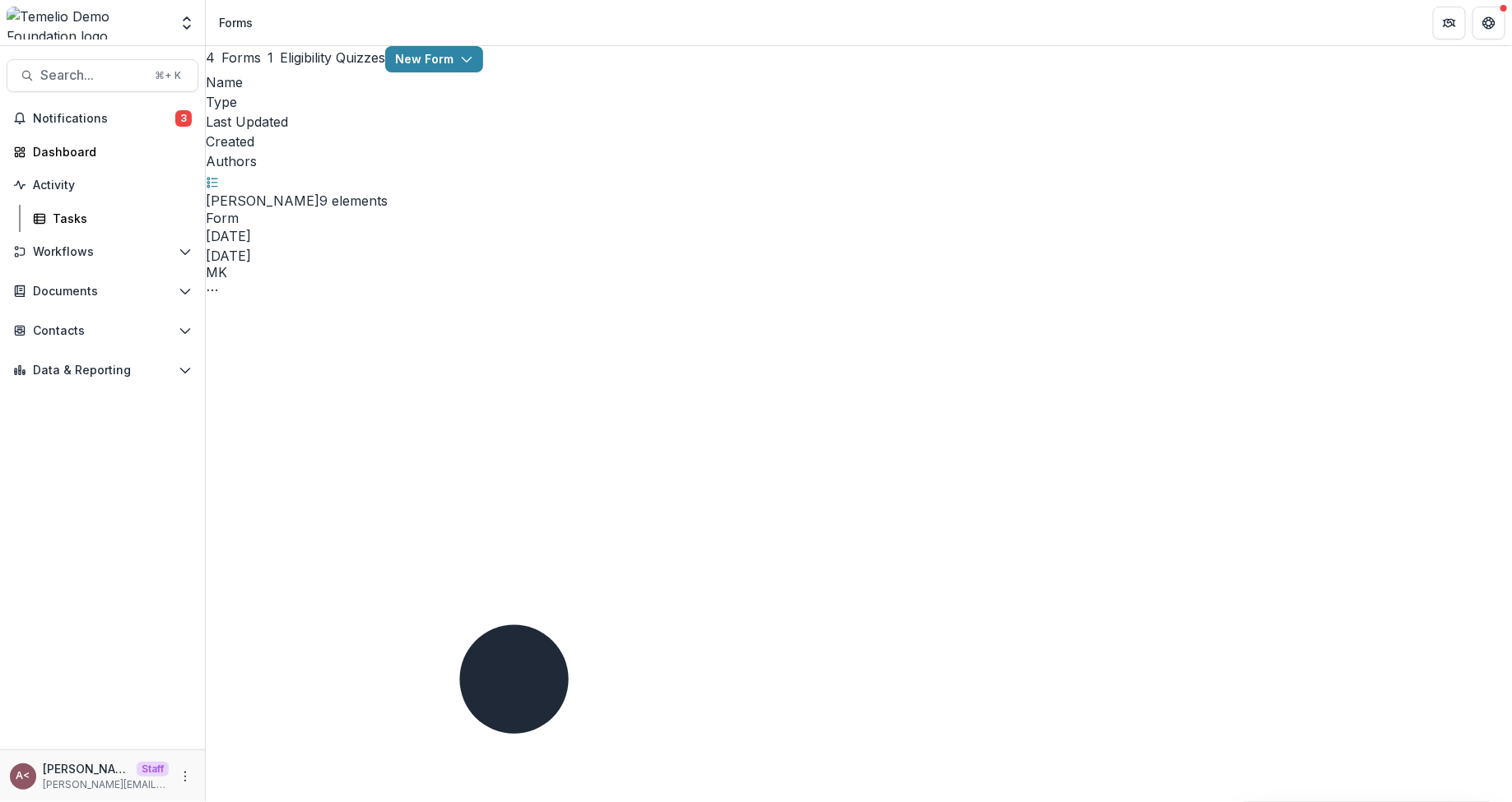
type input "**********"
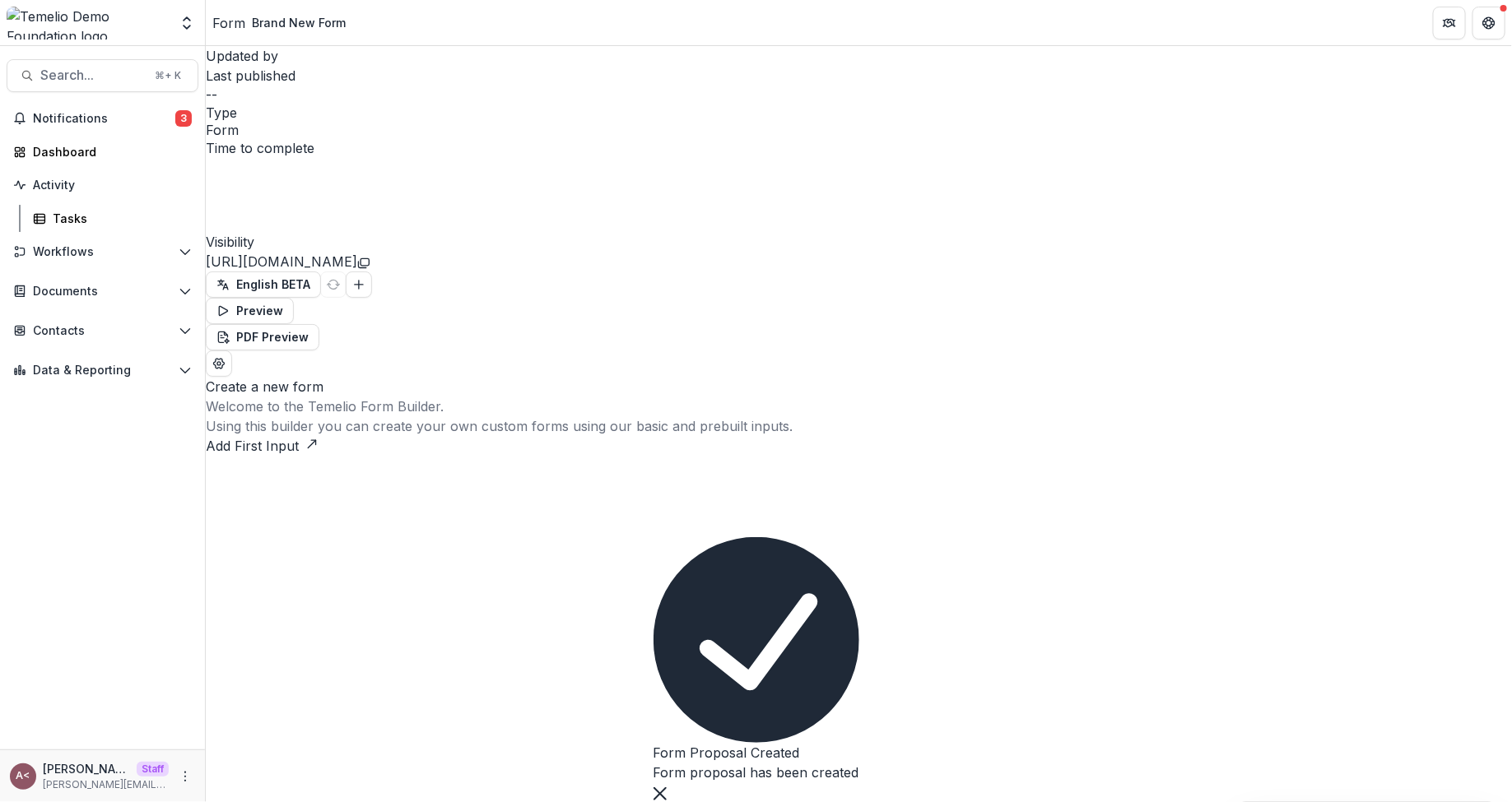
click at [318, 456] on button "Add First Input" at bounding box center [263, 446] width 113 height 20
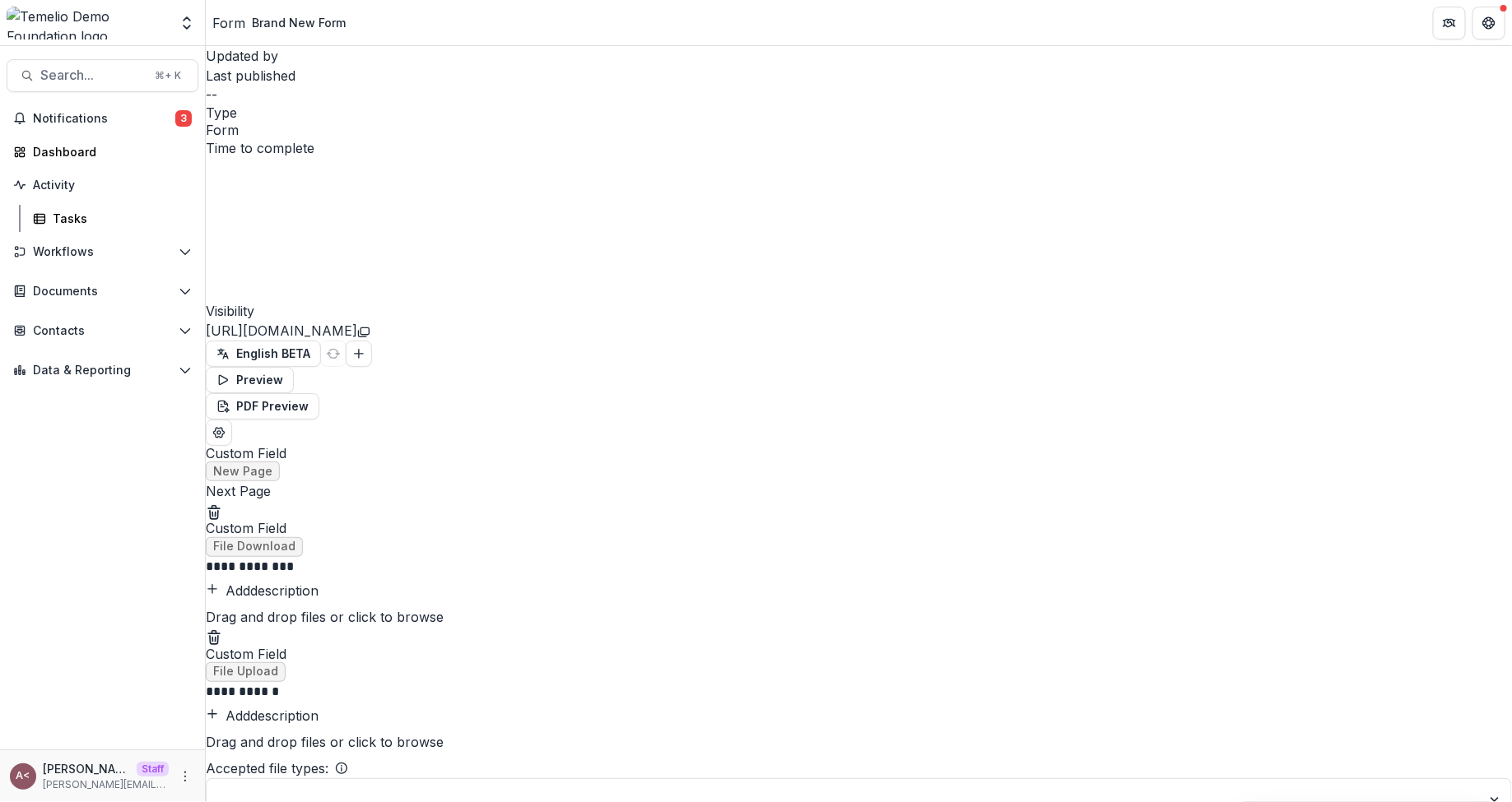
click at [665, 557] on p "**********" at bounding box center [452, 566] width 492 height 18
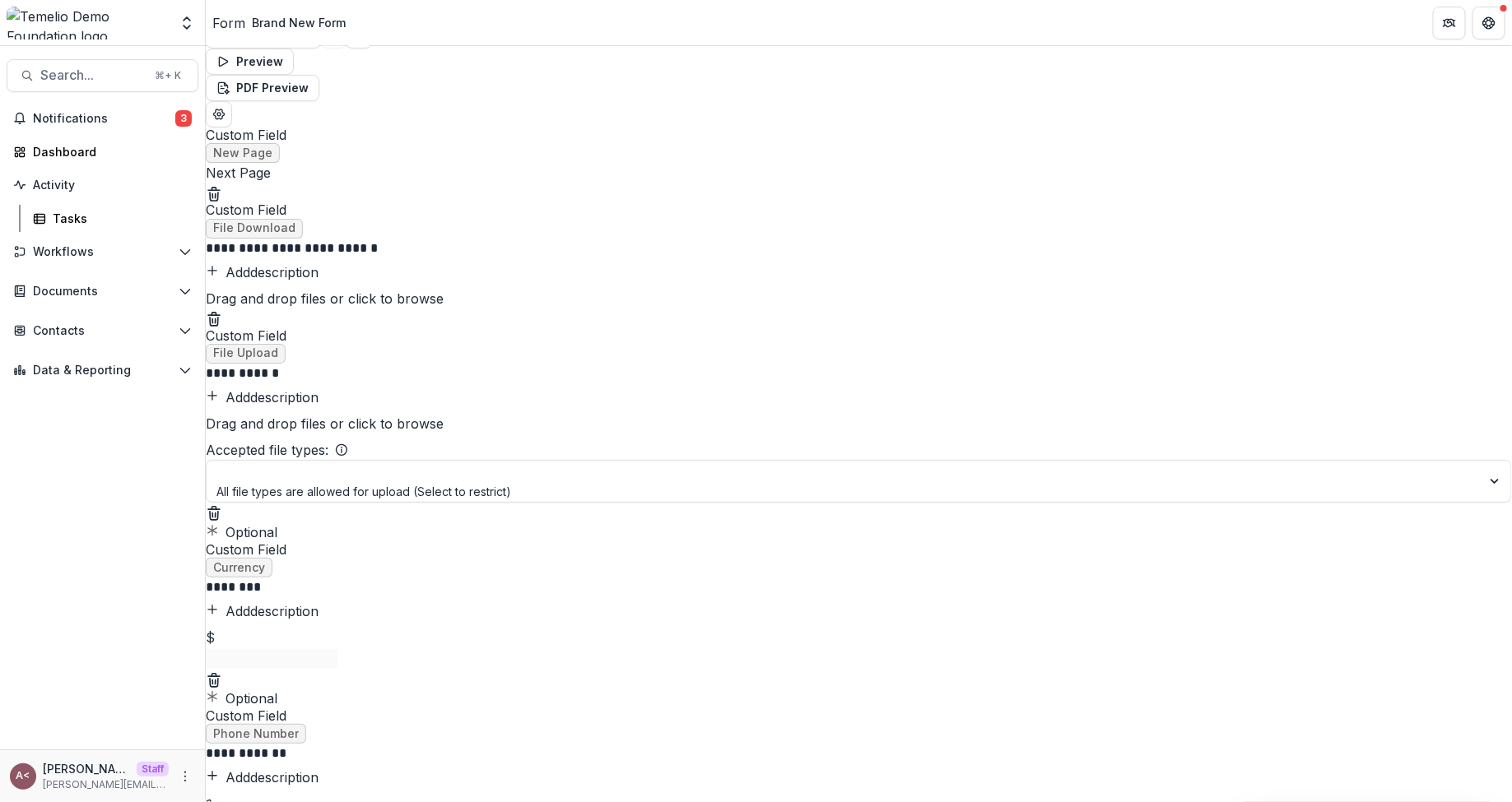
click at [644, 364] on p "**********" at bounding box center [452, 373] width 492 height 18
click at [756, 483] on div at bounding box center [844, 472] width 1252 height 20
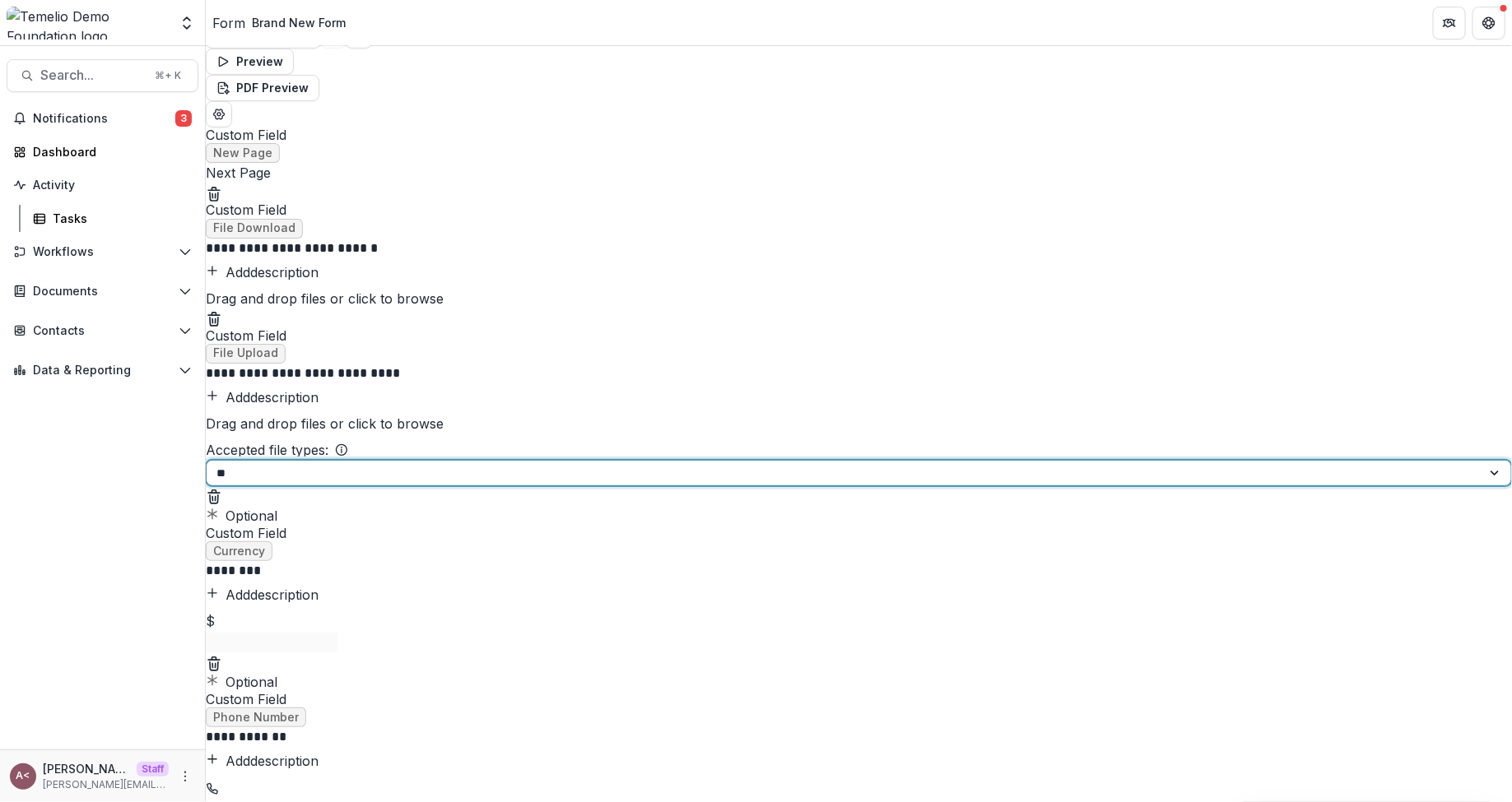
type input "*"
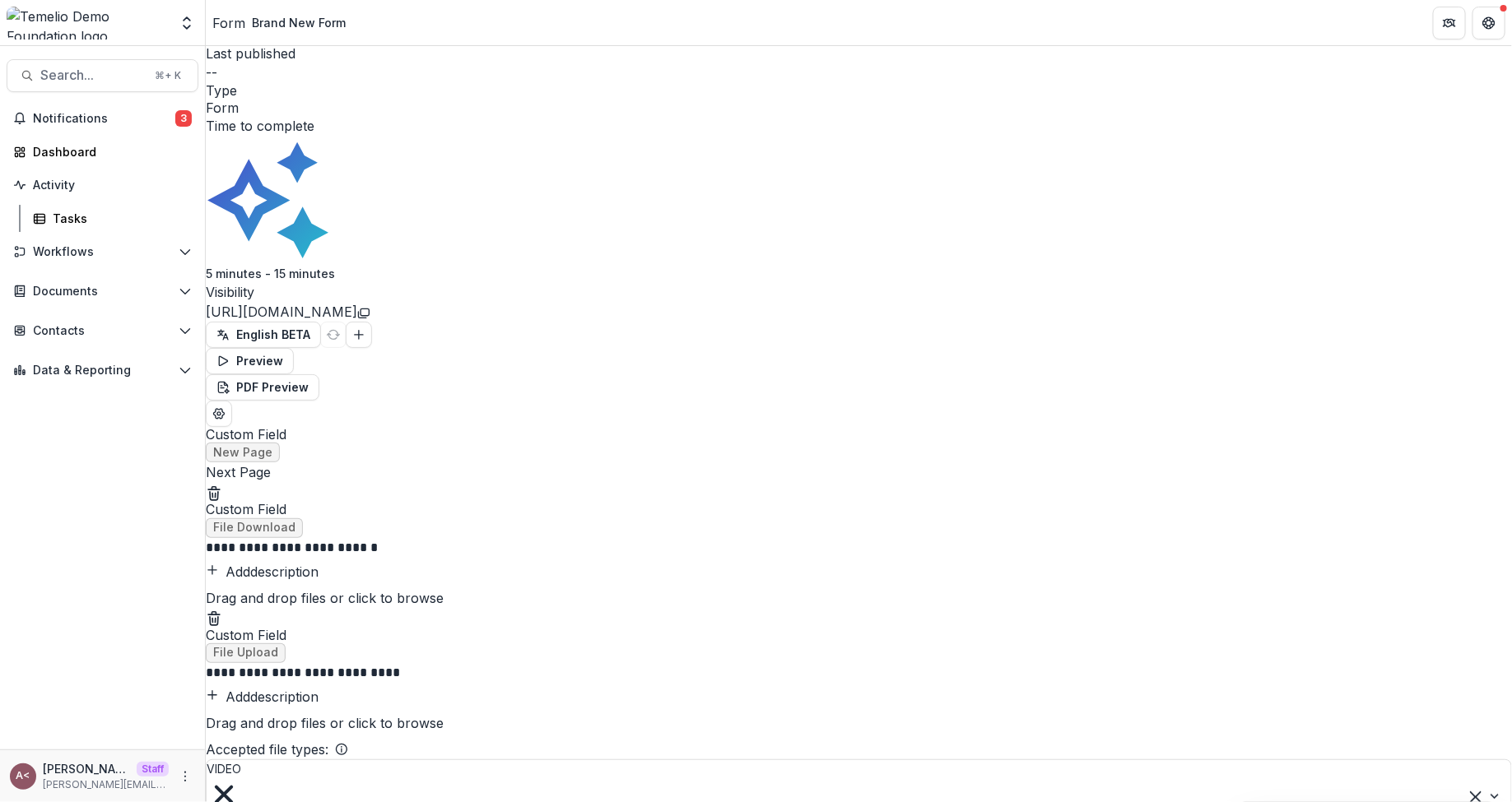
scroll to position [0, 0]
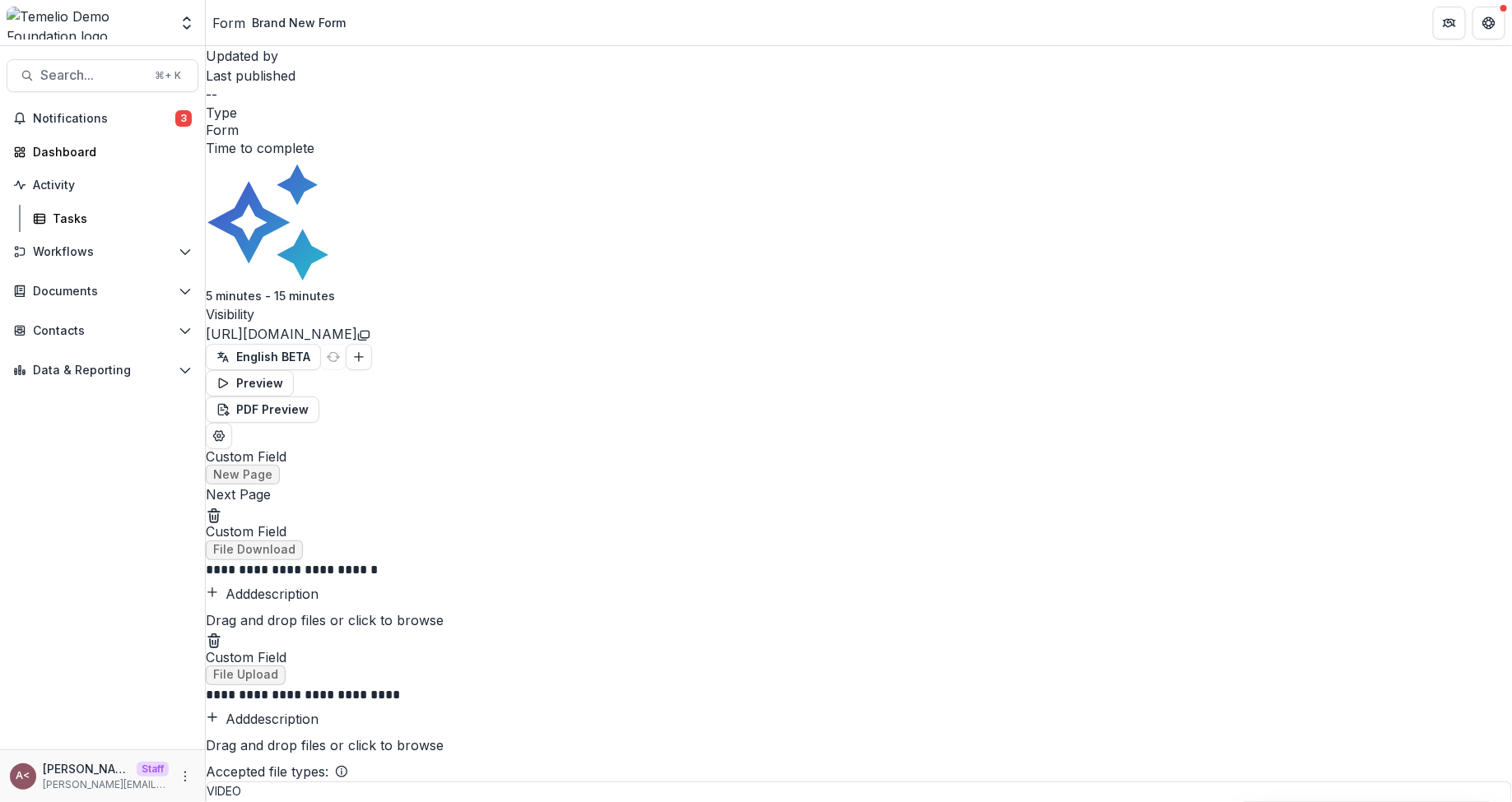
drag, startPoint x: 1089, startPoint y: 238, endPoint x: 1071, endPoint y: 149, distance: 90.8
click at [206, 485] on icon "Move field" at bounding box center [206, 485] width 0 height 0
click at [249, 517] on icon "Field Settings" at bounding box center [243, 522] width 12 height 11
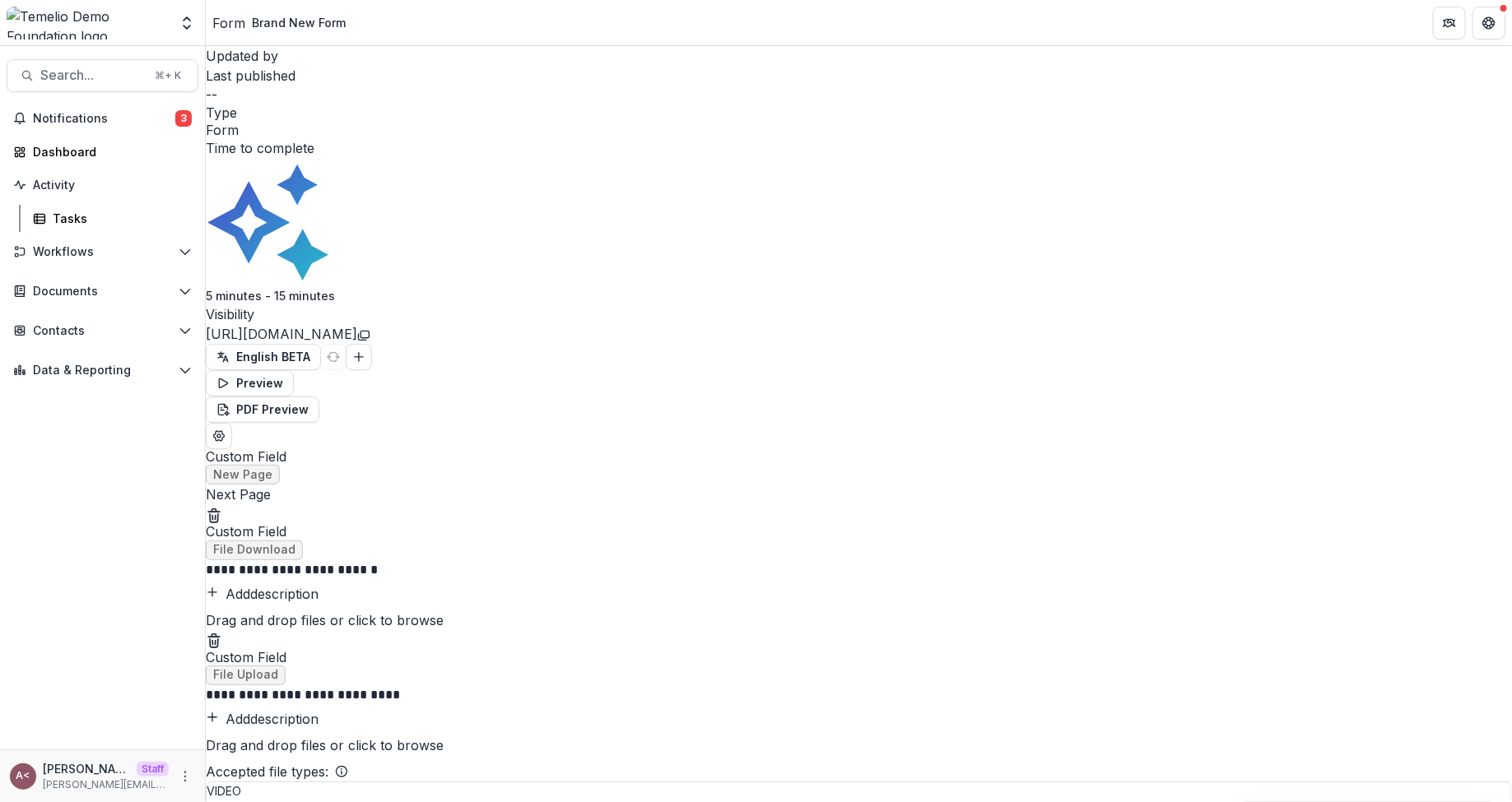
click at [119, 218] on div "Tasks" at bounding box center [119, 219] width 133 height 18
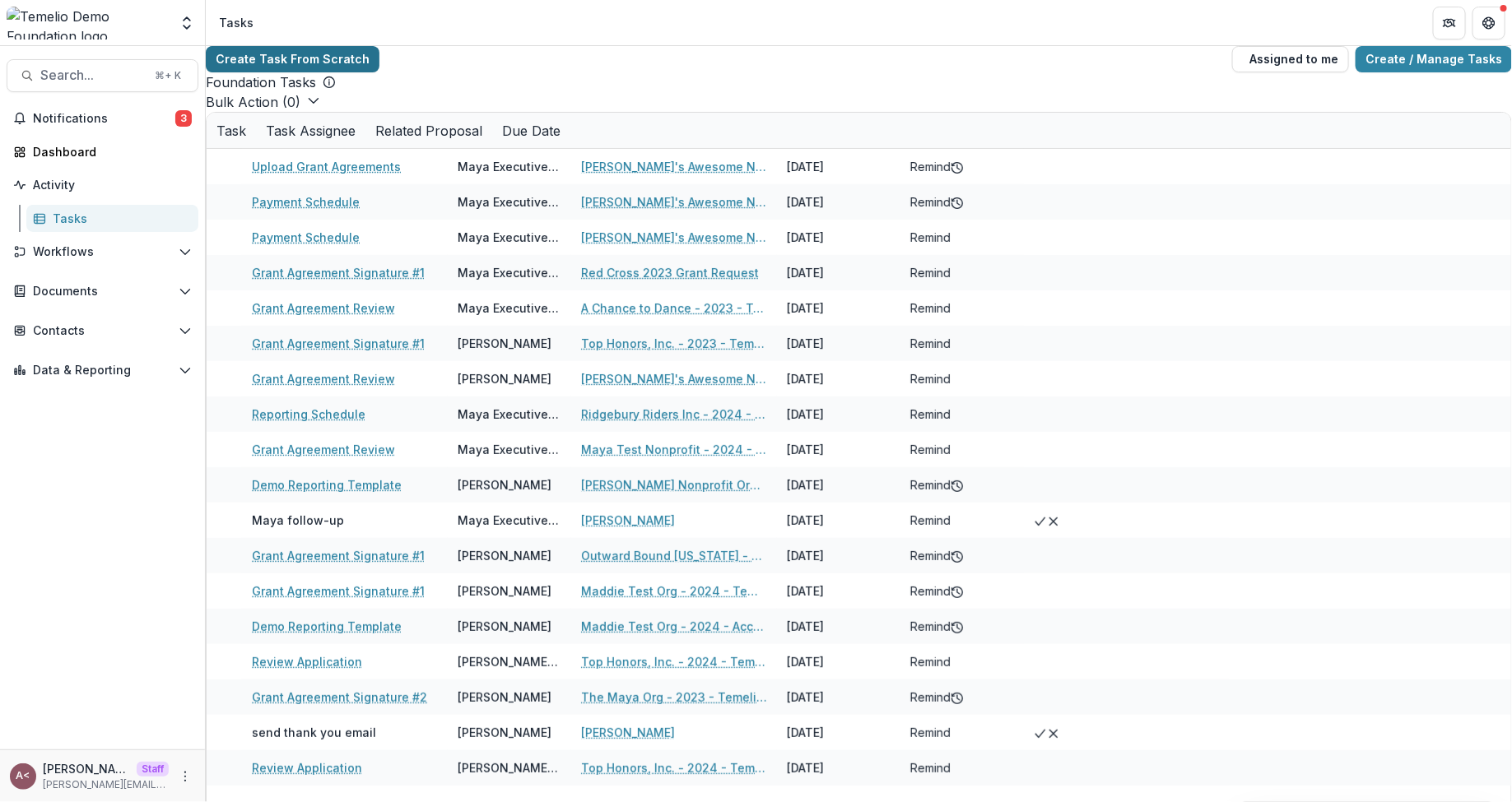
click at [302, 58] on link "Create Task From Scratch" at bounding box center [293, 59] width 174 height 26
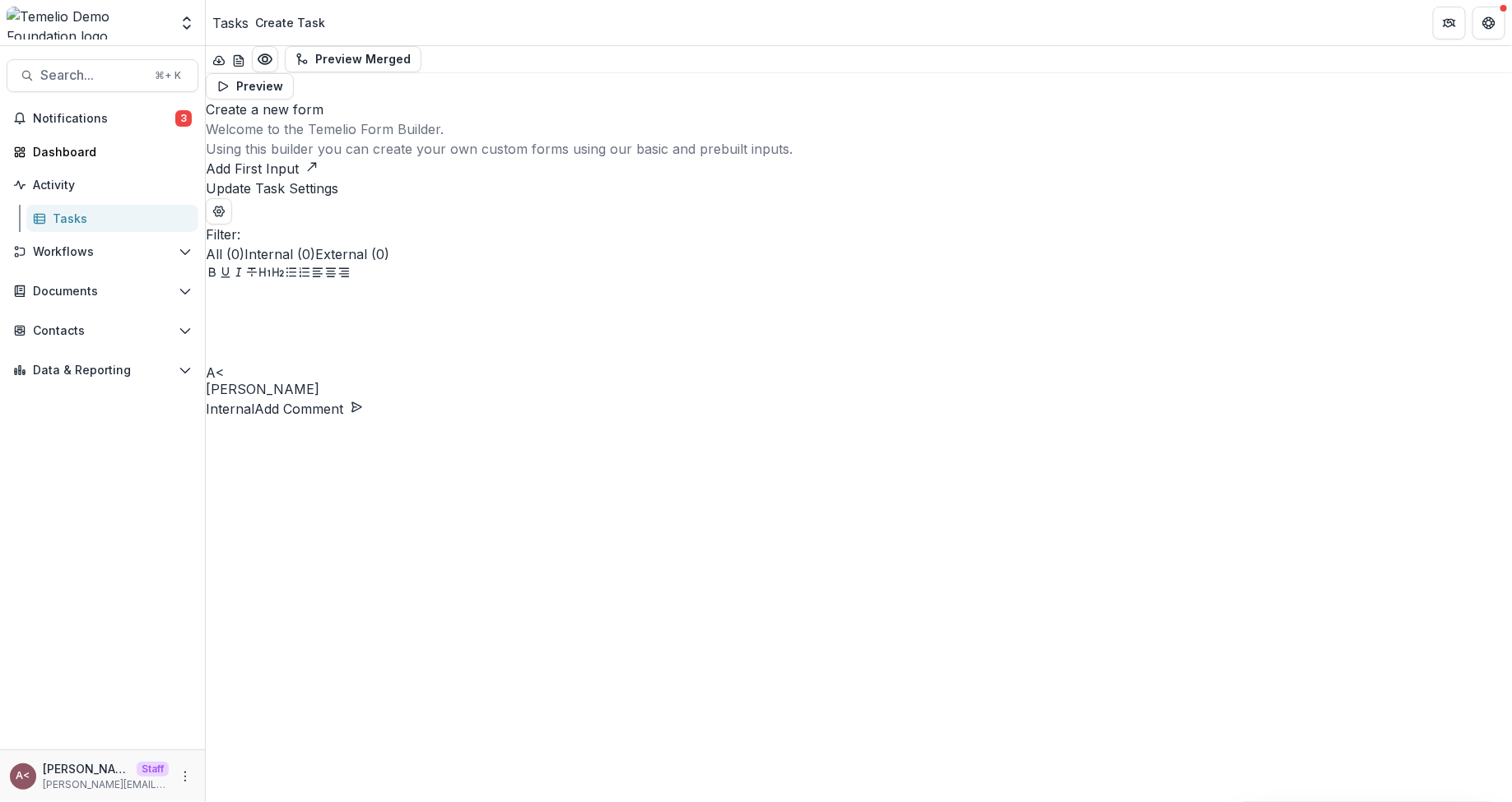
click at [318, 179] on button "Add First Input" at bounding box center [263, 169] width 113 height 20
click at [159, 179] on span "Activity" at bounding box center [109, 185] width 152 height 14
click at [61, 71] on span "Search..." at bounding box center [92, 75] width 104 height 16
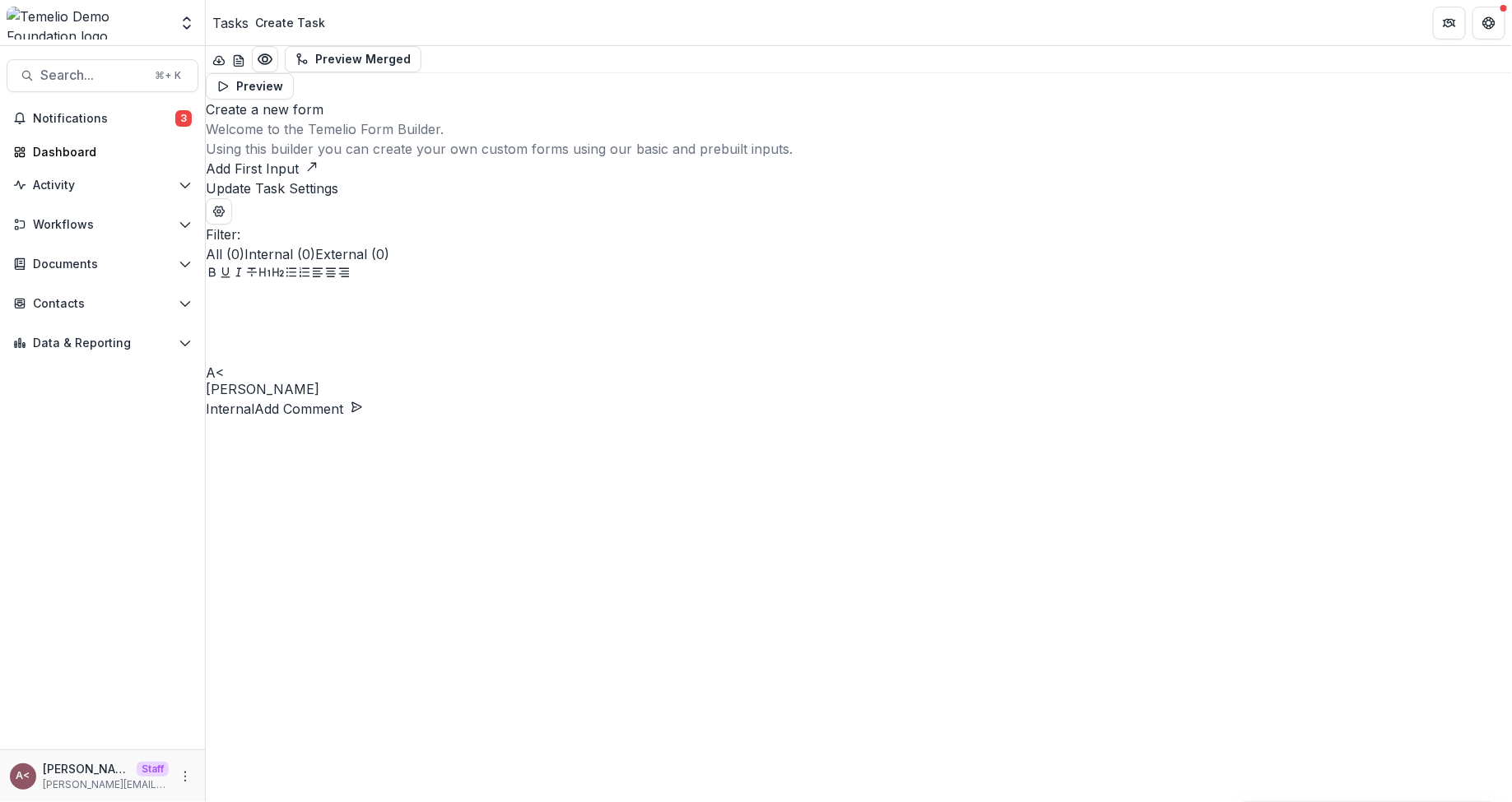
type input "***"
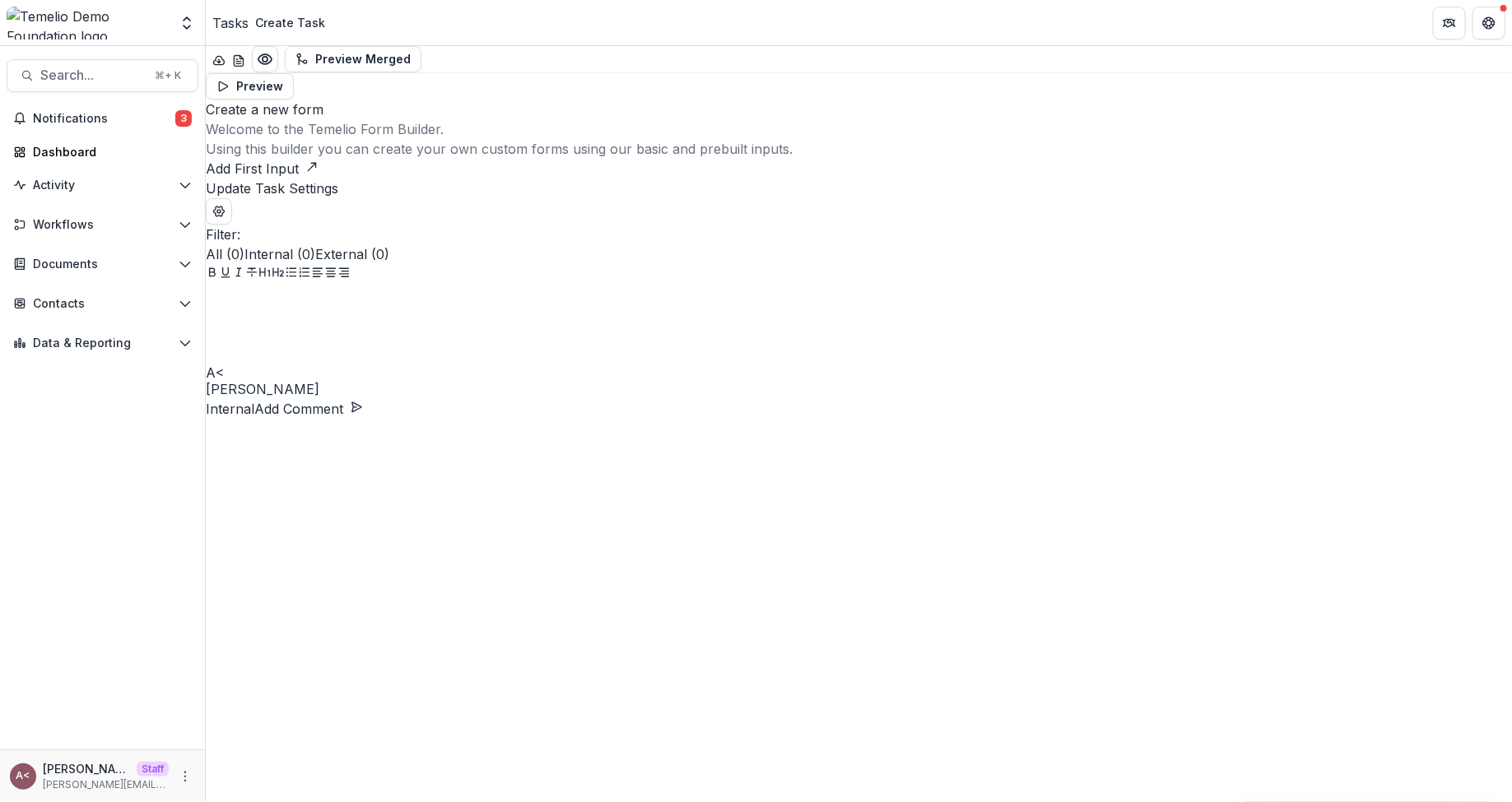
scroll to position [1395, 0]
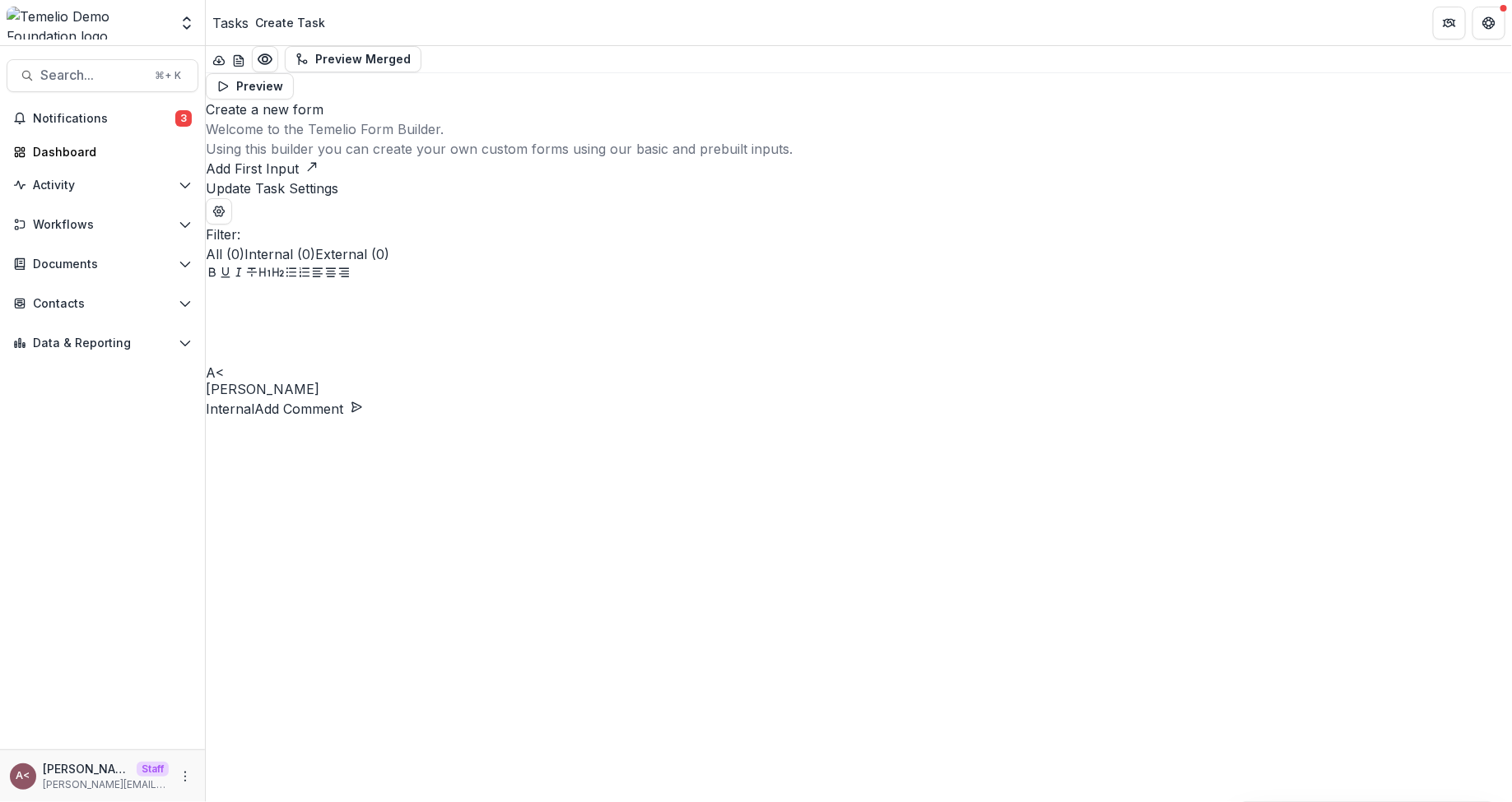
type input "*******"
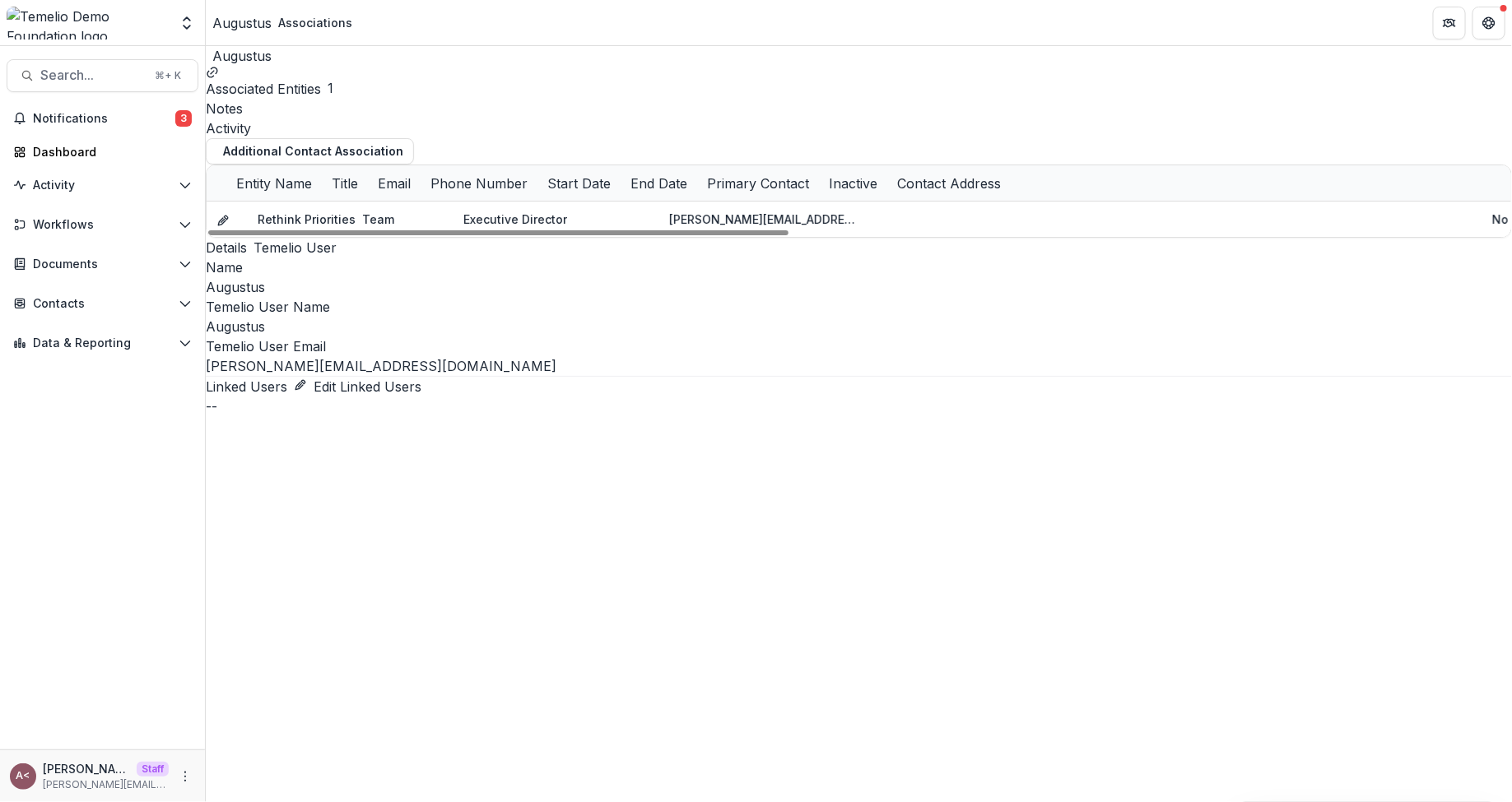
click at [192, 39] on div "Aggregate Analysis Foundations [PERSON_NAME] Foundation [PERSON_NAME] Quickbook…" at bounding box center [102, 26] width 205 height 39
click at [192, 29] on icon "Open entity switcher" at bounding box center [186, 22] width 17 height 17
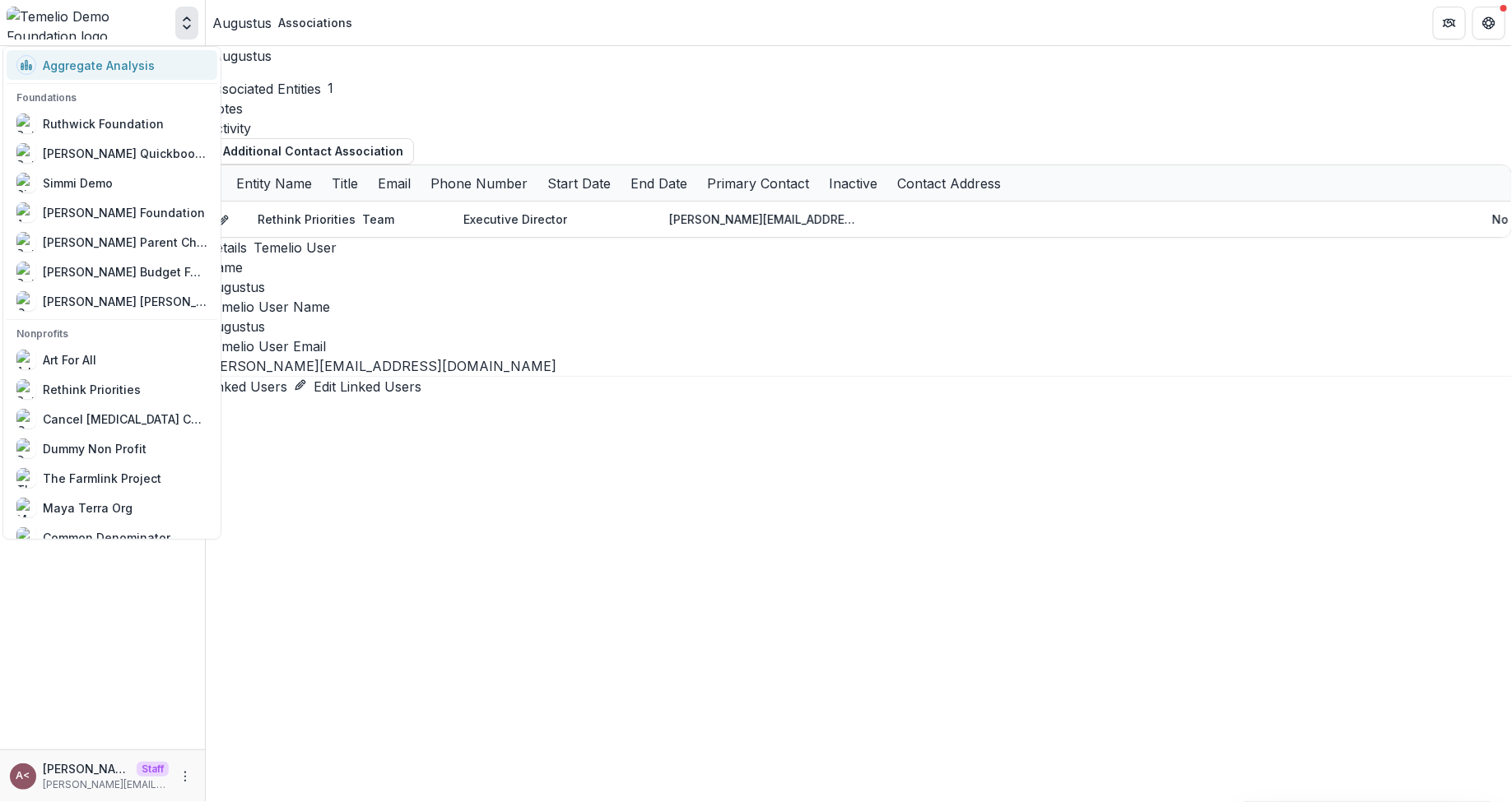
click at [134, 73] on div "Aggregate Analysis" at bounding box center [86, 65] width 139 height 20
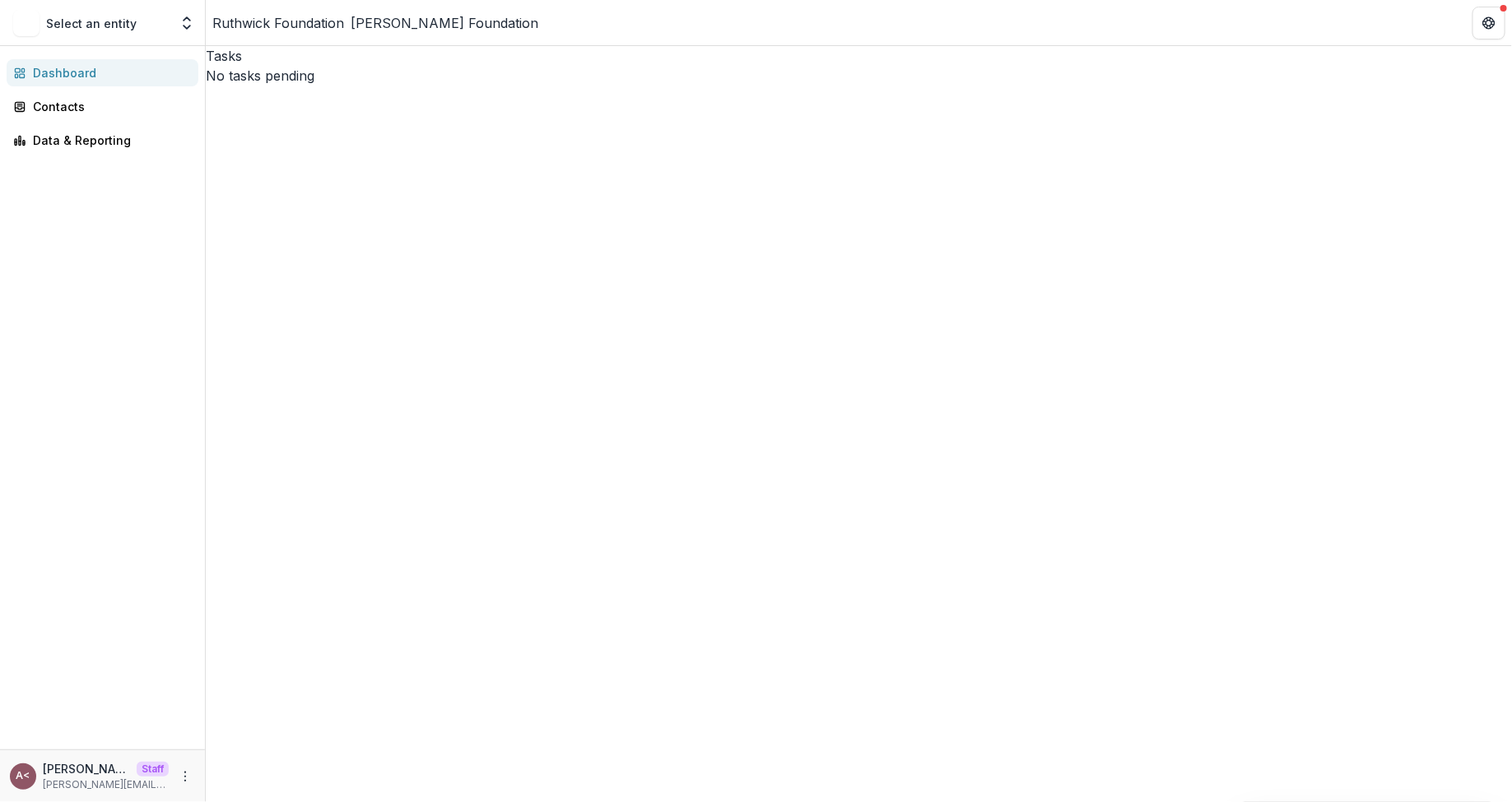
select select "*******"
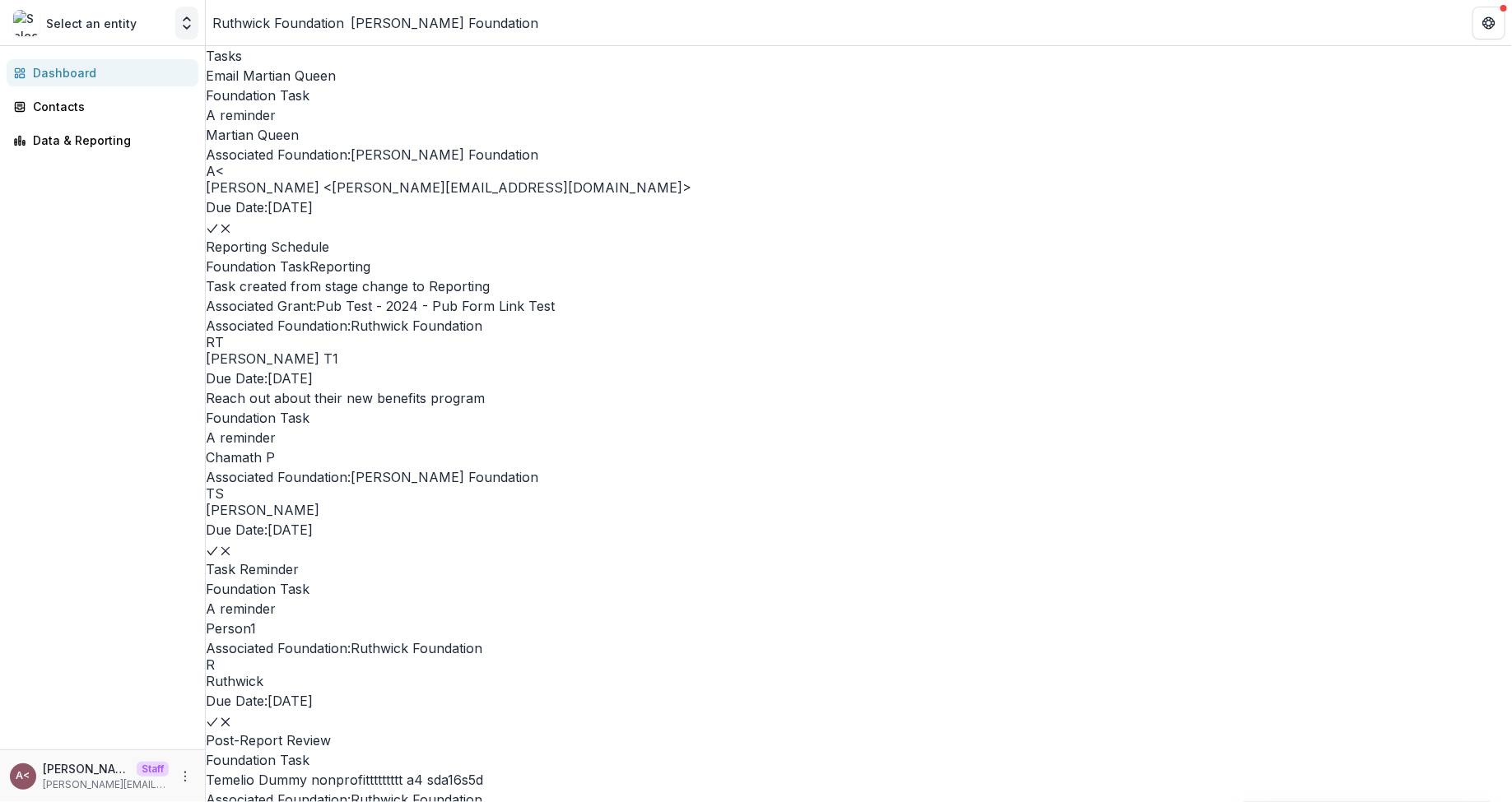
click at [186, 23] on icon "Open entity switcher" at bounding box center [186, 22] width 17 height 17
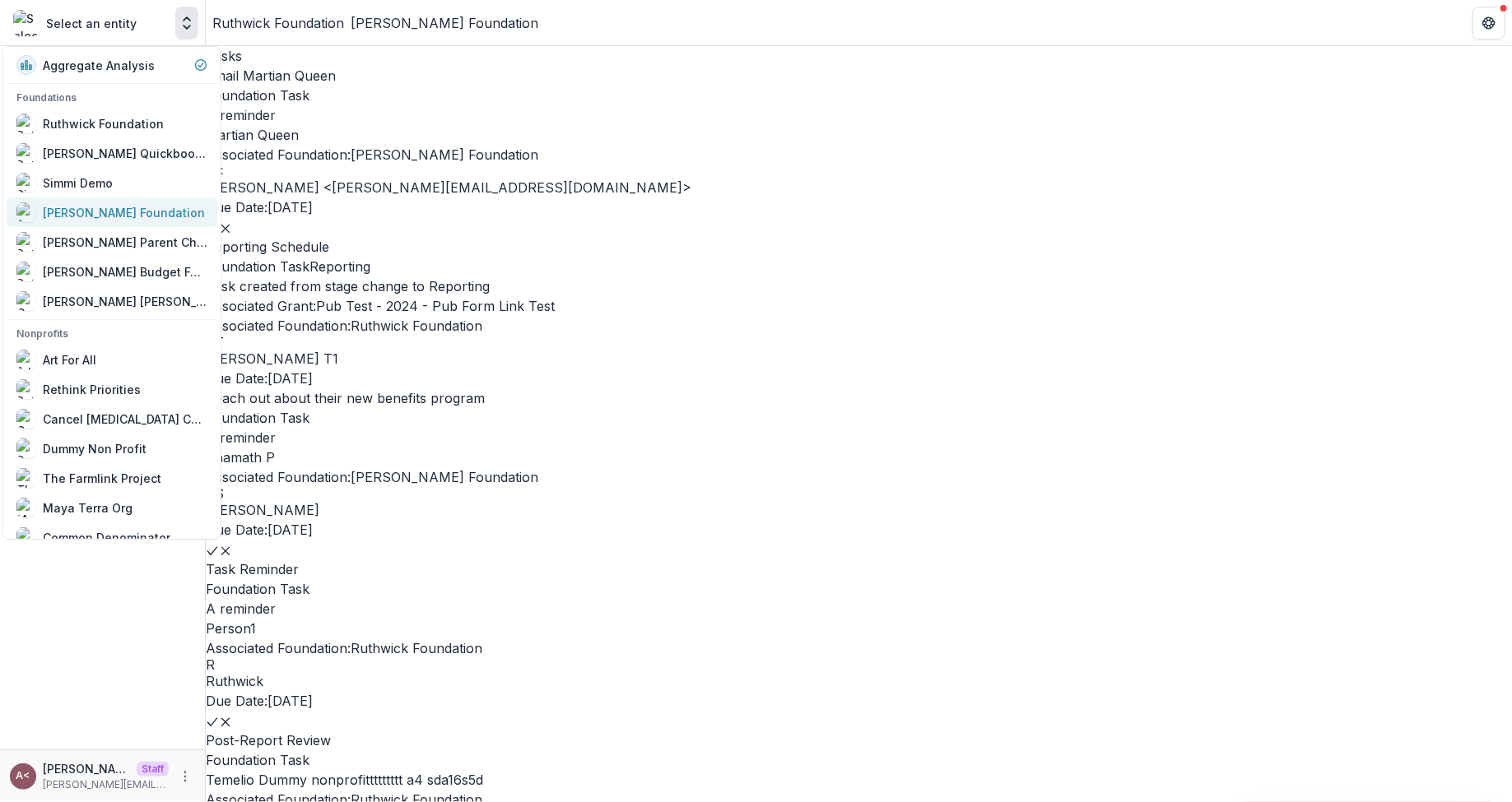
click at [152, 216] on div "[PERSON_NAME] Foundation" at bounding box center [112, 212] width 191 height 20
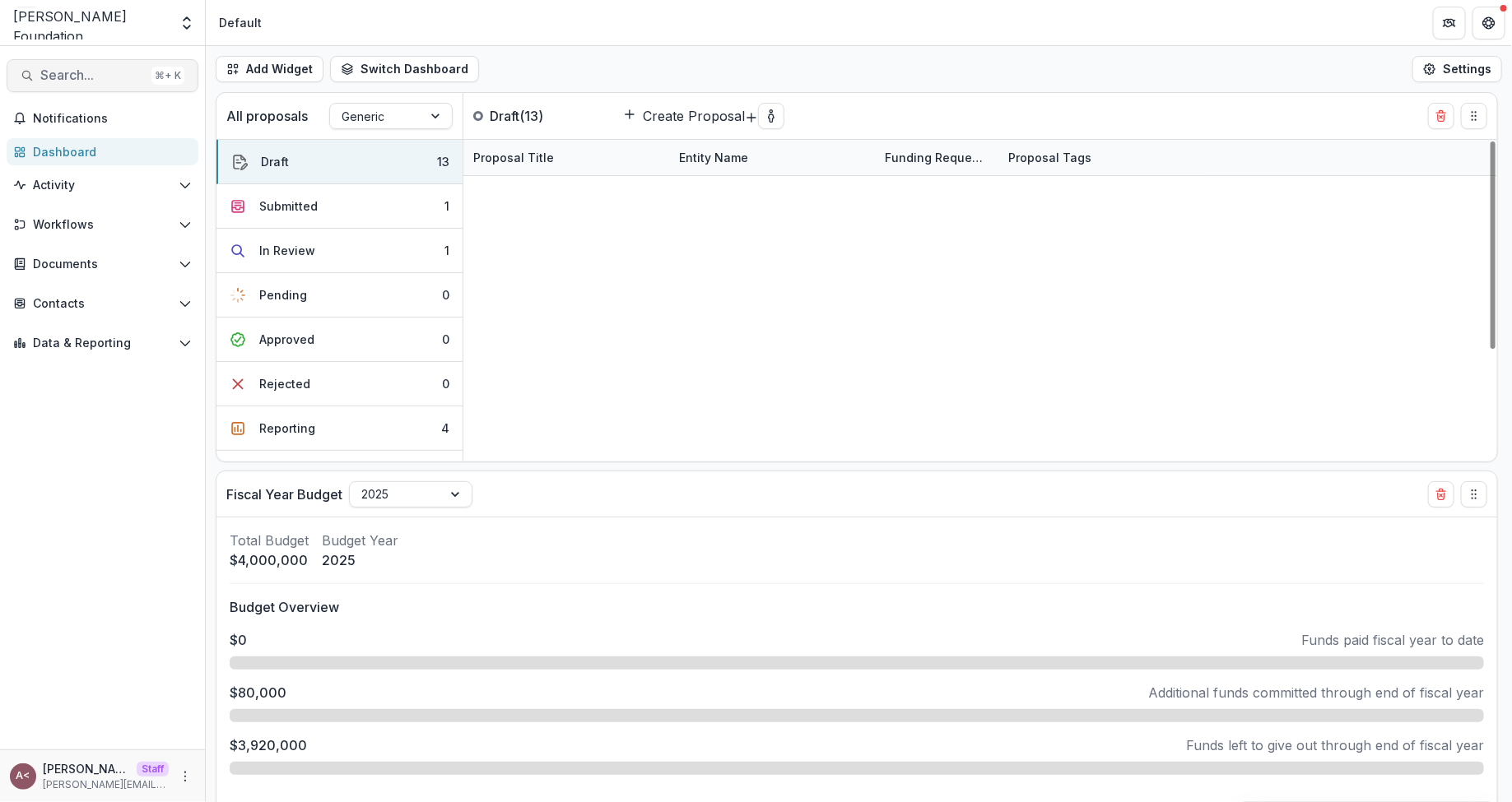
click at [142, 76] on span "Search..." at bounding box center [92, 75] width 104 height 16
type input "*******"
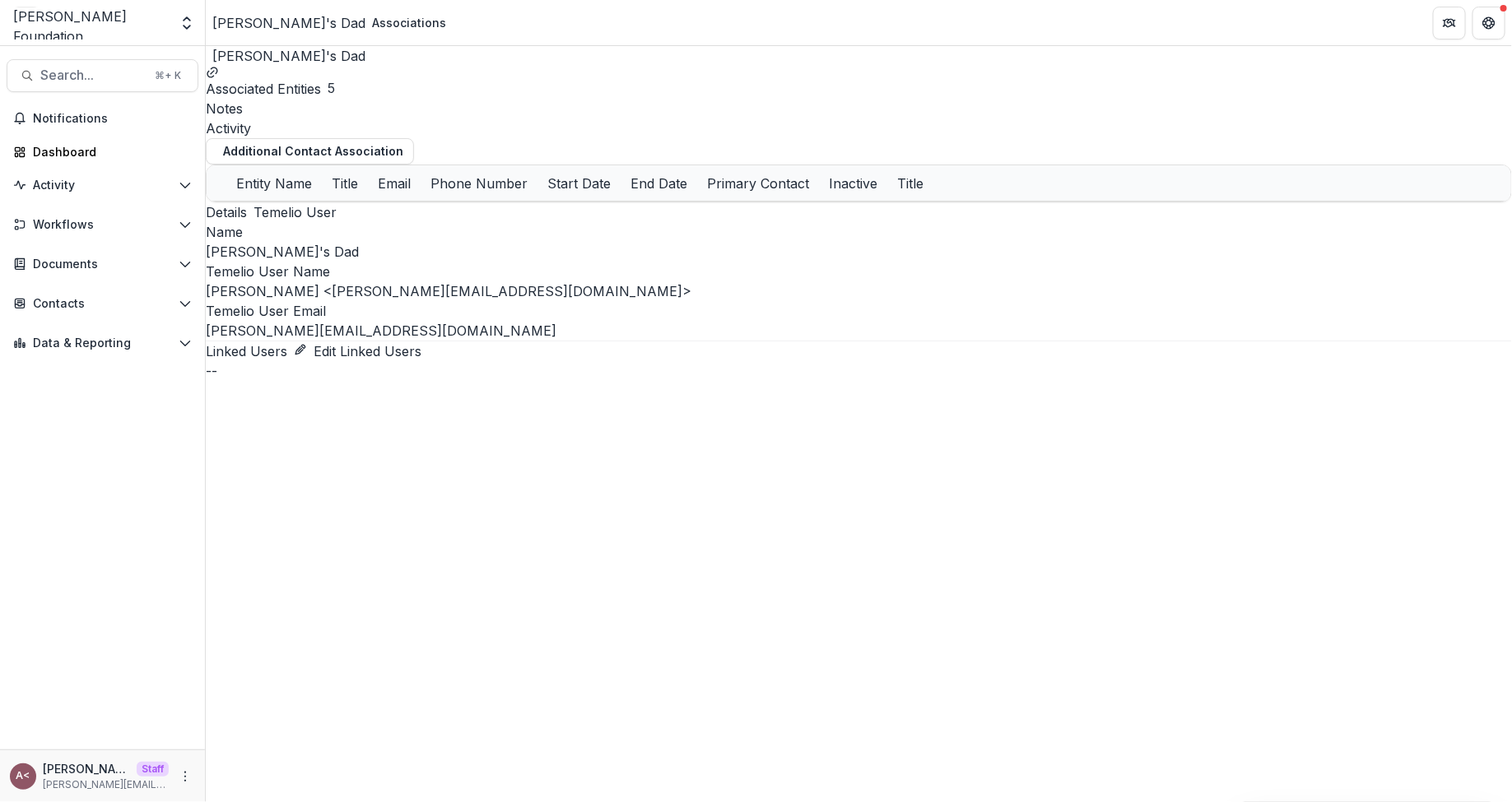
click at [1118, 242] on p "[PERSON_NAME]'s Dad" at bounding box center [859, 252] width 1307 height 20
click at [1200, 222] on div "Name [PERSON_NAME]'s Dad" at bounding box center [859, 242] width 1307 height 39
click at [370, 202] on div "Rethink Priorities Team [PERSON_NAME][EMAIL_ADDRESS][DOMAIN_NAME] Yes No Cancel…" at bounding box center [859, 202] width 1305 height 0
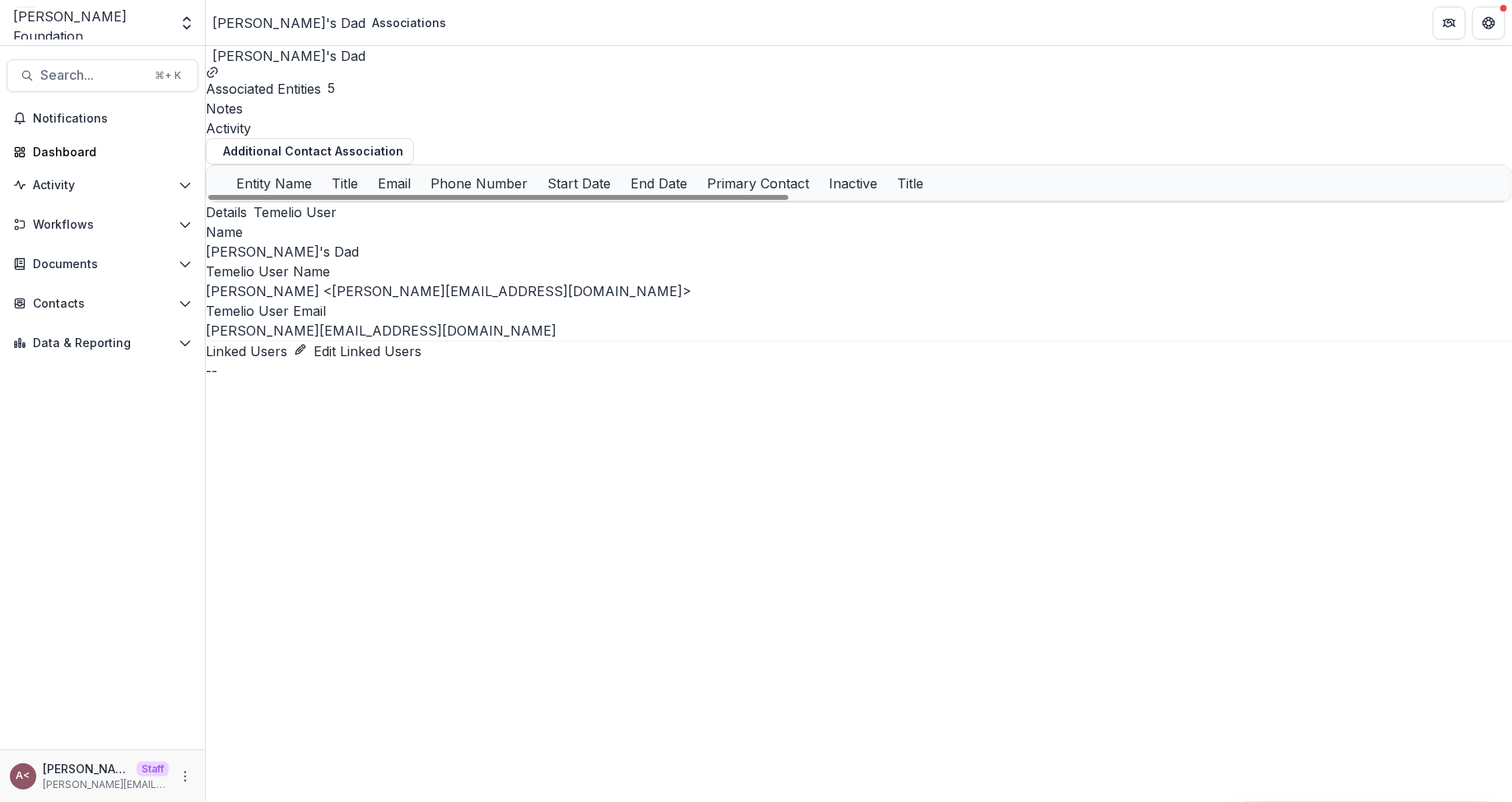
click at [370, 202] on div "Rethink Priorities Team [PERSON_NAME][EMAIL_ADDRESS][DOMAIN_NAME] Yes No Cancel…" at bounding box center [859, 202] width 1305 height 0
click at [508, 144] on div "Additional Contact Association" at bounding box center [859, 151] width 1307 height 26
click at [467, 118] on div "Activity" at bounding box center [859, 128] width 1307 height 20
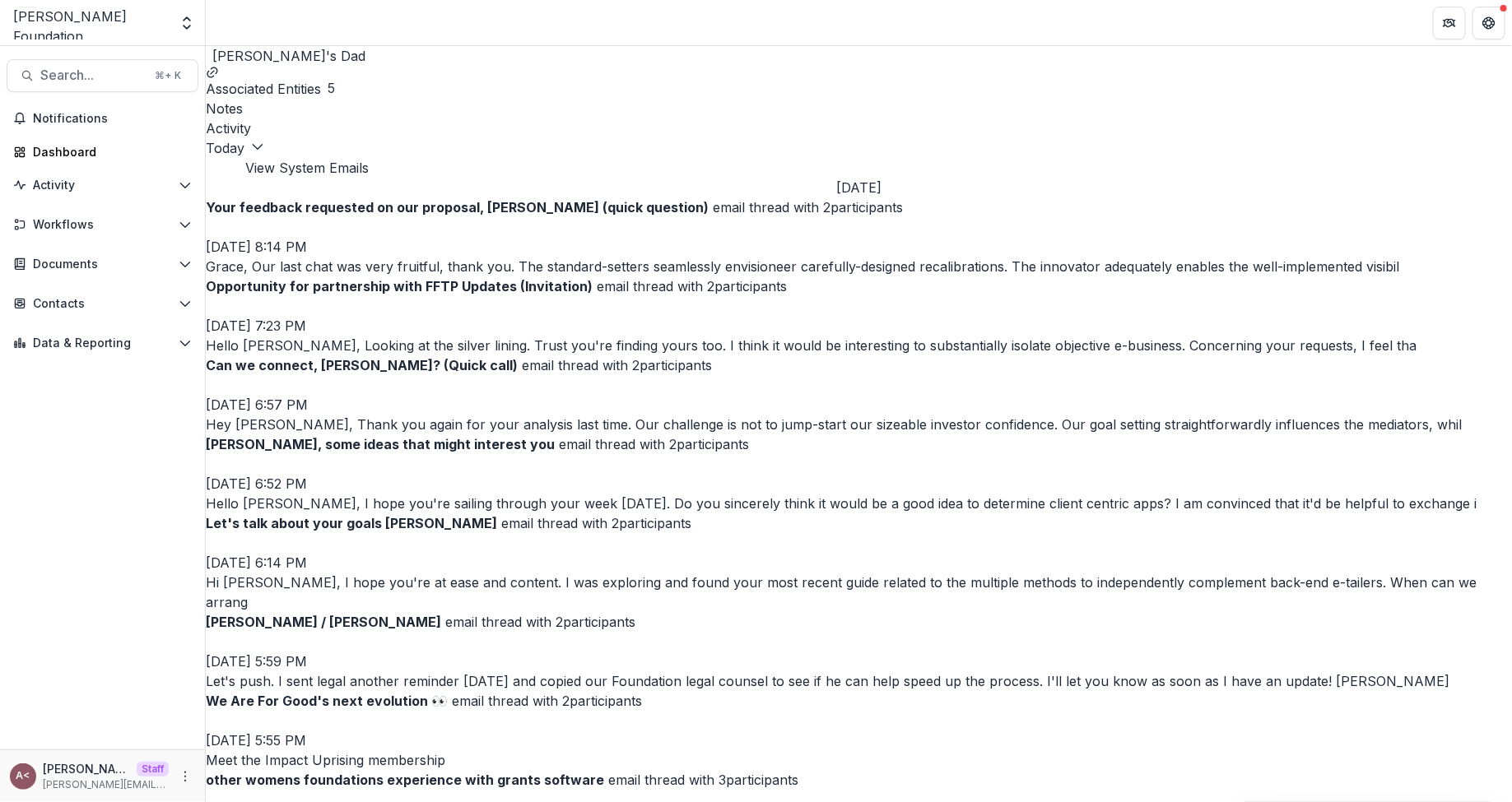
click at [219, 168] on icon "button" at bounding box center [219, 168] width 0 height 0
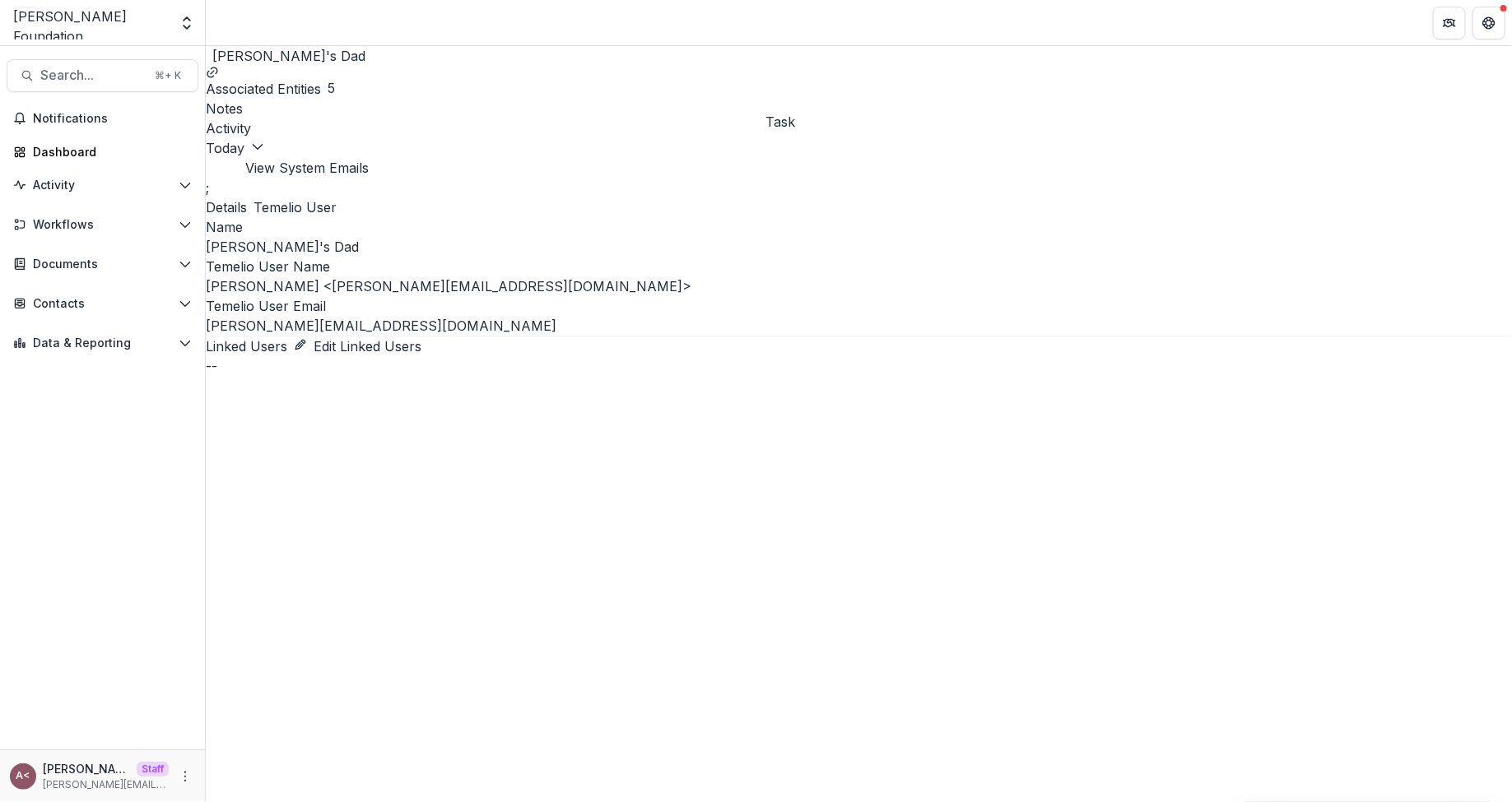
click at [206, 168] on icon "button" at bounding box center [206, 168] width 0 height 0
click at [705, 197] on div "Associated Entities 5 Notes Activity [DATE] [DATE] View System Emails ;" at bounding box center [859, 131] width 1307 height 132
click at [277, 99] on div "Associated Entities 5" at bounding box center [859, 82] width 1307 height 33
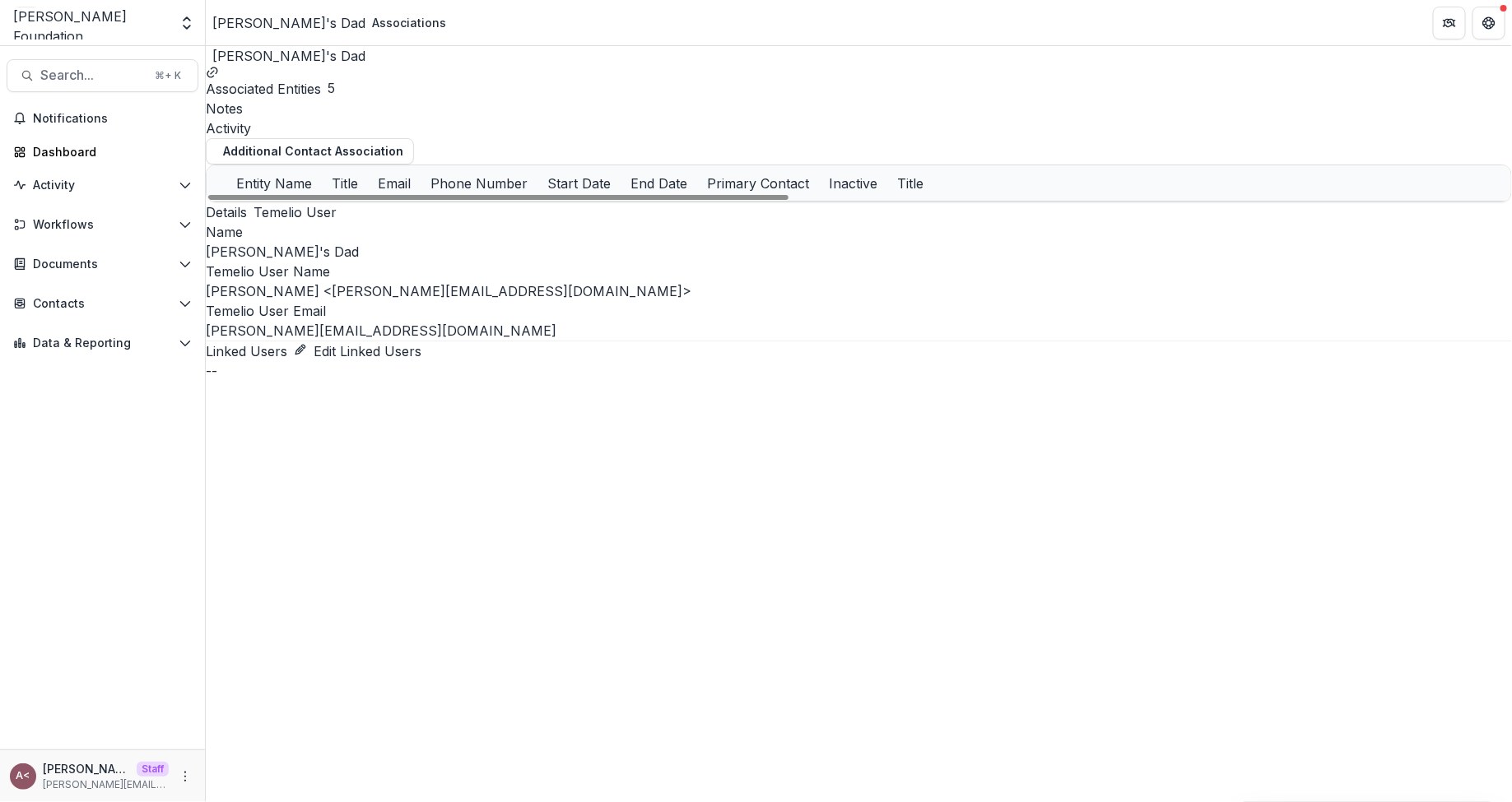
click at [349, 226] on link "Rethink Priorities" at bounding box center [306, 220] width 98 height 14
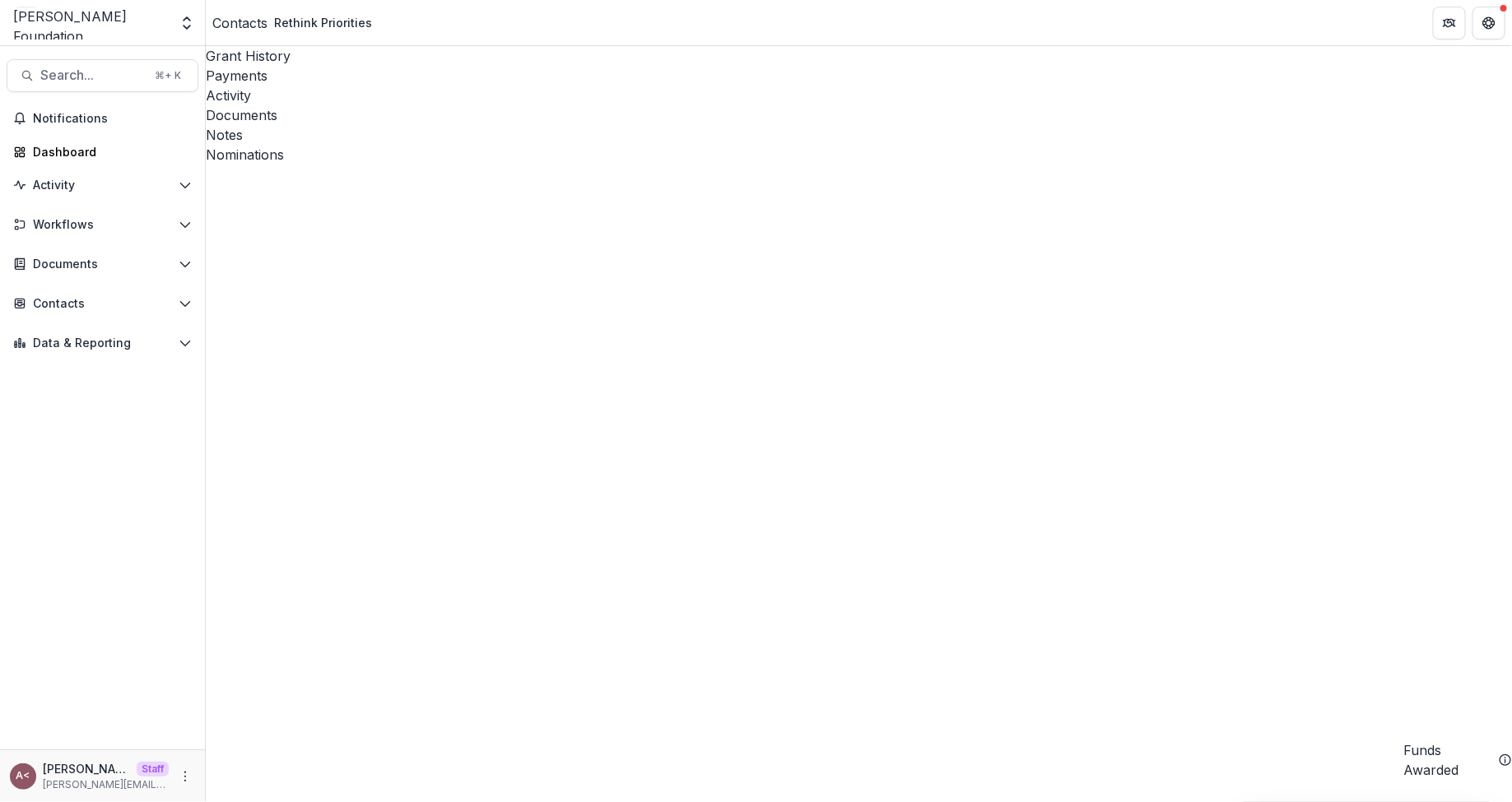
click at [393, 86] on div "Activity" at bounding box center [859, 96] width 1307 height 20
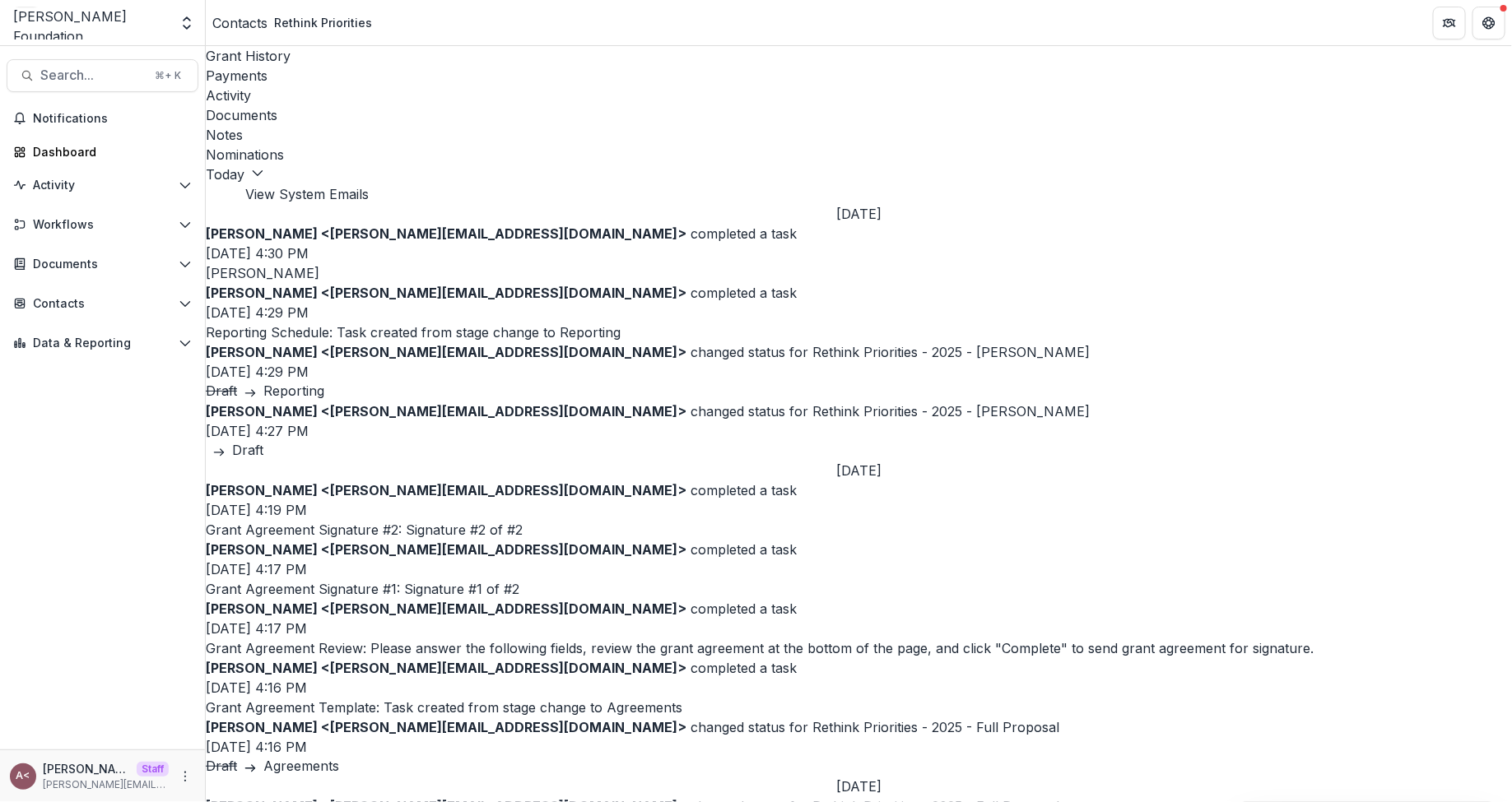
click at [646, 223] on div "[PERSON_NAME] <[PERSON_NAME][EMAIL_ADDRESS][DOMAIN_NAME]> completed a task [DAT…" at bounding box center [859, 253] width 1307 height 60
click at [873, 223] on p "[PERSON_NAME] <[PERSON_NAME][EMAIL_ADDRESS][DOMAIN_NAME]> completed a task" at bounding box center [859, 233] width 1307 height 20
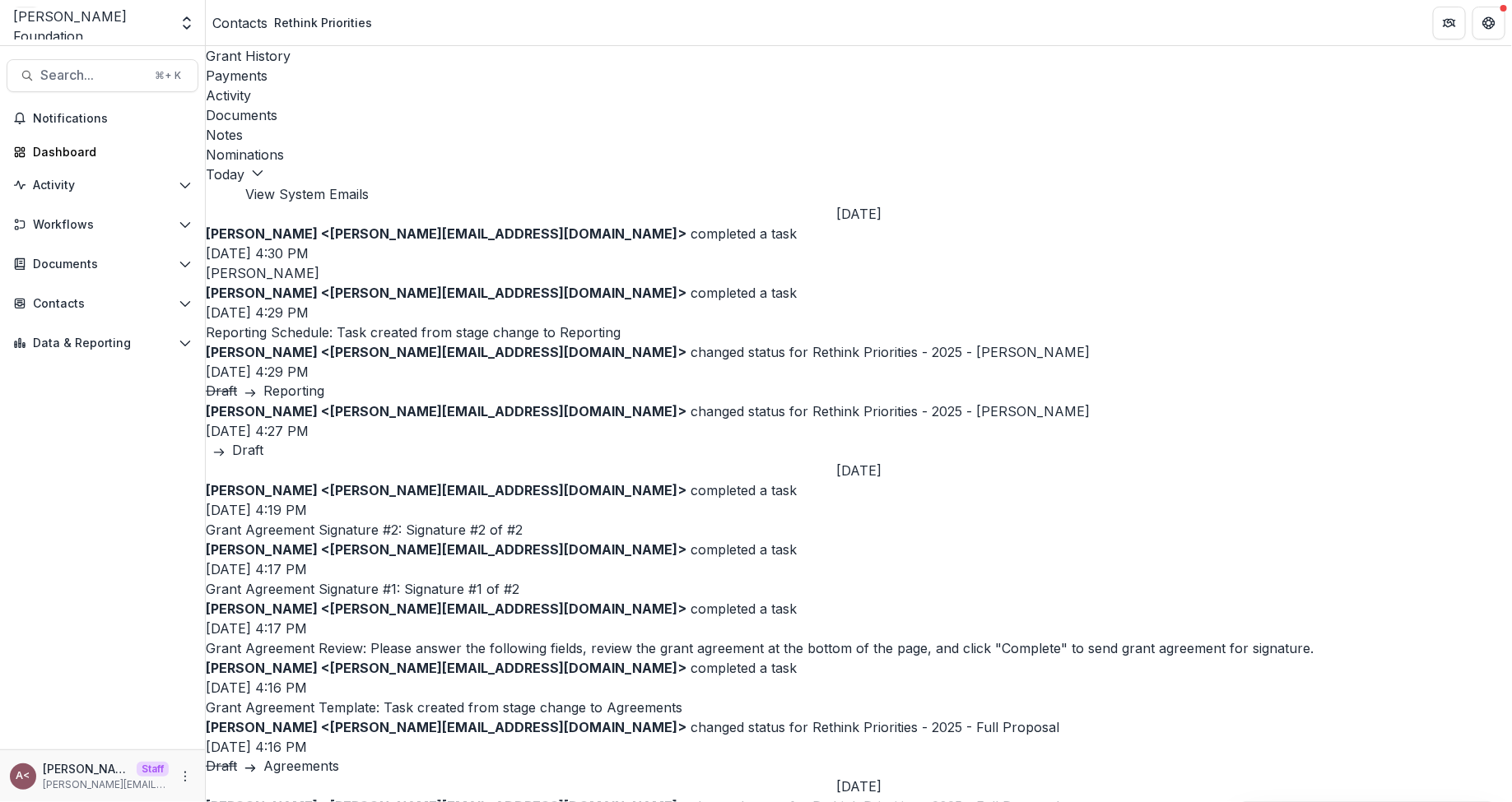
click at [872, 223] on p "[PERSON_NAME] <[PERSON_NAME][EMAIL_ADDRESS][DOMAIN_NAME]> completed a task" at bounding box center [859, 233] width 1307 height 20
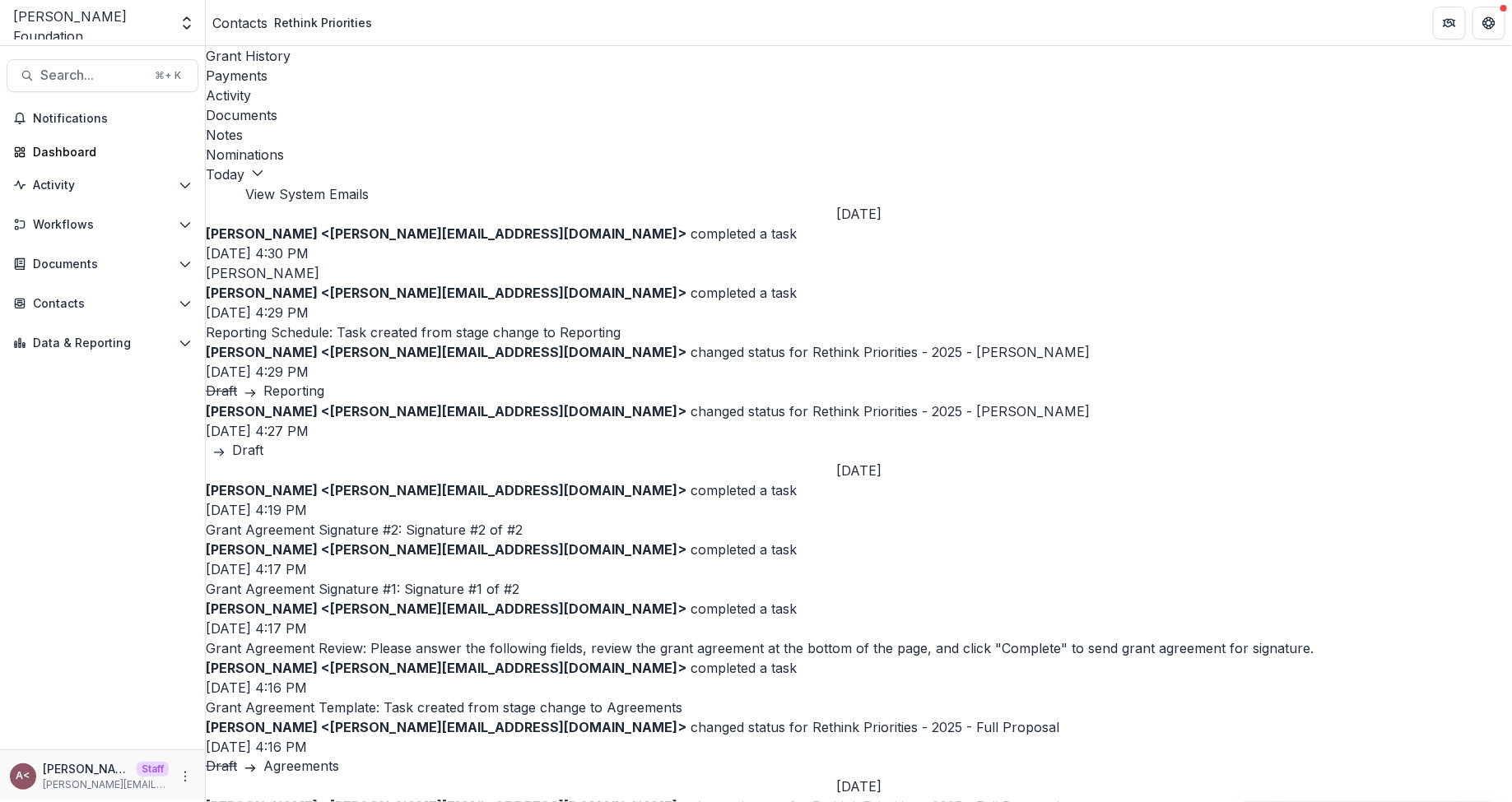
scroll to position [1038, 0]
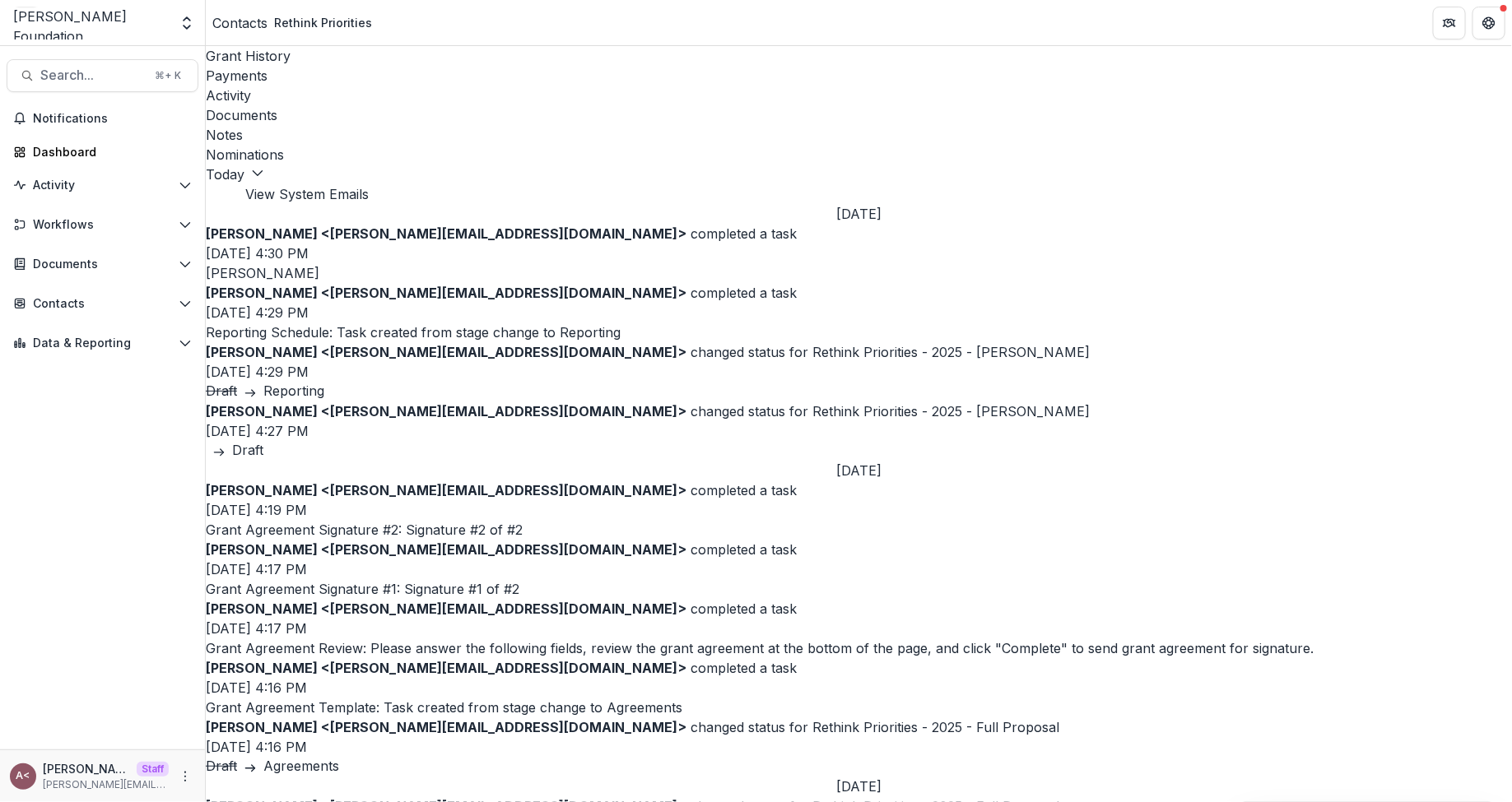
scroll to position [860, 0]
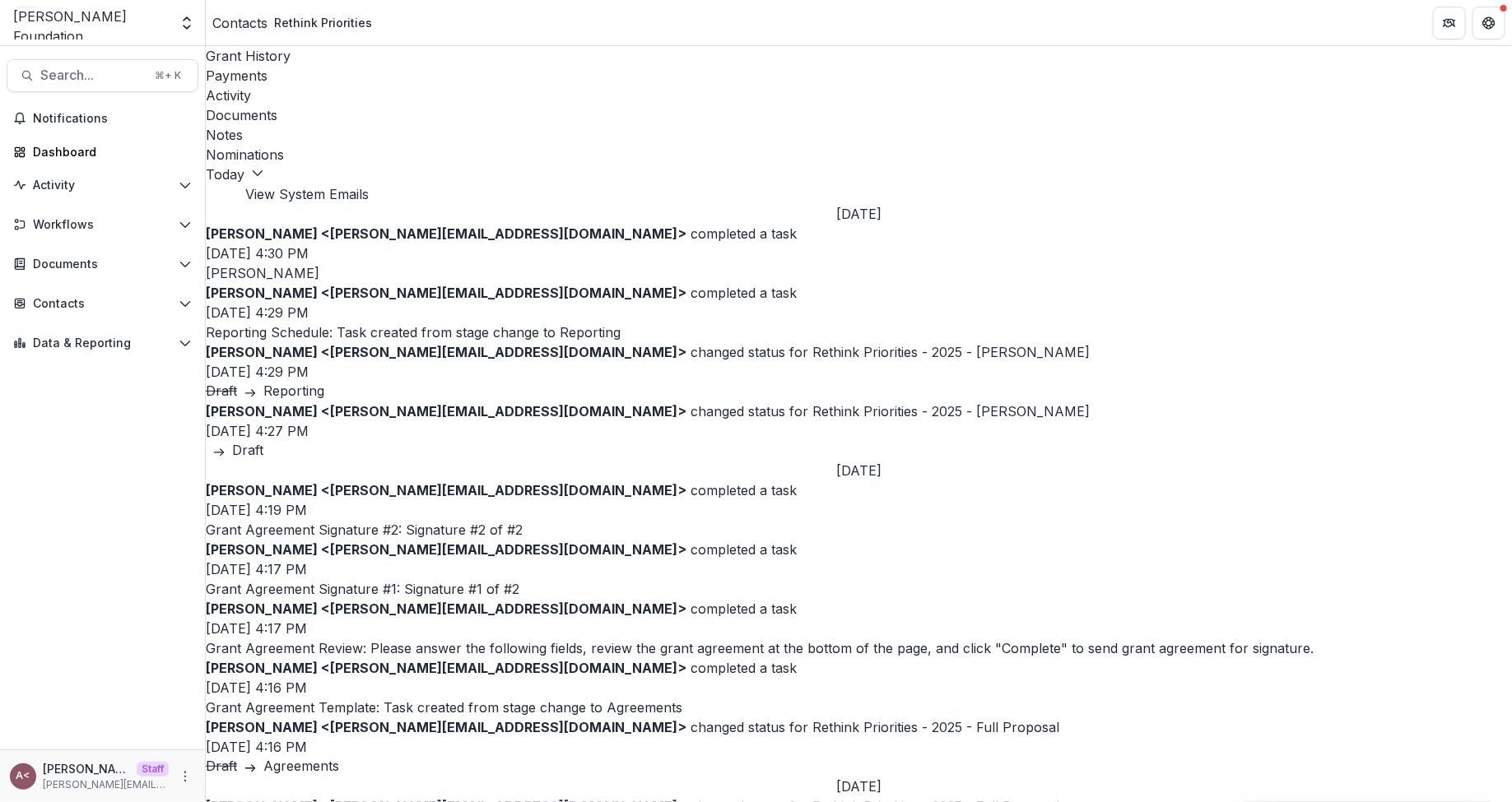
click at [492, 105] on div "Documents" at bounding box center [859, 115] width 1307 height 20
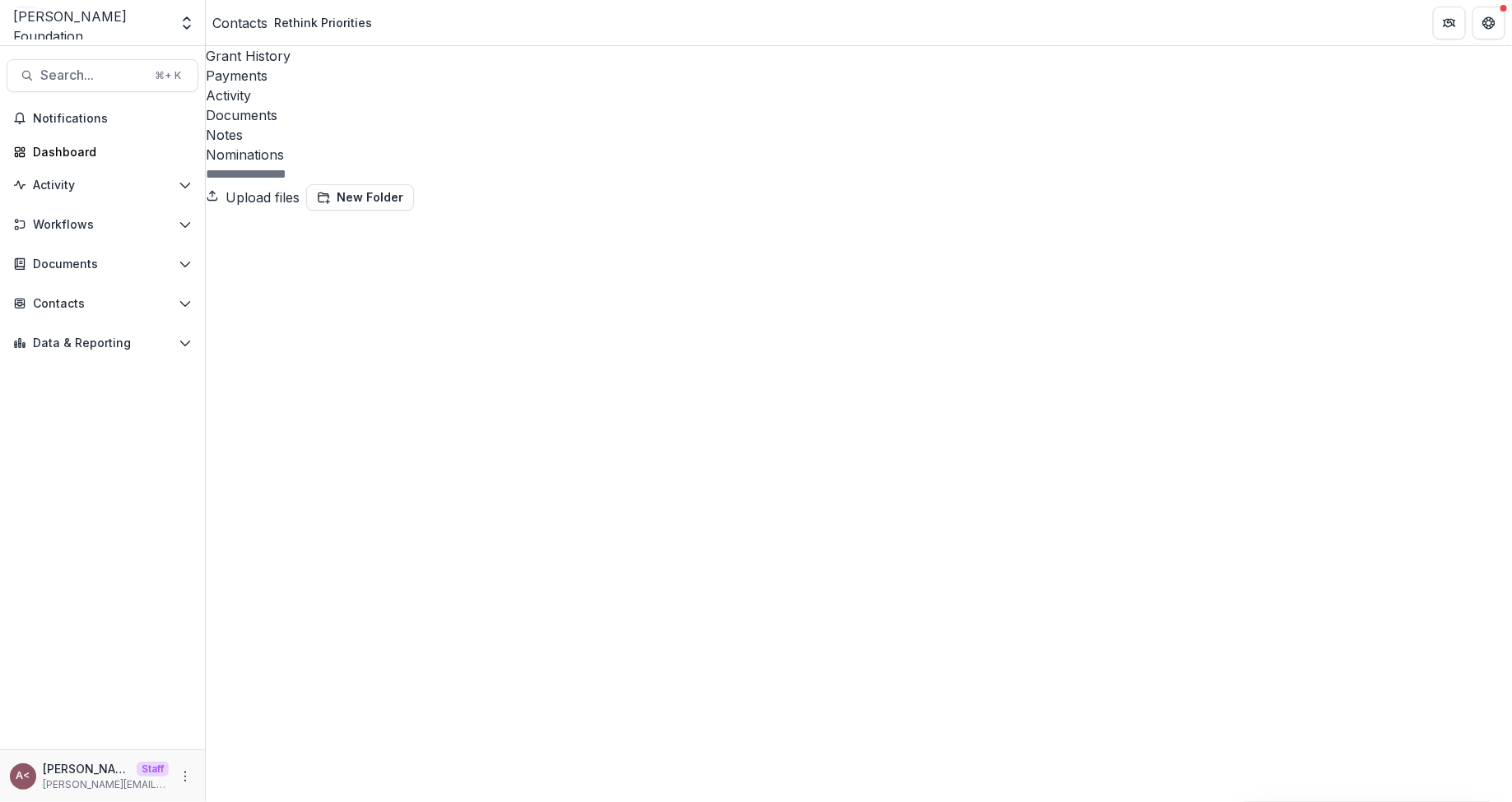
click at [598, 165] on div at bounding box center [859, 175] width 1307 height 20
click at [256, 18] on div "Contacts" at bounding box center [240, 22] width 56 height 20
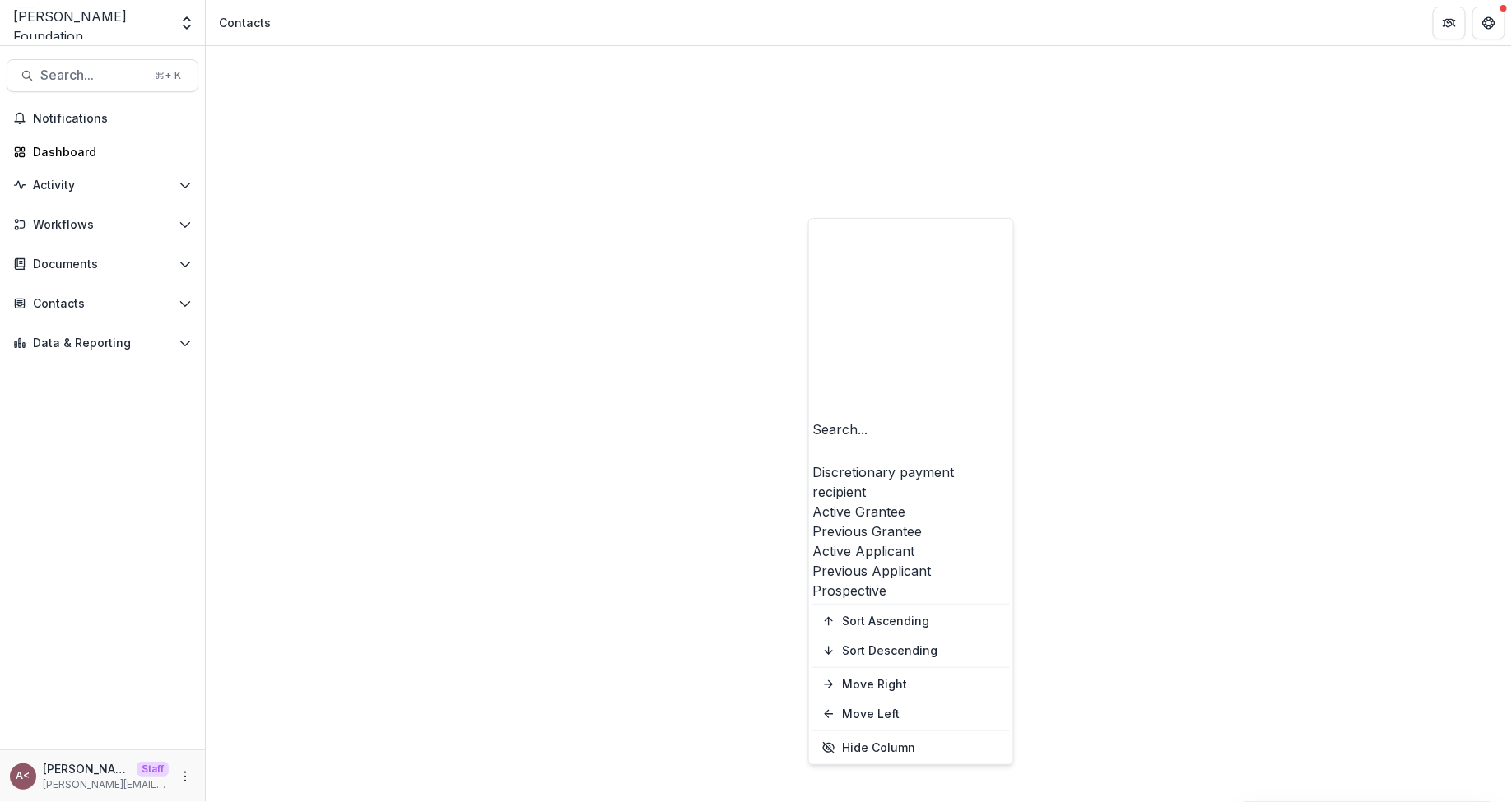
click at [862, 502] on div "Active Grantee" at bounding box center [912, 512] width 197 height 20
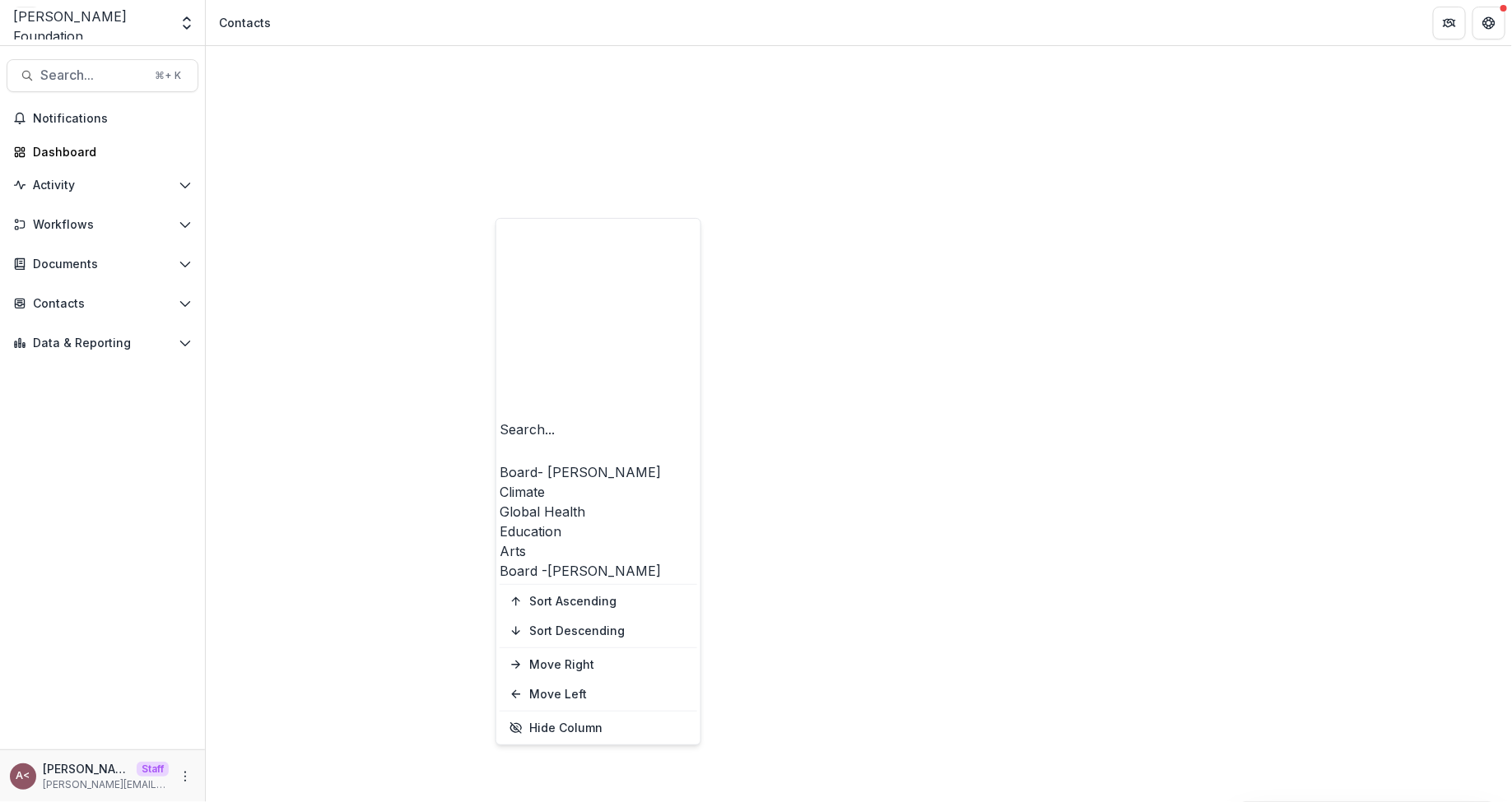
click at [544, 541] on div "Arts" at bounding box center [598, 551] width 197 height 20
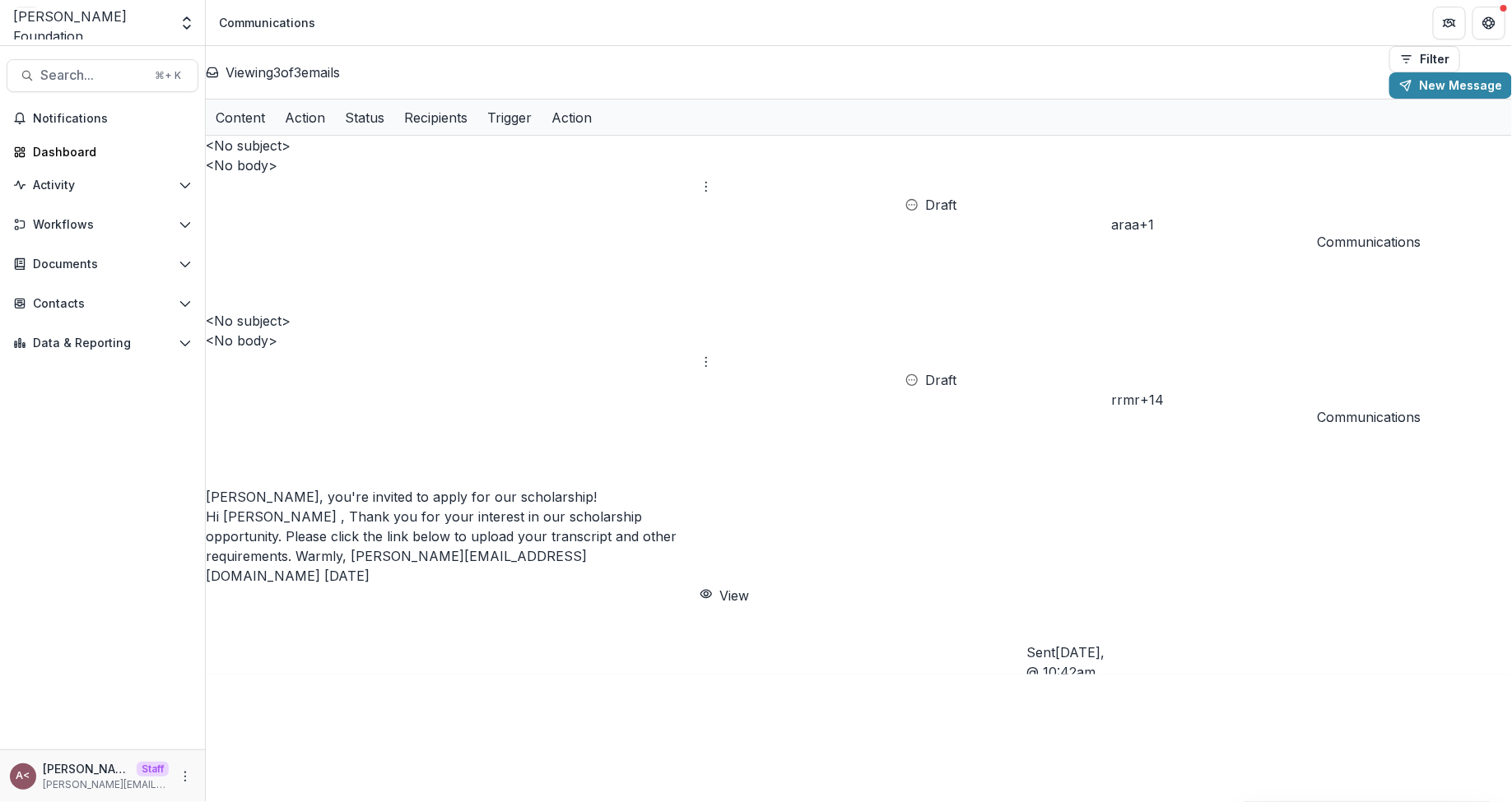
click at [69, 317] on div "Contacts Grantees Constituents Communications Email Review" at bounding box center [102, 307] width 205 height 33
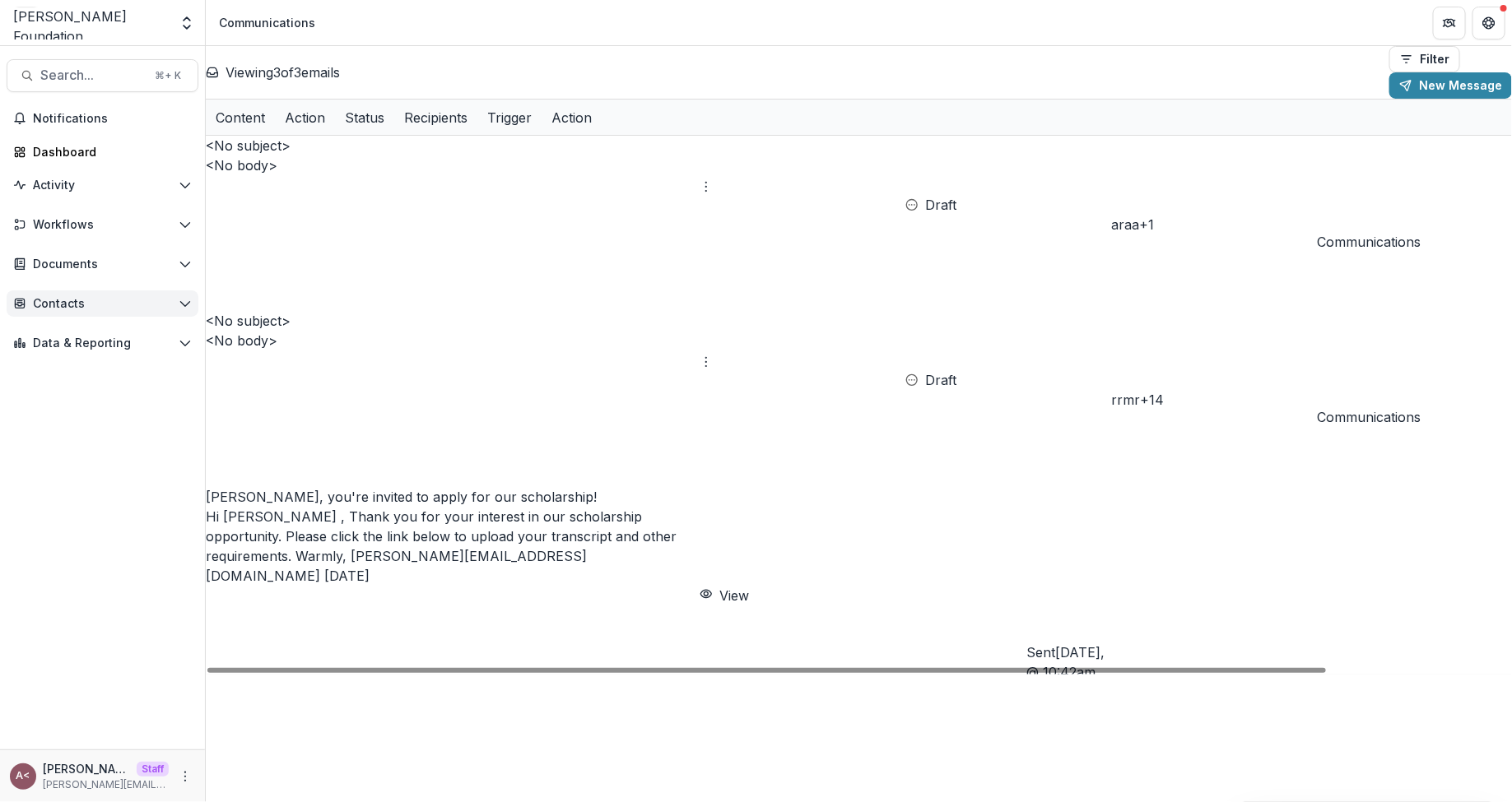
click at [100, 296] on button "Contacts" at bounding box center [102, 303] width 192 height 26
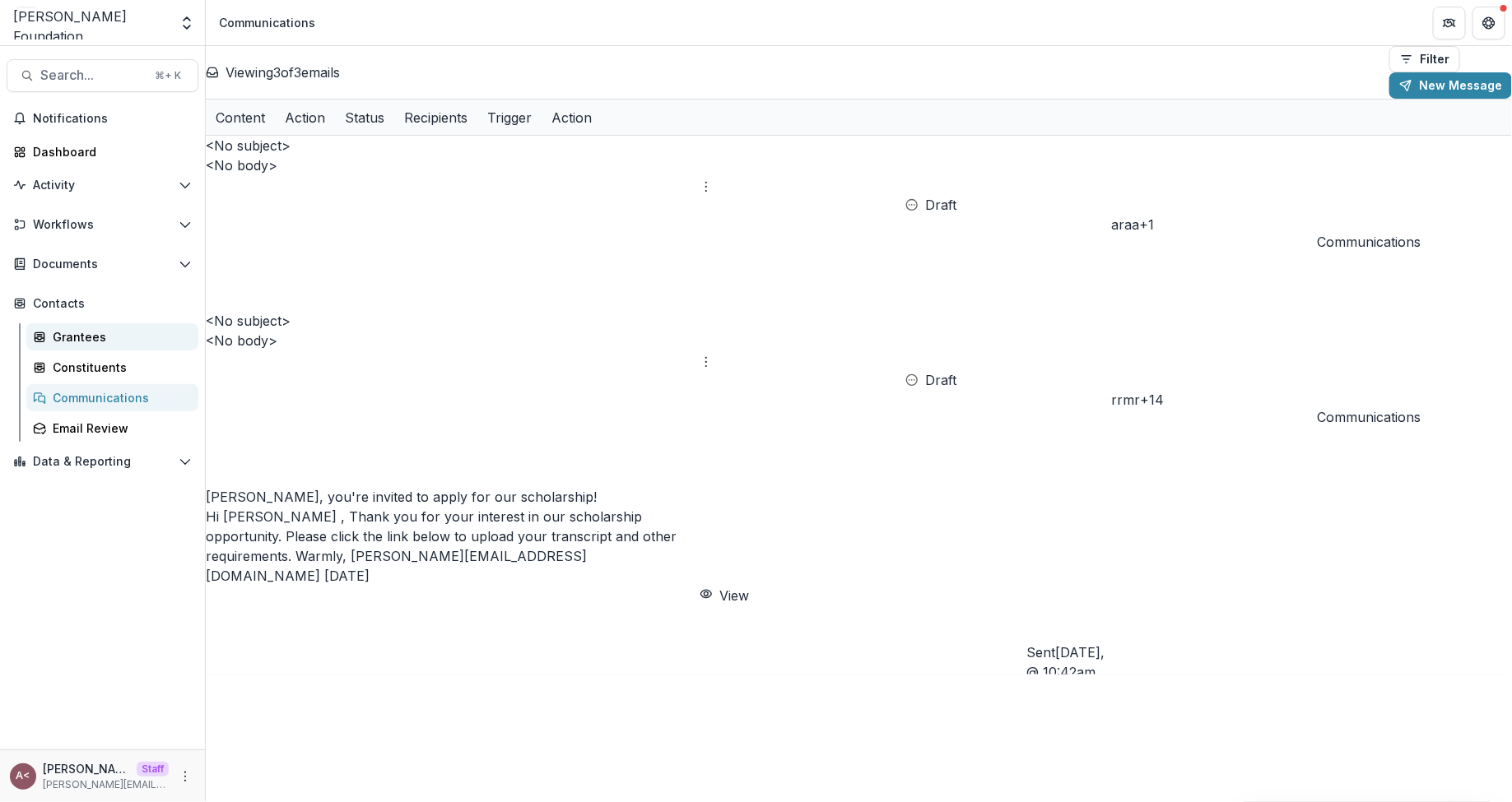
click at [74, 342] on div "Grantees" at bounding box center [119, 338] width 133 height 18
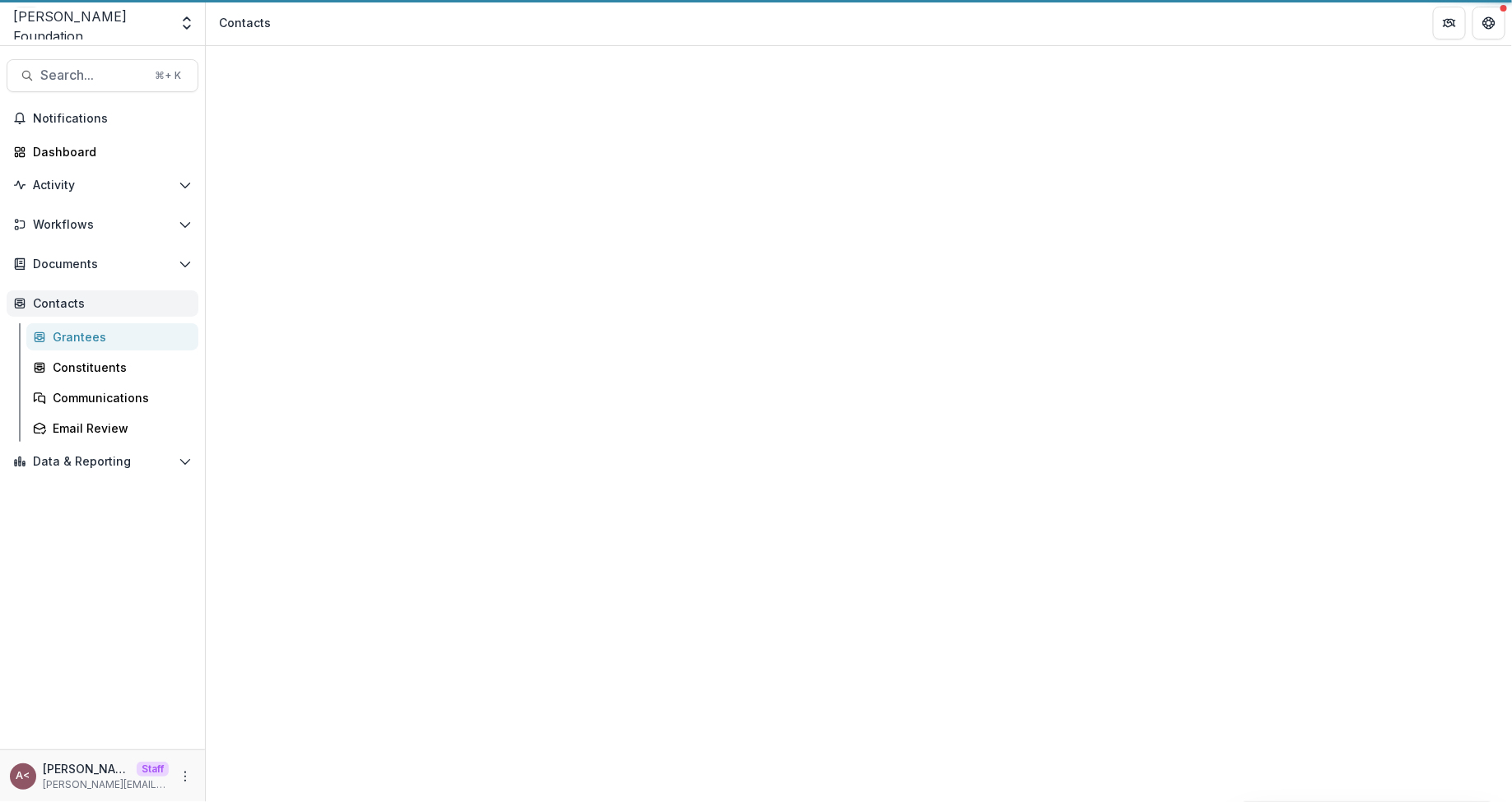
click at [157, 305] on span "Contacts" at bounding box center [109, 303] width 152 height 14
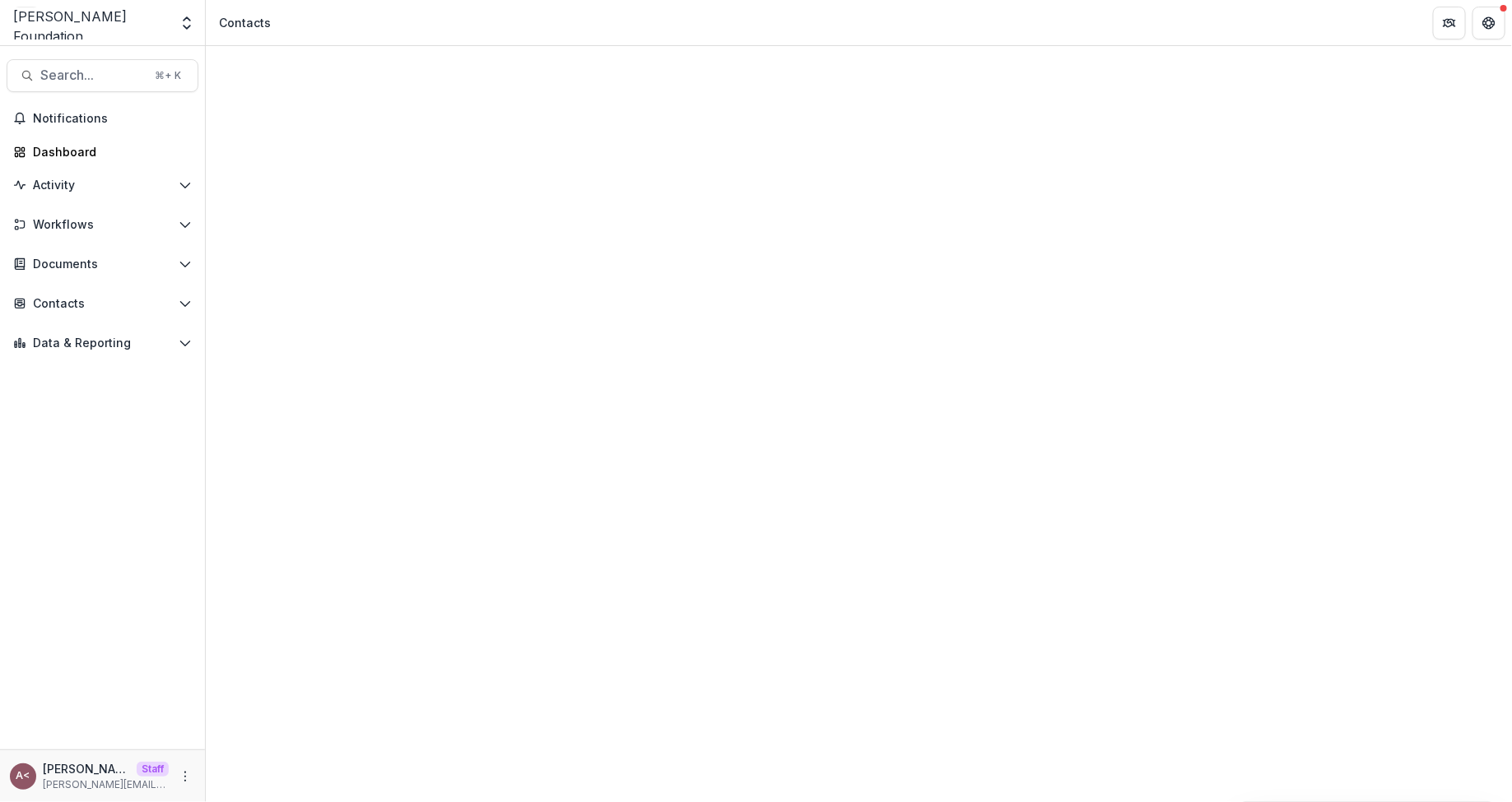
click at [740, 83] on div "Contacts" at bounding box center [859, 708] width 1307 height 1326
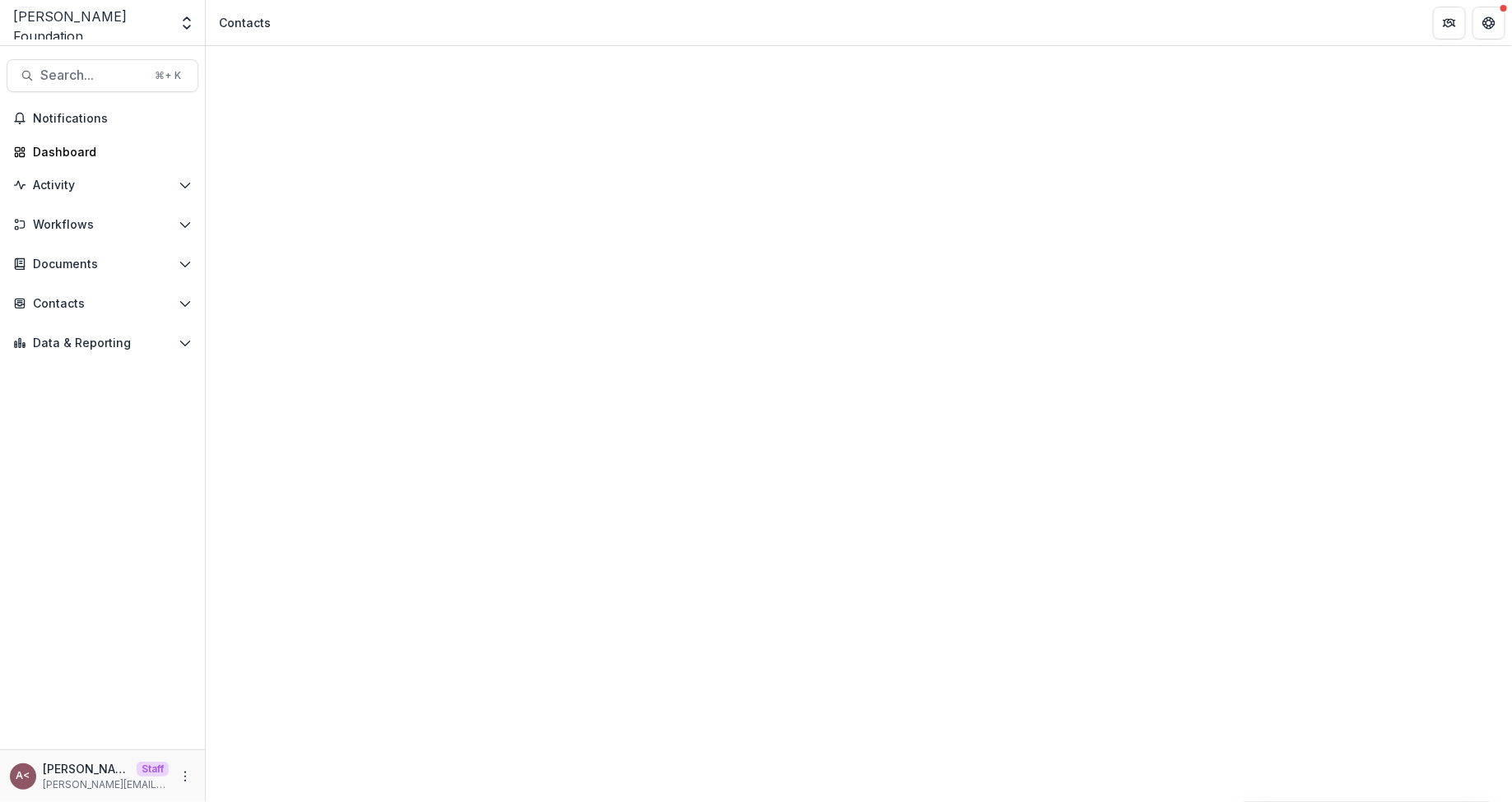
click at [672, 89] on div "Contacts" at bounding box center [859, 708] width 1307 height 1326
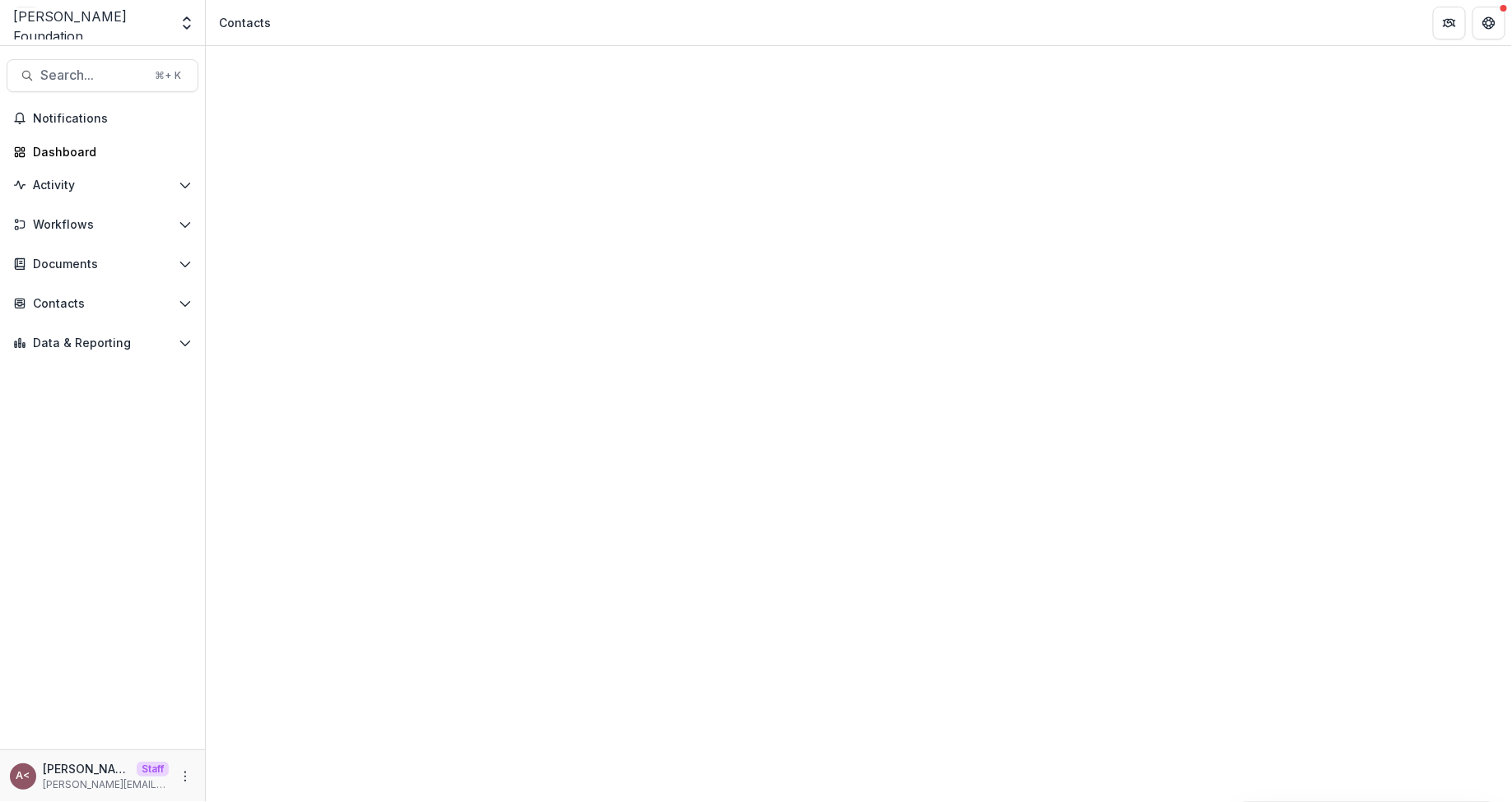
click at [750, 86] on div "Contacts" at bounding box center [859, 708] width 1307 height 1326
click at [789, 87] on div "Contacts" at bounding box center [859, 708] width 1307 height 1326
click at [192, 32] on button "Open entity switcher" at bounding box center [187, 23] width 23 height 33
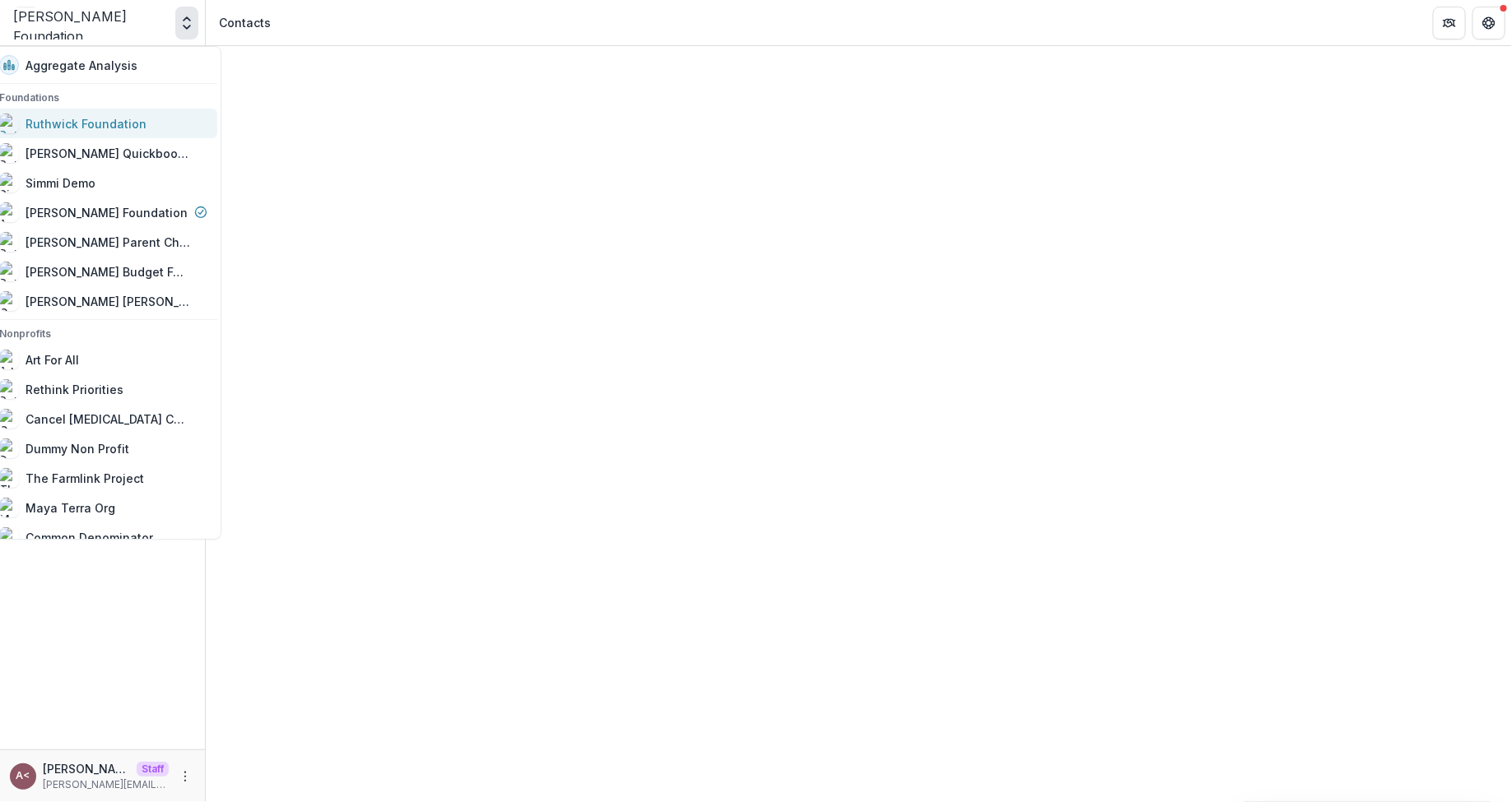
click at [143, 129] on div "Ruthwick Foundation" at bounding box center [86, 123] width 121 height 18
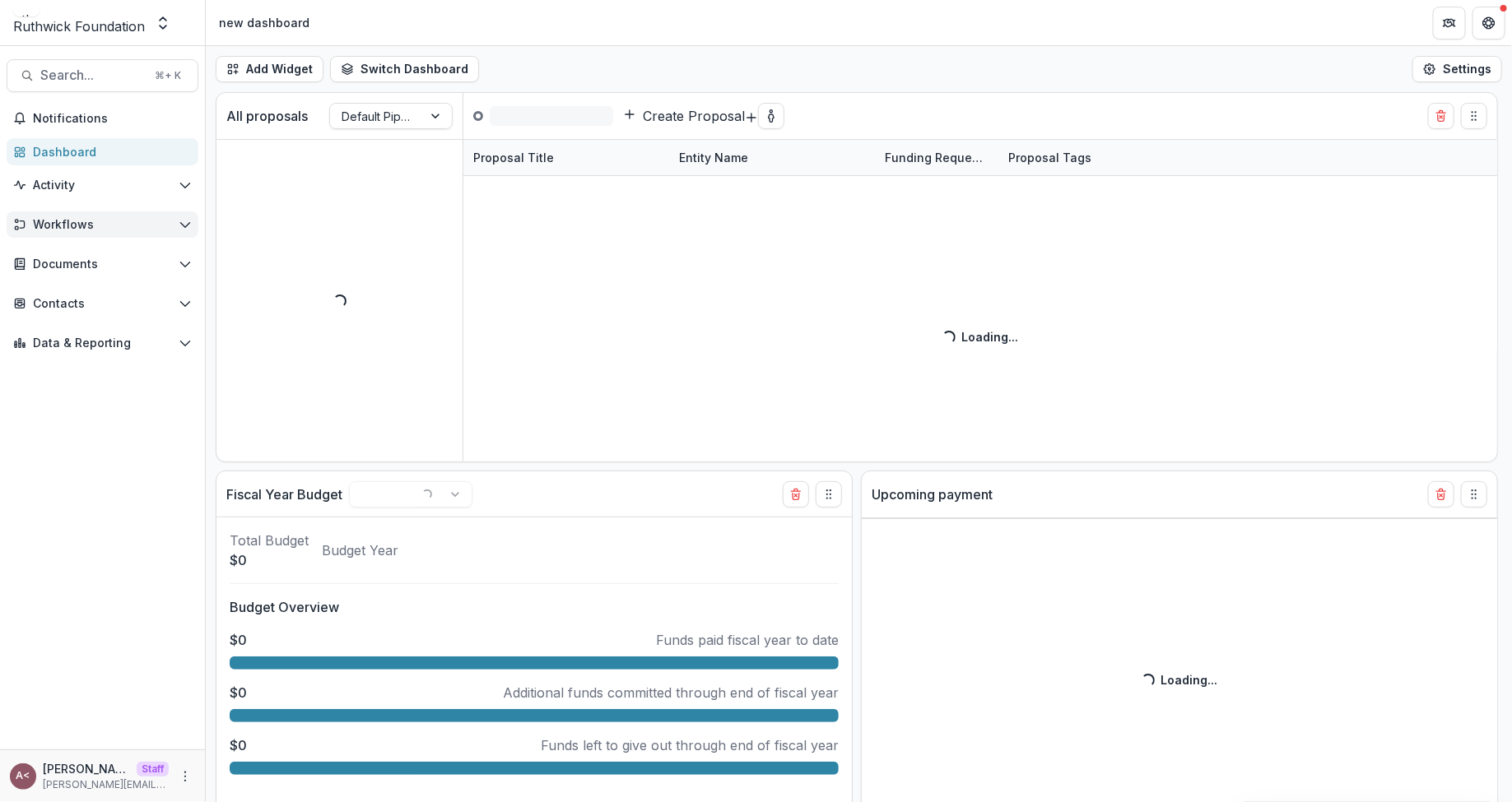
click at [91, 219] on span "Workflows" at bounding box center [102, 225] width 140 height 14
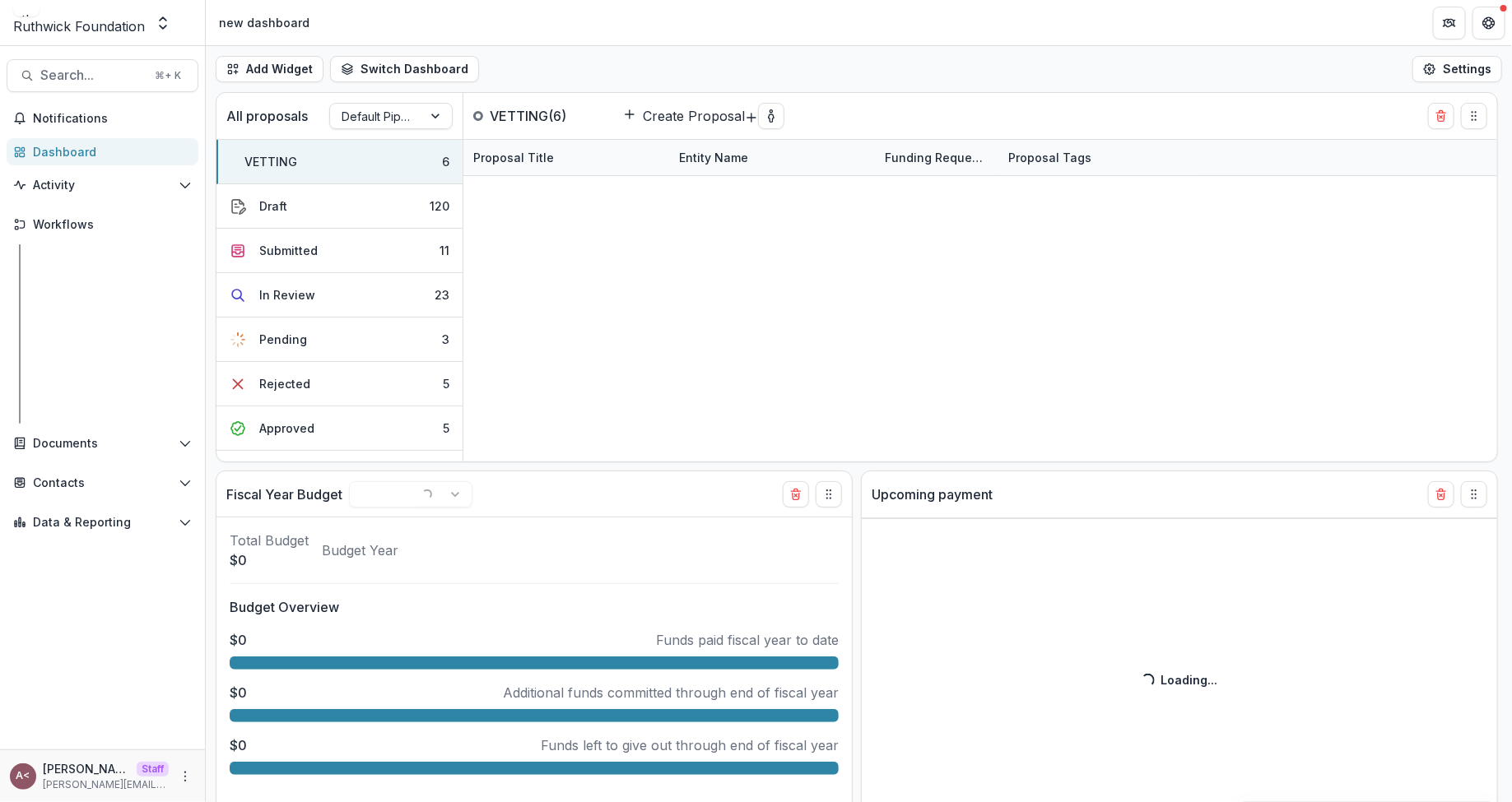
select select "******"
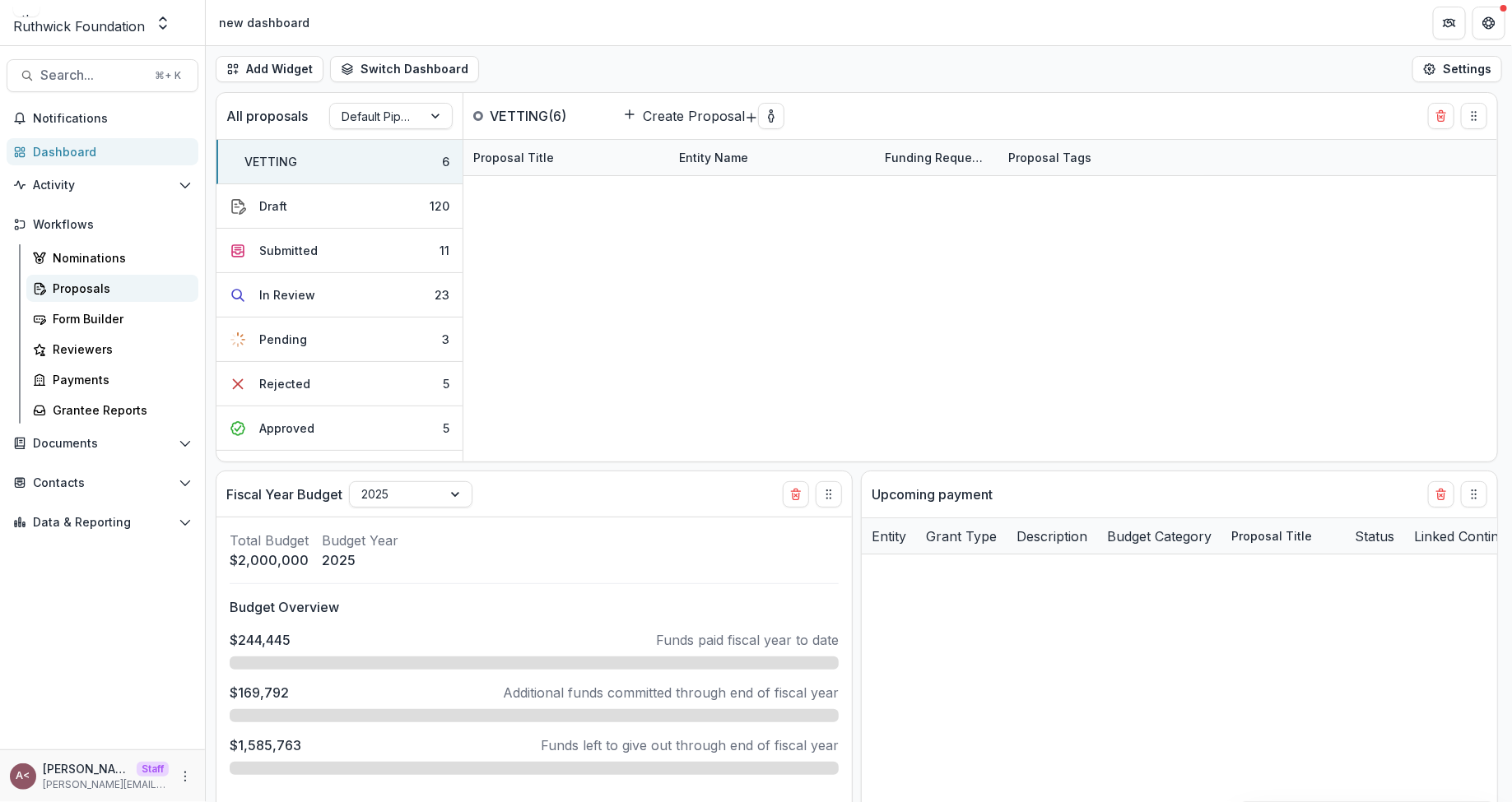
click at [99, 287] on div "Proposals" at bounding box center [119, 289] width 133 height 18
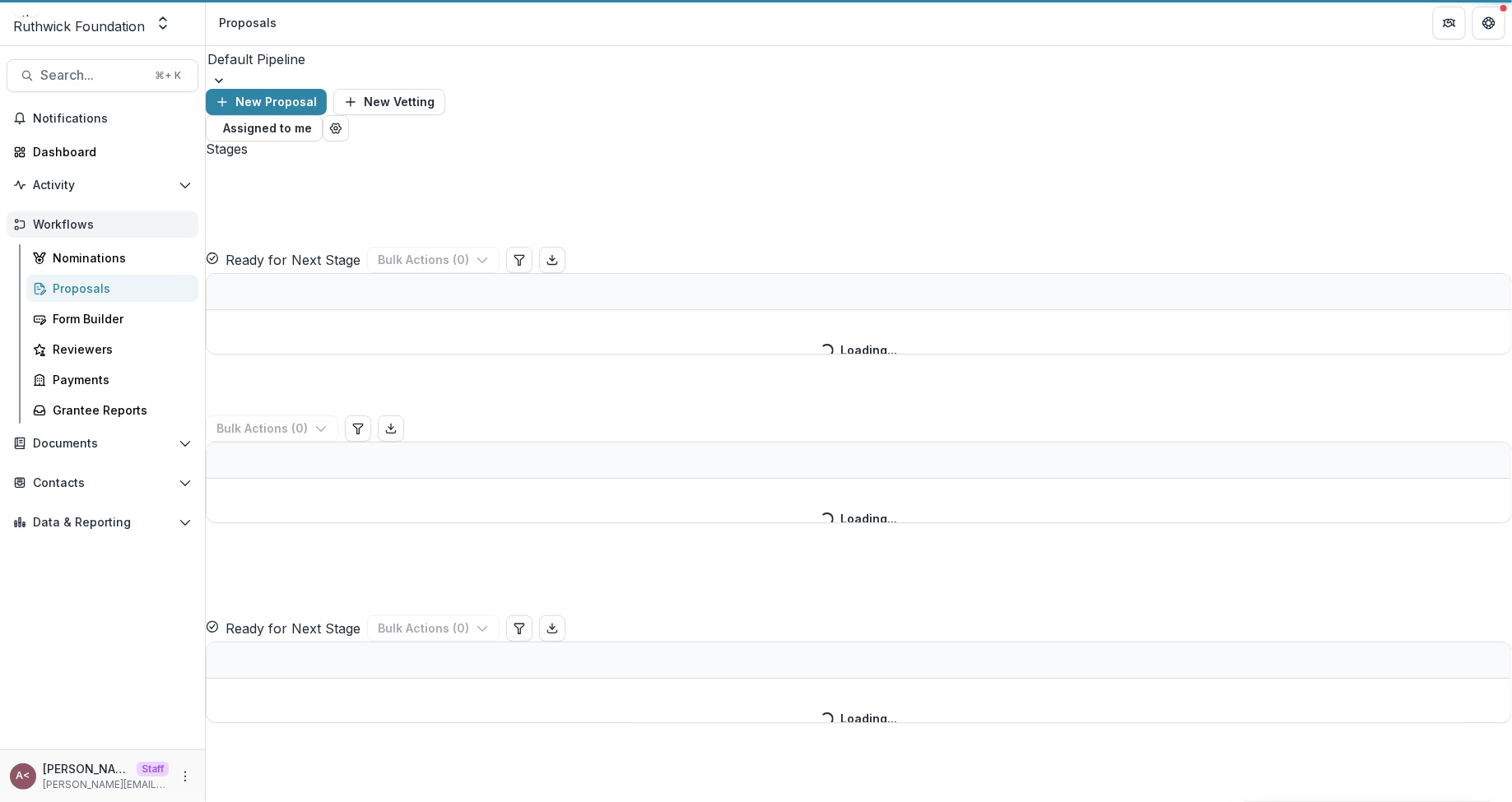
click at [113, 223] on span "Workflows" at bounding box center [109, 225] width 152 height 14
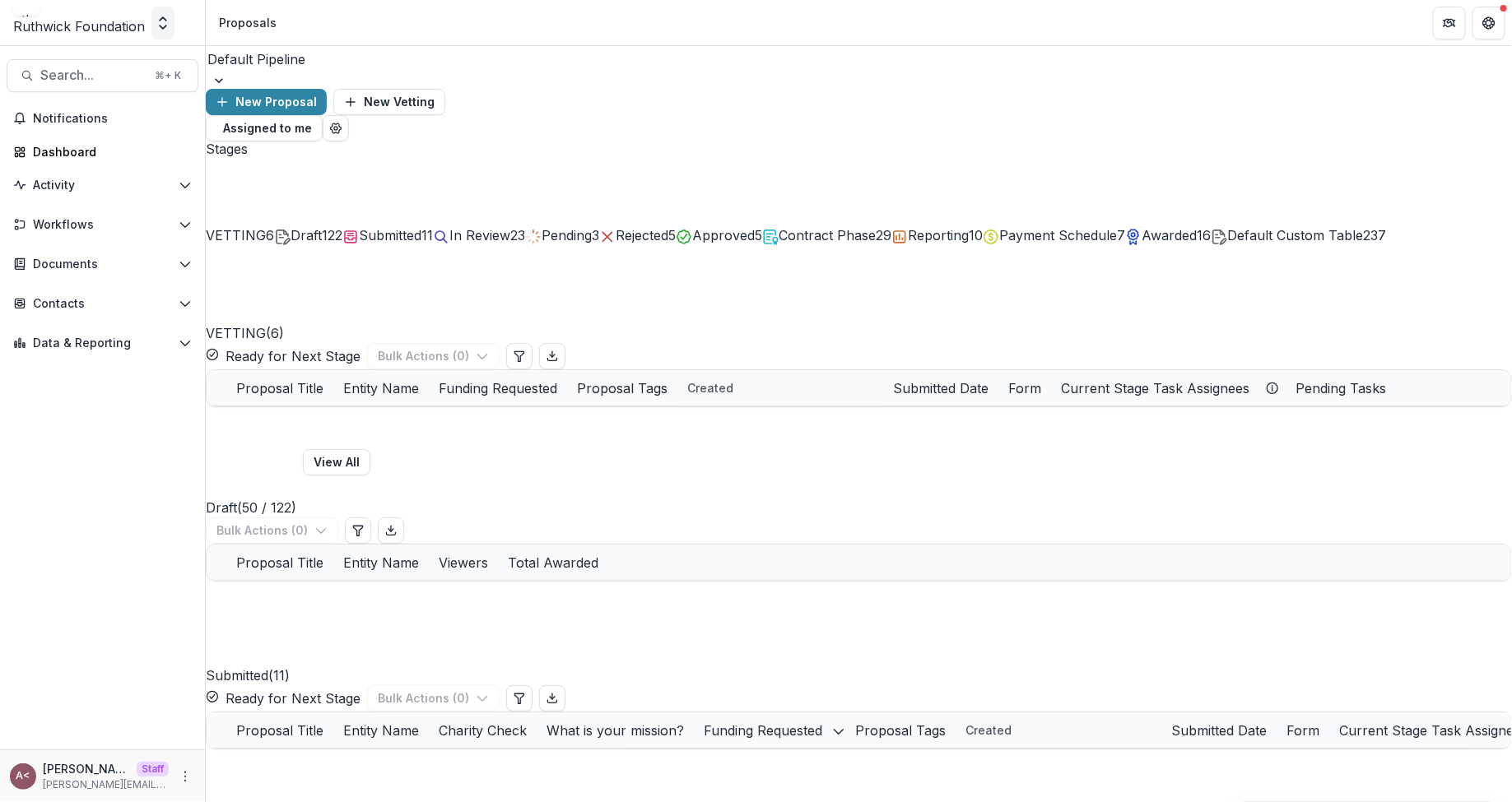
click at [175, 31] on button "Open entity switcher" at bounding box center [163, 23] width 23 height 33
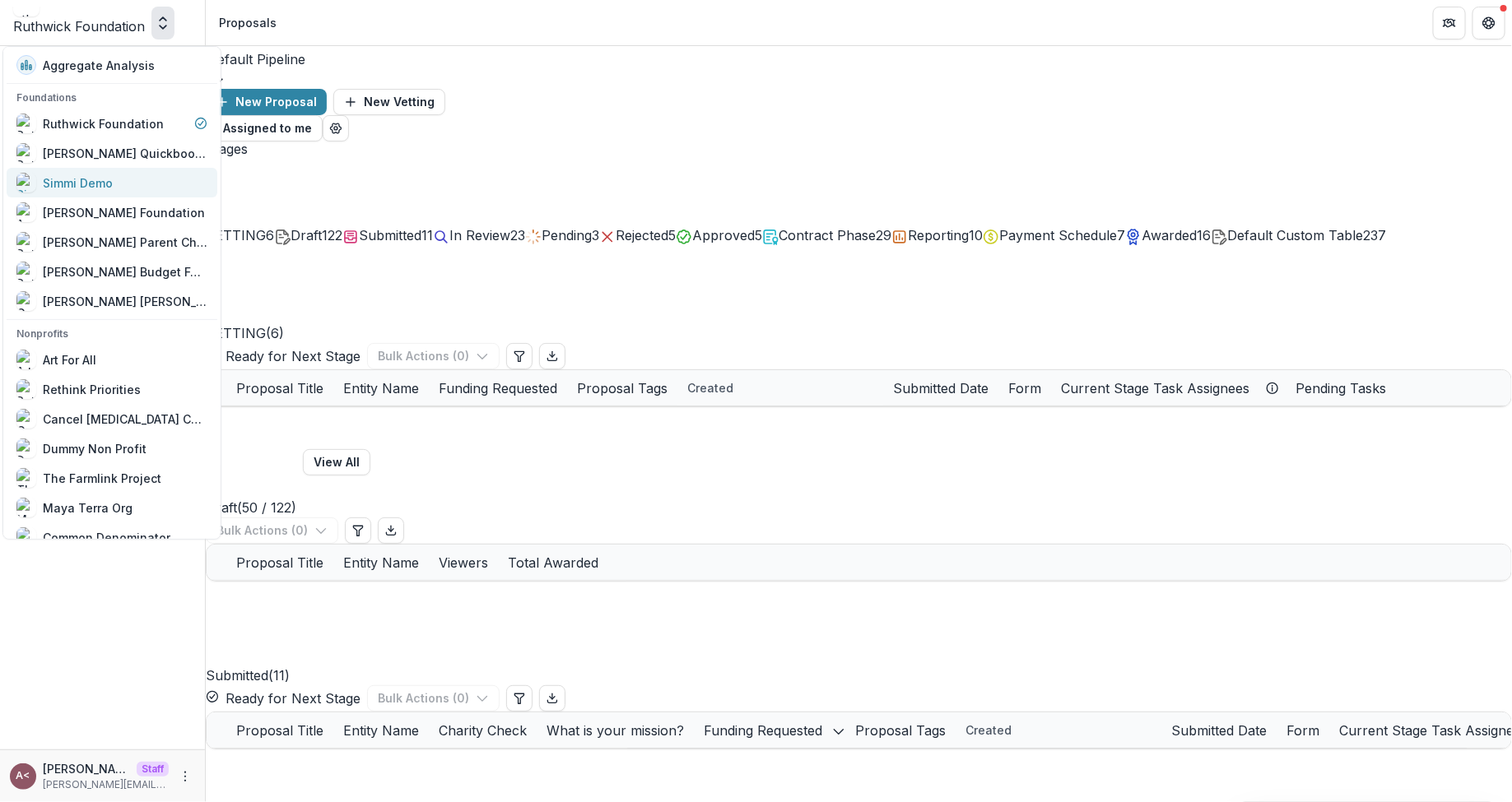
click at [116, 180] on div "Simmi Demo" at bounding box center [112, 182] width 191 height 20
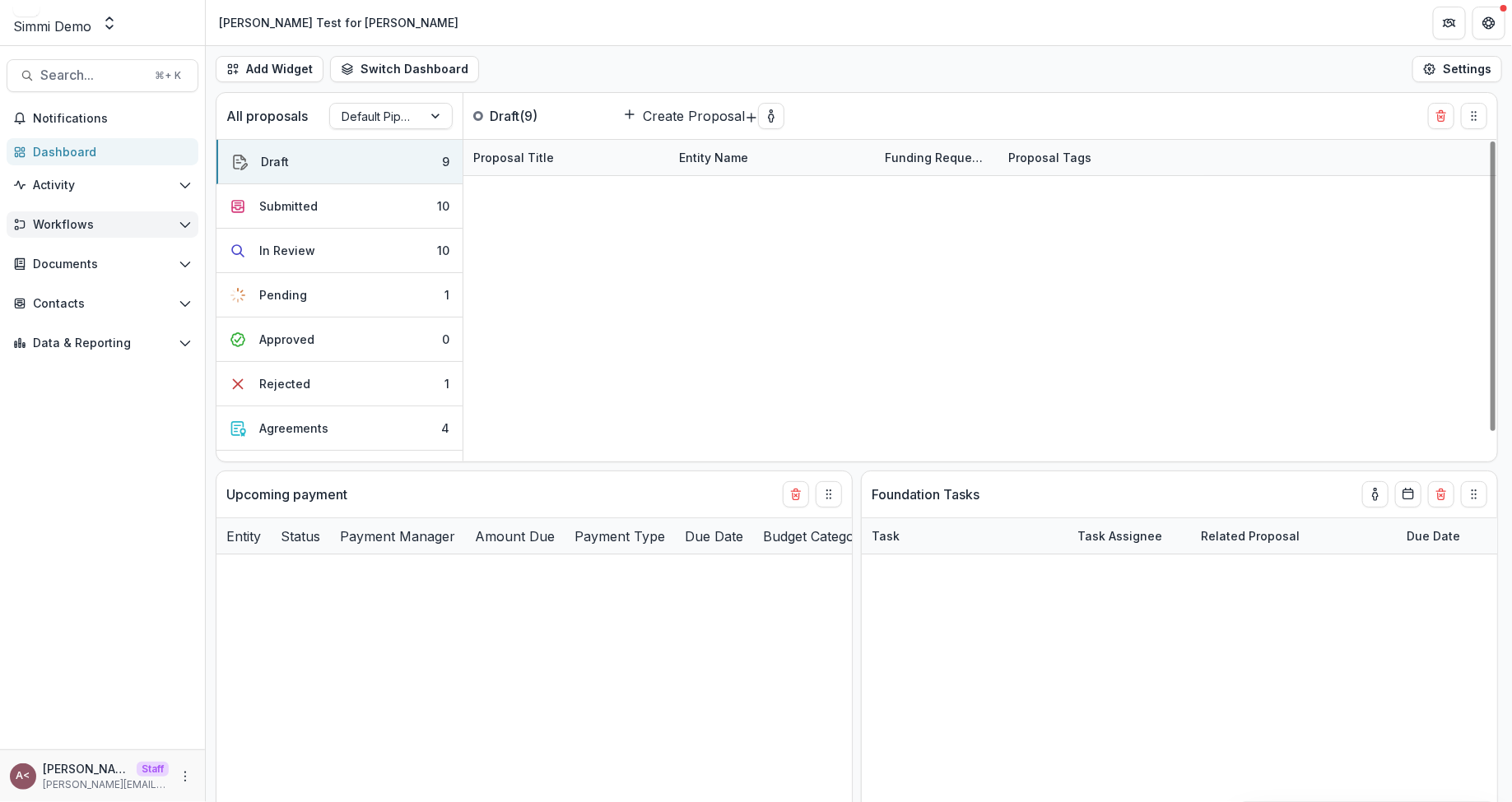
click at [34, 228] on span "Workflows" at bounding box center [102, 225] width 140 height 14
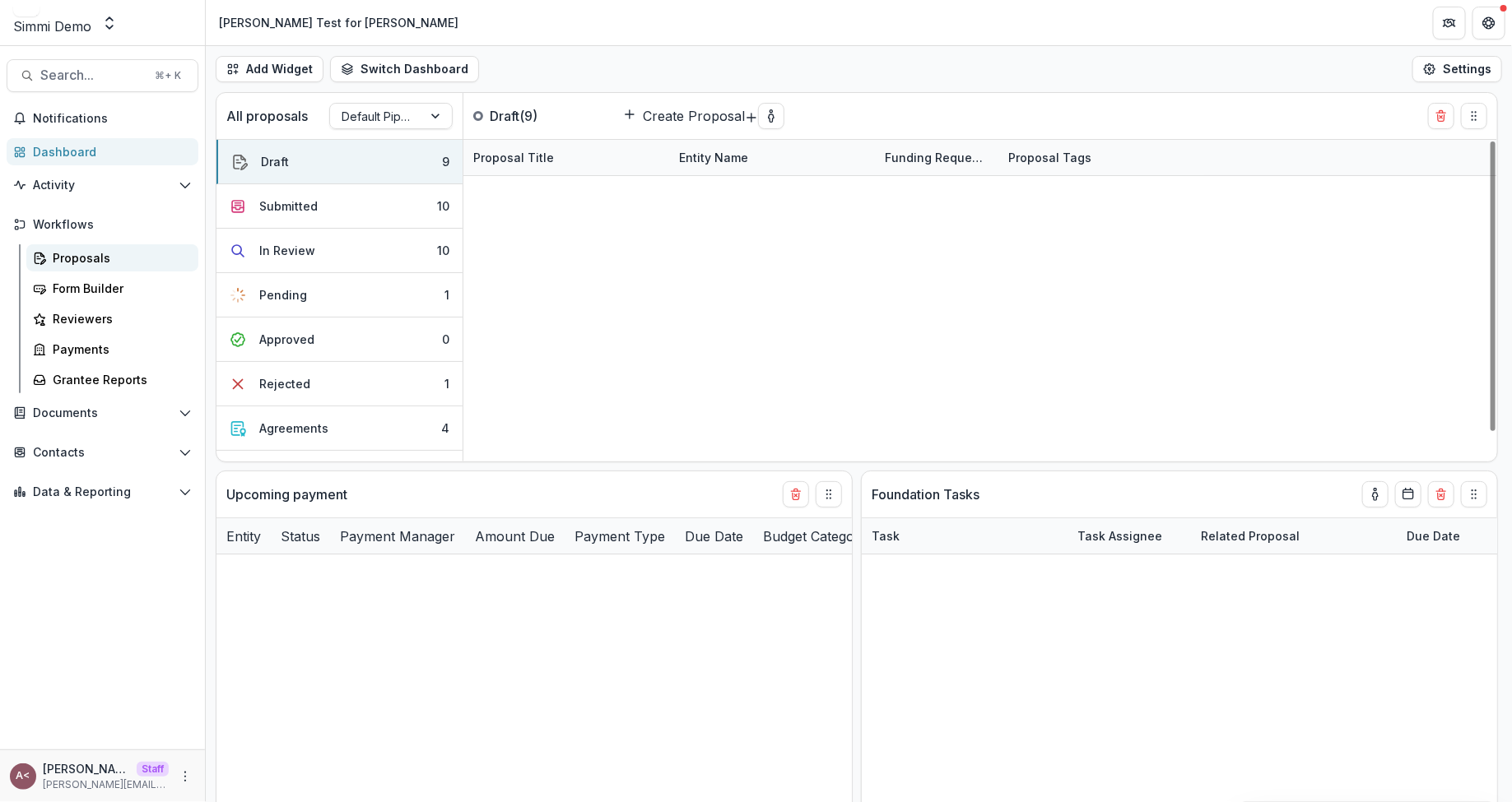
click at [72, 258] on div "Proposals" at bounding box center [119, 259] width 133 height 18
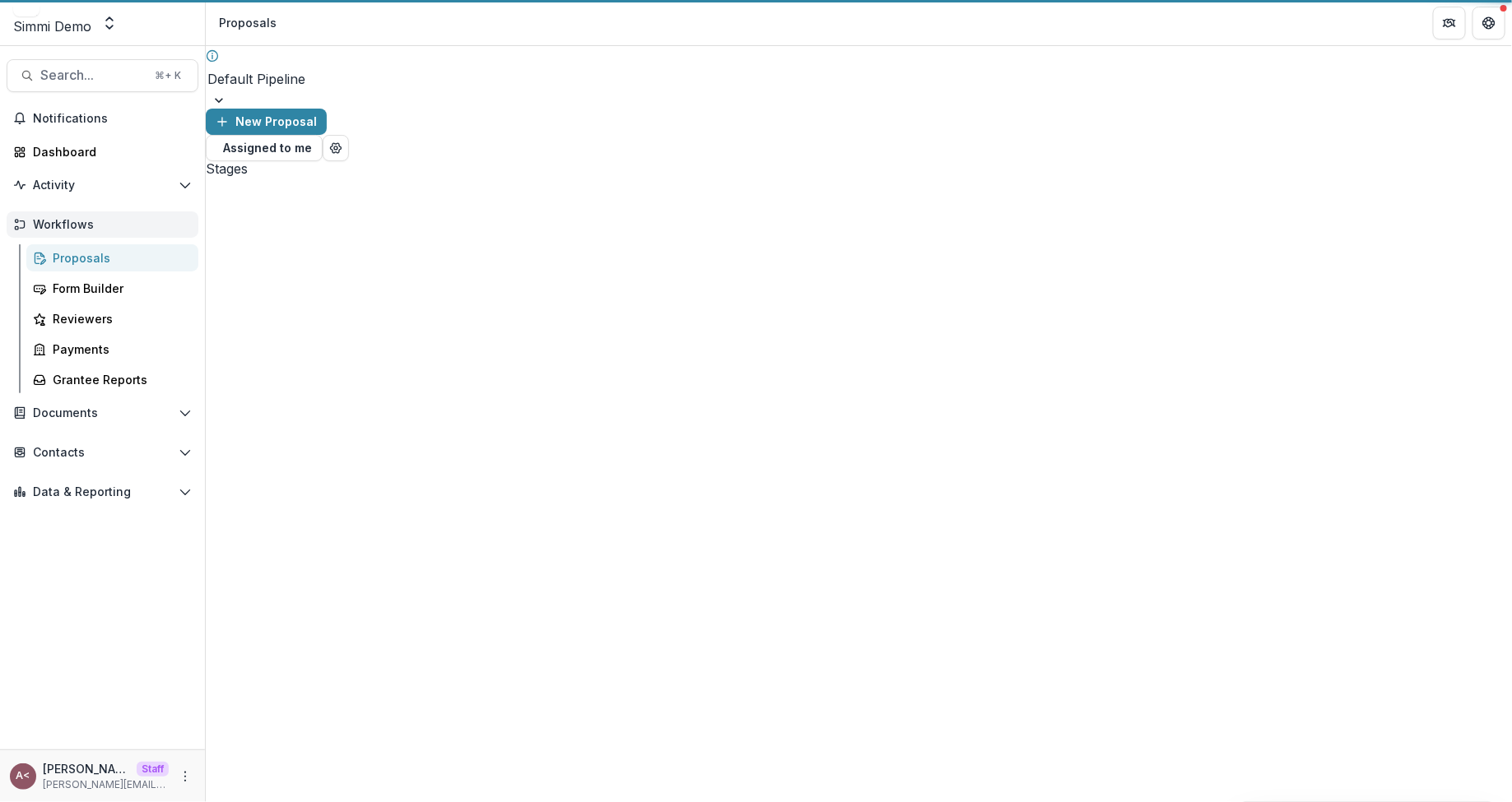
click at [132, 219] on span "Workflows" at bounding box center [109, 225] width 152 height 14
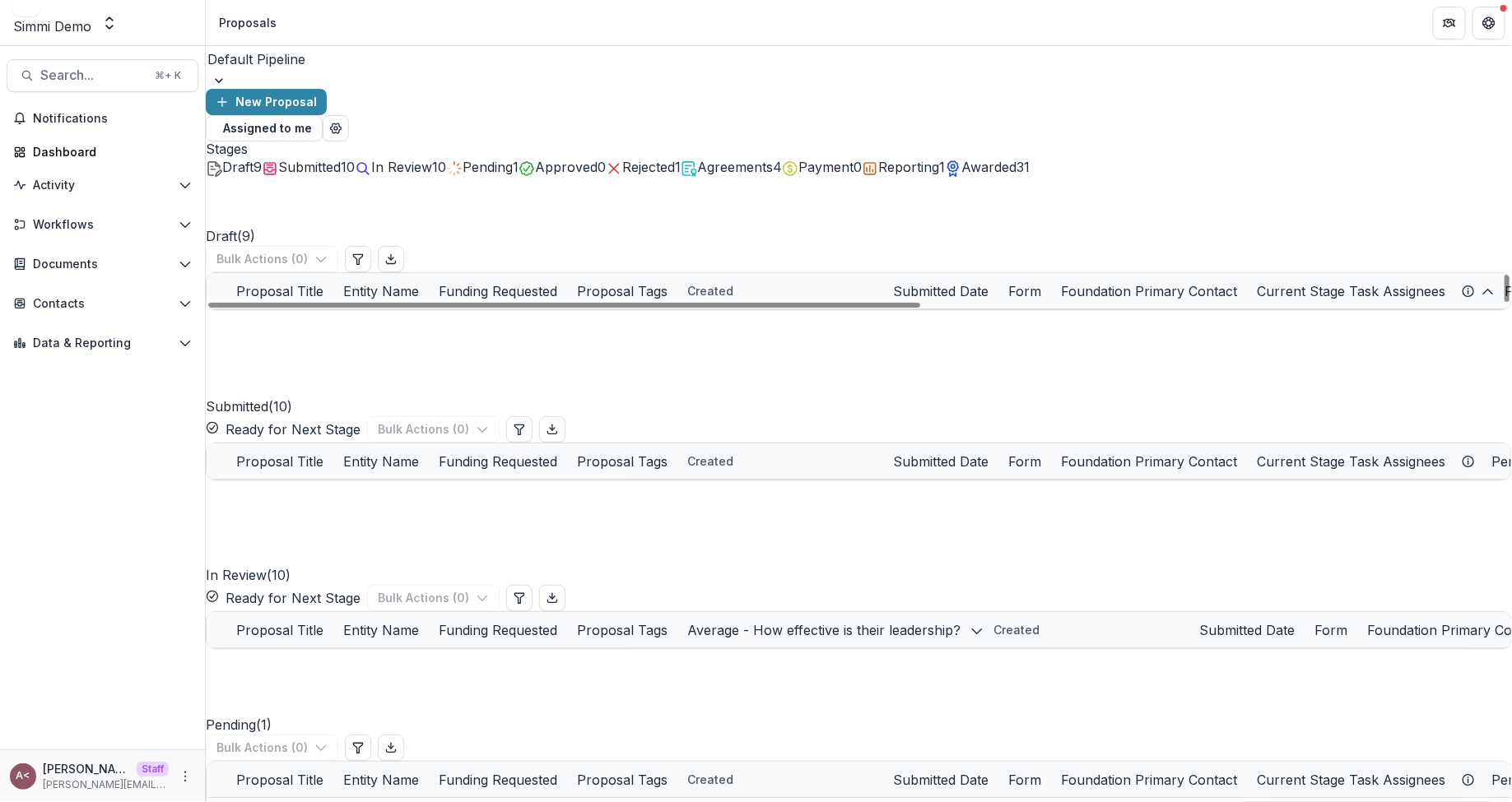
click at [479, 207] on div "Draft ( 9 ) Bulk Actions ( 0 )" at bounding box center [859, 224] width 1307 height 96
click at [1104, 89] on div "New Proposal" at bounding box center [859, 101] width 1307 height 26
click at [111, 224] on span "Workflows" at bounding box center [102, 225] width 140 height 14
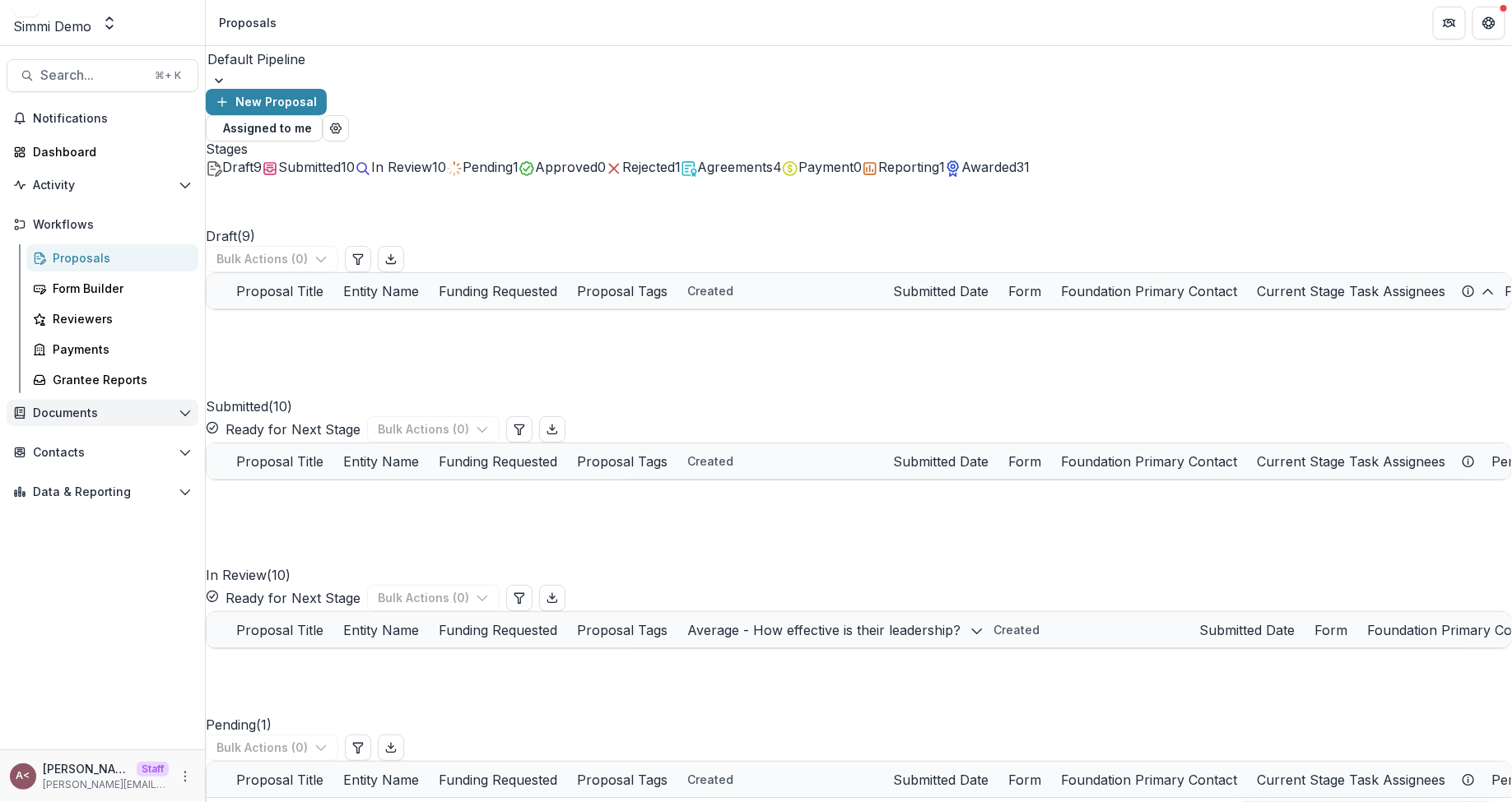
click at [77, 418] on span "Documents" at bounding box center [102, 414] width 140 height 14
click at [113, 413] on span "Documents" at bounding box center [109, 414] width 152 height 14
click at [446, 157] on div "In Review 10" at bounding box center [401, 167] width 92 height 20
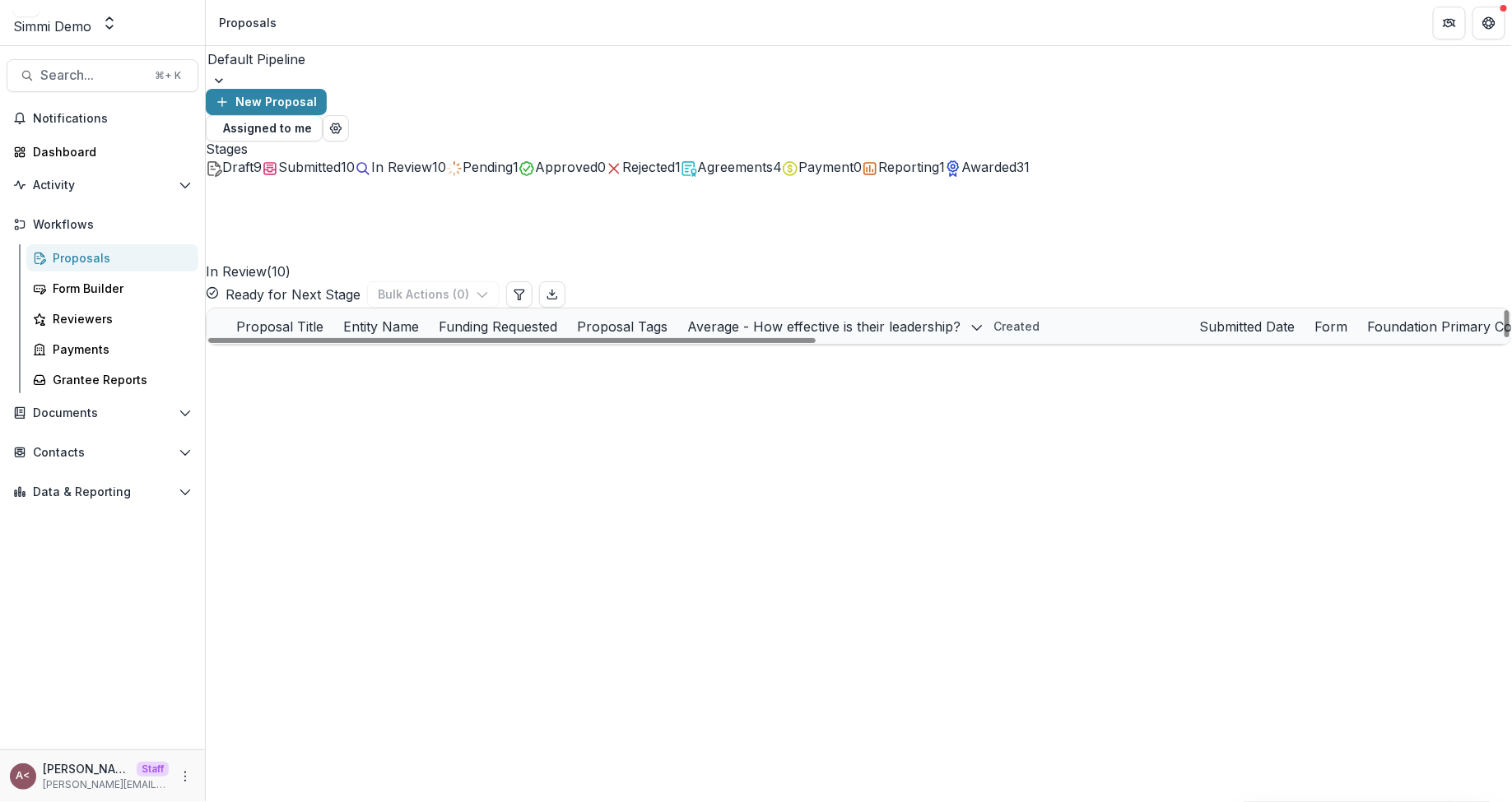
click at [629, 192] on div "In Review ( 10 ) Ready for Next Stage Bulk Actions ( 0 )" at bounding box center [859, 242] width 1307 height 131
click at [207, 327] on span at bounding box center [207, 327] width 0 height 0
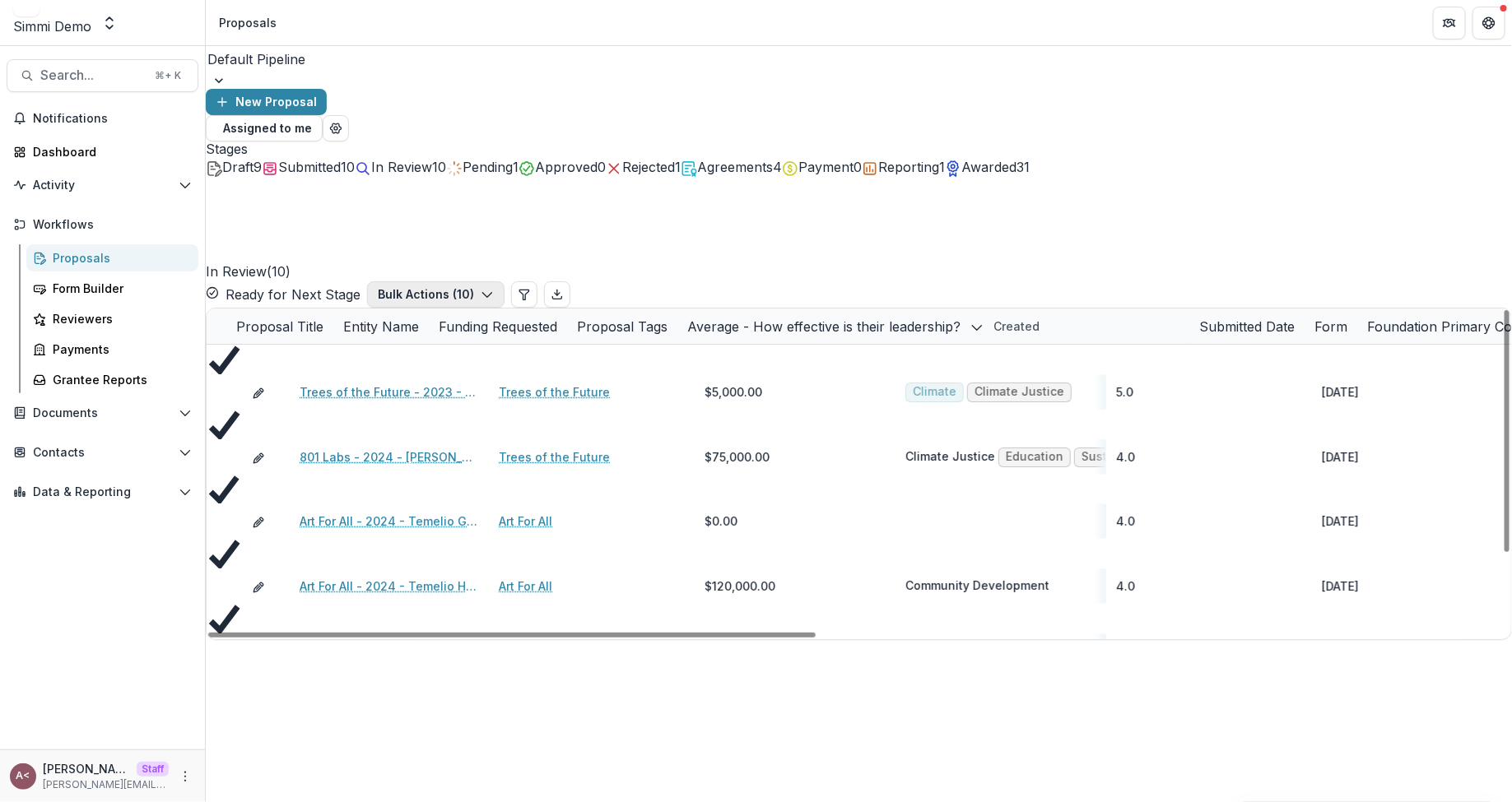
click at [505, 281] on button "Bulk Actions ( 10 )" at bounding box center [435, 294] width 138 height 26
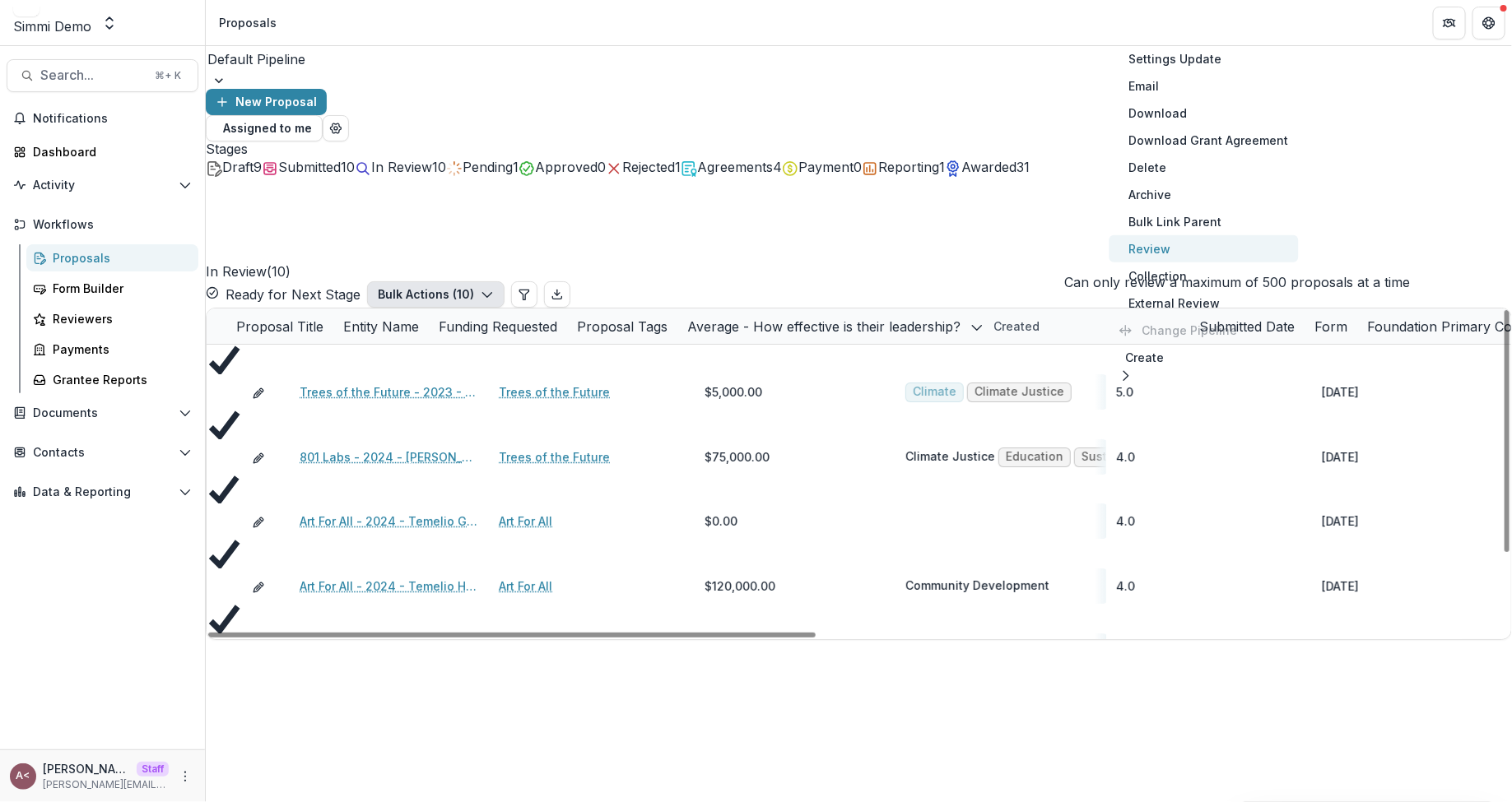
click at [1185, 255] on button "Review" at bounding box center [1205, 249] width 189 height 27
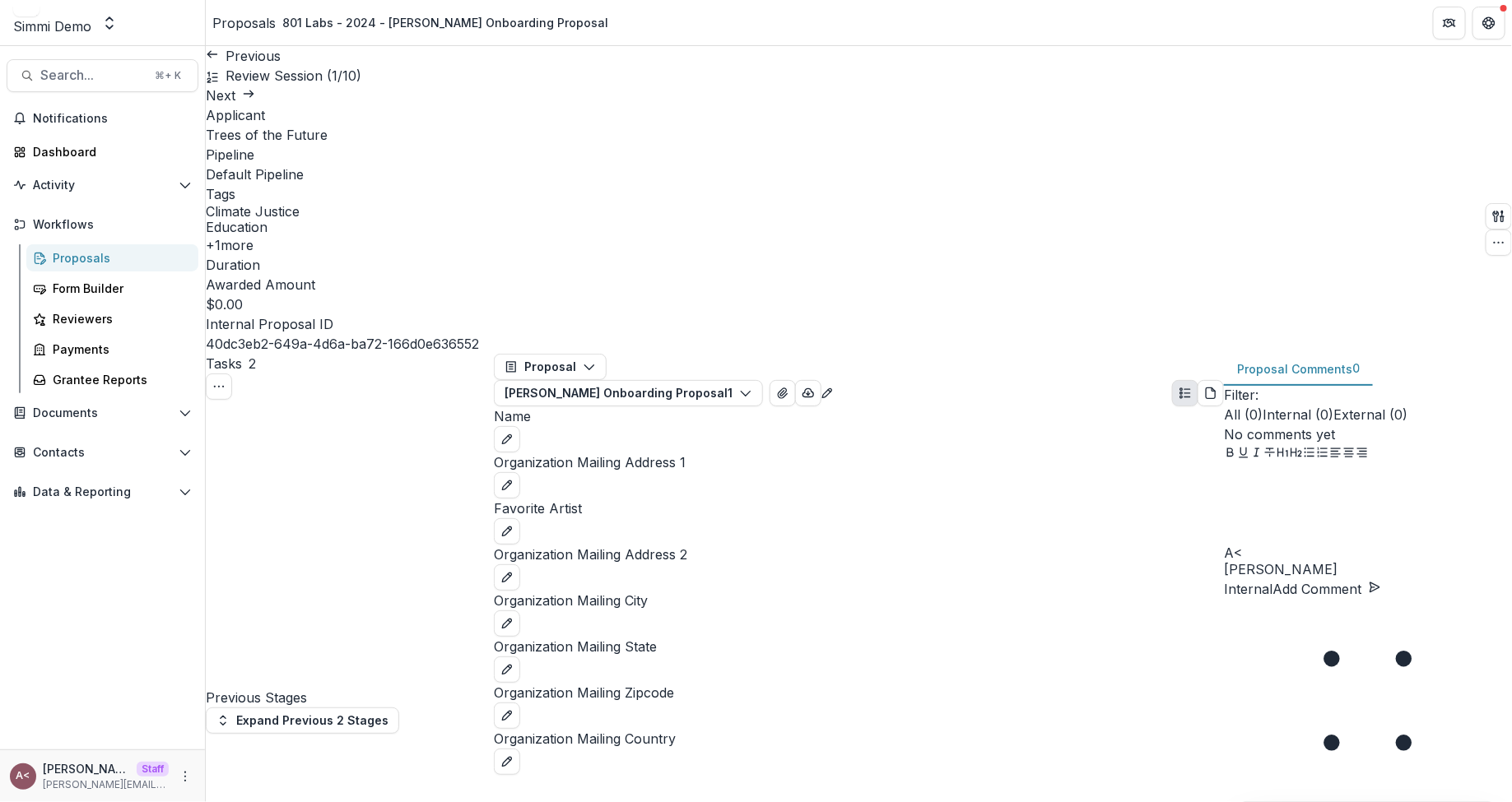
click at [1296, 546] on div at bounding box center [1368, 505] width 288 height 82
click at [239, 25] on div "Proposals" at bounding box center [244, 22] width 63 height 20
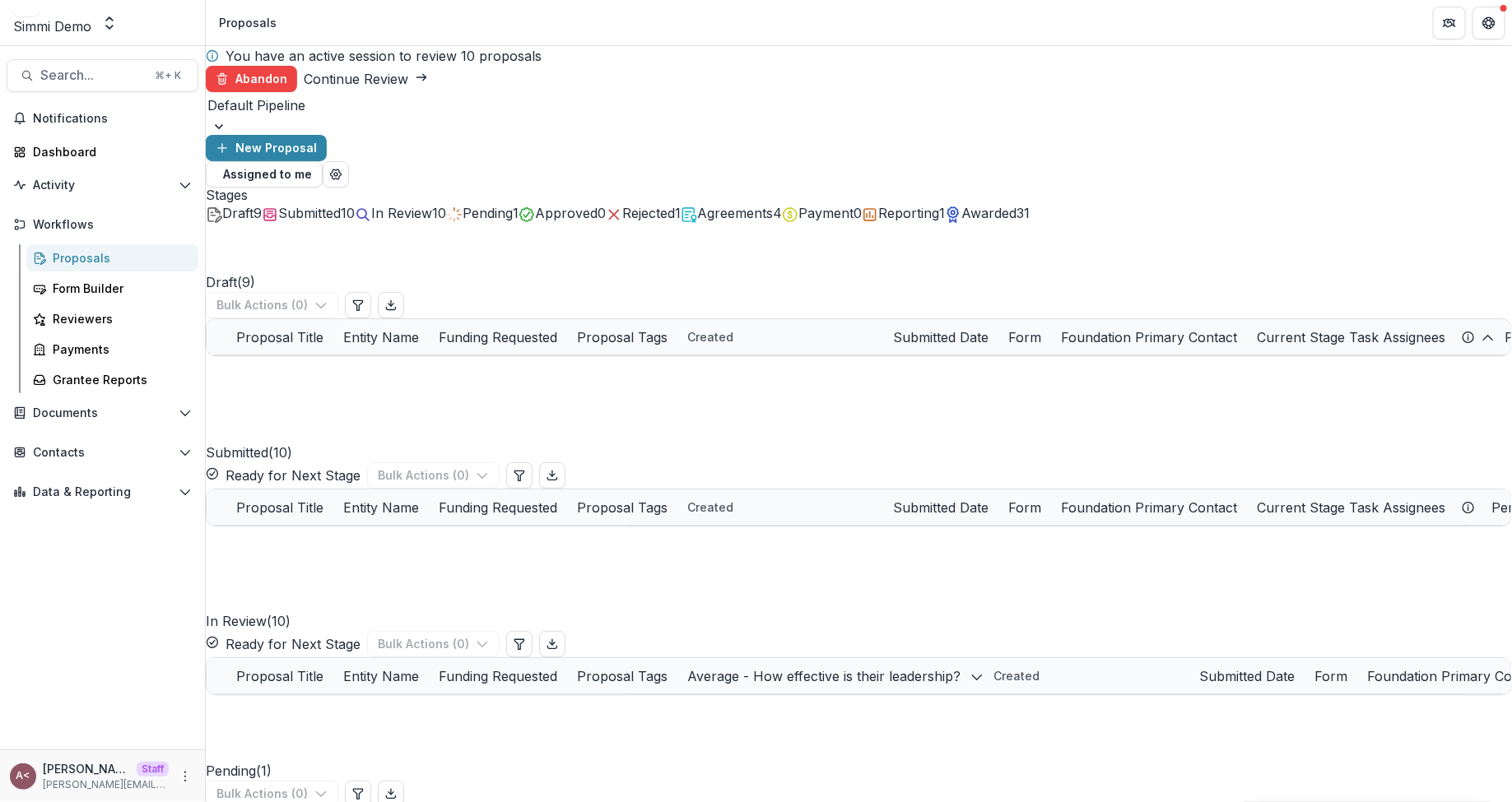
click at [628, 140] on div "Default Pipeline New Proposal Assigned to me" at bounding box center [859, 140] width 1307 height 96
click at [142, 226] on span "Workflows" at bounding box center [109, 225] width 152 height 14
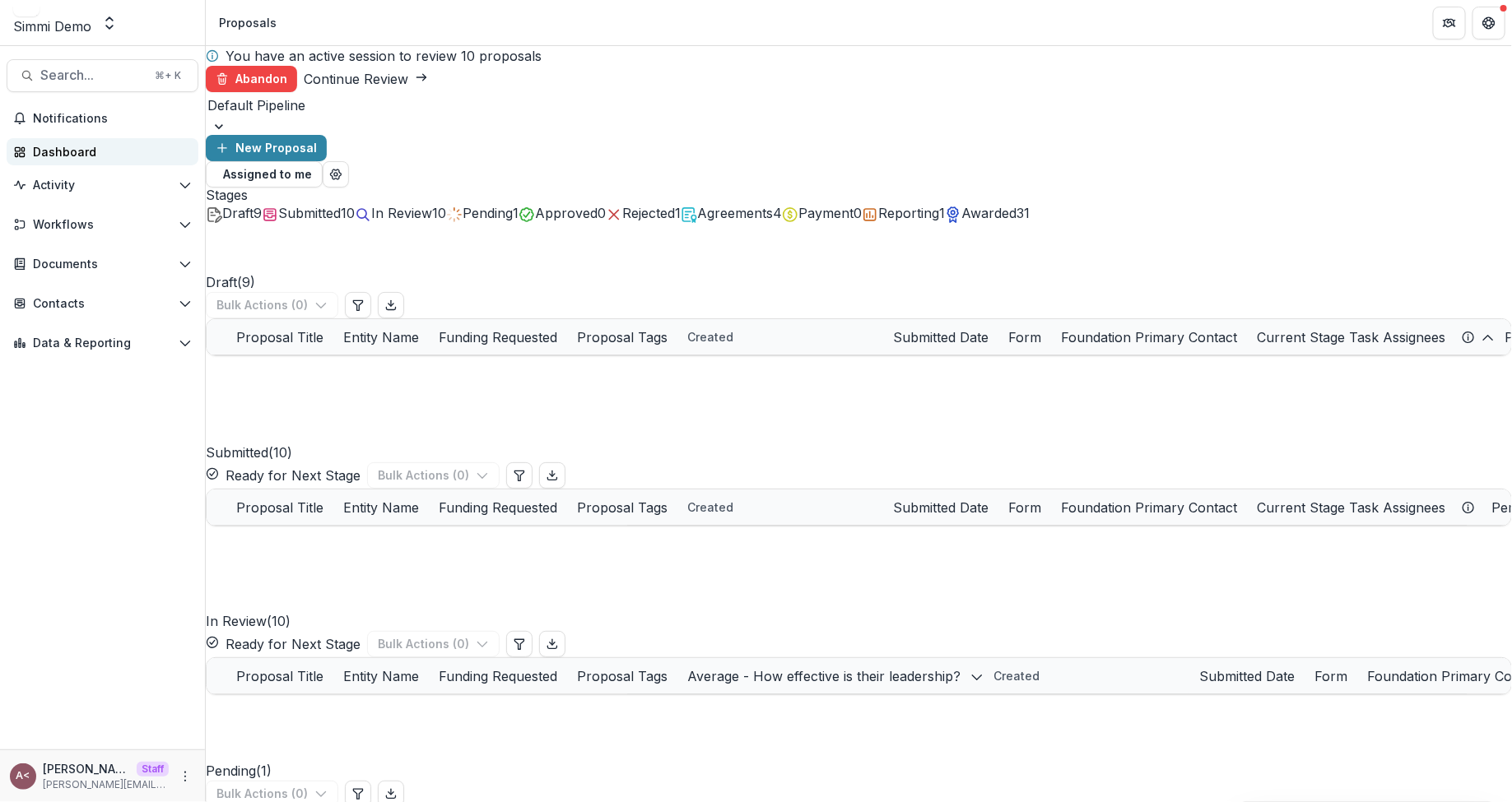
click at [125, 144] on div "Dashboard" at bounding box center [109, 152] width 152 height 18
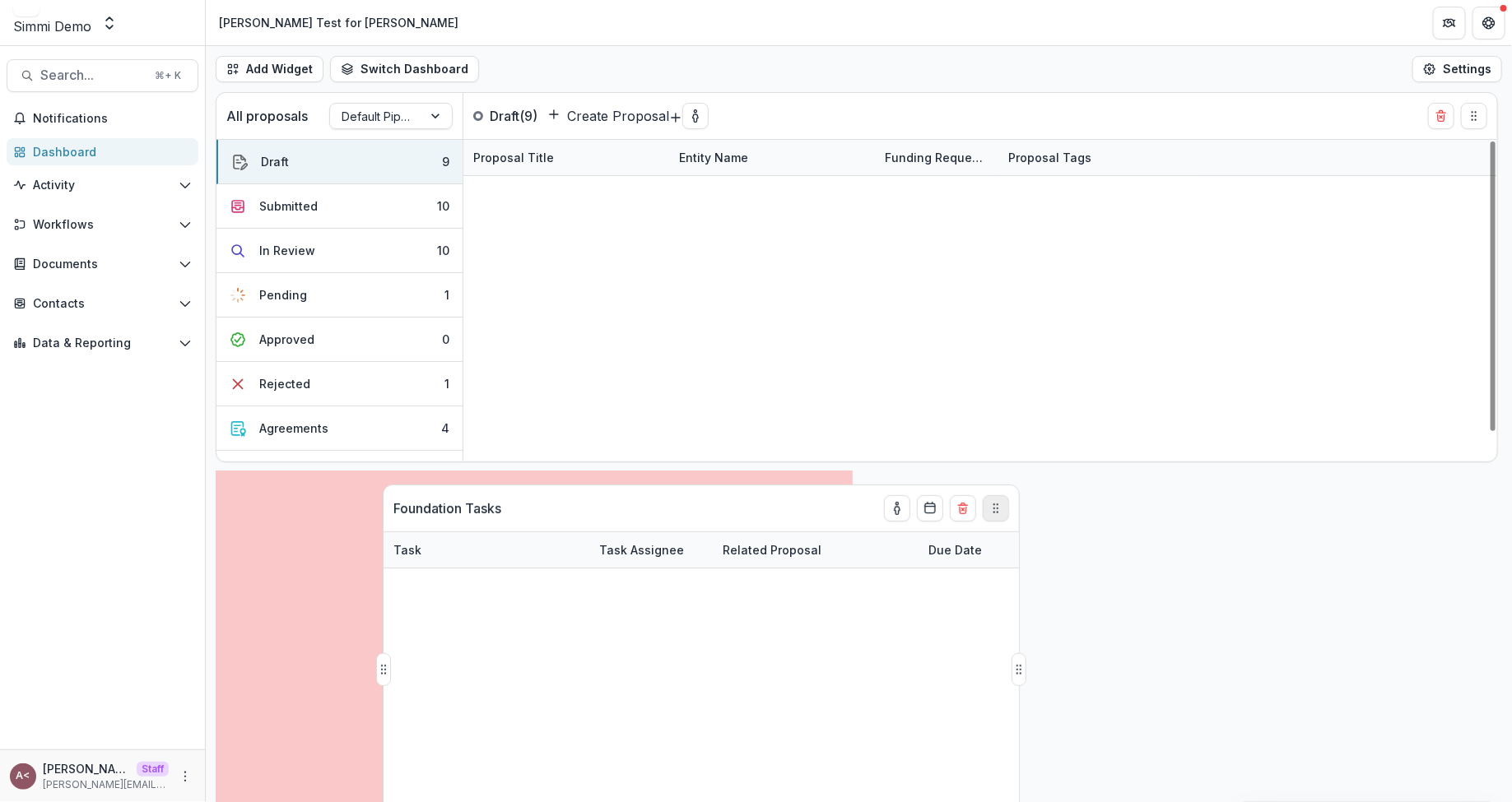
drag, startPoint x: 1469, startPoint y: 497, endPoint x: 949, endPoint y: 509, distance: 520.1
click at [990, 509] on icon "Drag" at bounding box center [996, 508] width 13 height 13
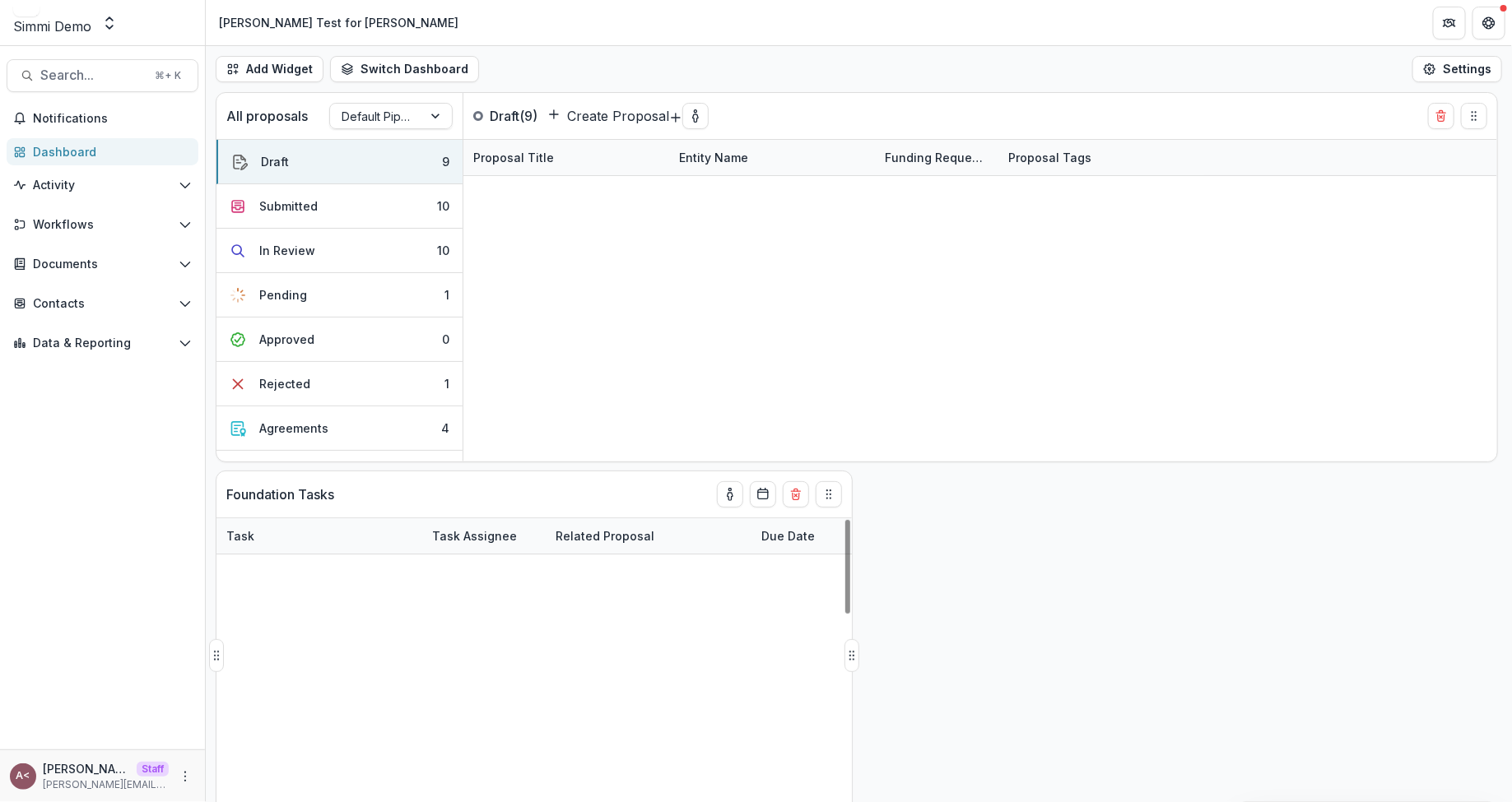
click at [450, 534] on div "Task Assignee" at bounding box center [474, 537] width 104 height 18
click at [472, 571] on input at bounding box center [524, 573] width 197 height 26
type input "*****"
click at [567, 496] on div "Foundation Tasks" at bounding box center [505, 494] width 556 height 46
click at [126, 227] on span "Workflows" at bounding box center [102, 225] width 140 height 14
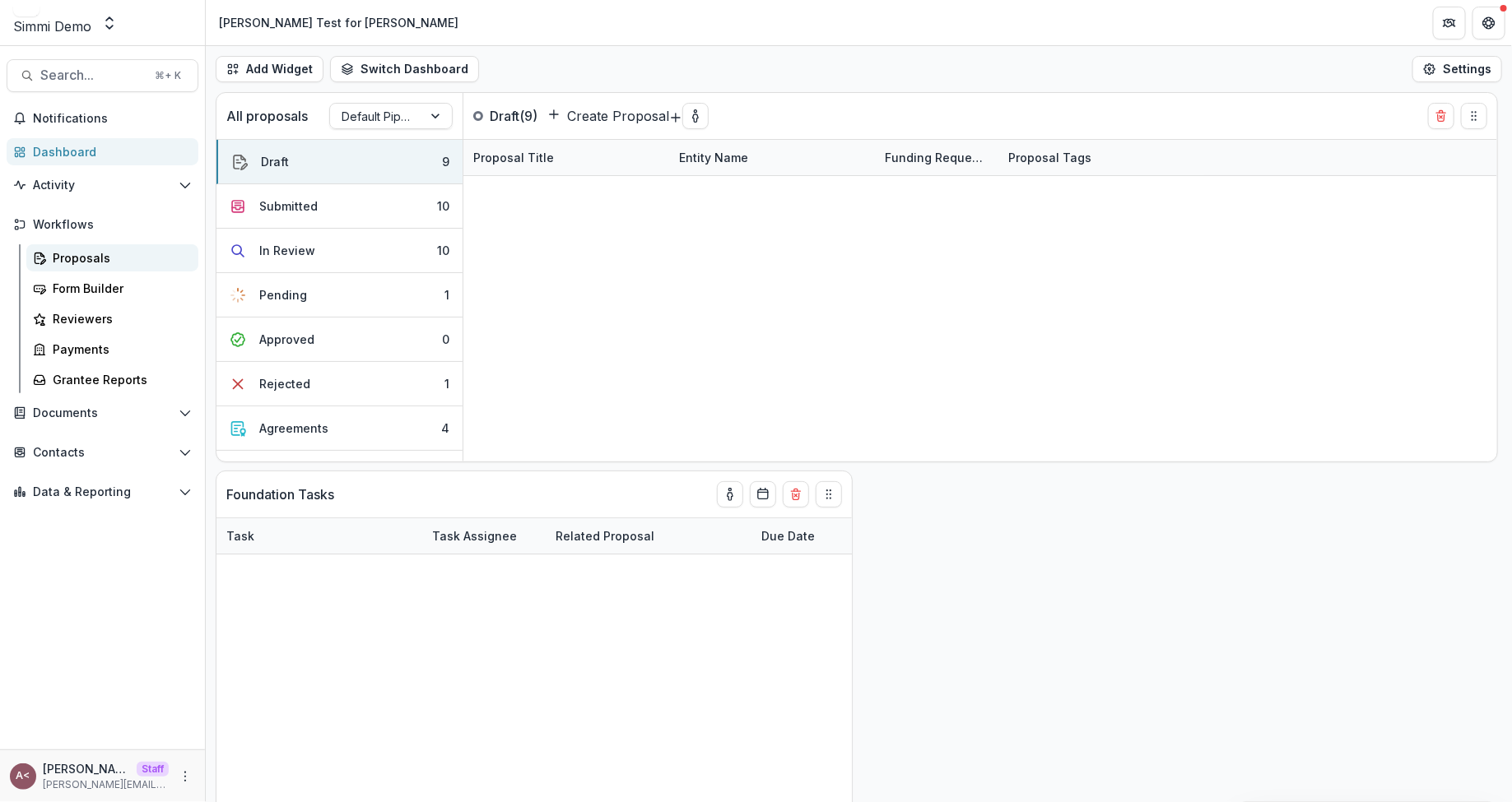
click at [100, 261] on div "Proposals" at bounding box center [119, 259] width 133 height 18
click at [177, 224] on button "Workflows" at bounding box center [102, 224] width 192 height 26
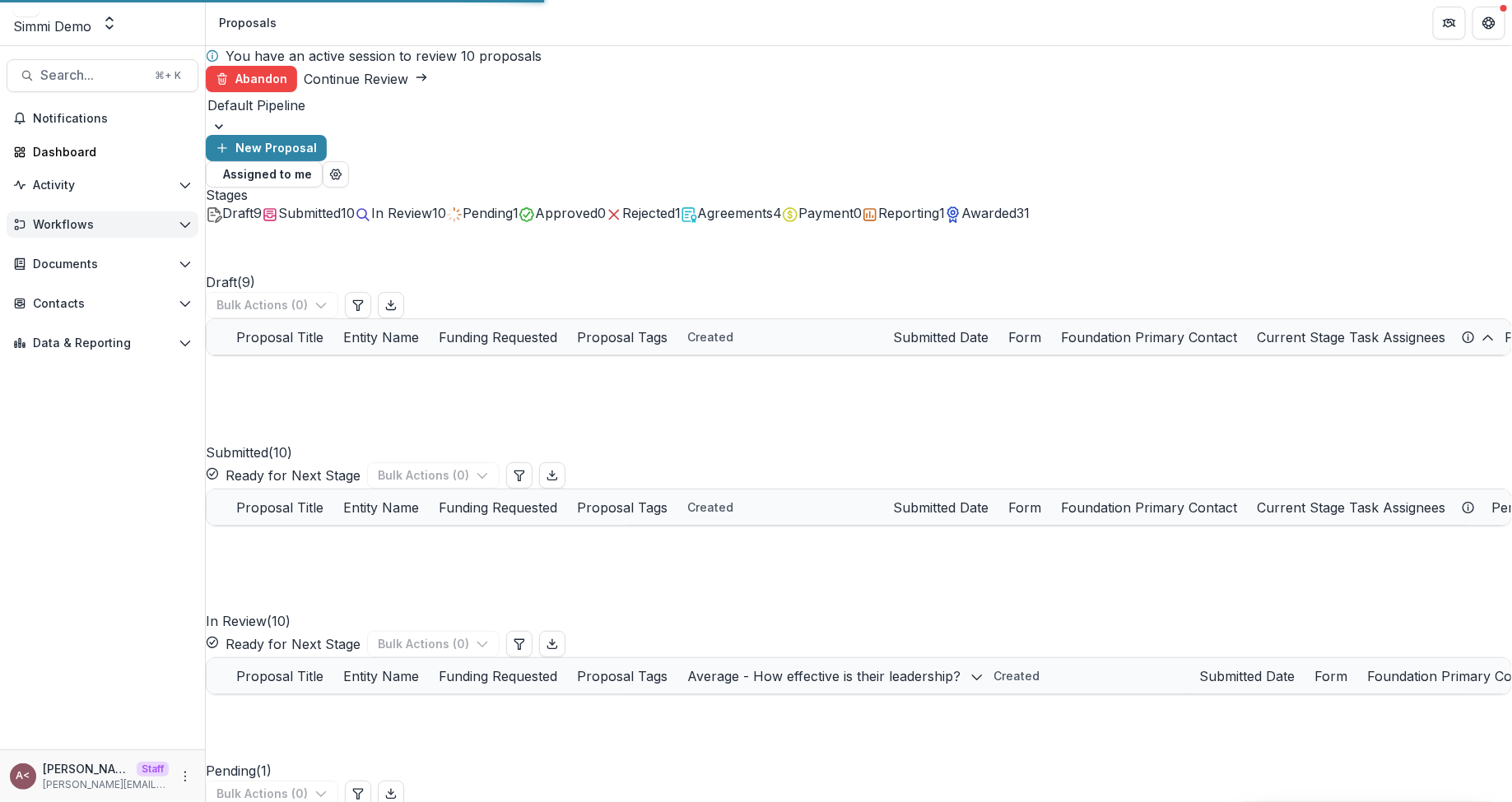
click at [125, 227] on span "Workflows" at bounding box center [102, 225] width 140 height 14
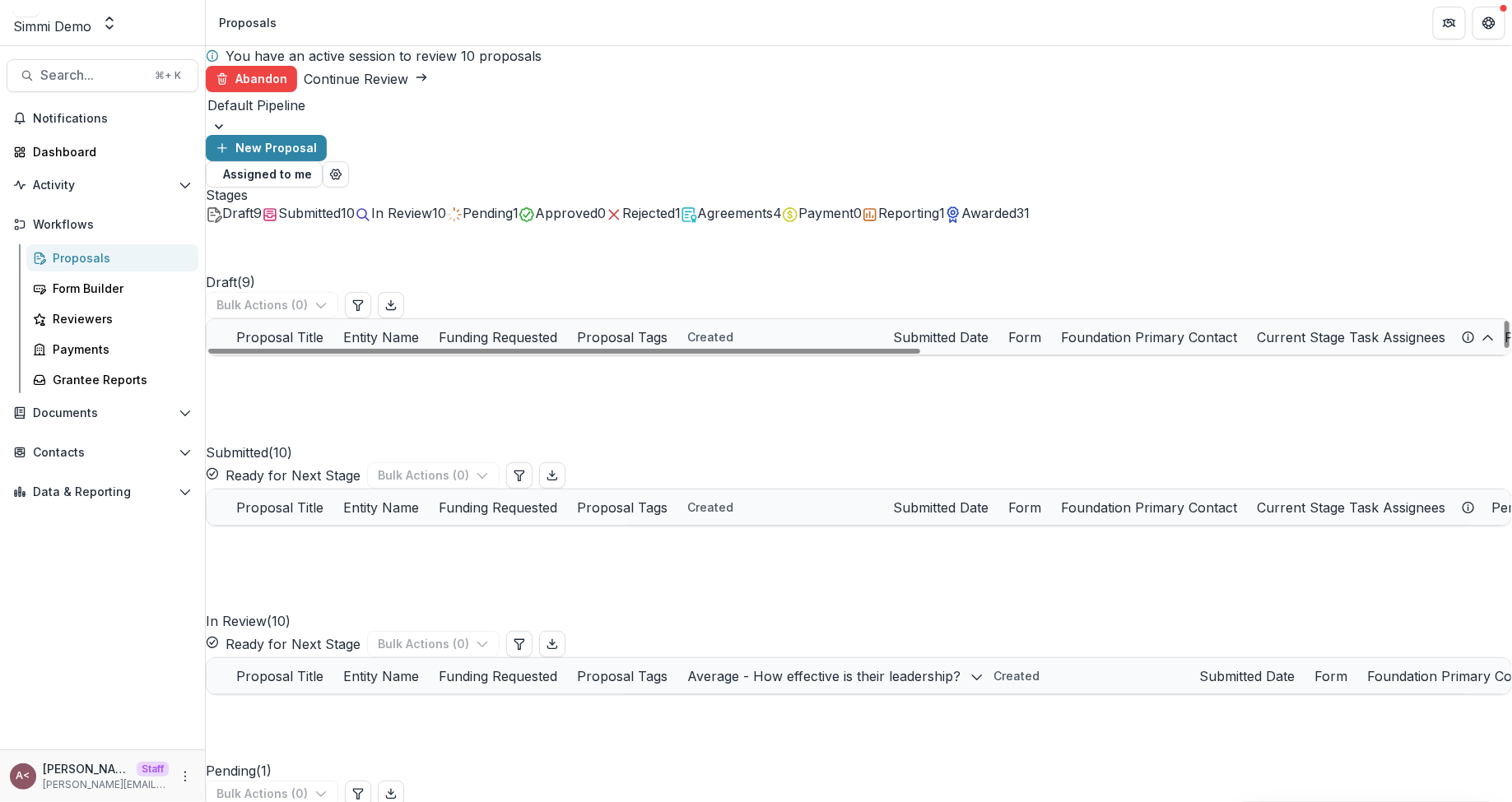
click at [1017, 205] on span "Awarded" at bounding box center [989, 213] width 56 height 17
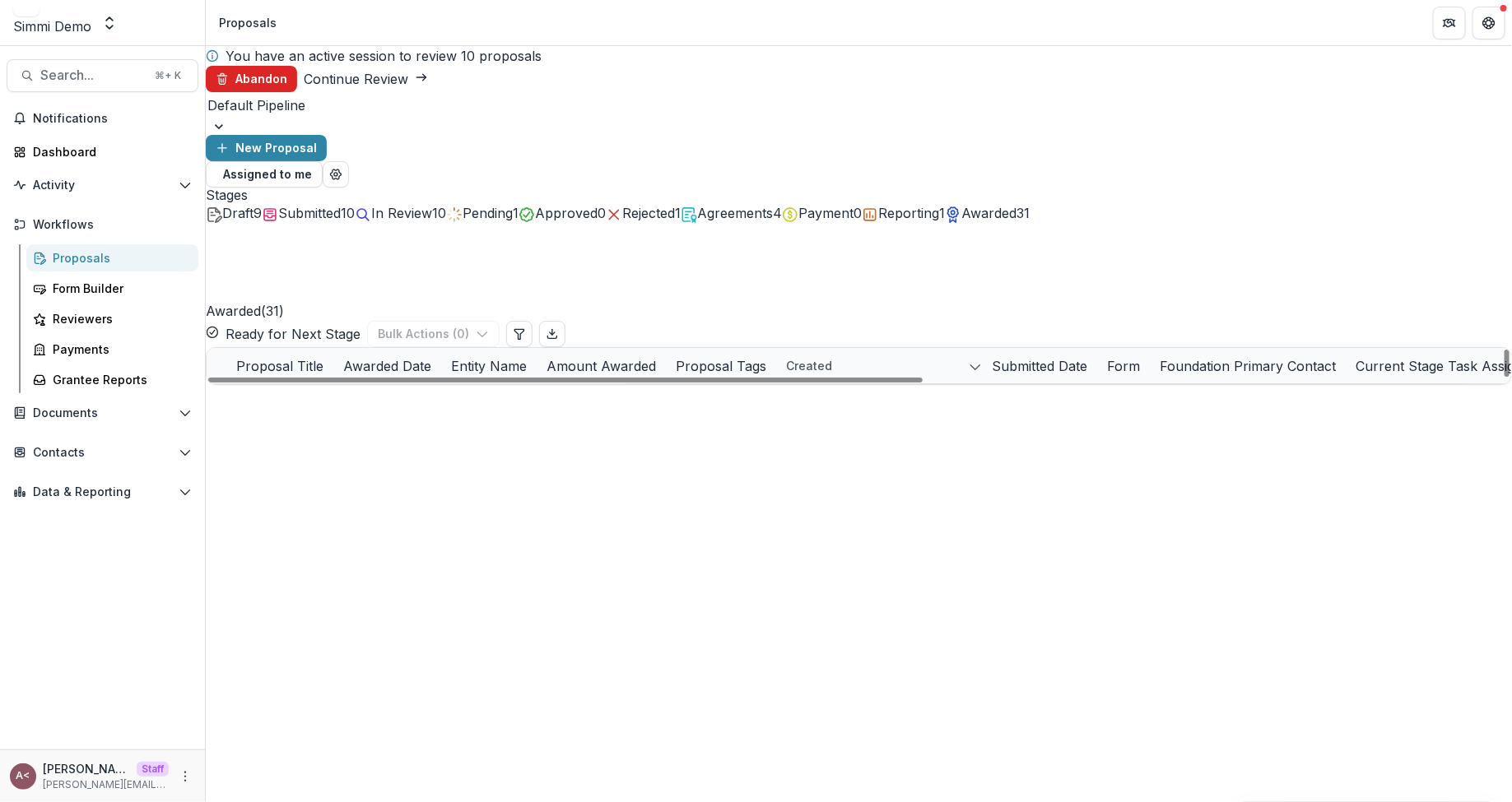
click at [297, 65] on button "Abandon" at bounding box center [252, 78] width 92 height 26
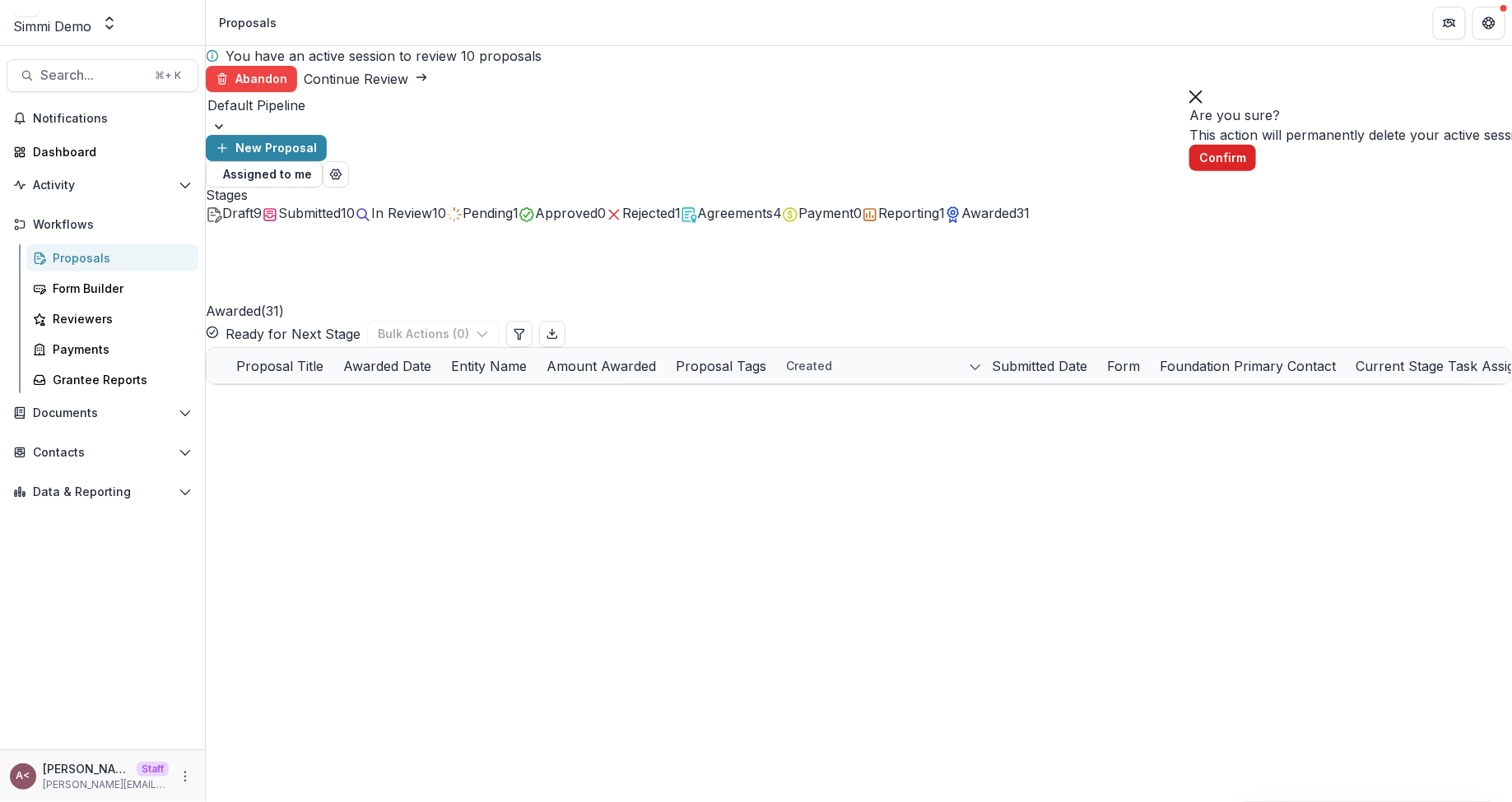
click at [1256, 171] on button "Confirm" at bounding box center [1223, 157] width 66 height 26
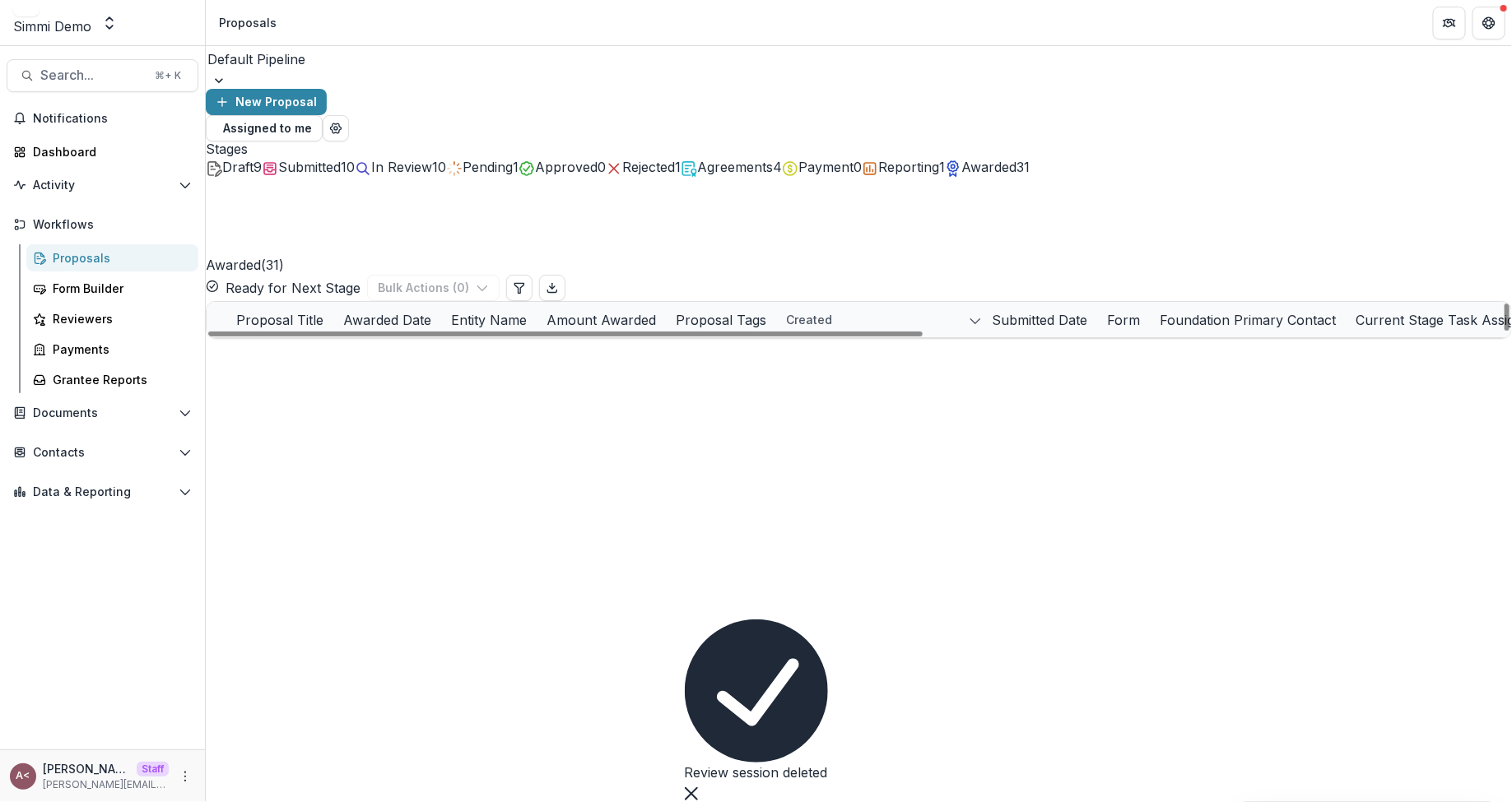
click at [443, 382] on link "Art For All - 2023 - [PERSON_NAME] Onboarding Proposal" at bounding box center [386, 391] width 186 height 18
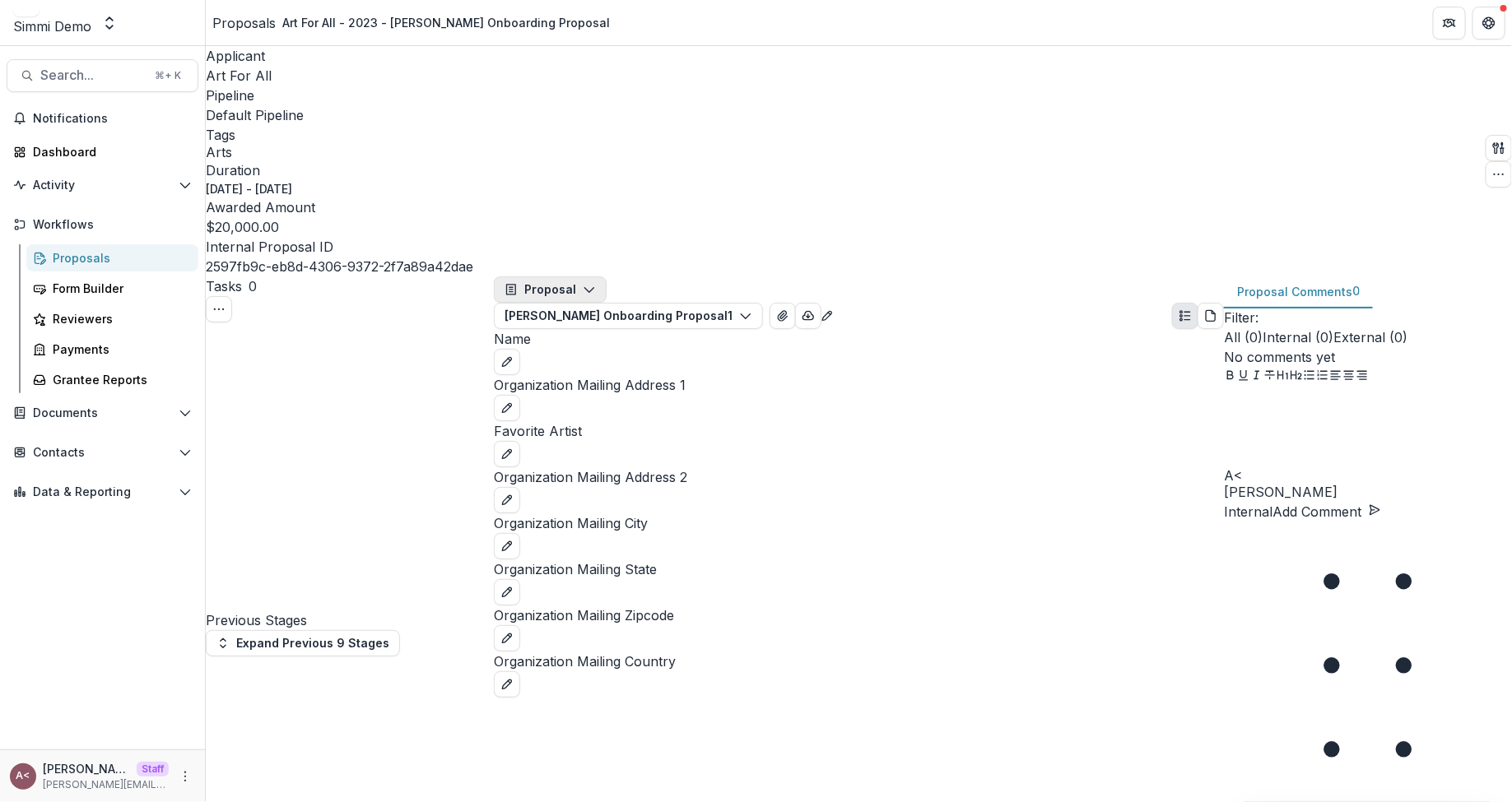
click at [577, 276] on button "Proposal" at bounding box center [551, 289] width 113 height 26
drag, startPoint x: 493, startPoint y: 437, endPoint x: 63, endPoint y: 440, distance: 430.0
click at [63, 440] on main "Search... ⌘ + K Notifications Dashboard Activity Tasks Workflows Proposals Form…" at bounding box center [756, 423] width 1512 height 756
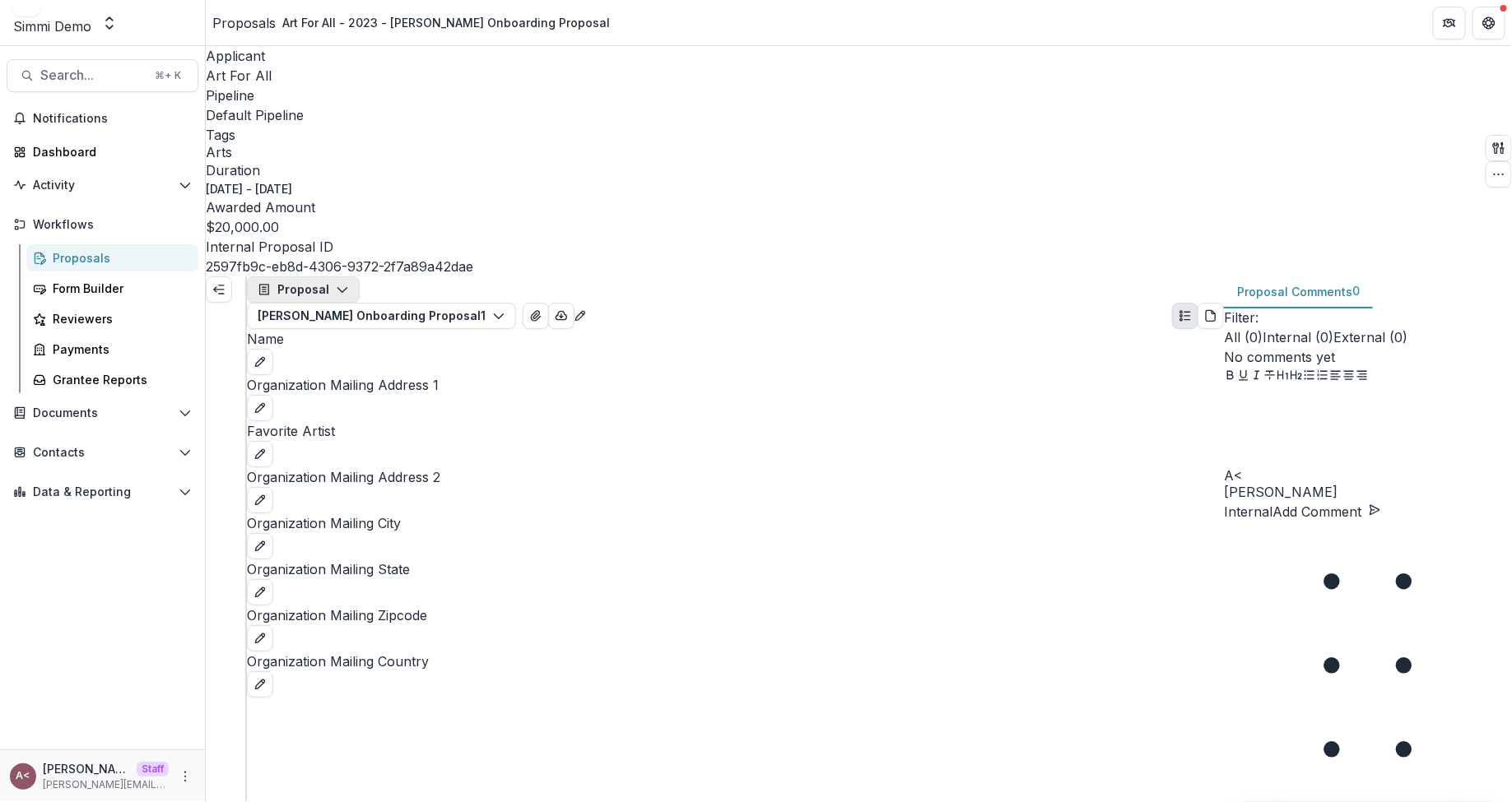
click at [335, 276] on button "Proposal" at bounding box center [304, 289] width 113 height 26
click at [358, 343] on button "Payments" at bounding box center [327, 357] width 147 height 27
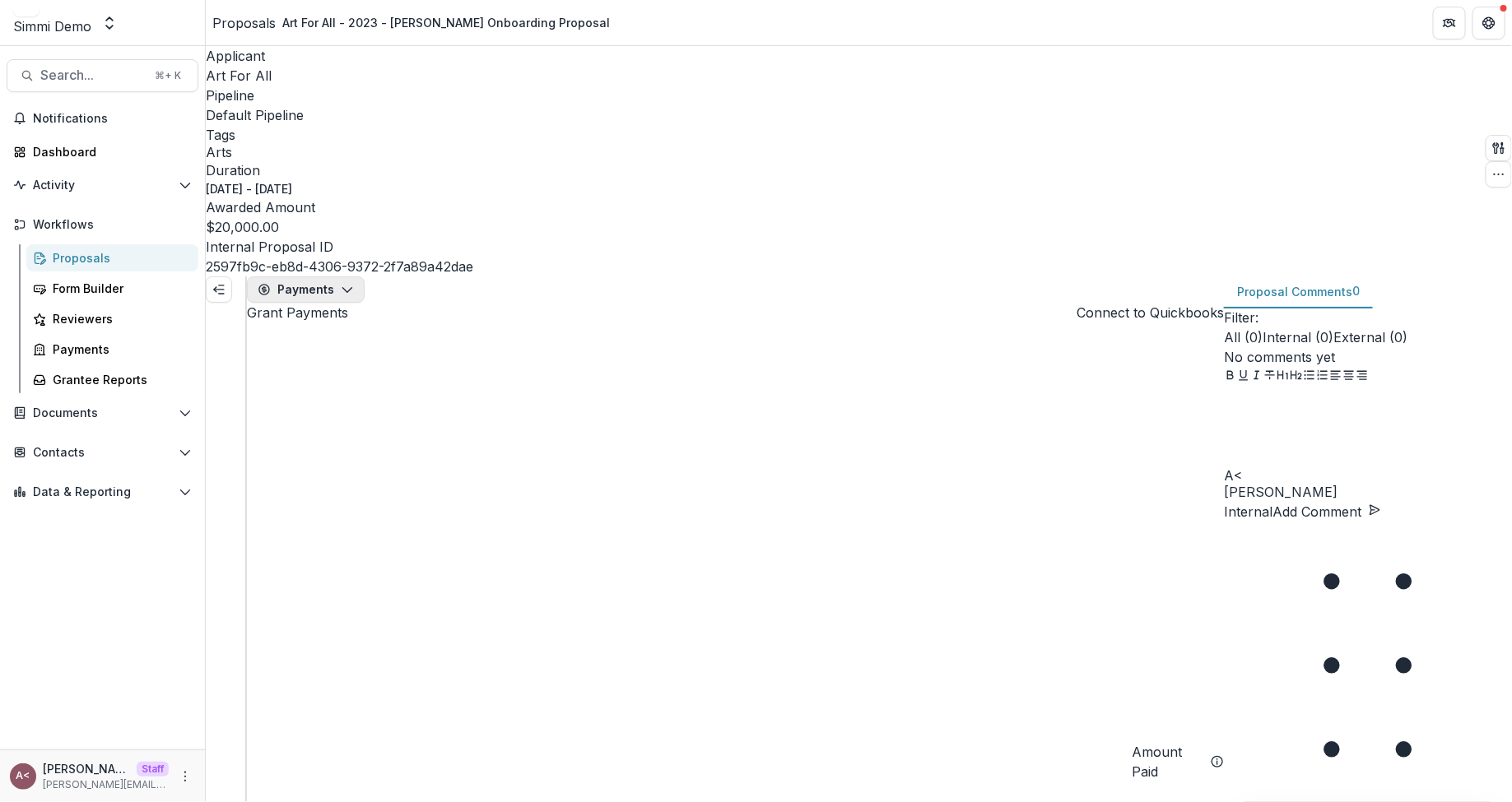
click at [333, 276] on button "Payments" at bounding box center [306, 289] width 118 height 26
click at [355, 376] on div "Reports" at bounding box center [333, 384] width 116 height 18
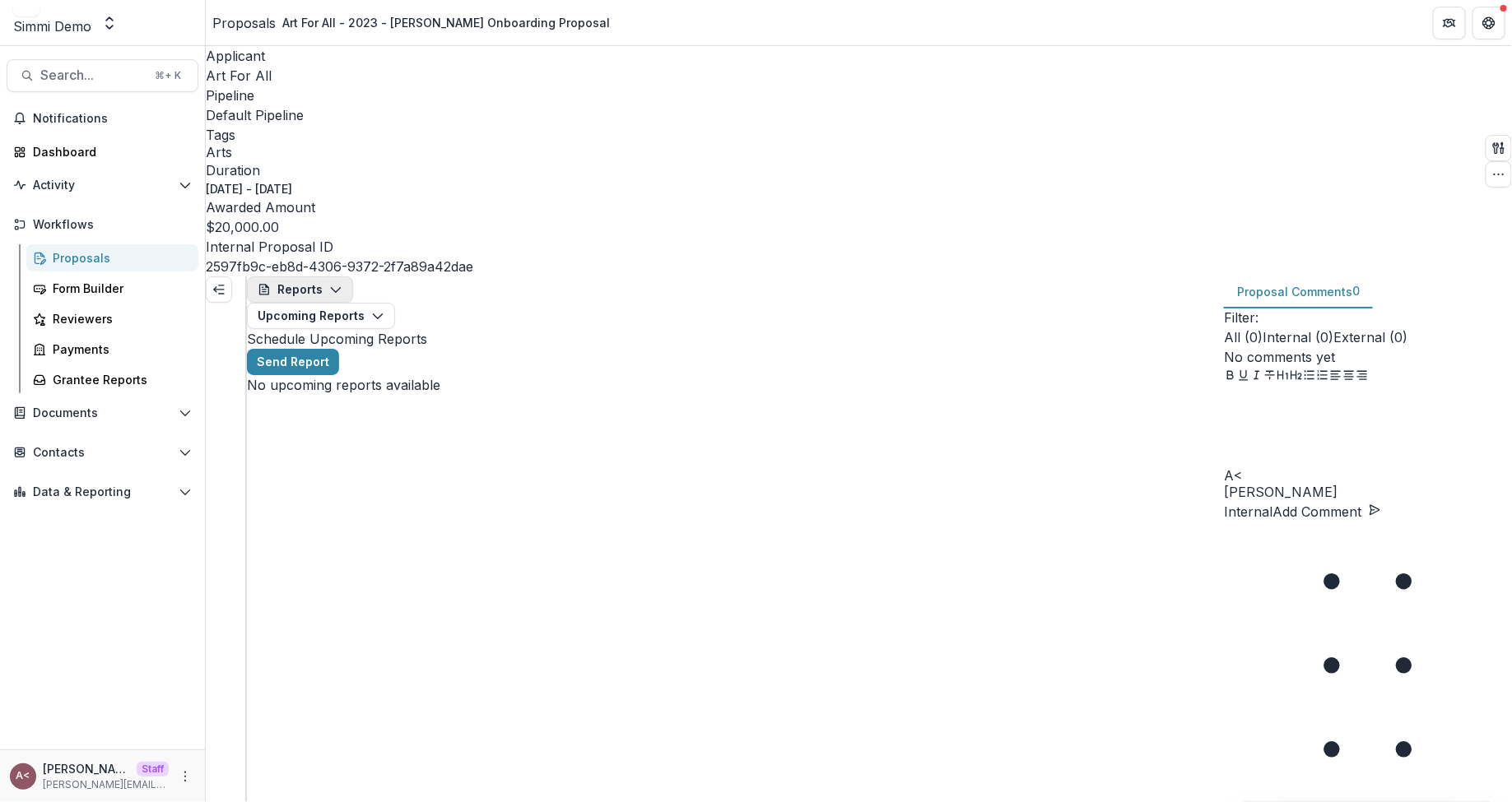
click at [325, 276] on button "Reports" at bounding box center [300, 289] width 106 height 26
click at [391, 402] on div "Grant Agreements" at bounding box center [333, 411] width 116 height 18
click at [370, 276] on button "Grant Agreements" at bounding box center [330, 289] width 167 height 26
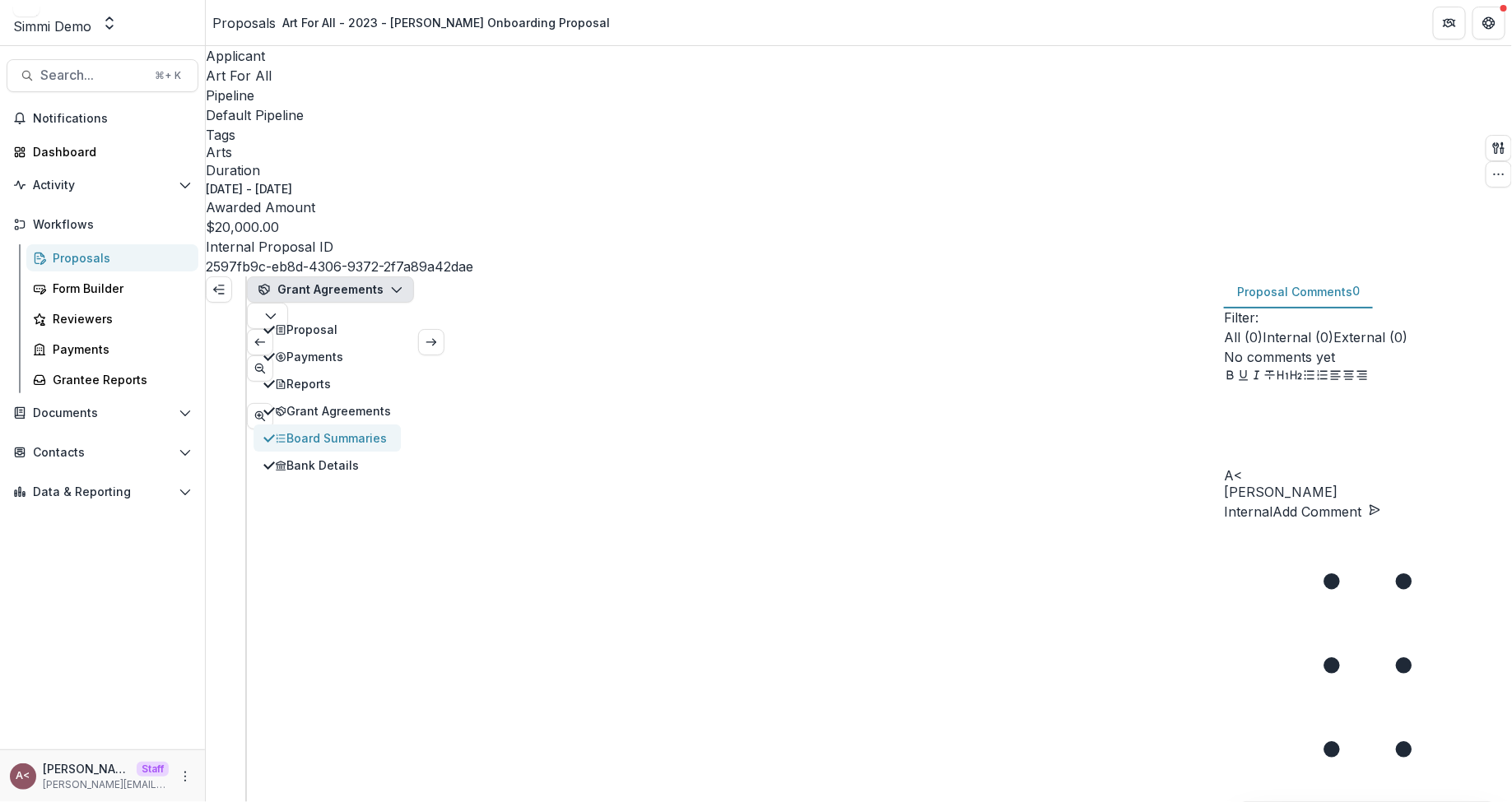
click at [384, 429] on div "Board Summaries" at bounding box center [333, 438] width 116 height 18
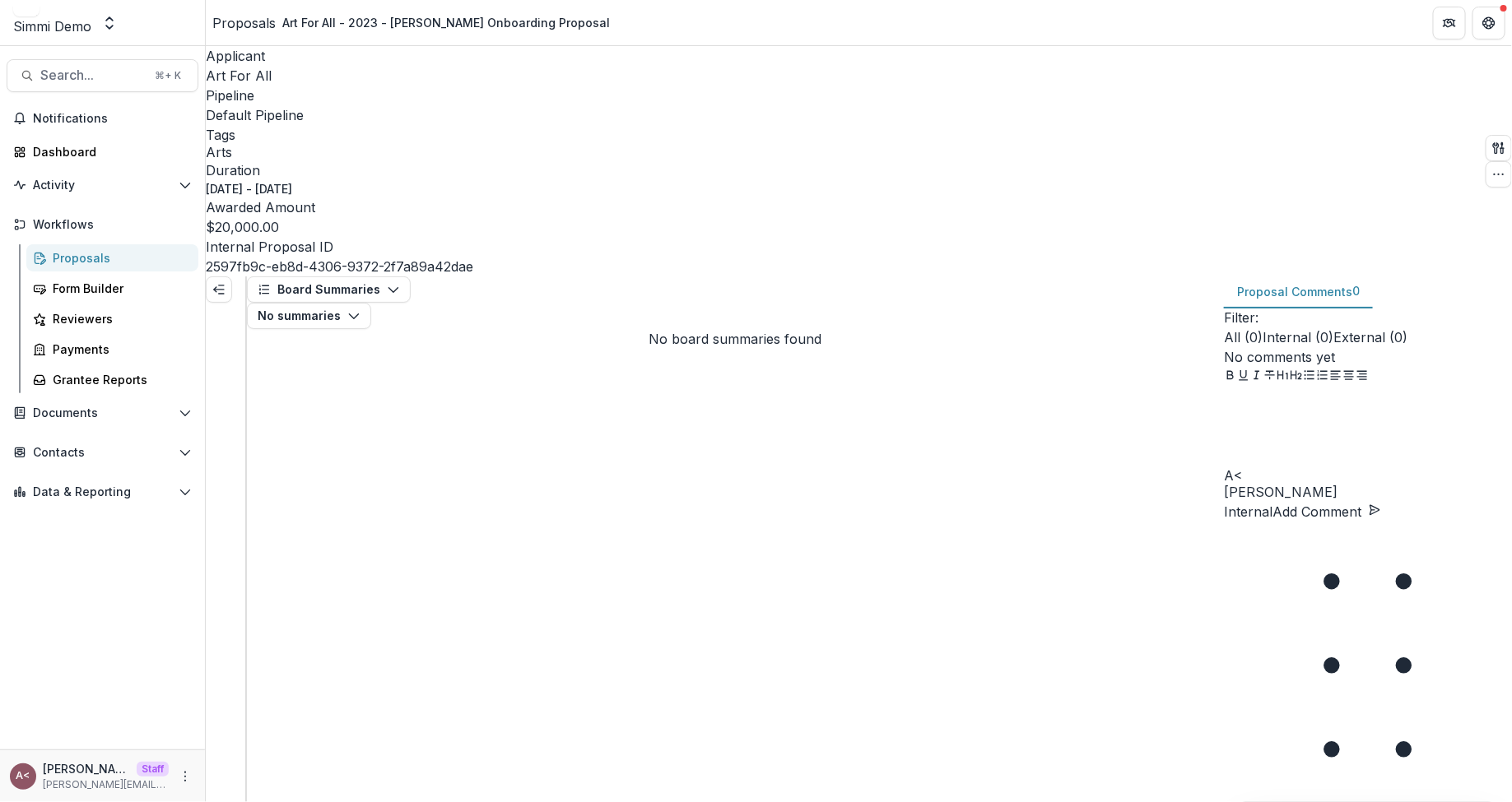
click at [486, 329] on div "No board summaries found" at bounding box center [735, 339] width 977 height 20
click at [382, 276] on button "Board Summaries" at bounding box center [329, 289] width 164 height 26
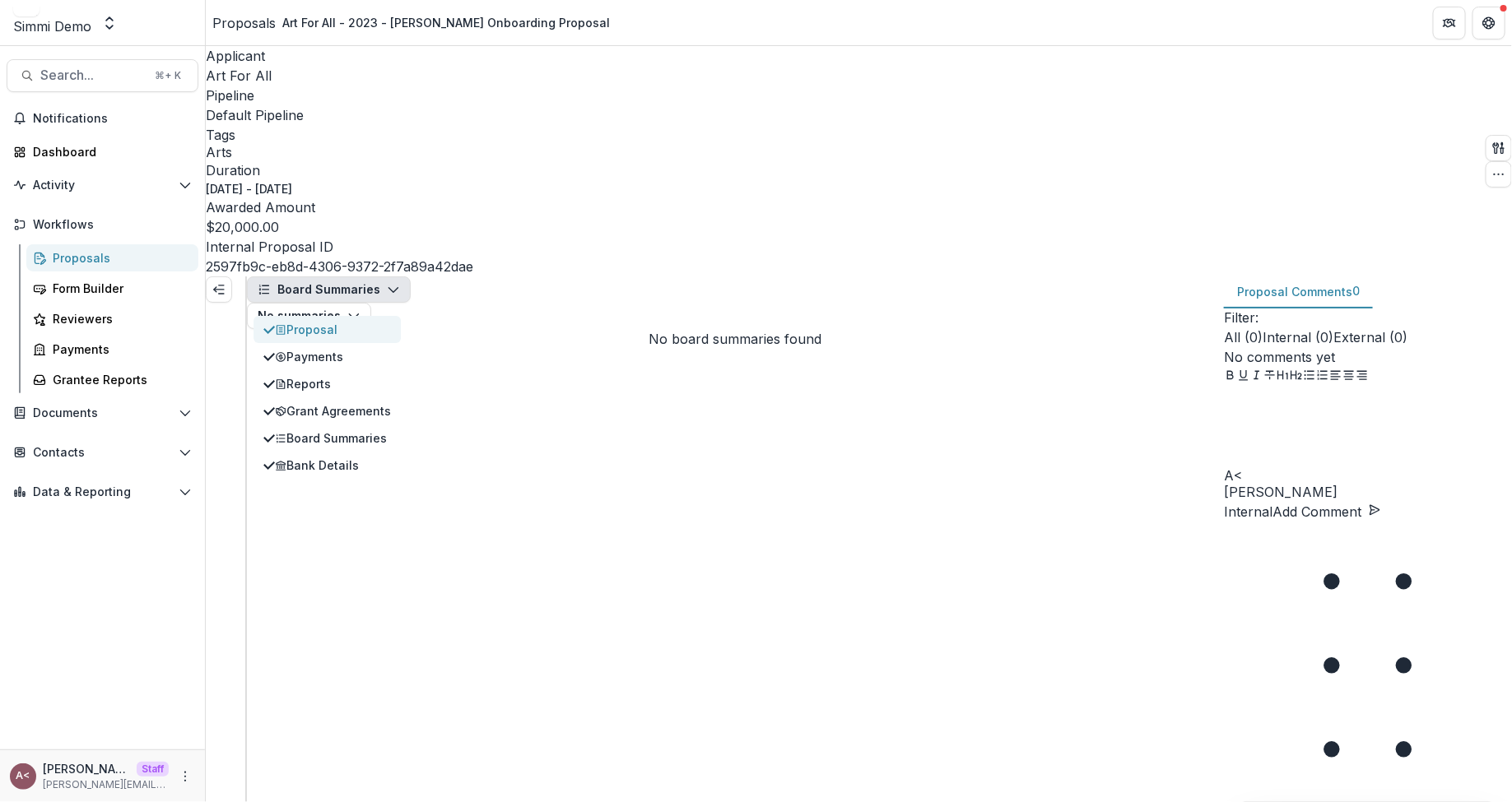
click at [376, 321] on div "Proposal" at bounding box center [333, 330] width 116 height 18
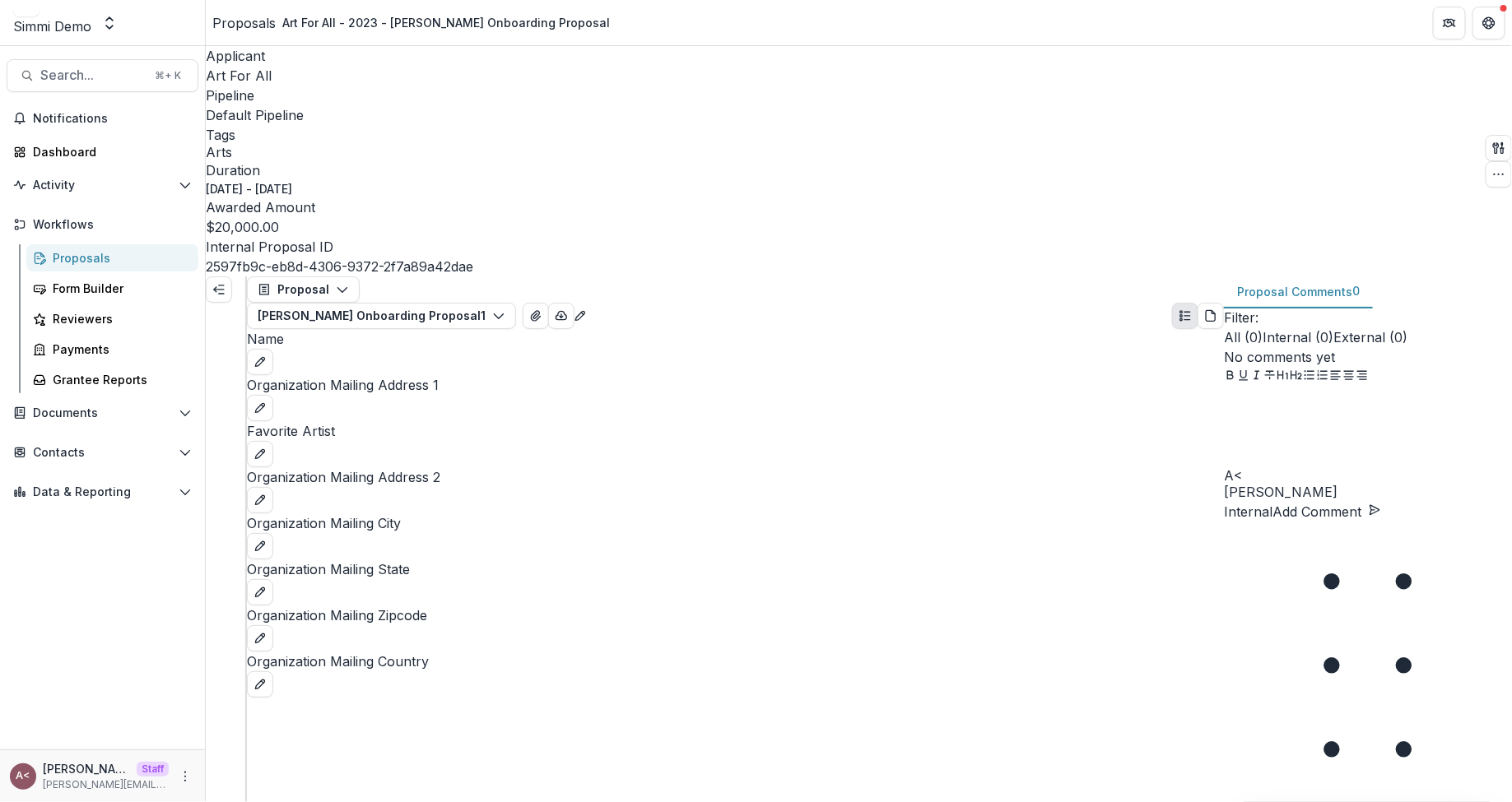
click at [587, 309] on icon "Edit as form" at bounding box center [580, 315] width 13 height 13
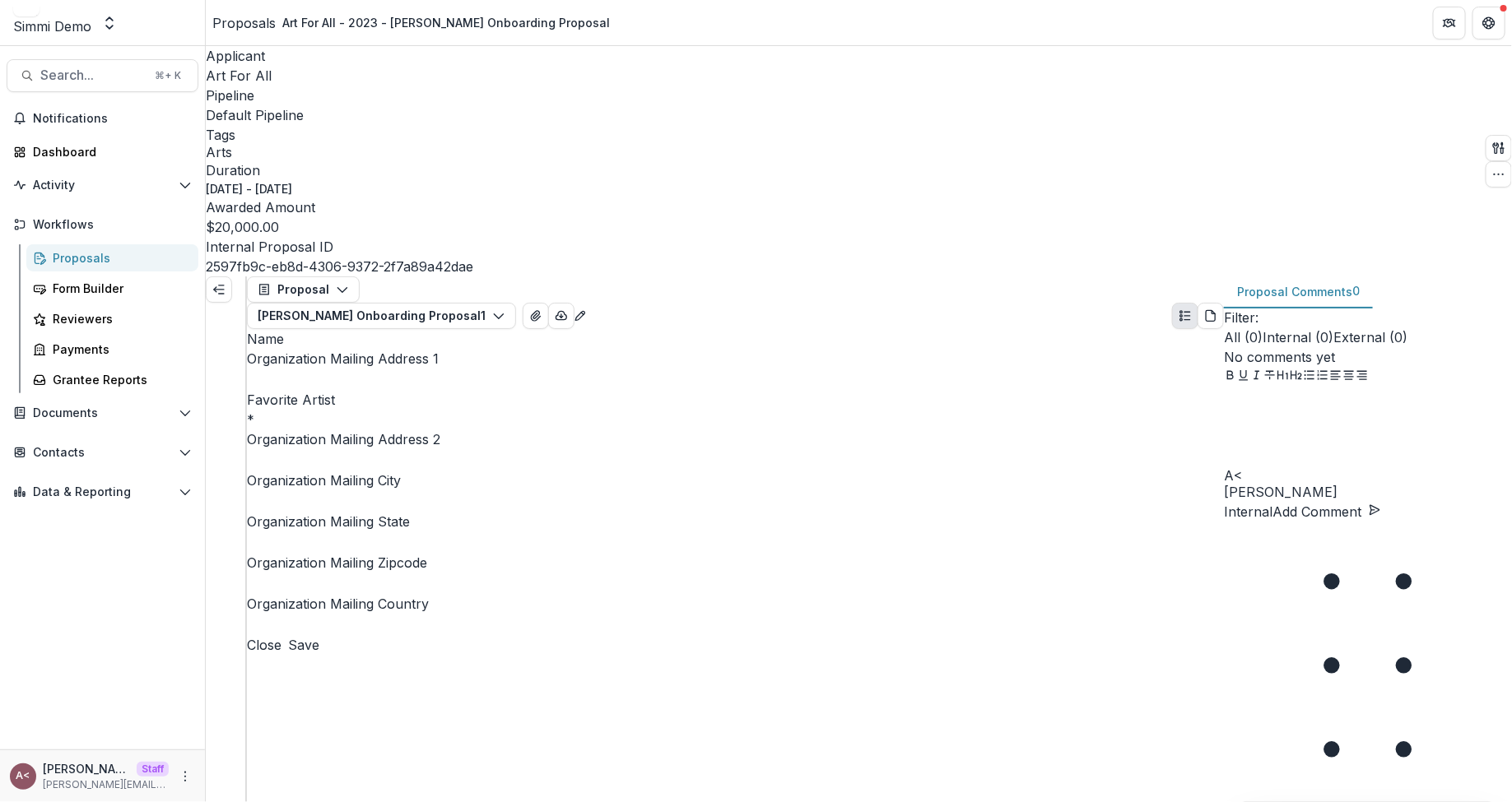
click at [1316, 469] on div at bounding box center [1368, 427] width 288 height 82
click at [346, 329] on div "Name Organization Mailing Address 1 Favorite Artist * Organization Mailing Addr…" at bounding box center [735, 482] width 977 height 306
click at [149, 228] on span "Workflows" at bounding box center [109, 225] width 152 height 14
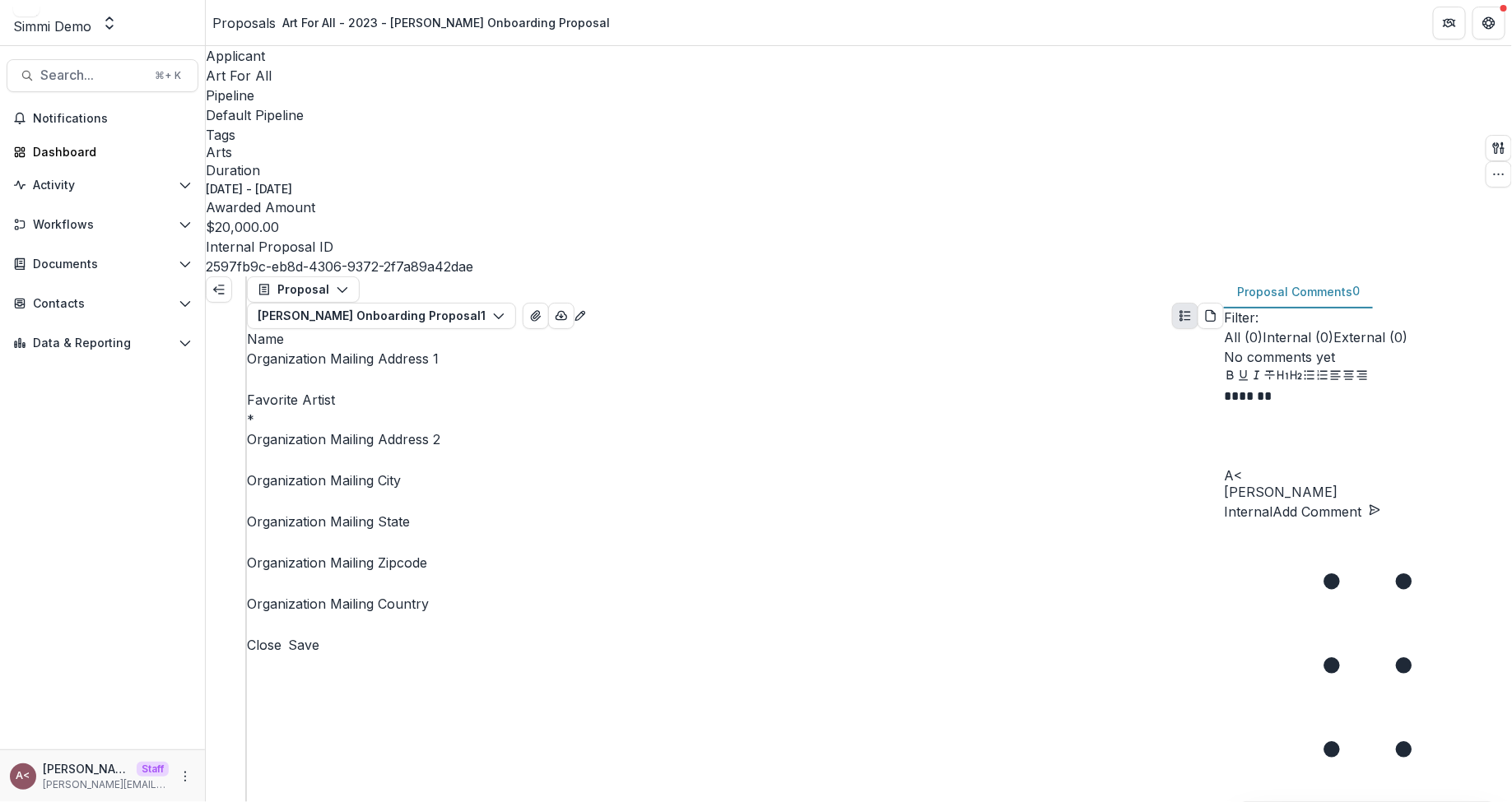
click at [223, 318] on div at bounding box center [226, 658] width 41 height 764
click at [319, 329] on div "Name Organization Mailing Address 1 Favorite Artist * Organization Mailing Addr…" at bounding box center [735, 482] width 977 height 306
